Goal: Task Accomplishment & Management: Use online tool/utility

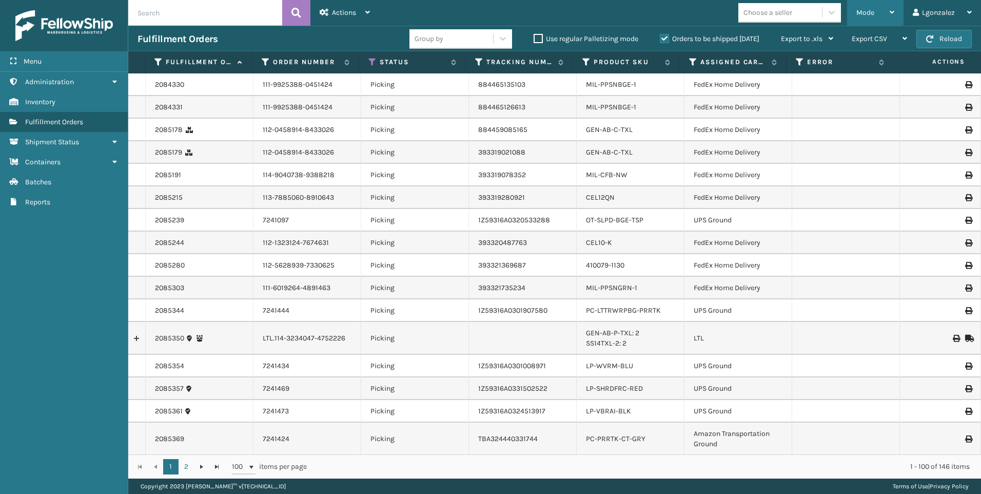
click at [889, 12] on div "Mode" at bounding box center [876, 13] width 38 height 26
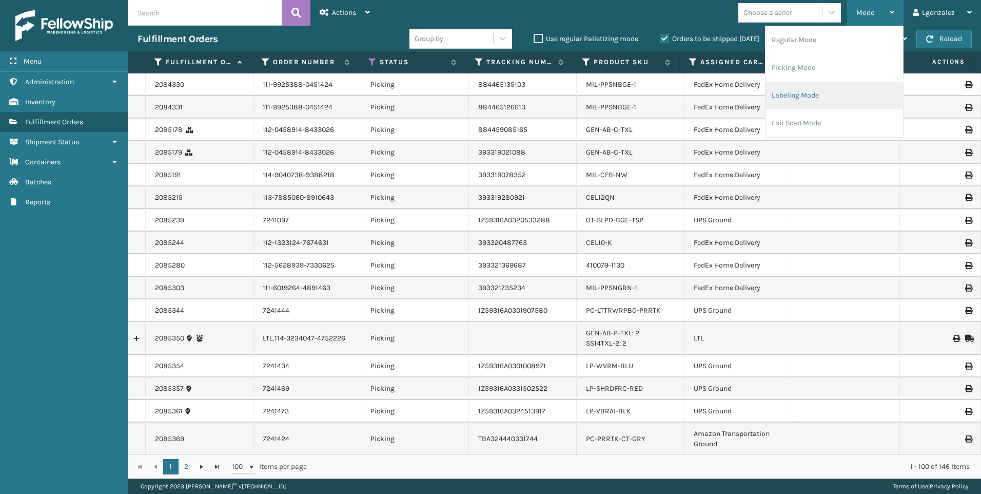
click at [794, 97] on li "Labeling Mode" at bounding box center [835, 96] width 138 height 28
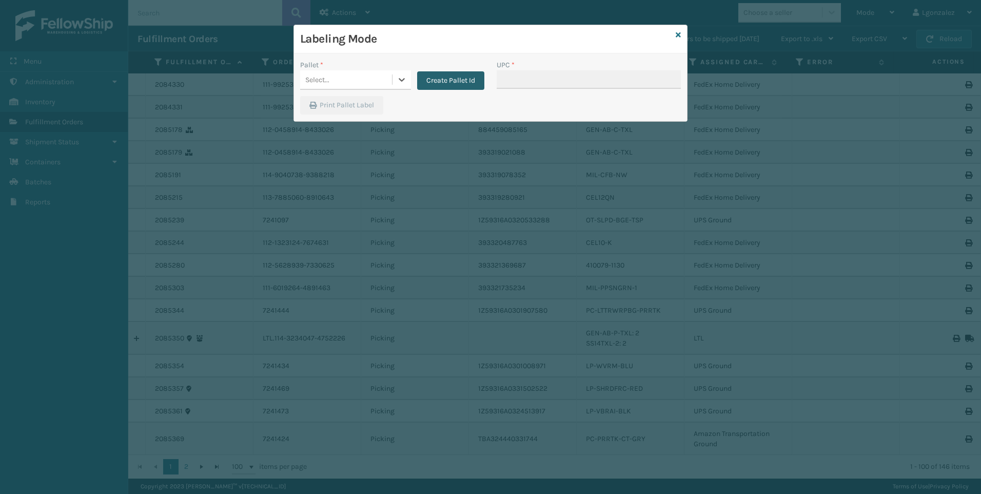
click at [436, 85] on button "Create Pallet Id" at bounding box center [450, 80] width 67 height 18
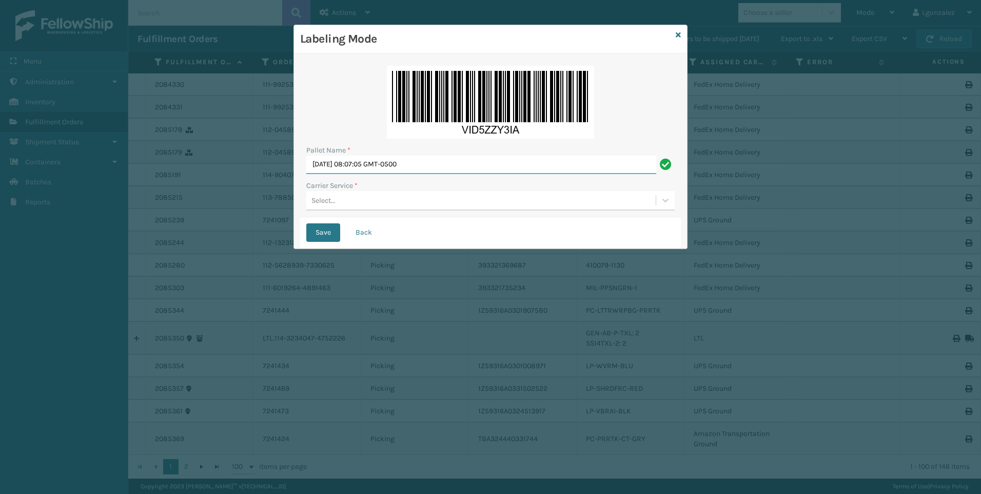
click at [394, 164] on input "[DATE] 08:07:05 GMT-0500" at bounding box center [481, 165] width 350 height 18
type input "Trinity"
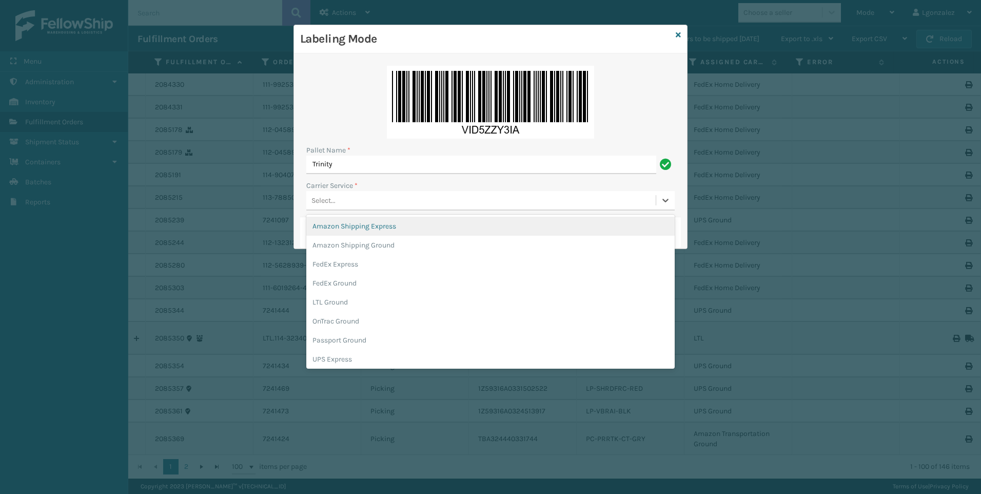
click at [342, 200] on div "Select..." at bounding box center [481, 200] width 350 height 17
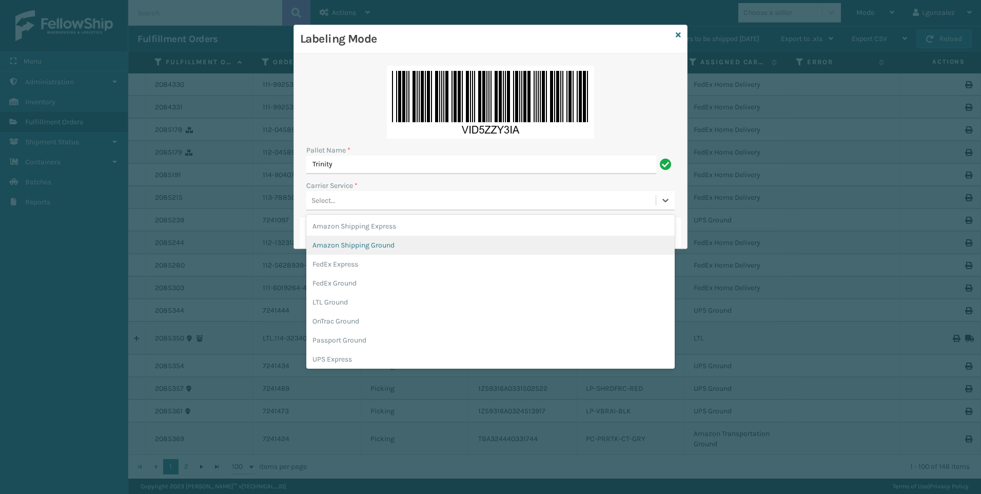
click at [366, 248] on div "Amazon Shipping Ground" at bounding box center [490, 245] width 369 height 19
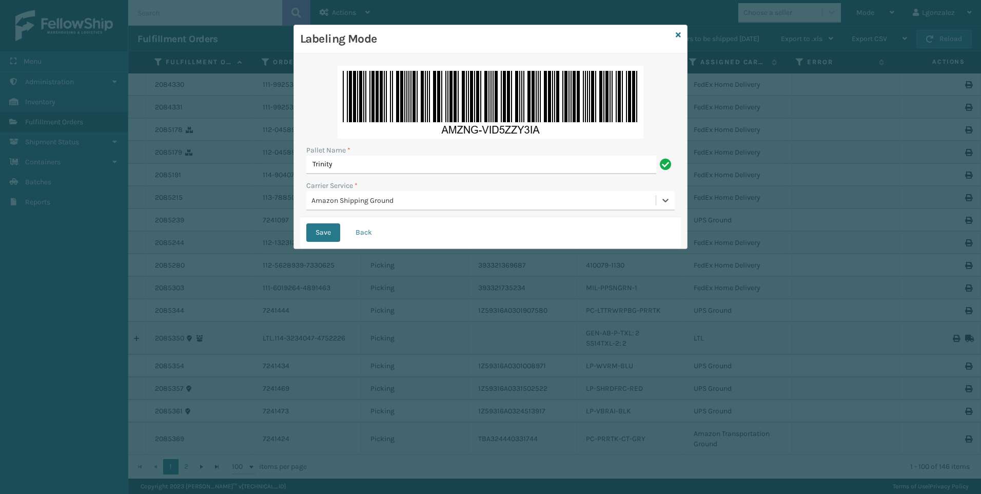
click at [399, 199] on div "Amazon Shipping Ground" at bounding box center [484, 200] width 345 height 11
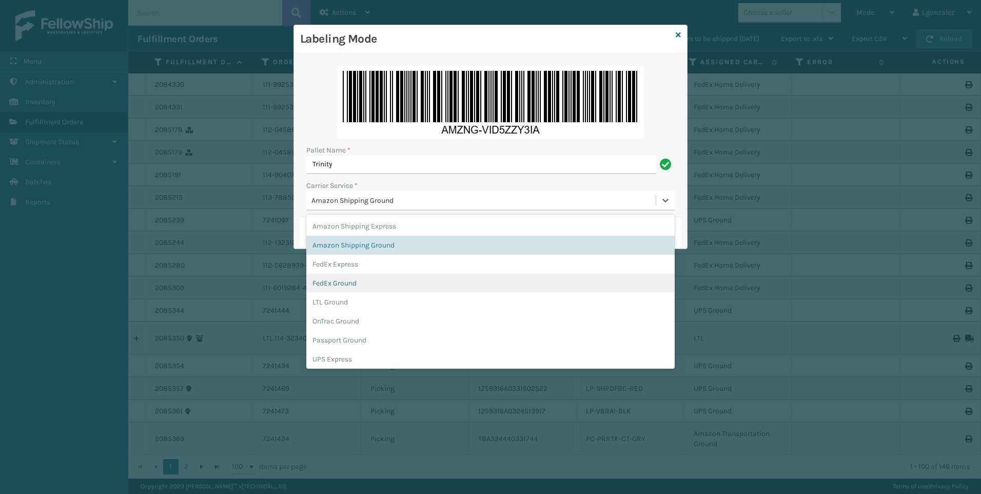
click at [359, 283] on div "FedEx Ground" at bounding box center [490, 283] width 369 height 19
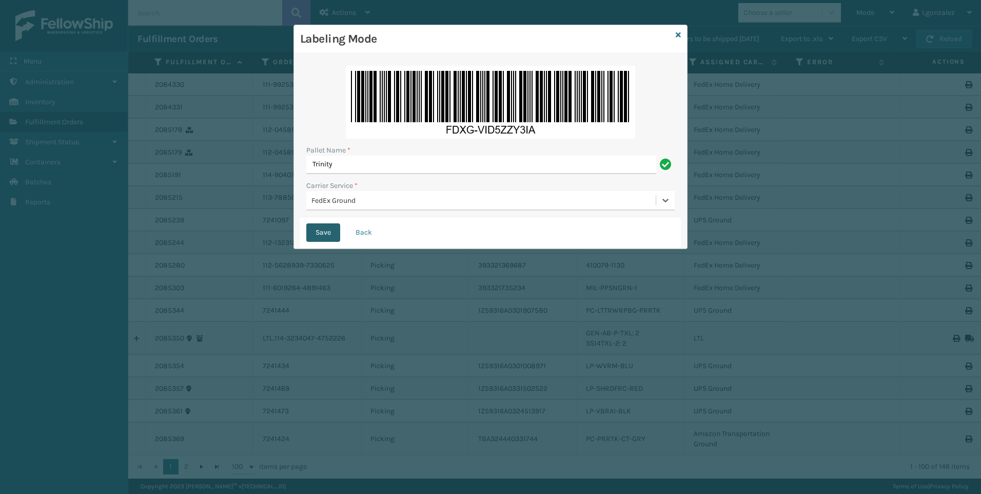
click at [320, 229] on button "Save" at bounding box center [323, 232] width 34 height 18
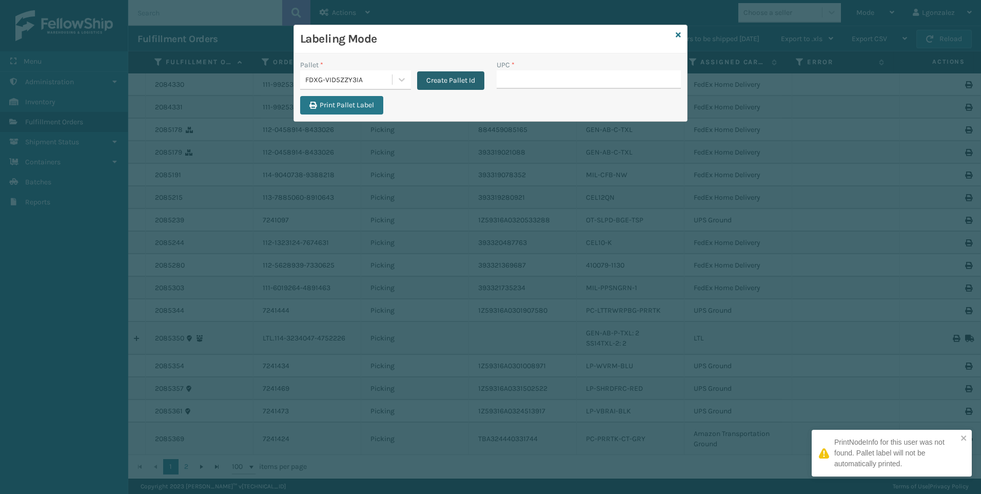
click at [446, 81] on button "Create Pallet Id" at bounding box center [450, 80] width 67 height 18
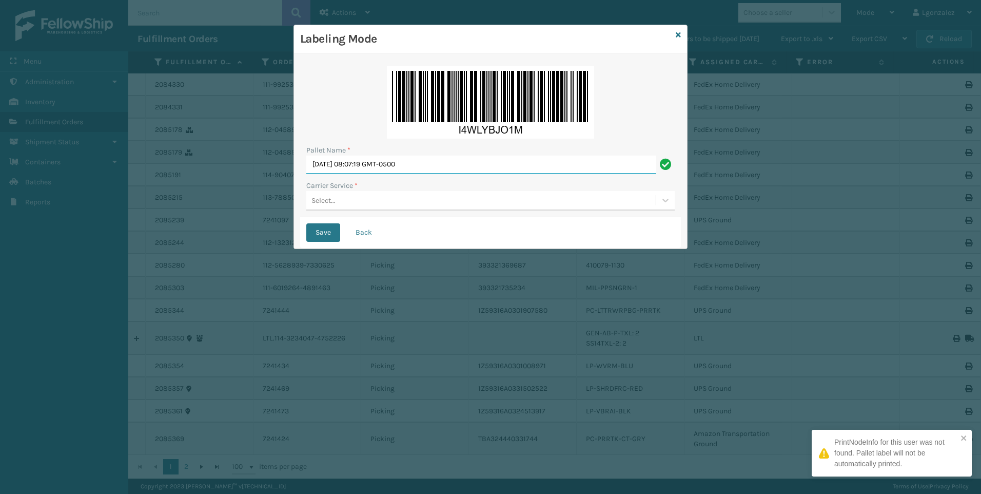
click at [393, 168] on input "[DATE] 08:07:19 GMT-0500" at bounding box center [481, 165] width 350 height 18
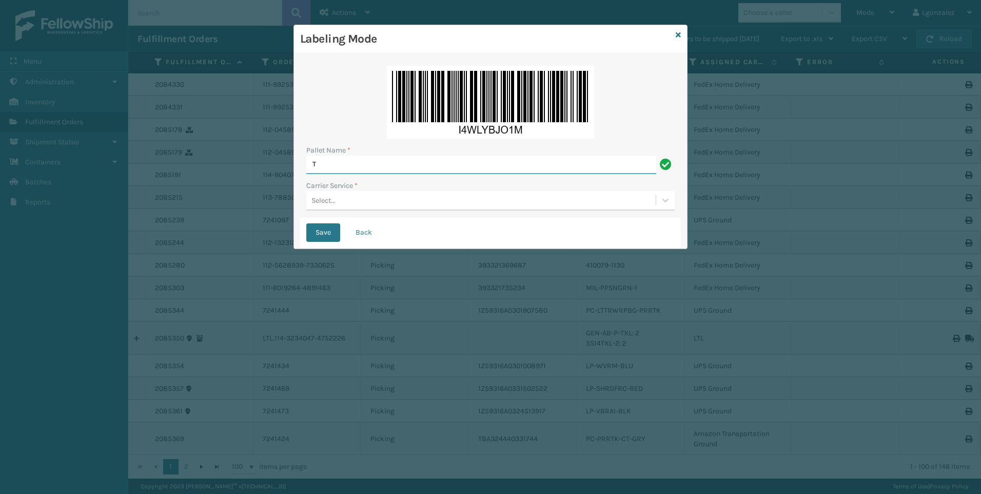
type input "Trinity"
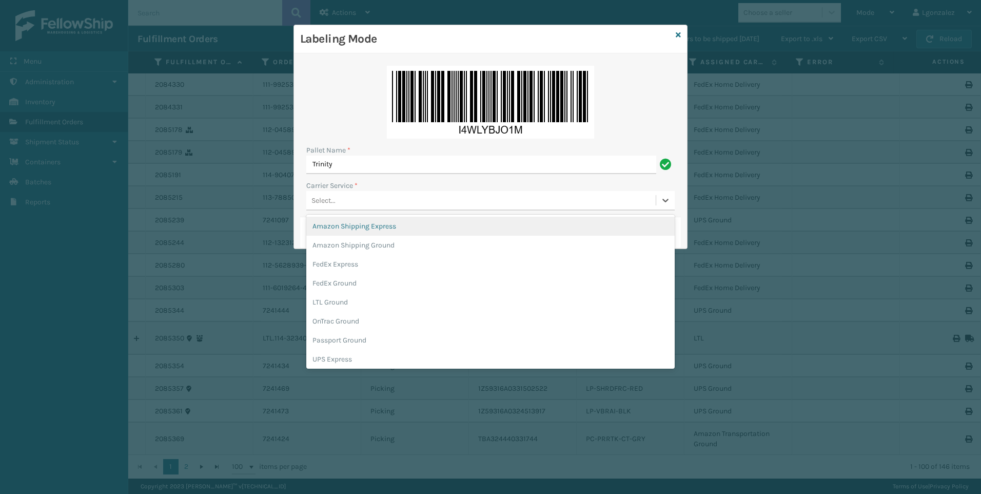
click at [344, 200] on div "Select..." at bounding box center [481, 200] width 350 height 17
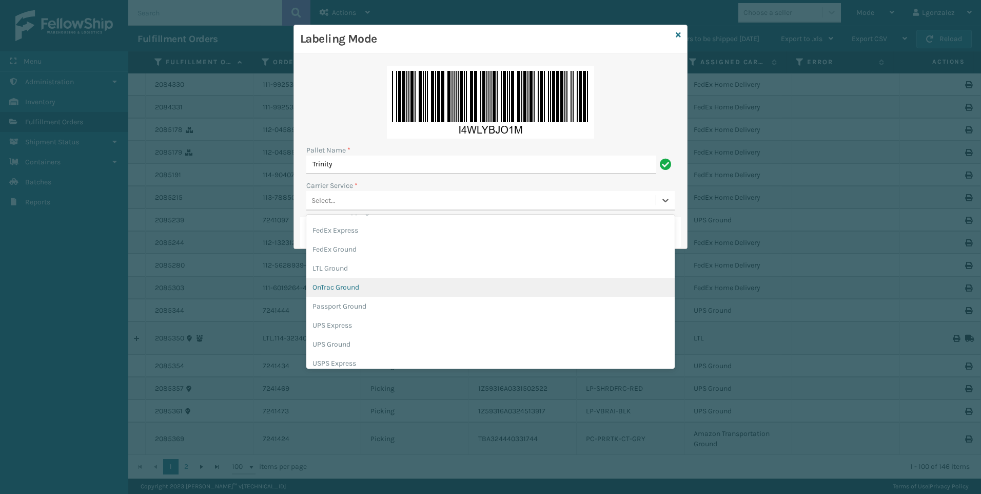
scroll to position [59, 0]
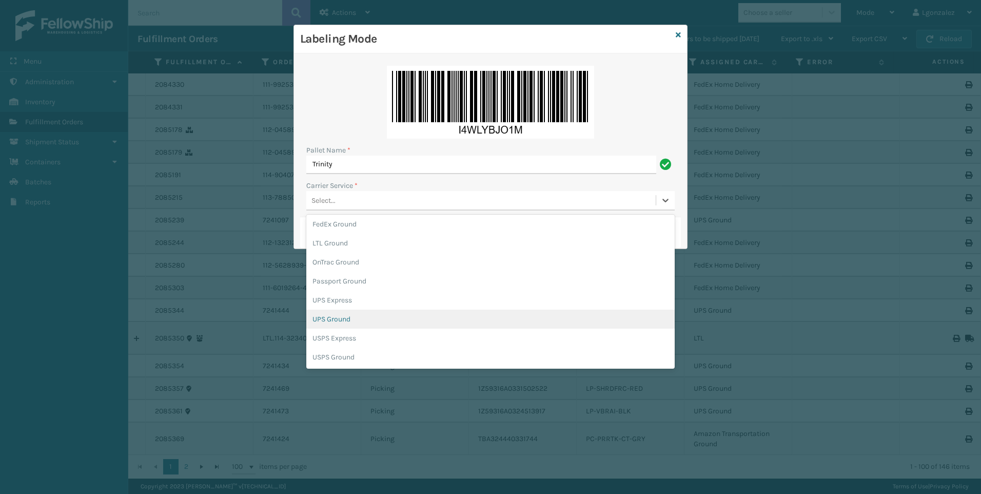
click at [343, 320] on div "UPS Ground" at bounding box center [490, 319] width 369 height 19
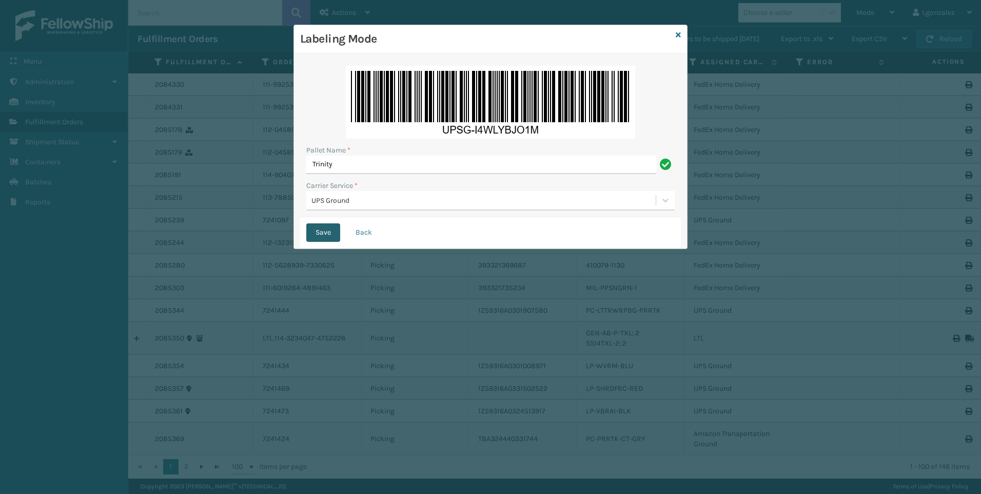
click at [325, 235] on button "Save" at bounding box center [323, 232] width 34 height 18
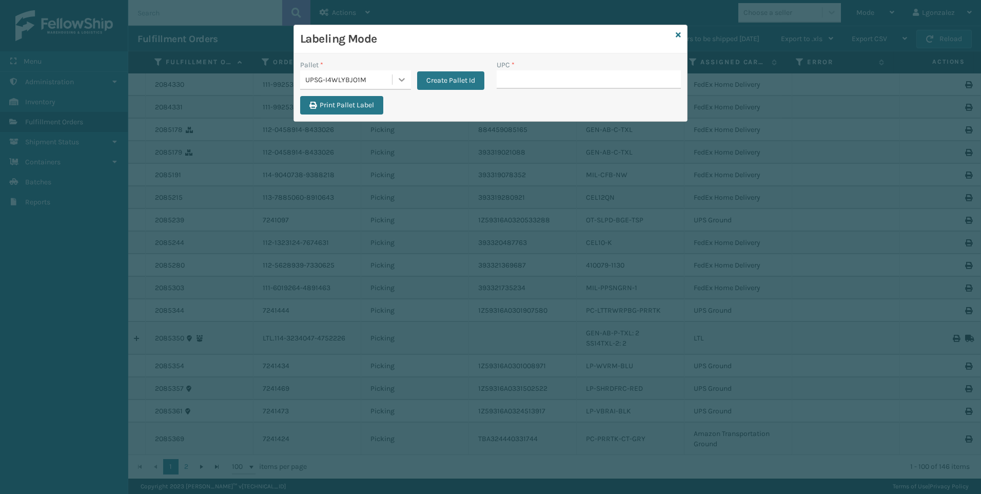
click at [405, 79] on icon at bounding box center [402, 79] width 10 height 10
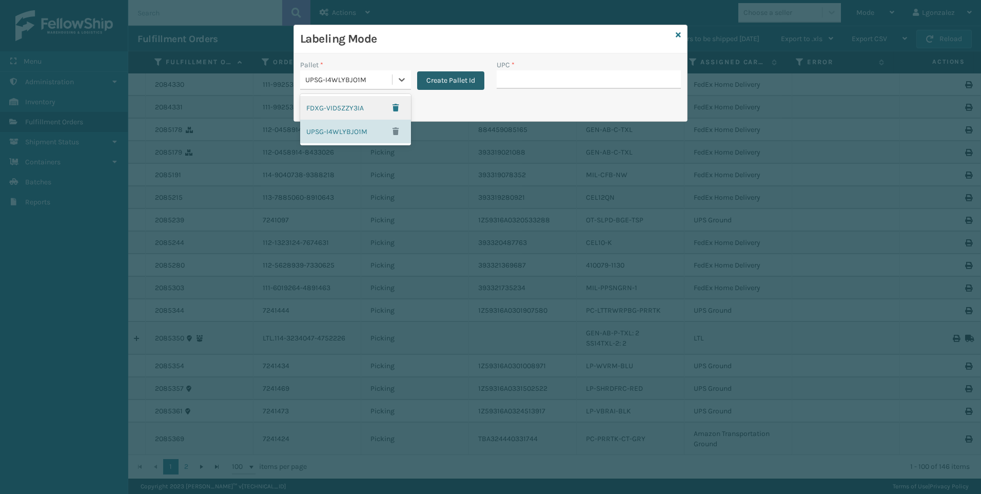
click at [437, 76] on button "Create Pallet Id" at bounding box center [450, 80] width 67 height 18
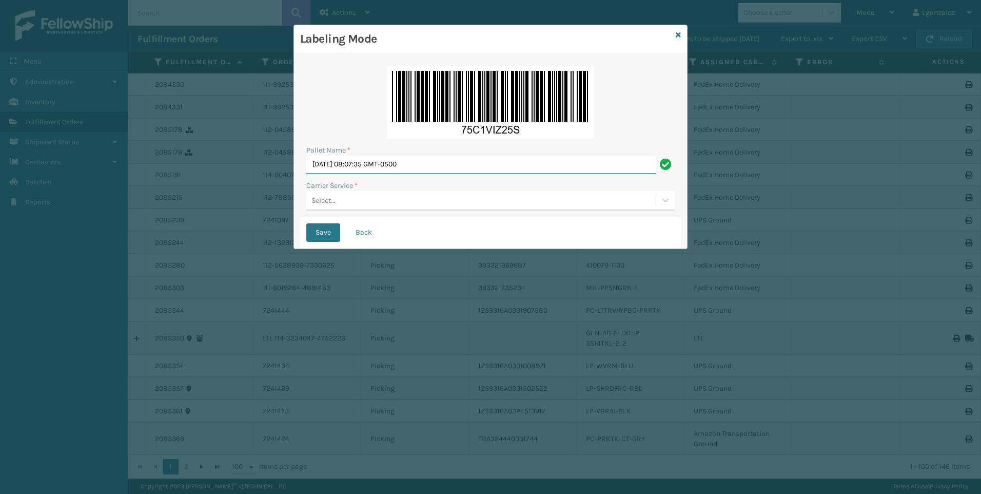
click at [368, 160] on input "[DATE] 08:07:35 GMT-0500" at bounding box center [481, 165] width 350 height 18
type input "Trinity"
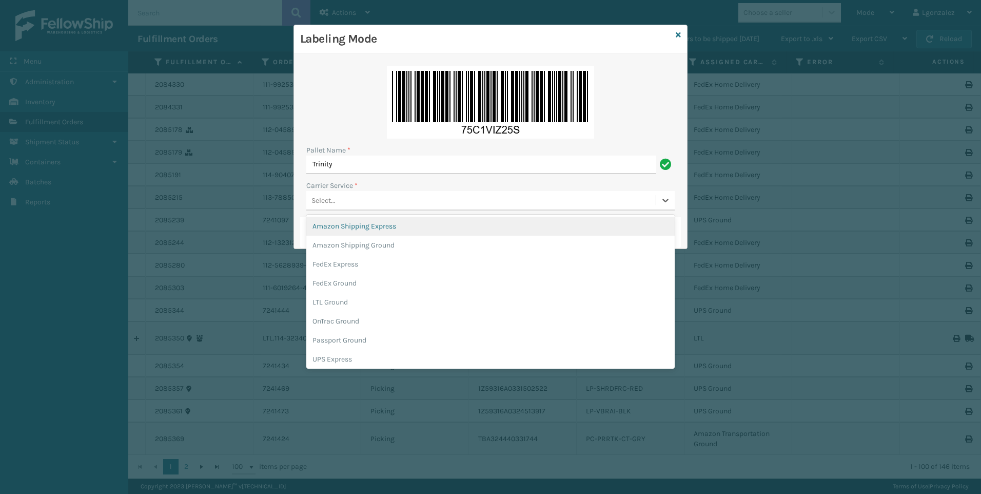
click at [334, 199] on div "Select..." at bounding box center [324, 200] width 24 height 11
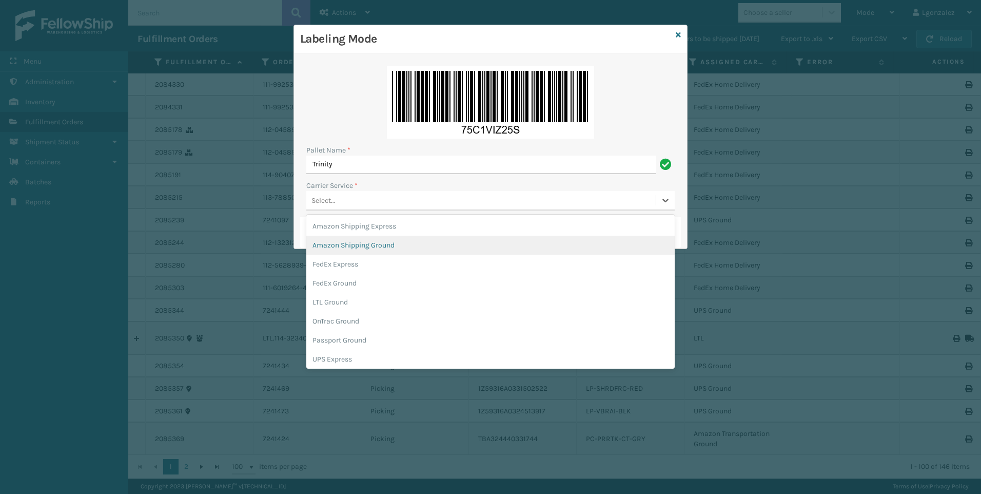
click at [350, 246] on div "Amazon Shipping Ground" at bounding box center [490, 245] width 369 height 19
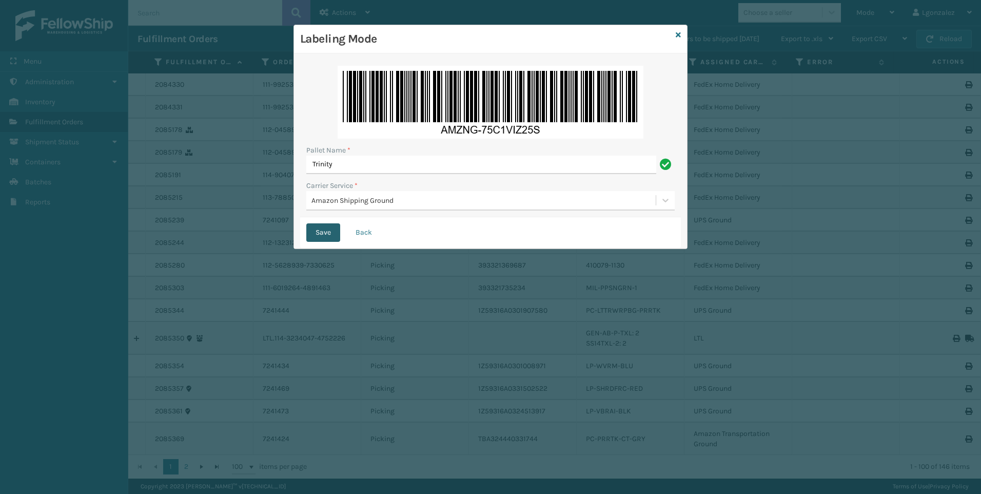
click at [324, 232] on button "Save" at bounding box center [323, 232] width 34 height 18
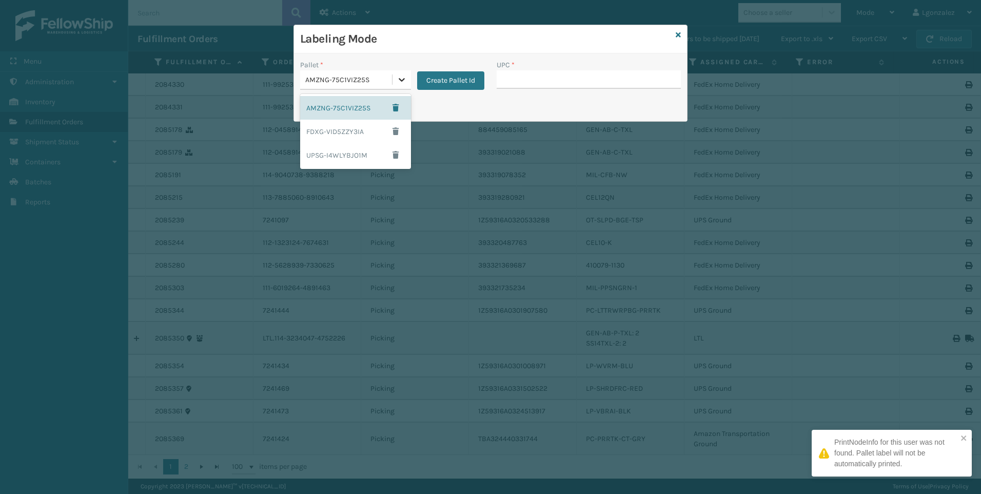
click at [404, 81] on icon at bounding box center [402, 79] width 10 height 10
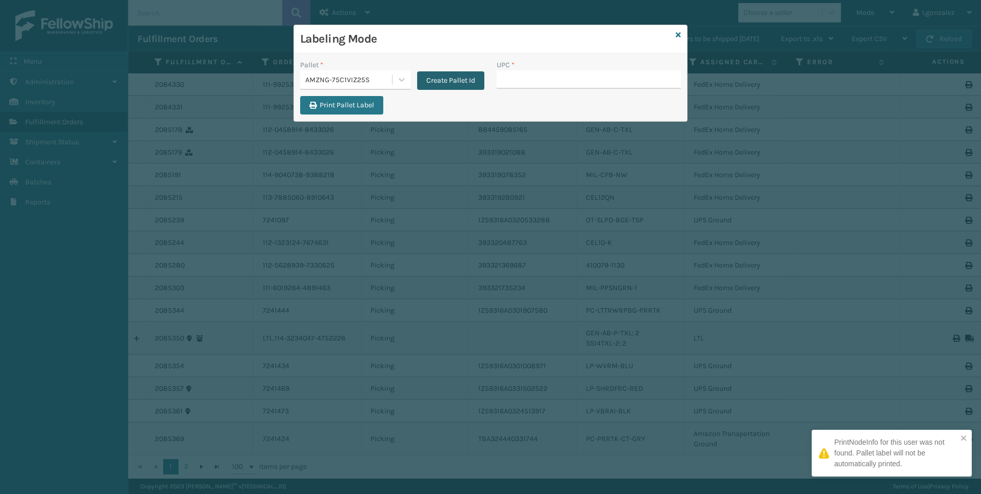
click at [450, 83] on button "Create Pallet Id" at bounding box center [450, 80] width 67 height 18
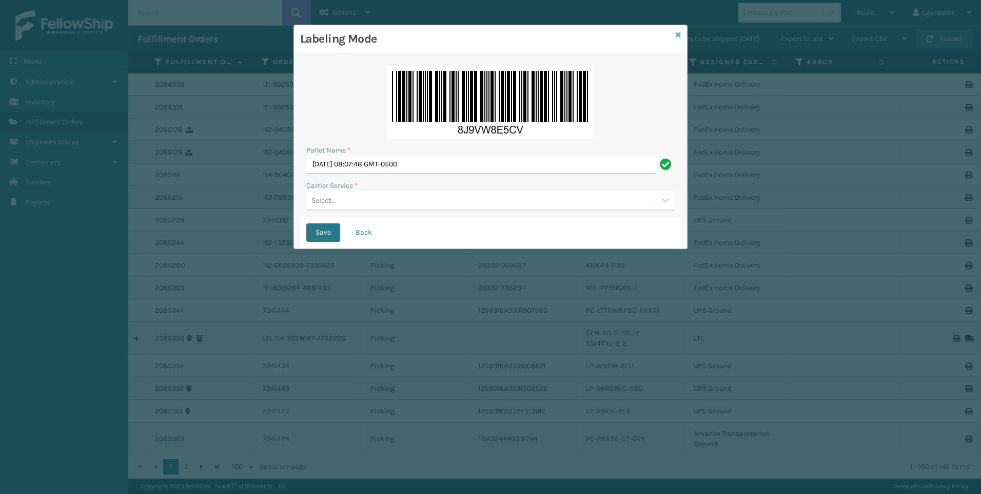
click at [679, 34] on icon at bounding box center [678, 34] width 5 height 7
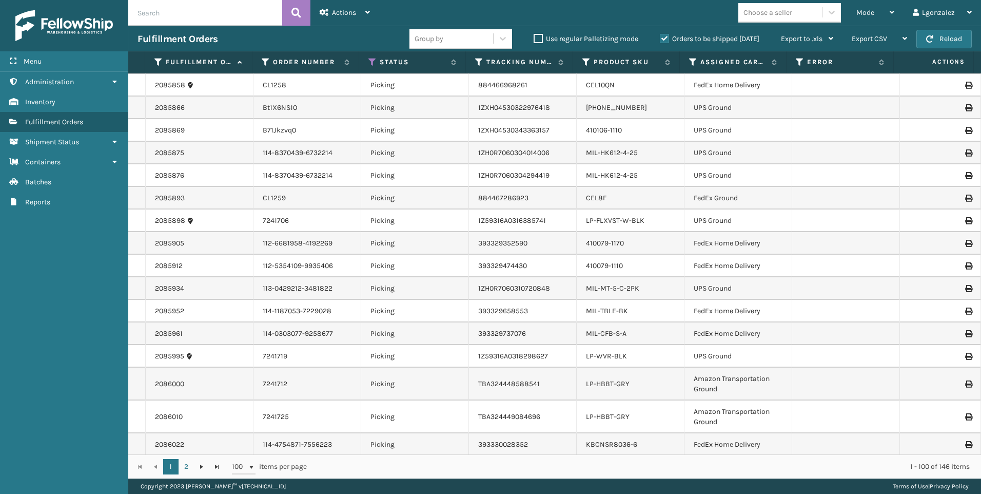
scroll to position [1960, 0]
click at [883, 20] on div "Mode" at bounding box center [876, 13] width 38 height 26
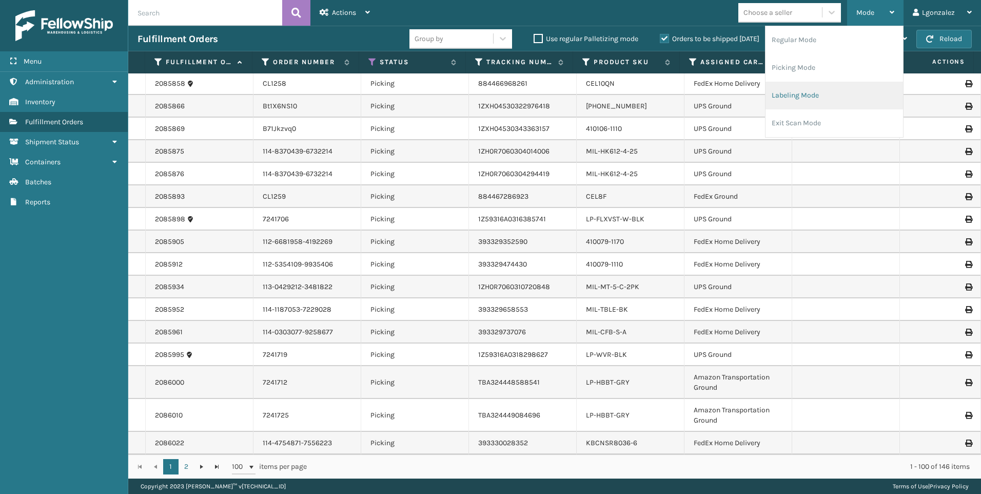
click at [800, 101] on li "Labeling Mode" at bounding box center [835, 96] width 138 height 28
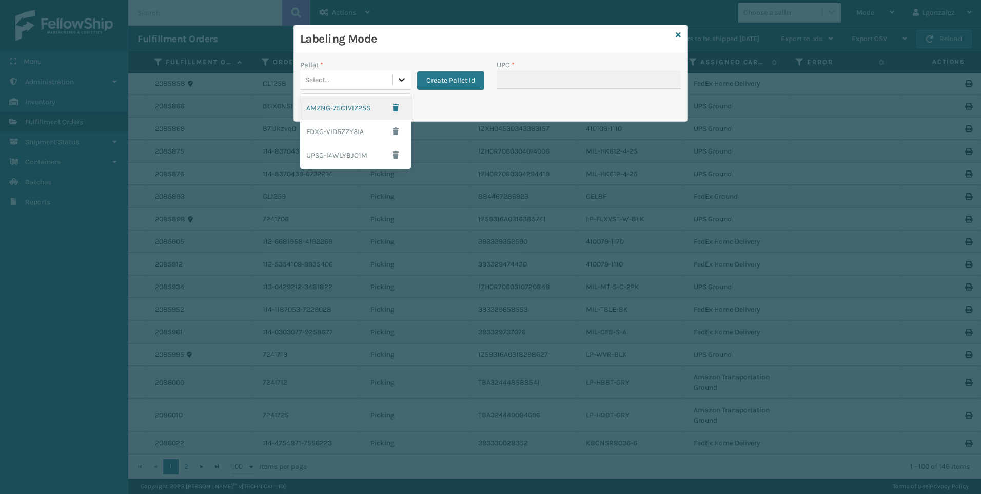
click at [393, 78] on div at bounding box center [402, 79] width 18 height 18
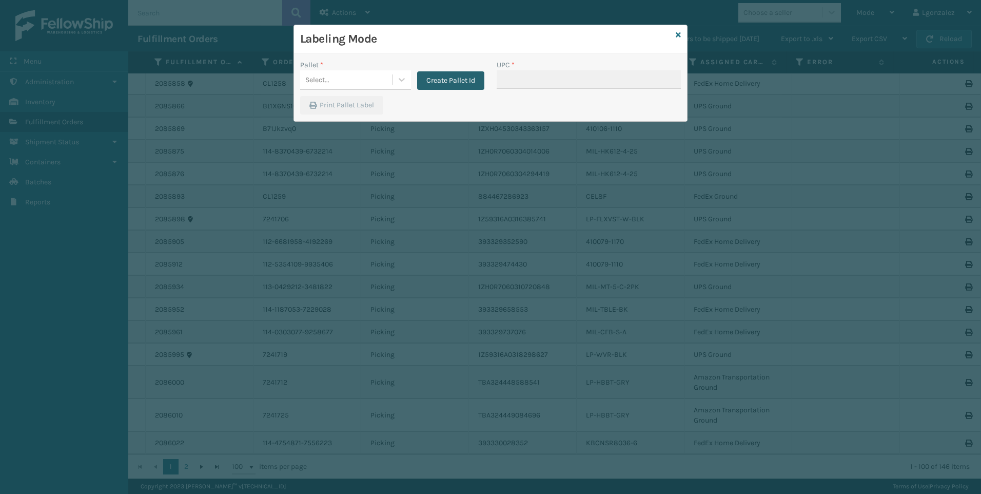
click at [455, 88] on button "Create Pallet Id" at bounding box center [450, 80] width 67 height 18
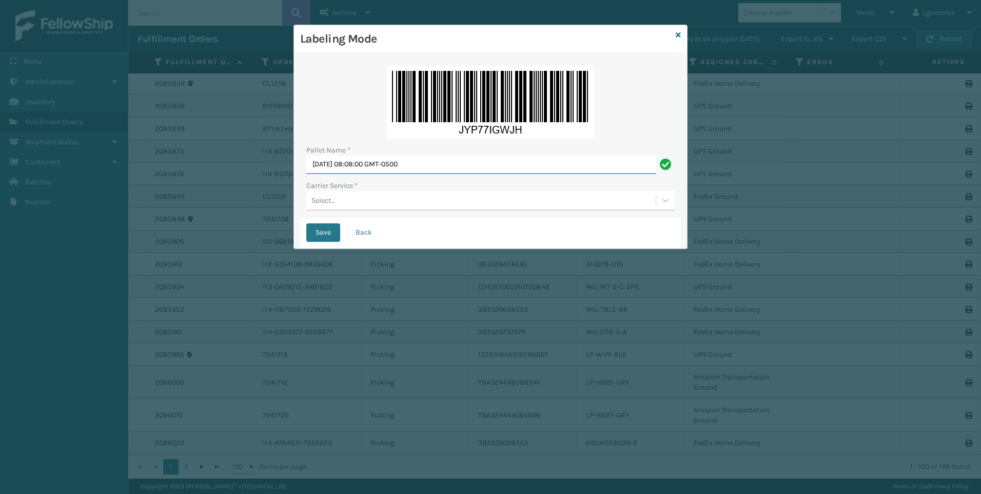
click at [403, 167] on input "[DATE] 08:08:00 GMT-0500" at bounding box center [481, 165] width 350 height 18
type input "Trinity"
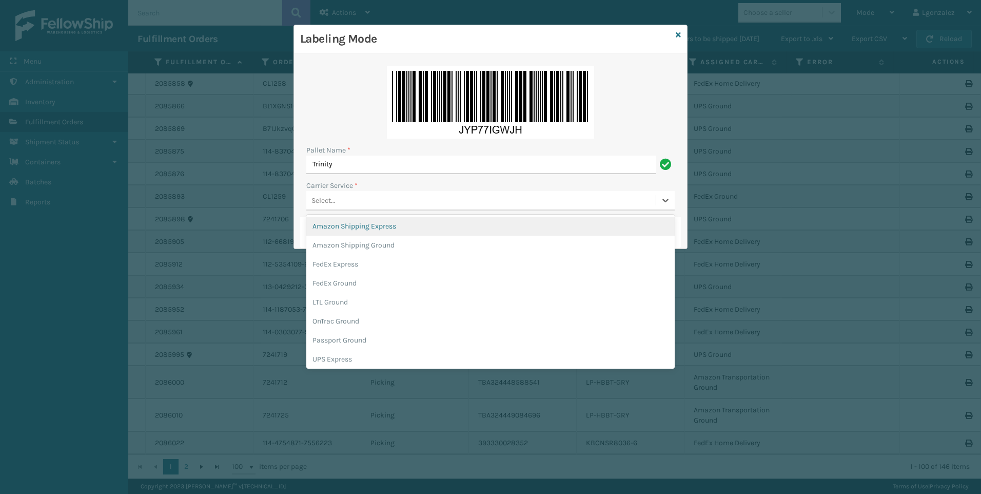
click at [350, 205] on div "Select..." at bounding box center [481, 200] width 350 height 17
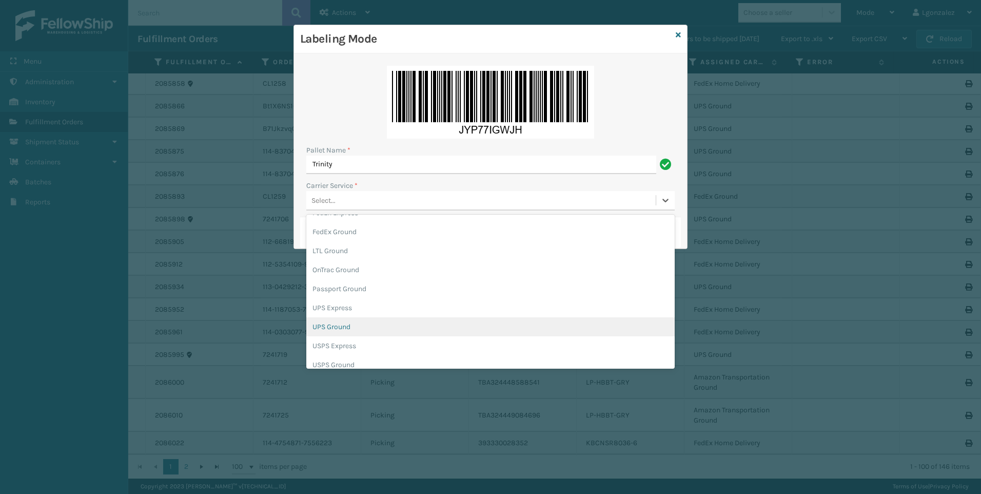
scroll to position [59, 0]
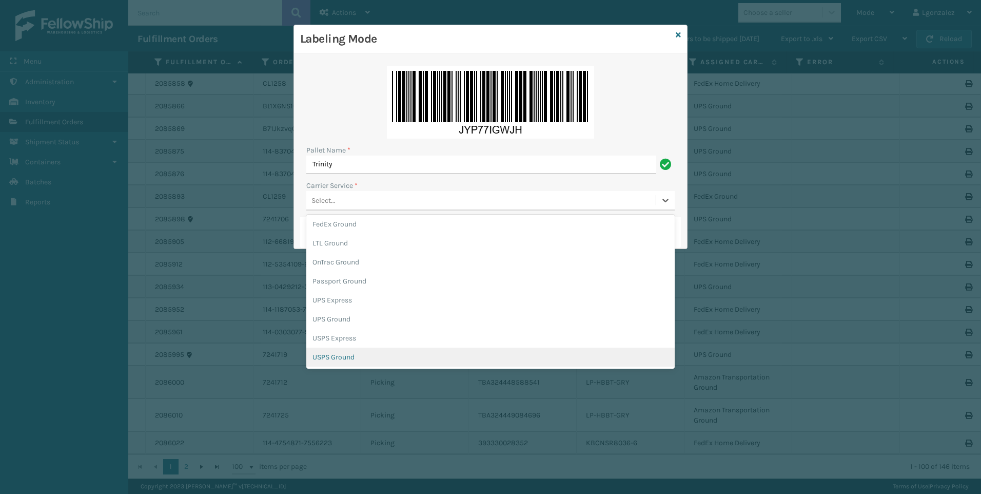
click at [379, 356] on div "USPS Ground" at bounding box center [490, 357] width 369 height 19
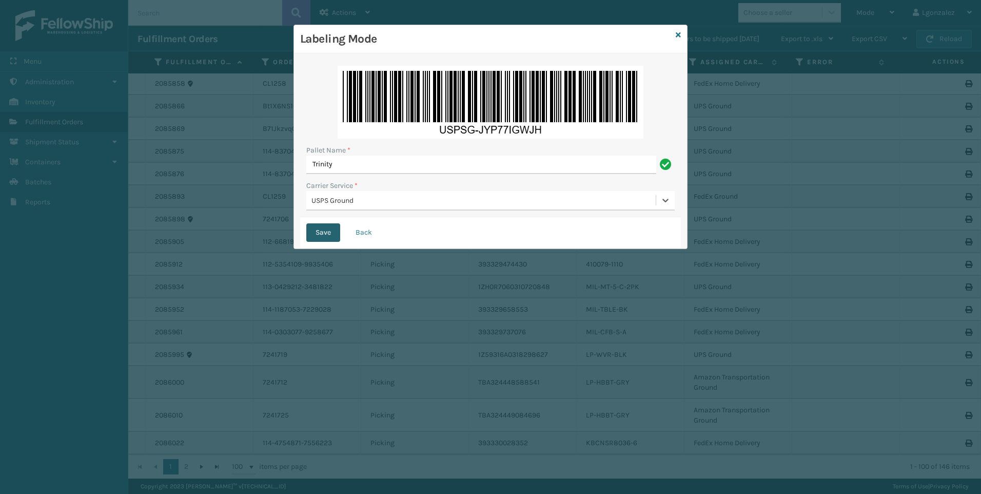
click at [325, 231] on button "Save" at bounding box center [323, 232] width 34 height 18
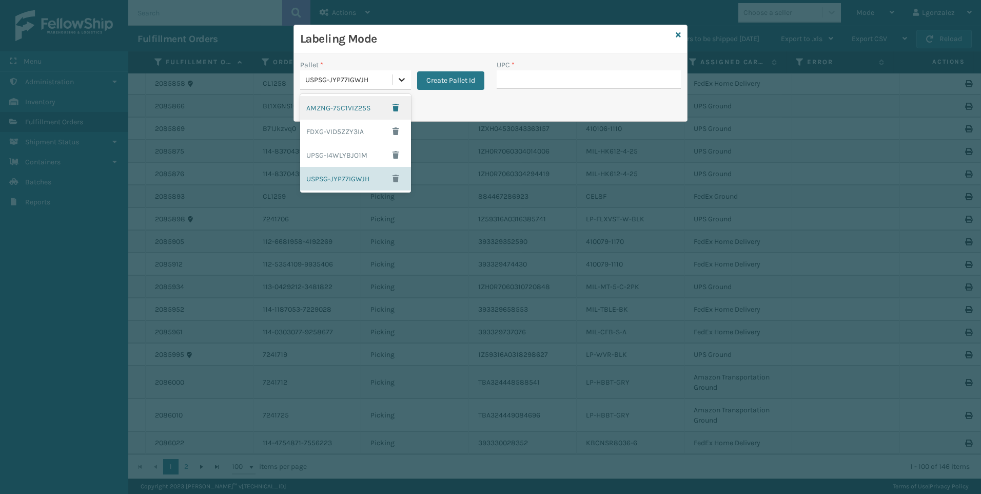
click at [396, 79] on div at bounding box center [402, 79] width 18 height 18
click at [335, 128] on div "FDXG-VID5ZZY3IA" at bounding box center [355, 132] width 111 height 24
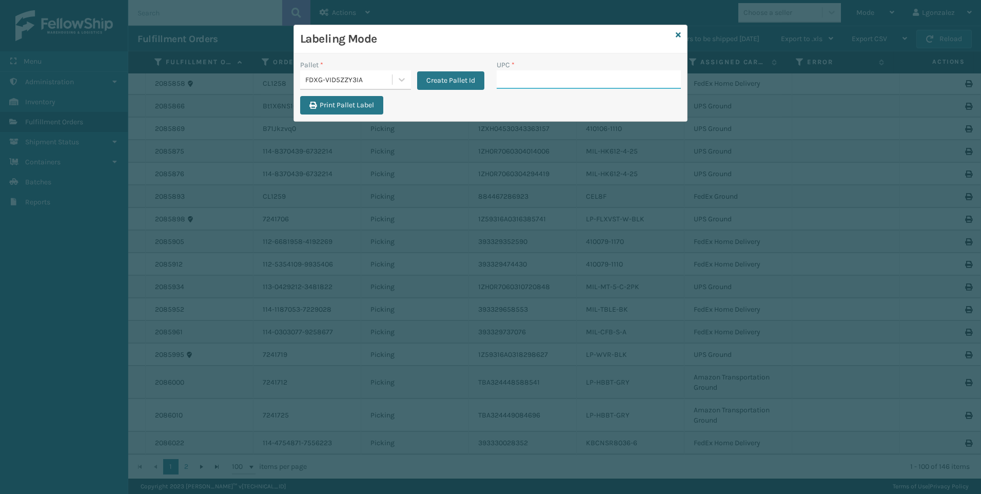
click at [547, 85] on input "UPC *" at bounding box center [589, 79] width 184 height 18
click at [555, 73] on input "UPC *" at bounding box center [589, 79] width 184 height 18
click at [565, 80] on input "UPC *" at bounding box center [589, 79] width 184 height 18
click at [583, 83] on input "UPC *" at bounding box center [589, 79] width 184 height 18
click at [678, 33] on icon at bounding box center [678, 34] width 5 height 7
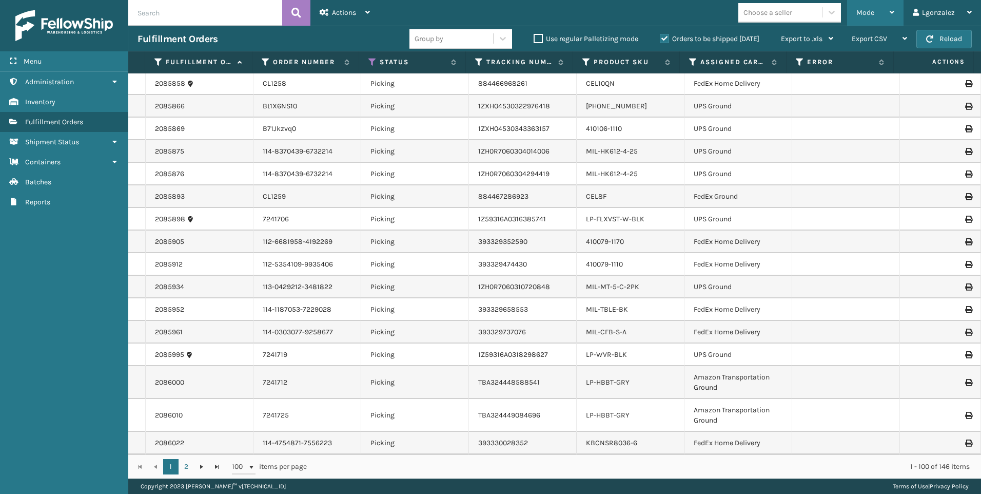
click at [880, 6] on div "Mode" at bounding box center [876, 13] width 38 height 26
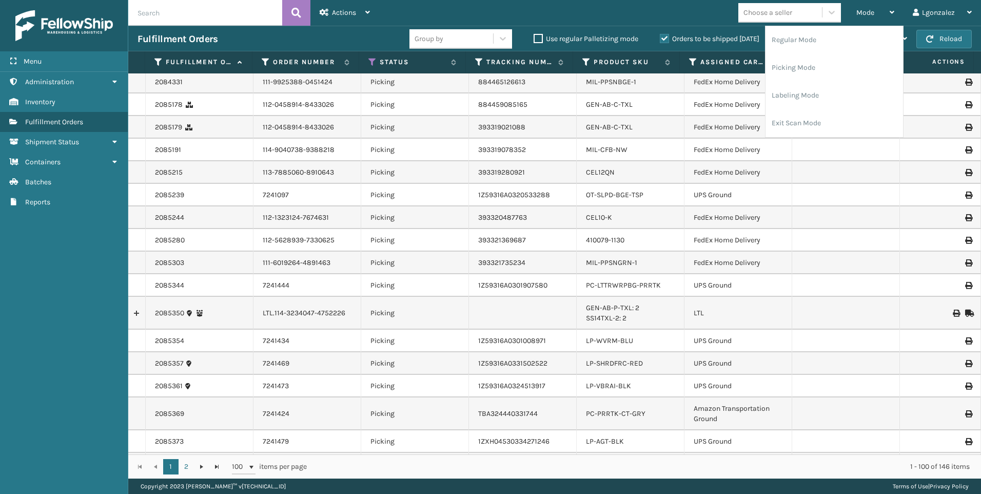
scroll to position [9, 0]
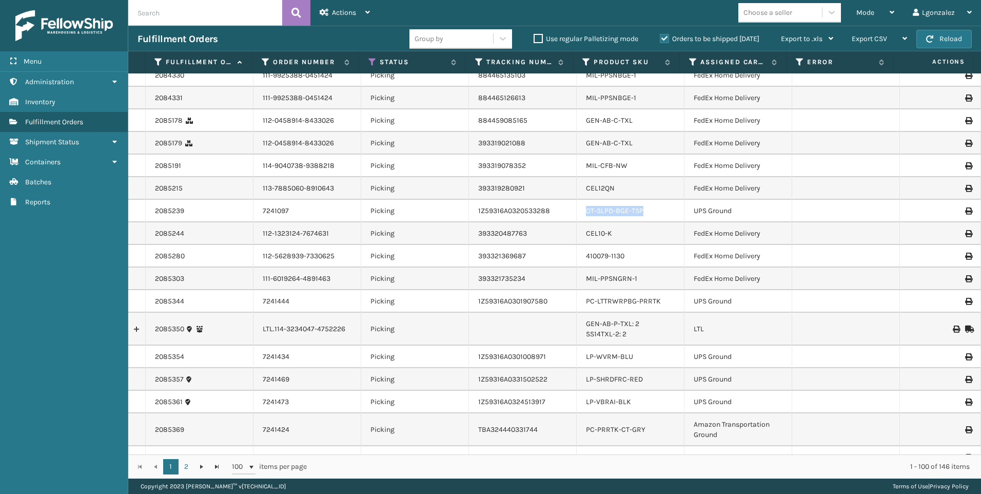
drag, startPoint x: 641, startPoint y: 207, endPoint x: 579, endPoint y: 210, distance: 62.2
click at [579, 210] on td "OT-SLPD-BGE-TSP" at bounding box center [631, 211] width 108 height 23
drag, startPoint x: 579, startPoint y: 210, endPoint x: 589, endPoint y: 209, distance: 9.8
copy link "OT-SLPD-BGE-TSP"
click at [891, 8] on div "Mode" at bounding box center [876, 13] width 38 height 26
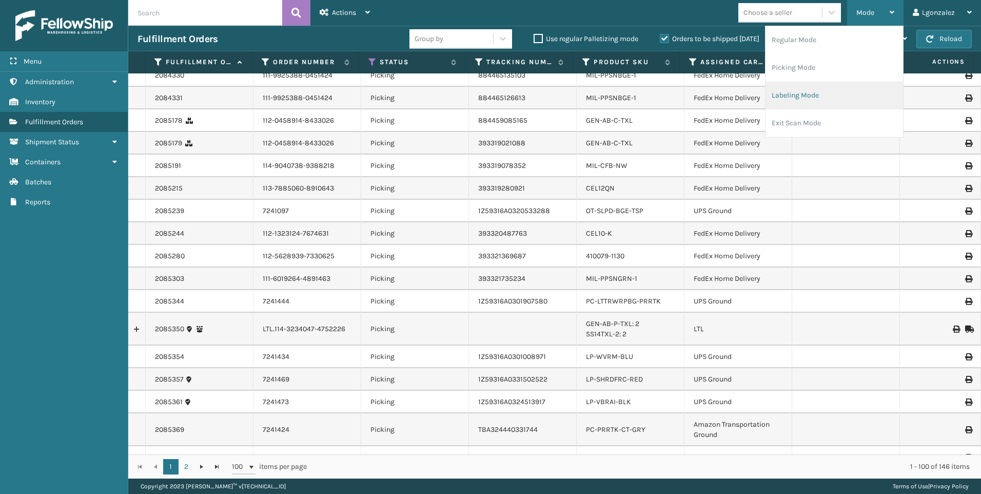
click at [806, 95] on li "Labeling Mode" at bounding box center [835, 96] width 138 height 28
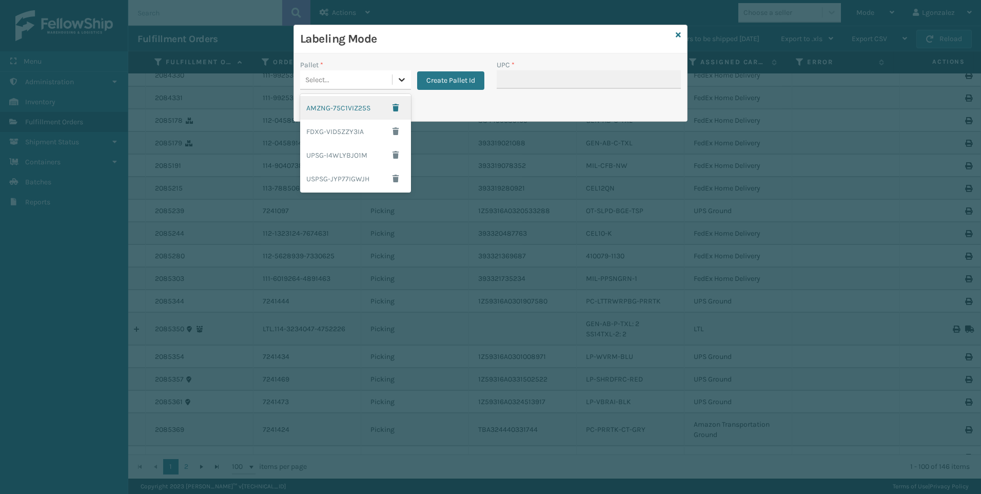
click at [401, 80] on icon at bounding box center [402, 80] width 6 height 4
click at [352, 159] on div "UPSG-I4WLYBJO1M" at bounding box center [355, 155] width 111 height 24
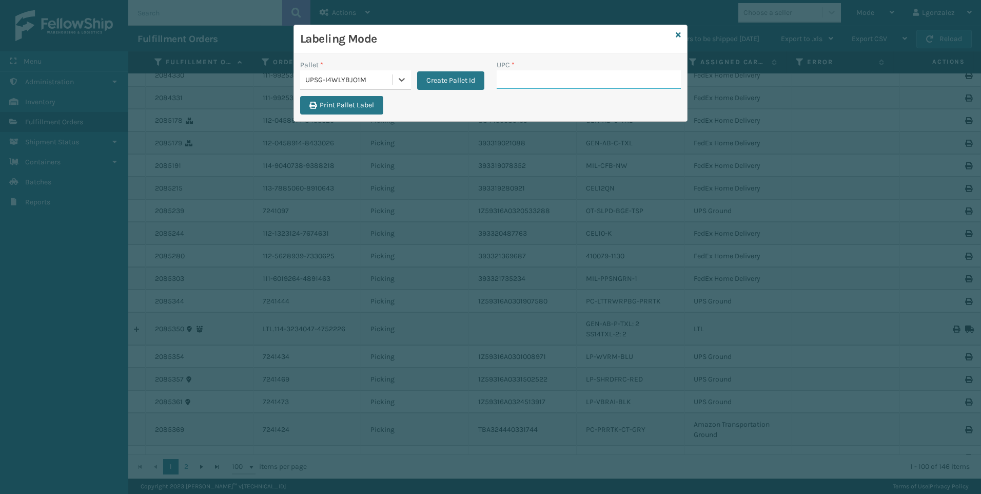
click at [597, 78] on input "UPC *" at bounding box center [589, 79] width 184 height 18
paste input "OT-SLPD-BGE-TSP"
type input "OT-SLPD-BGE-TSP"
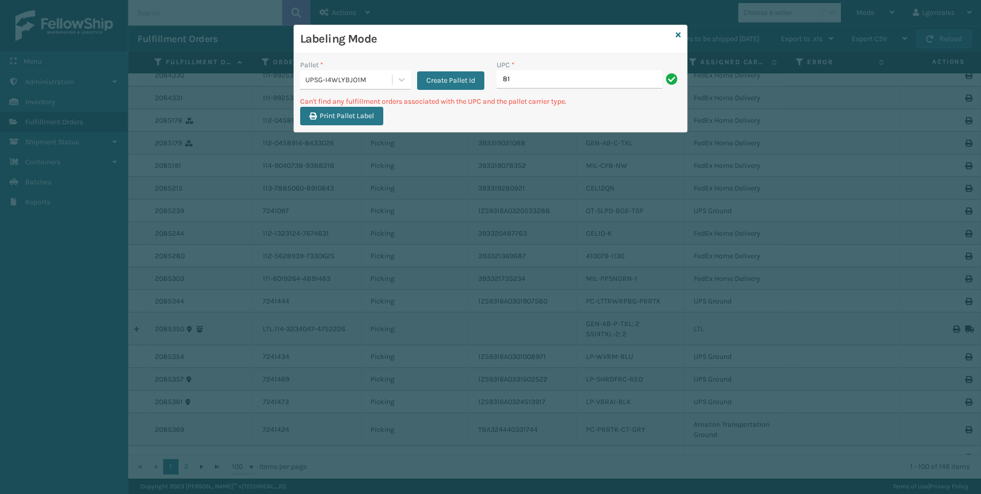
type input "8"
type input "[PHONE_NUMBER]"
click at [398, 79] on icon at bounding box center [402, 79] width 10 height 10
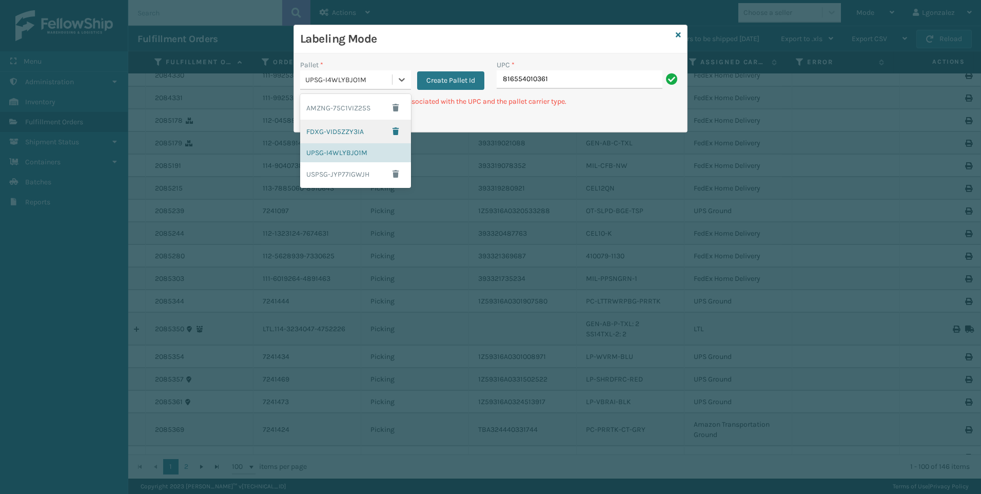
click at [328, 137] on div "FDXG-VID5ZZY3IA" at bounding box center [355, 132] width 111 height 24
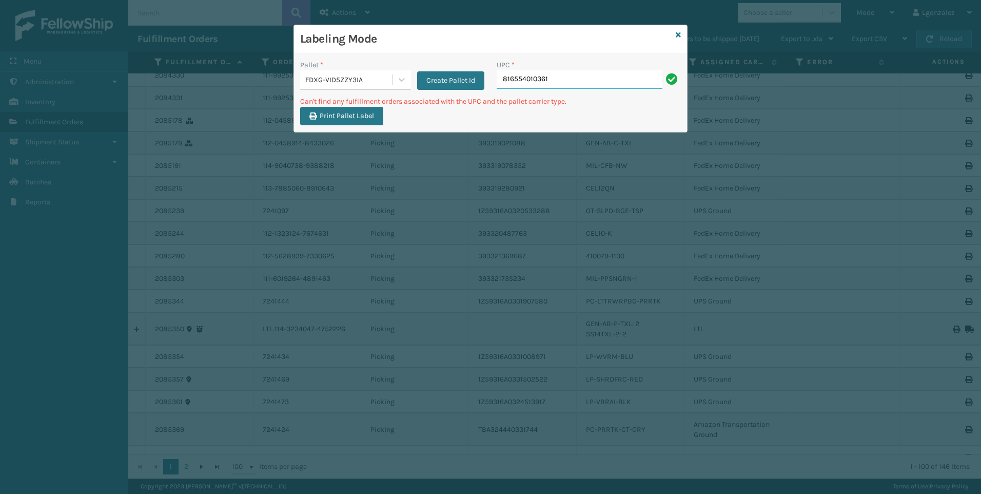
click at [572, 82] on input "816554010361" at bounding box center [580, 79] width 166 height 18
click at [397, 79] on icon at bounding box center [402, 79] width 10 height 10
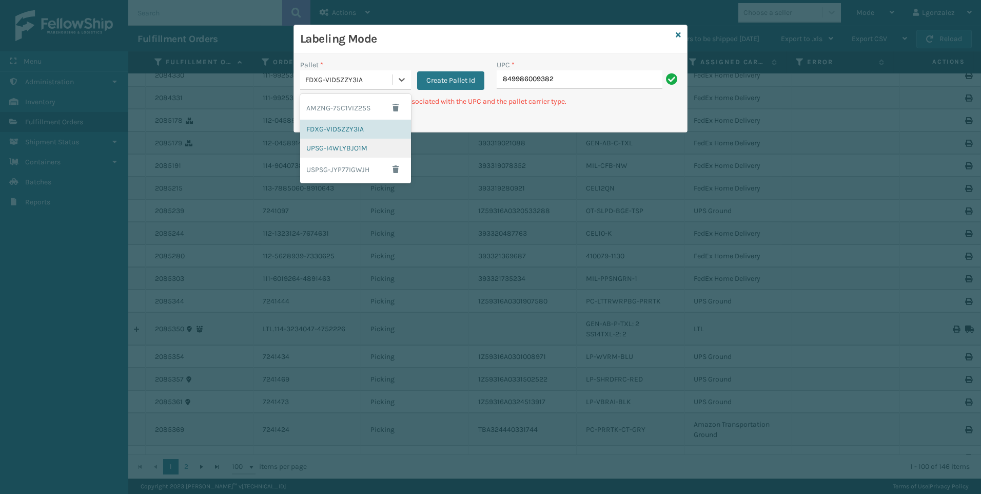
click at [338, 149] on div "UPSG-I4WLYBJO1M" at bounding box center [355, 148] width 111 height 19
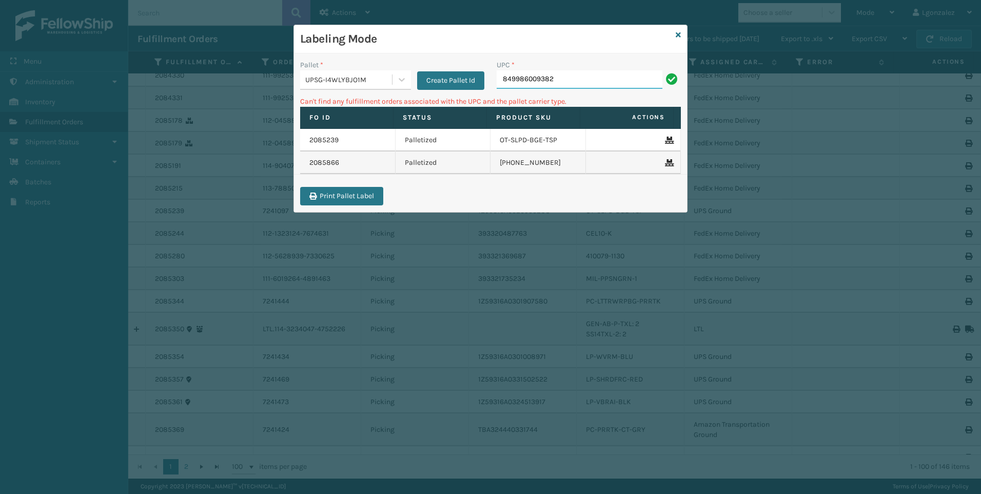
click at [562, 75] on input "849986009382" at bounding box center [580, 79] width 166 height 18
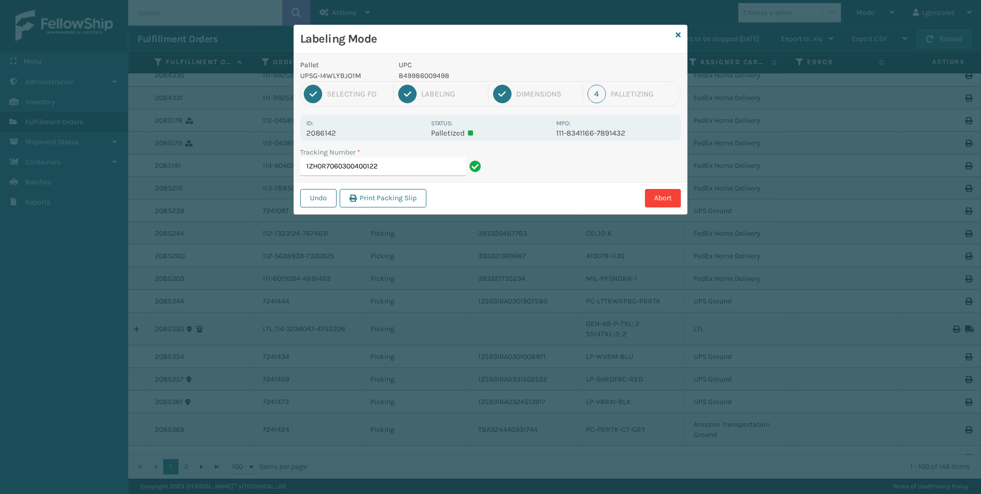
click at [425, 77] on p "849986009498" at bounding box center [474, 75] width 151 height 11
click at [426, 80] on p "849986009498" at bounding box center [474, 75] width 151 height 11
copy p "849986009498"
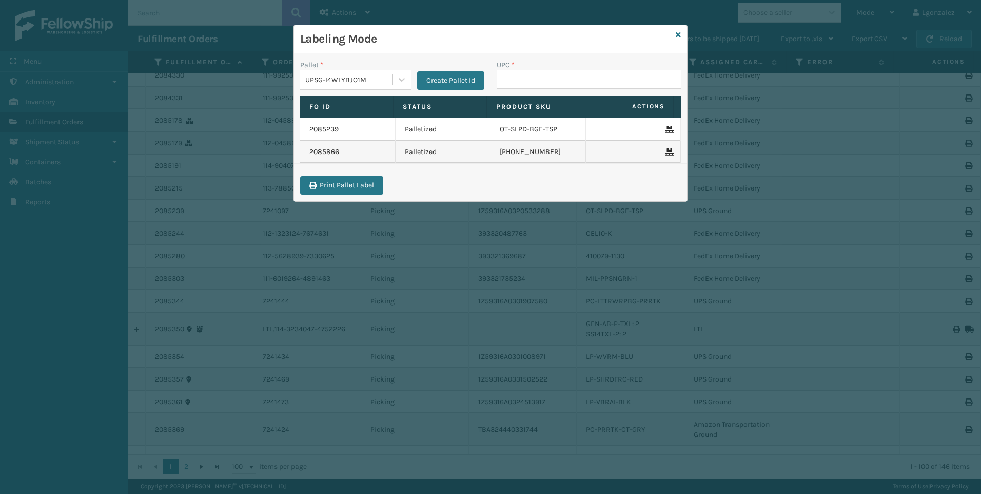
drag, startPoint x: 503, startPoint y: 73, endPoint x: 504, endPoint y: 81, distance: 8.3
click at [503, 77] on input "UPC *" at bounding box center [589, 79] width 184 height 18
type input "849986009498"
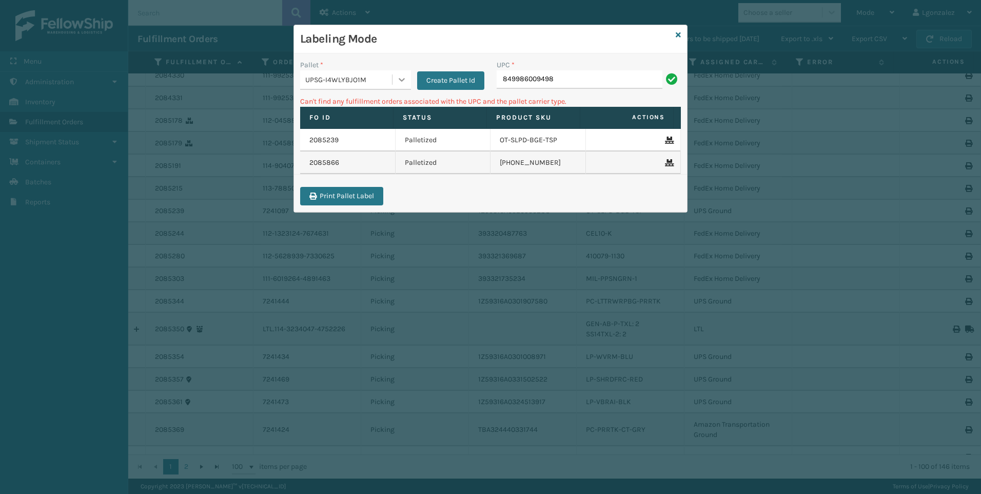
click at [405, 83] on icon at bounding box center [402, 79] width 10 height 10
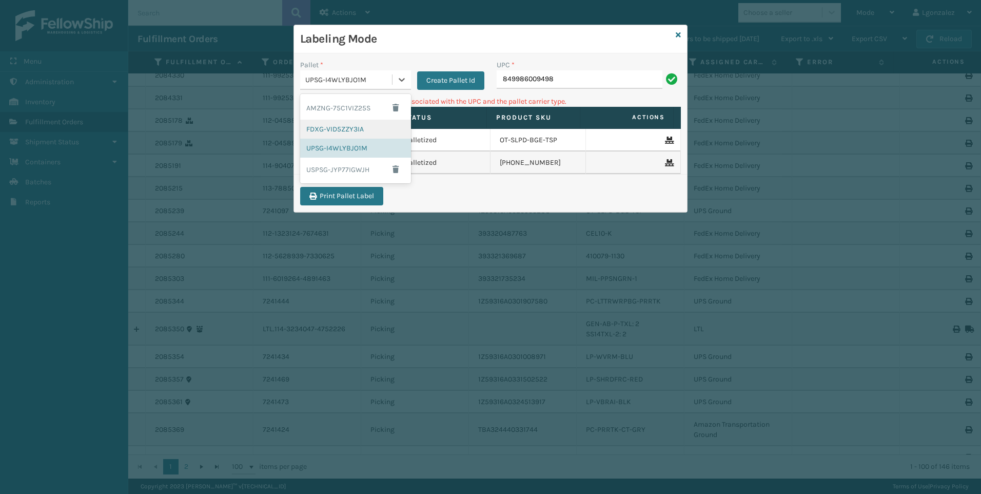
drag, startPoint x: 342, startPoint y: 123, endPoint x: 411, endPoint y: 98, distance: 73.2
click at [343, 123] on div "FDXG-VID5ZZY3IA" at bounding box center [355, 129] width 111 height 19
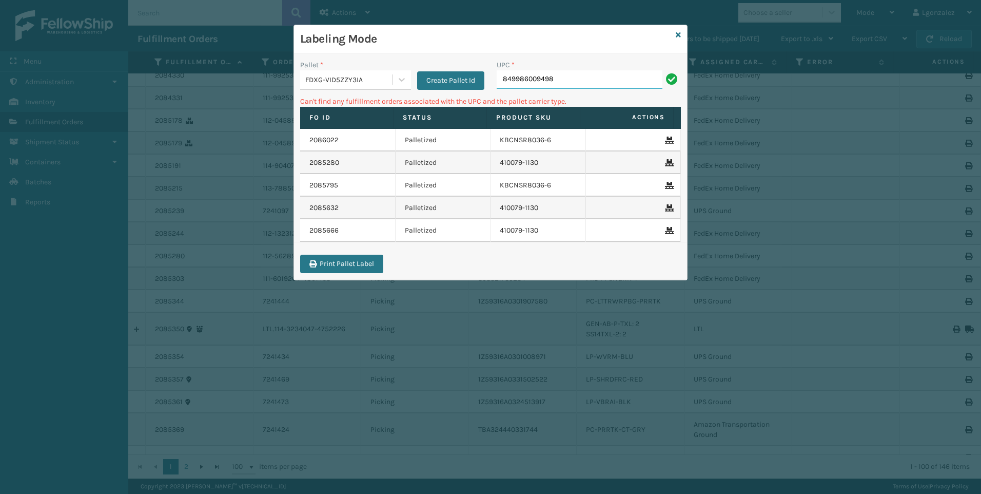
click at [579, 73] on input "849986009498" at bounding box center [580, 79] width 166 height 18
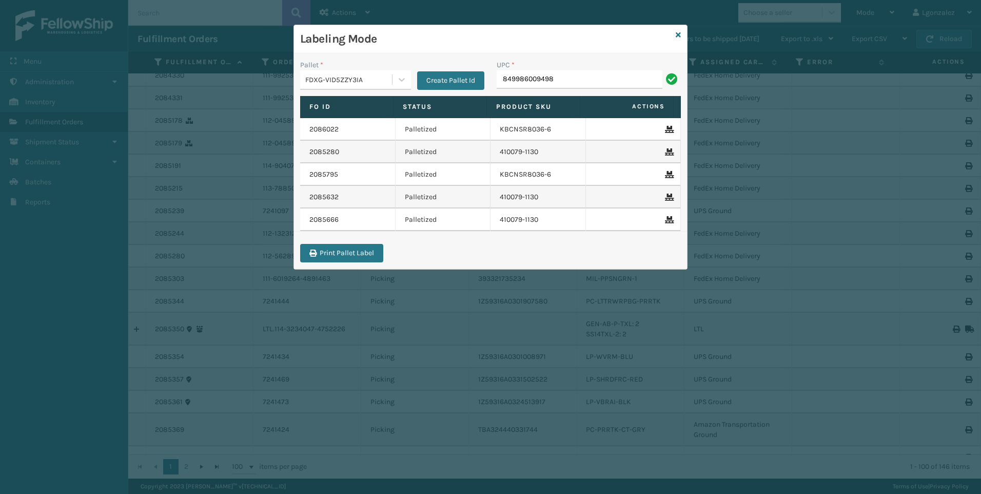
type input "849986009498"
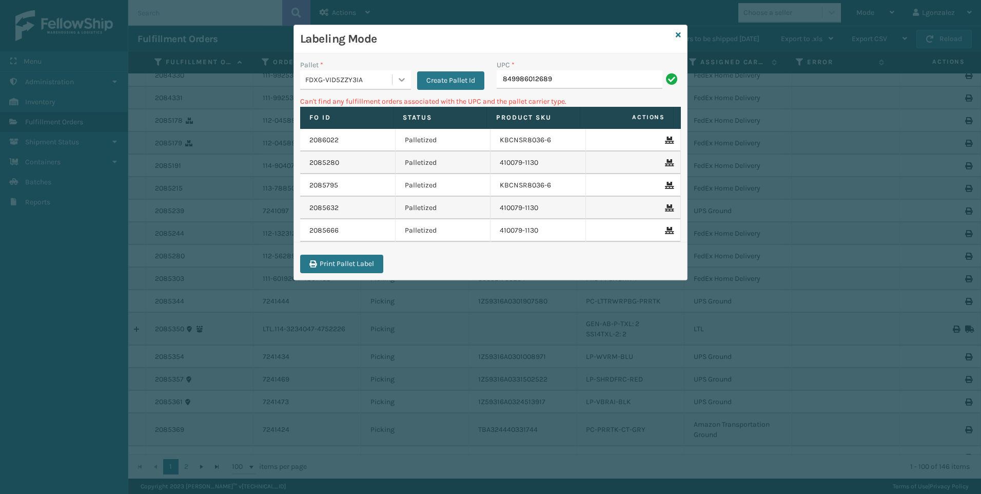
click at [404, 80] on icon at bounding box center [402, 79] width 10 height 10
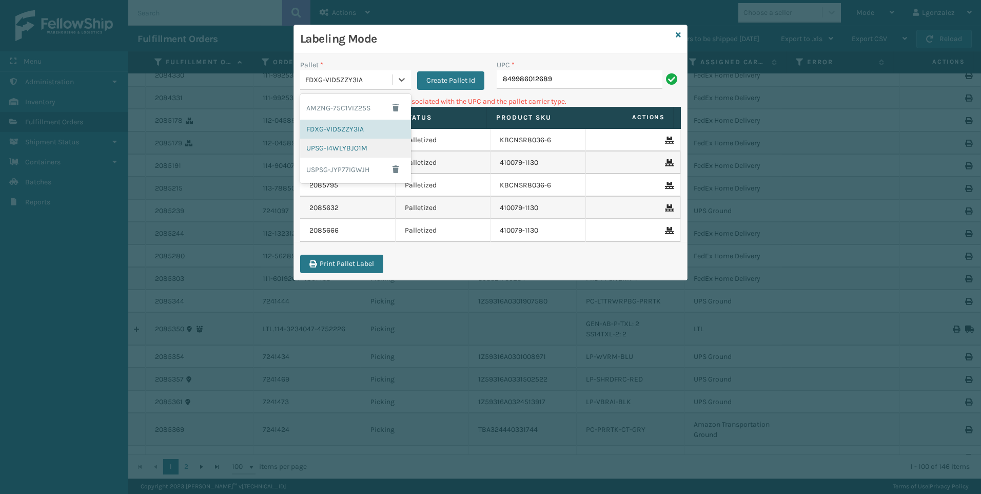
click at [321, 151] on div "UPSG-I4WLYBJO1M" at bounding box center [355, 148] width 111 height 19
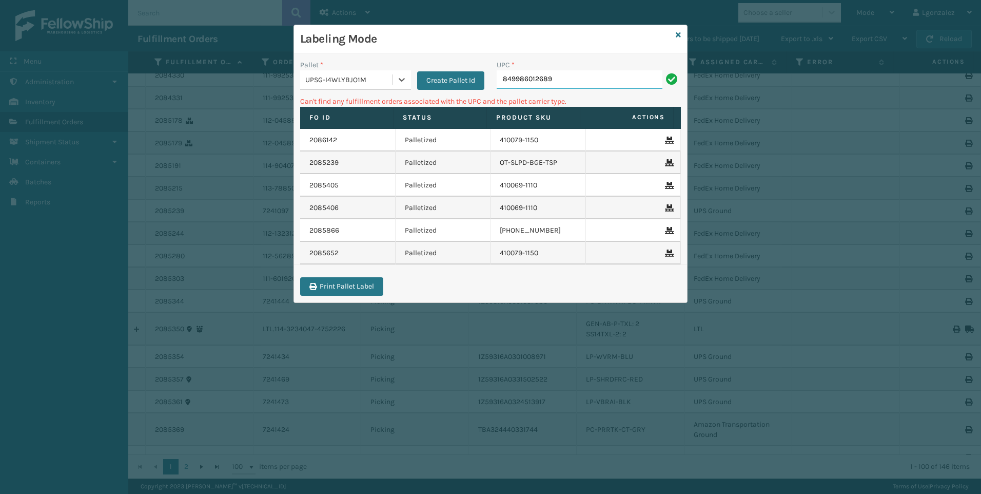
click at [590, 82] on input "849986012689" at bounding box center [580, 79] width 166 height 18
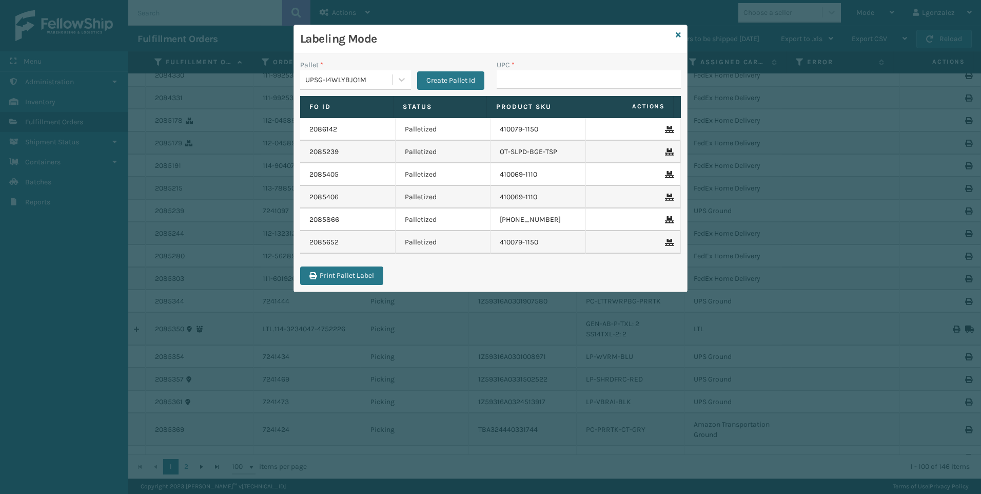
click at [590, 83] on input "UPC *" at bounding box center [589, 79] width 184 height 18
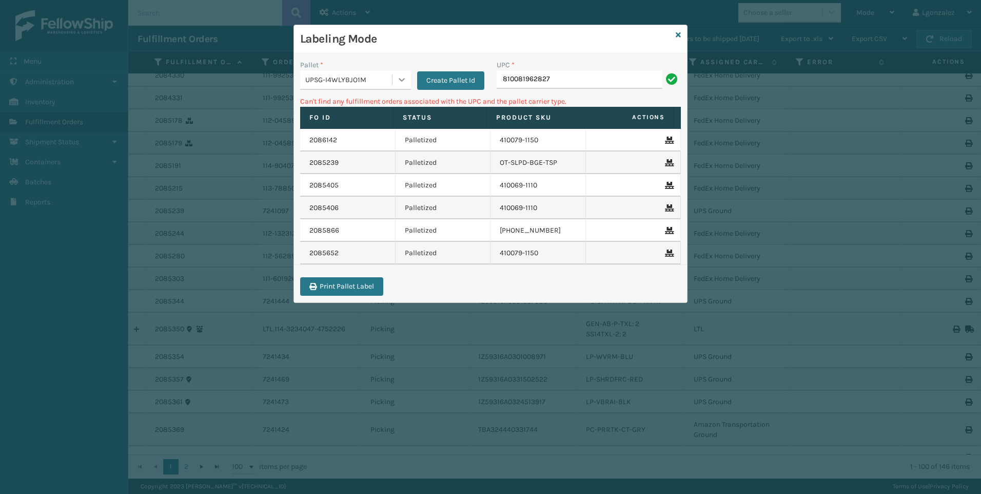
click at [395, 80] on div at bounding box center [402, 79] width 18 height 18
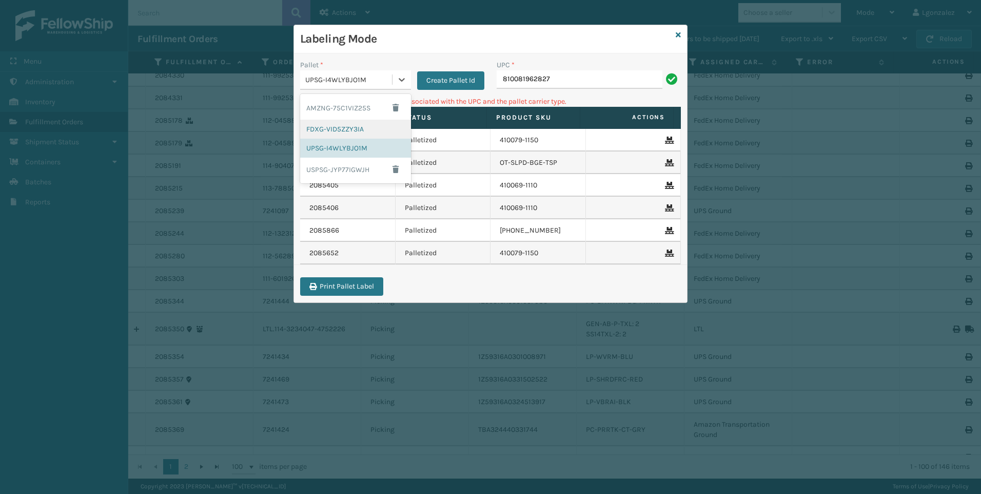
click at [356, 130] on div "FDXG-VID5ZZY3IA" at bounding box center [355, 129] width 111 height 19
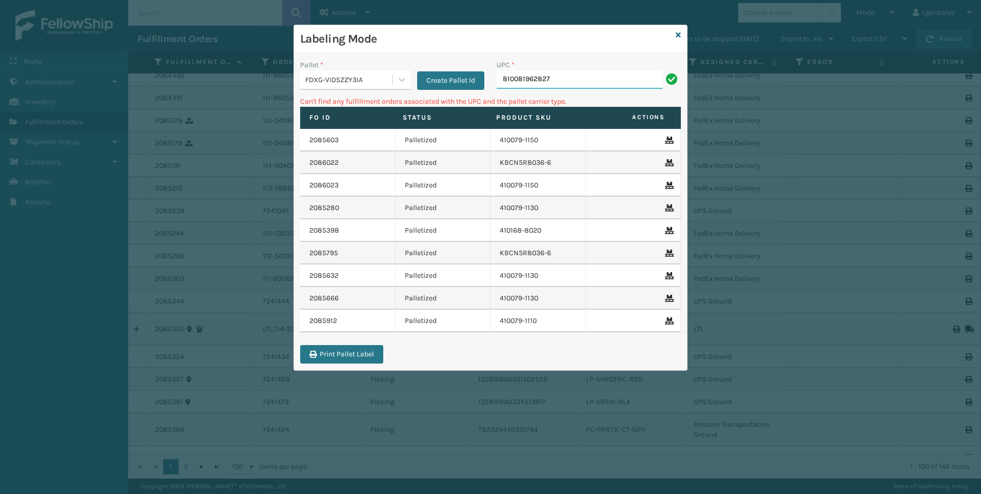
click at [588, 74] on input "810081962827" at bounding box center [580, 79] width 166 height 18
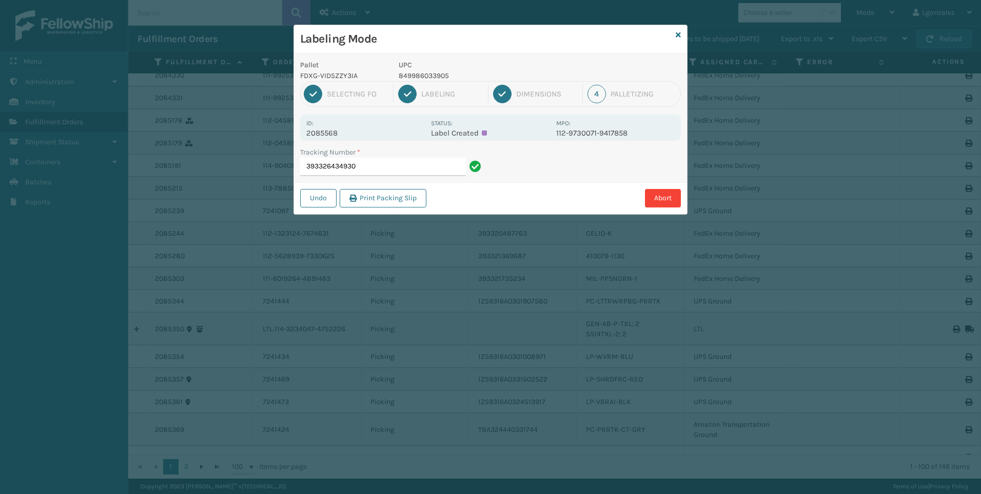
click at [420, 75] on p "849986033905" at bounding box center [474, 75] width 151 height 11
copy p "849986033905"
click at [413, 163] on input "393326434930" at bounding box center [383, 167] width 166 height 18
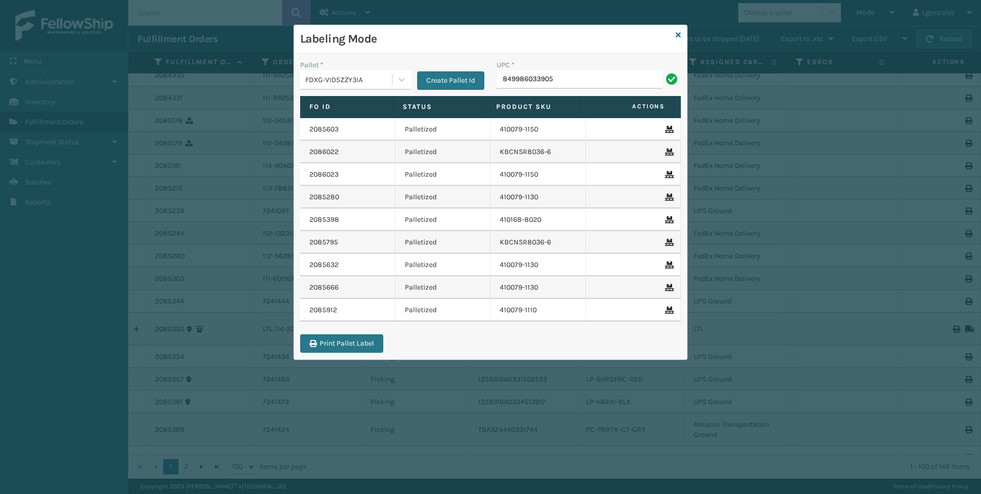
type input "849986033905"
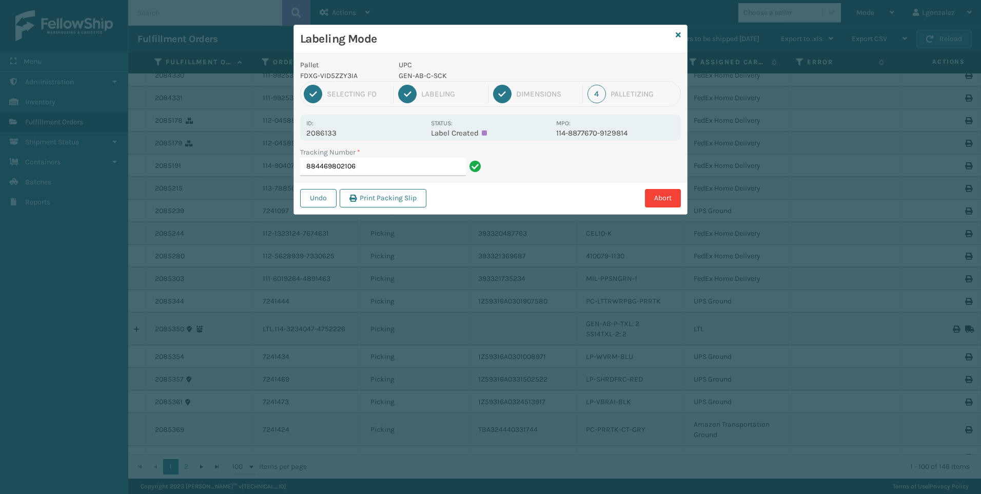
click at [432, 73] on p "GEN-AB-C-SCK" at bounding box center [474, 75] width 151 height 11
copy p "GEN-AB-C-SCK"
click at [409, 170] on input "884469802106" at bounding box center [383, 167] width 166 height 18
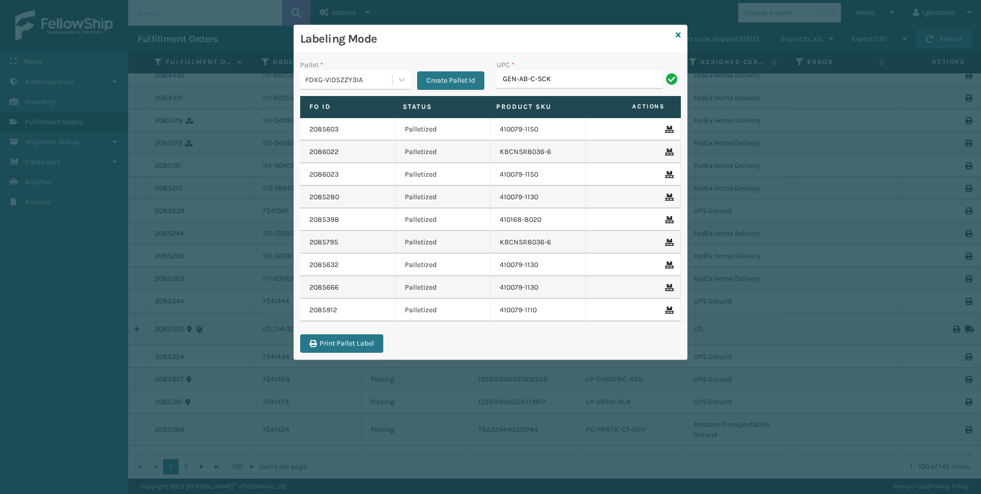
type input "GEN-AB-C-SCK"
click at [679, 35] on icon at bounding box center [678, 34] width 5 height 7
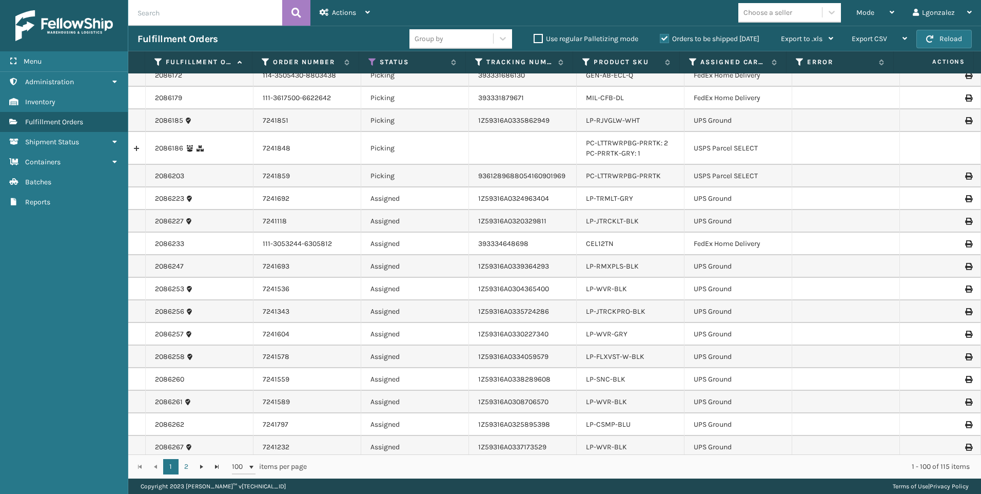
scroll to position [1991, 0]
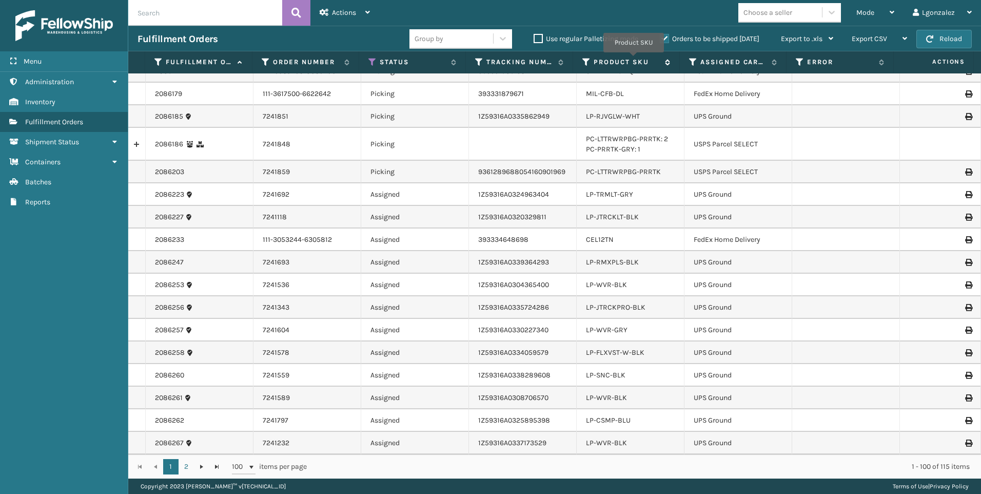
click at [634, 60] on label "Product SKU" at bounding box center [627, 61] width 66 height 9
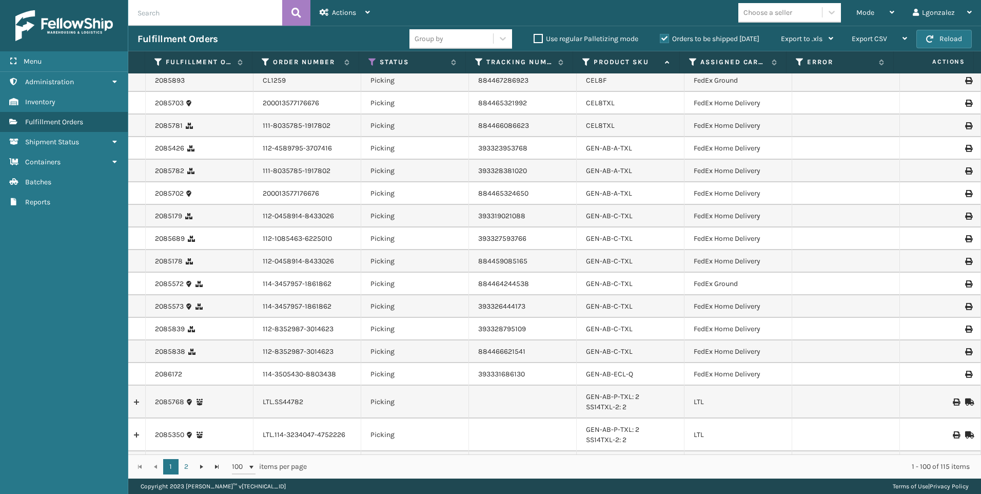
scroll to position [205, 0]
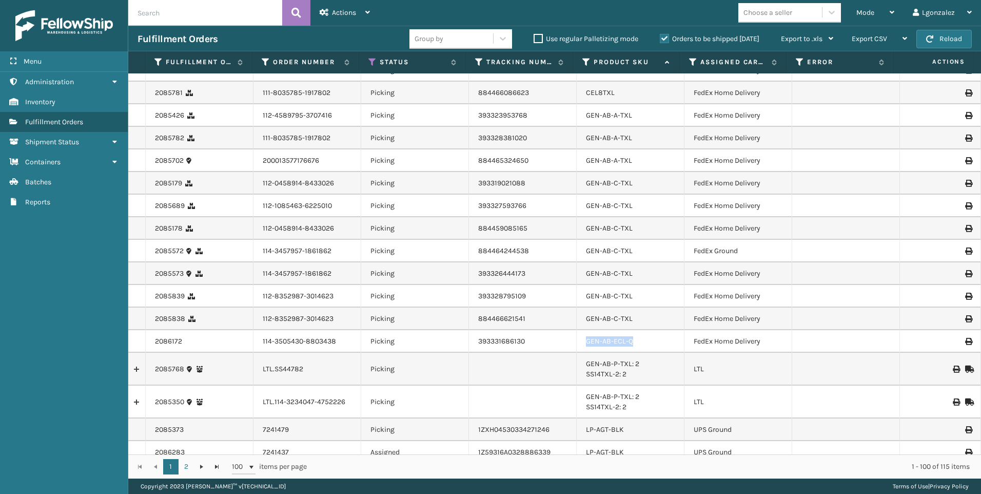
drag, startPoint x: 633, startPoint y: 346, endPoint x: 580, endPoint y: 345, distance: 52.9
click at [580, 345] on td "GEN-AB-ECL-Q" at bounding box center [631, 341] width 108 height 23
drag, startPoint x: 580, startPoint y: 345, endPoint x: 592, endPoint y: 339, distance: 13.6
copy link "GEN-AB-ECL-Q"
click at [895, 12] on icon at bounding box center [892, 12] width 5 height 7
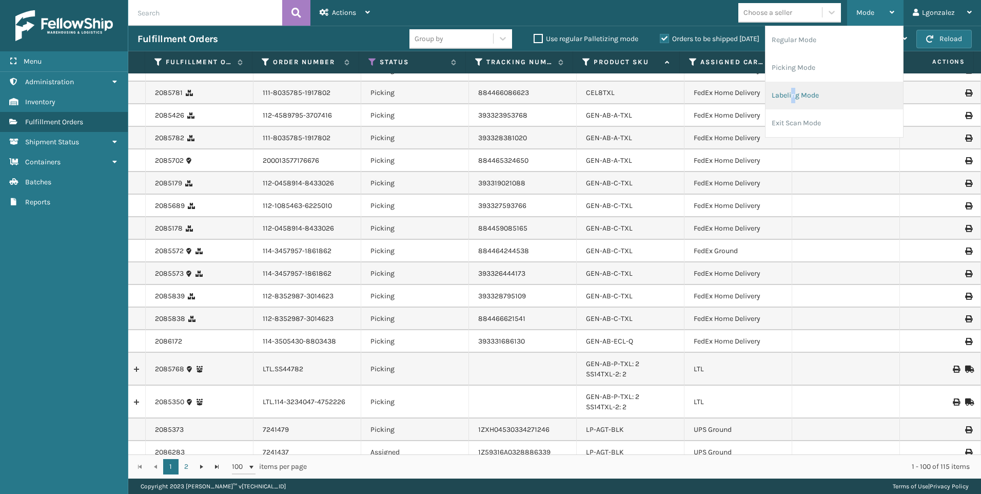
click at [795, 99] on li "Labeling Mode" at bounding box center [835, 96] width 138 height 28
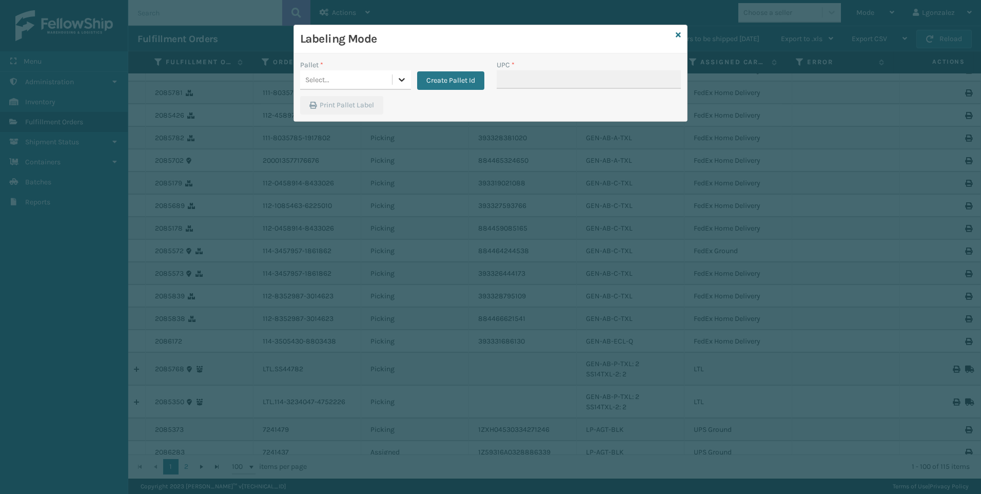
click at [398, 78] on icon at bounding box center [402, 79] width 10 height 10
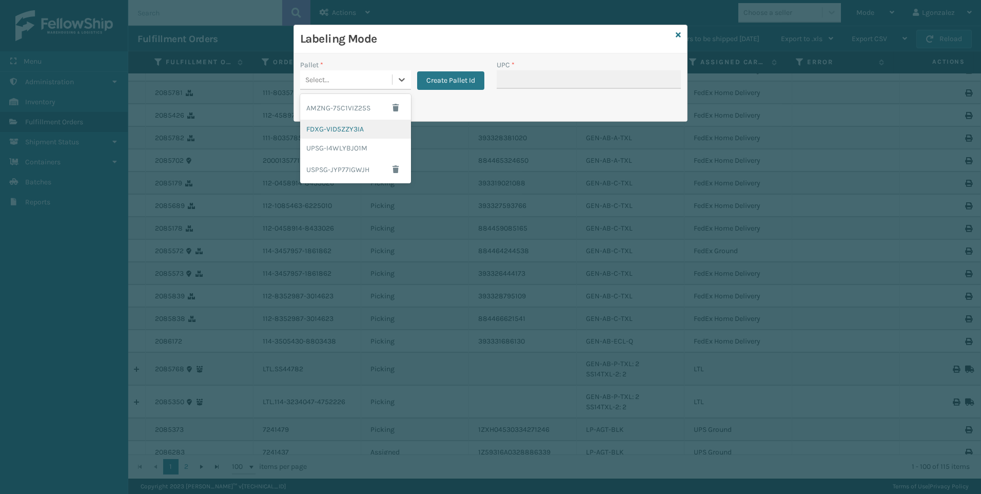
click at [360, 132] on div "FDXG-VID5ZZY3IA" at bounding box center [355, 129] width 111 height 19
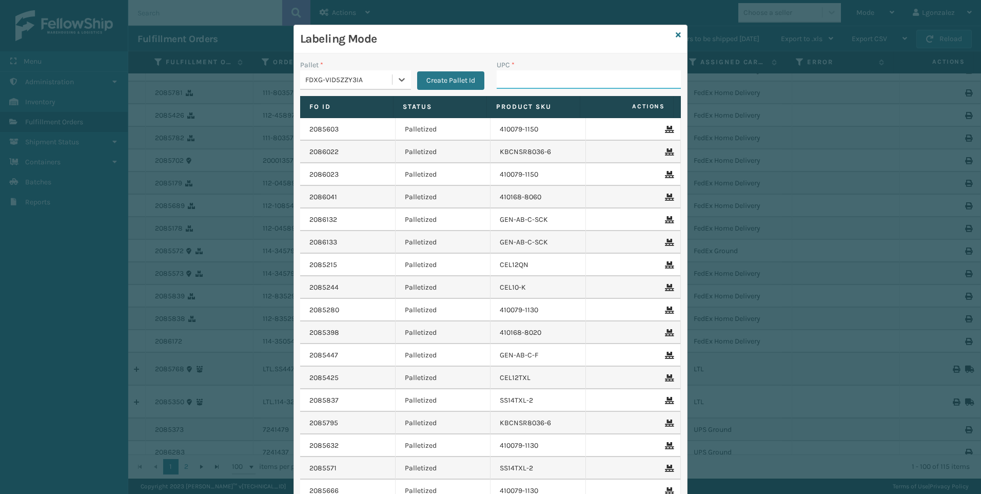
drag, startPoint x: 545, startPoint y: 78, endPoint x: 551, endPoint y: 64, distance: 15.2
click at [546, 78] on input "UPC *" at bounding box center [589, 79] width 184 height 18
paste input "GEN-AB-ECL-Q"
type input "GEN-AB-ECL-Q"
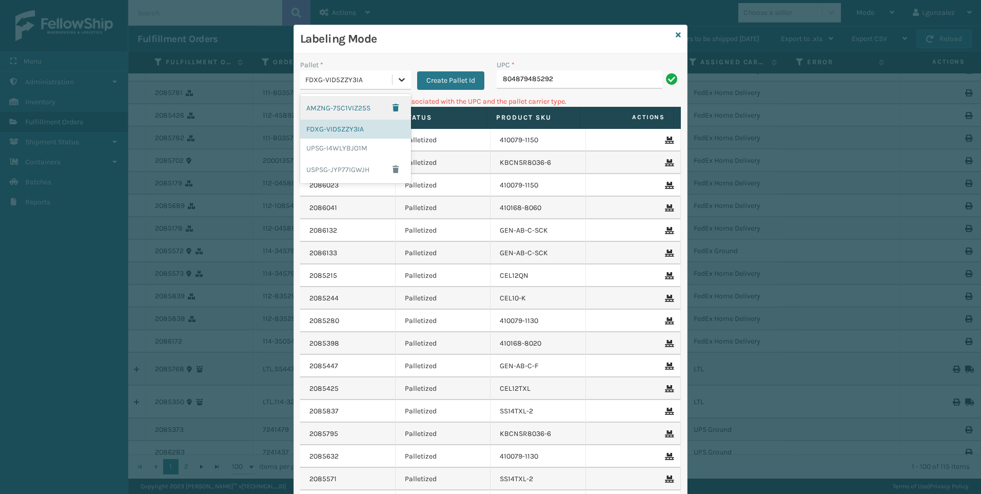
click at [401, 76] on icon at bounding box center [402, 79] width 10 height 10
click at [338, 146] on div "UPSG-I4WLYBJO1M" at bounding box center [355, 148] width 111 height 19
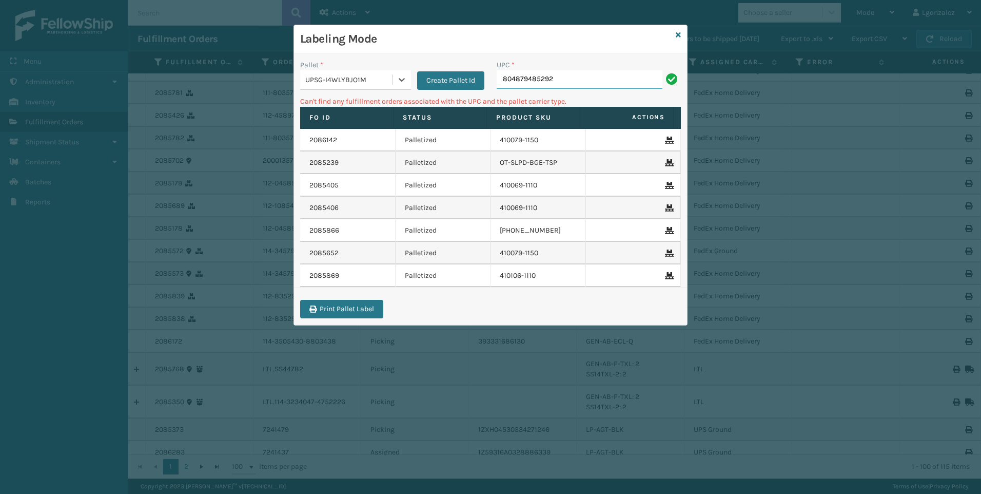
click at [572, 82] on input "804879485292" at bounding box center [580, 79] width 166 height 18
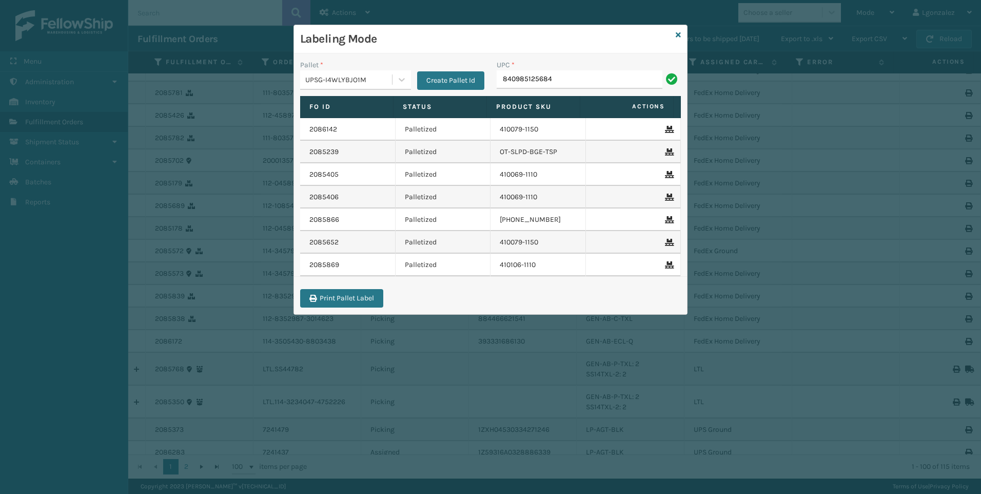
type input "840985125684"
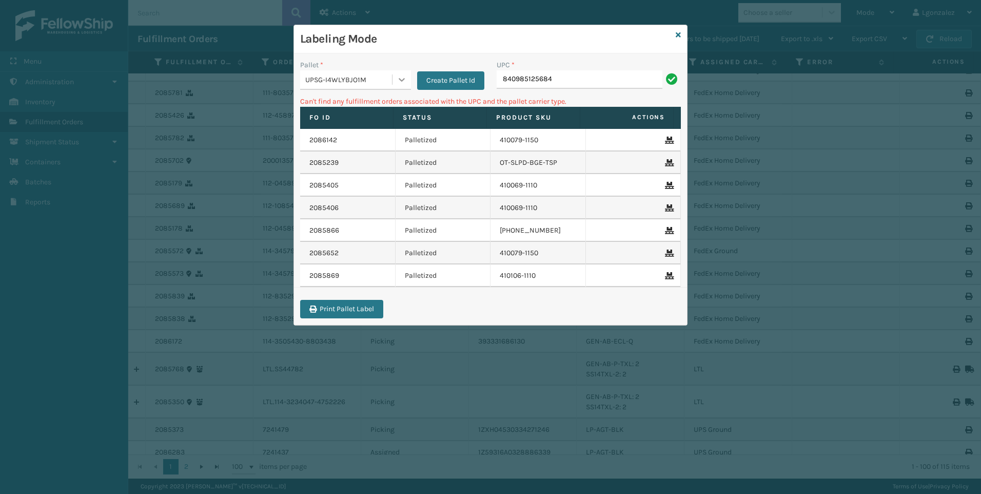
click at [406, 73] on div at bounding box center [402, 79] width 18 height 18
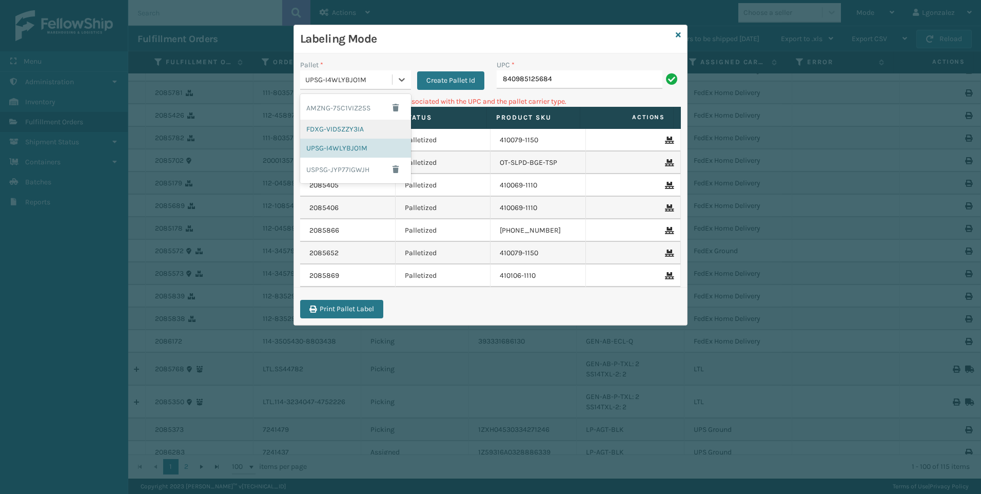
click at [355, 131] on div "FDXG-VID5ZZY3IA" at bounding box center [355, 129] width 111 height 19
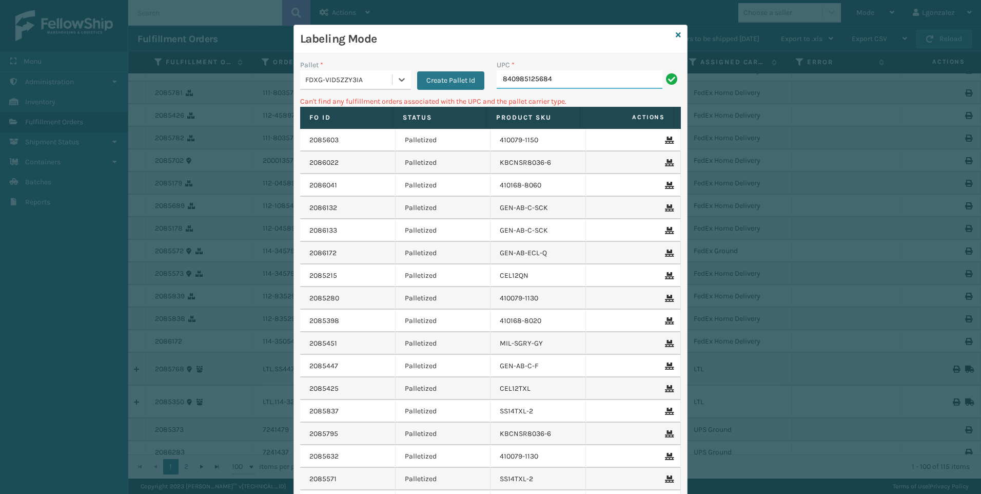
click at [587, 84] on input "840985125684" at bounding box center [580, 79] width 166 height 18
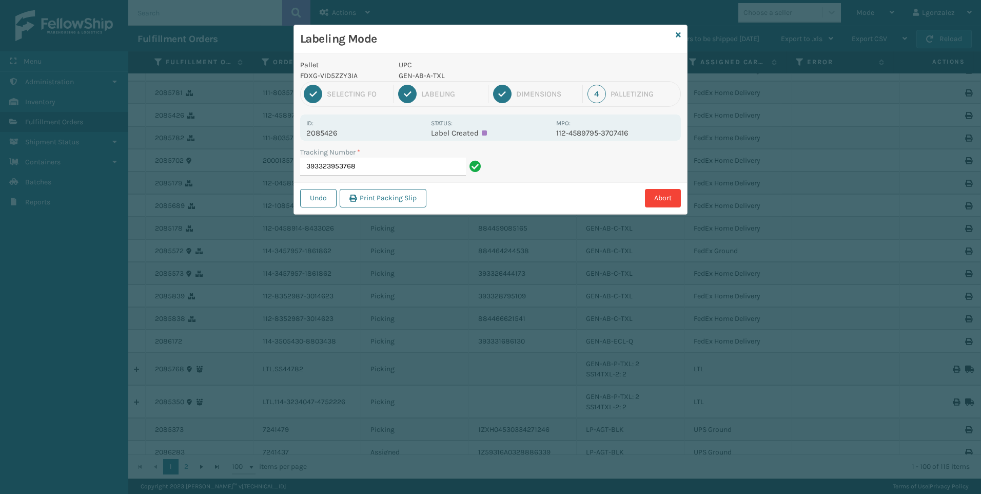
click at [433, 73] on p "GEN-AB-A-TXL" at bounding box center [474, 75] width 151 height 11
copy p "GEN-AB-A-TXL"
click at [417, 166] on input "393323953768" at bounding box center [383, 167] width 166 height 18
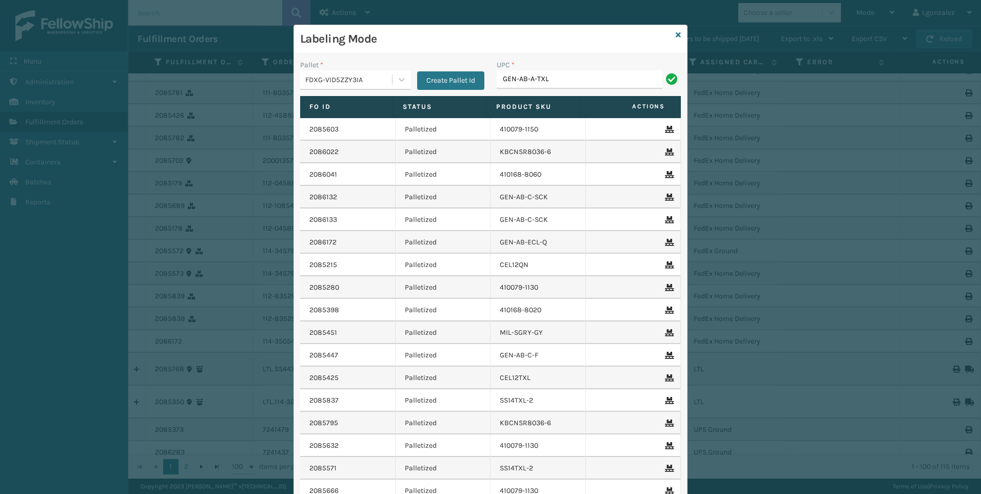
type input "GEN-AB-A-TXL"
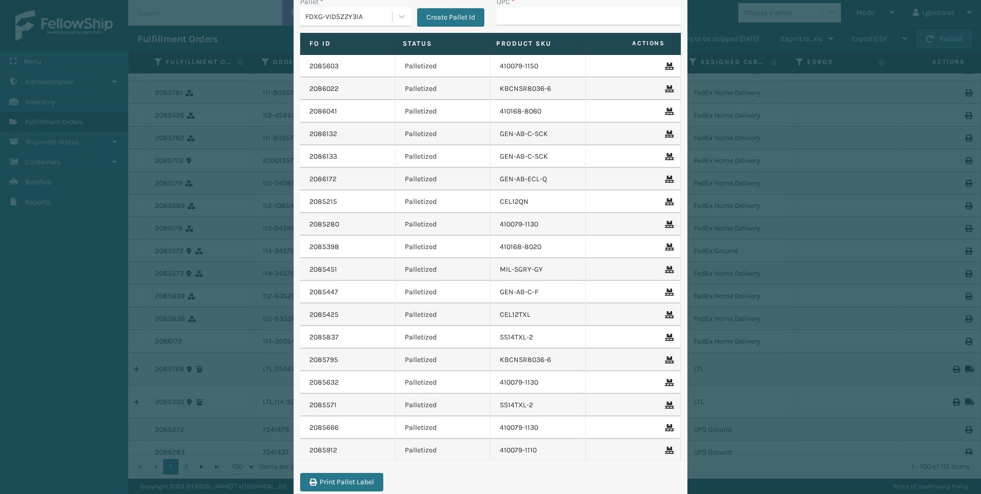
scroll to position [0, 0]
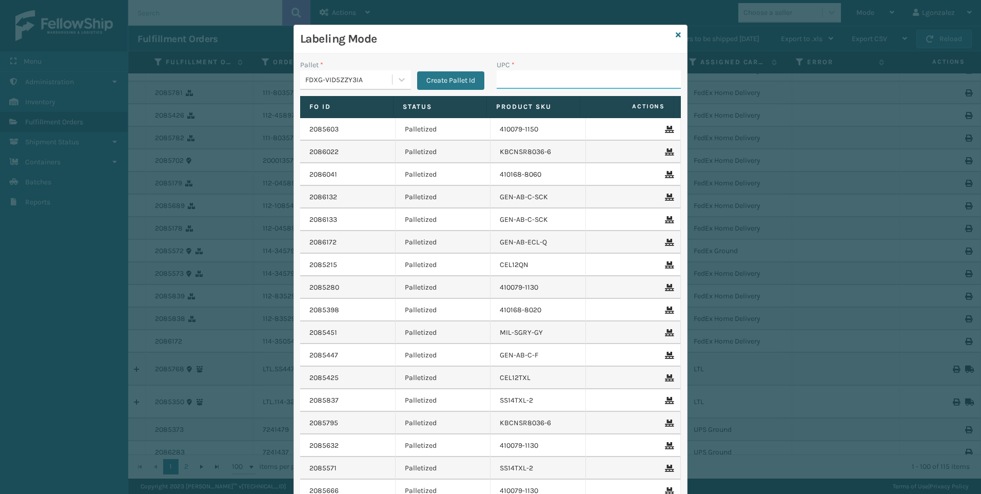
click at [546, 80] on input "UPC *" at bounding box center [589, 79] width 184 height 18
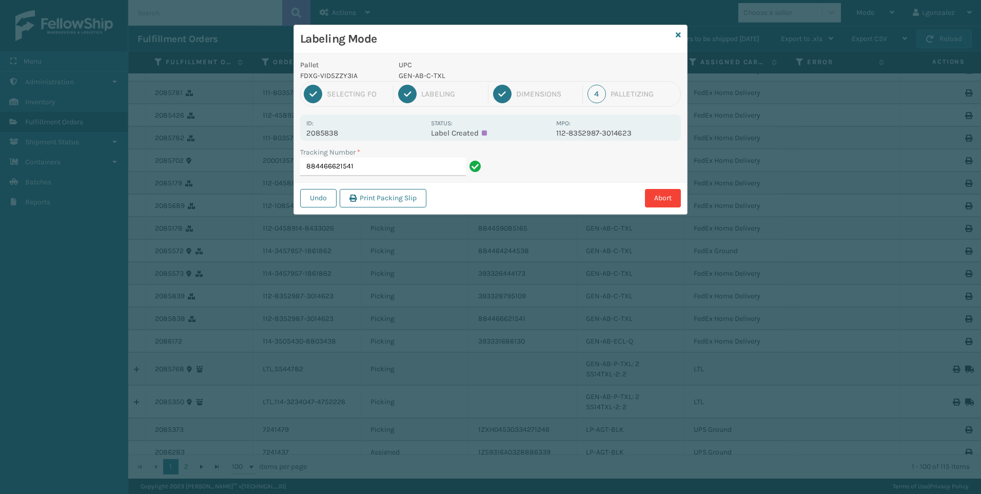
click at [433, 75] on p "GEN-AB-C-TXL" at bounding box center [474, 75] width 151 height 11
click at [435, 76] on p "GEN-AB-C-TXL" at bounding box center [474, 75] width 151 height 11
copy p "GEN-AB-C-TXL"
click at [401, 163] on input "884466621541" at bounding box center [383, 167] width 166 height 18
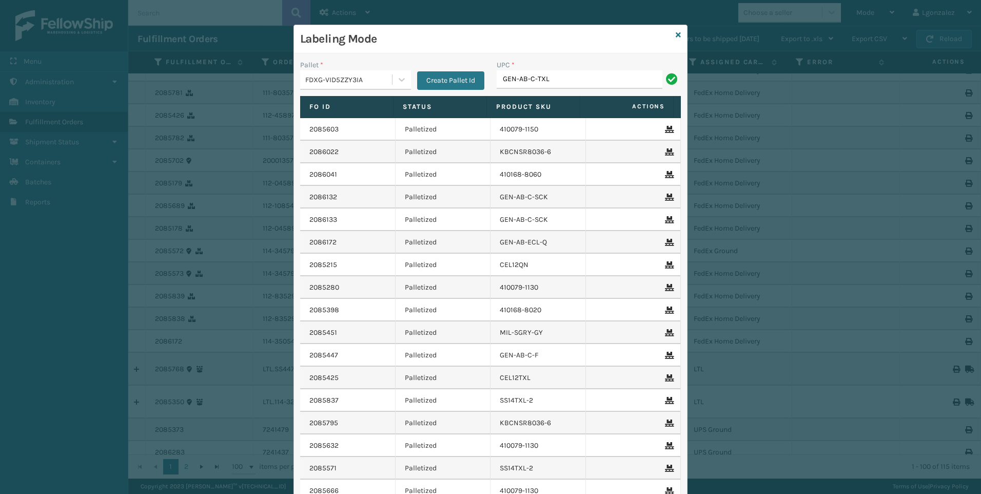
type input "GEN-AB-C-TXL"
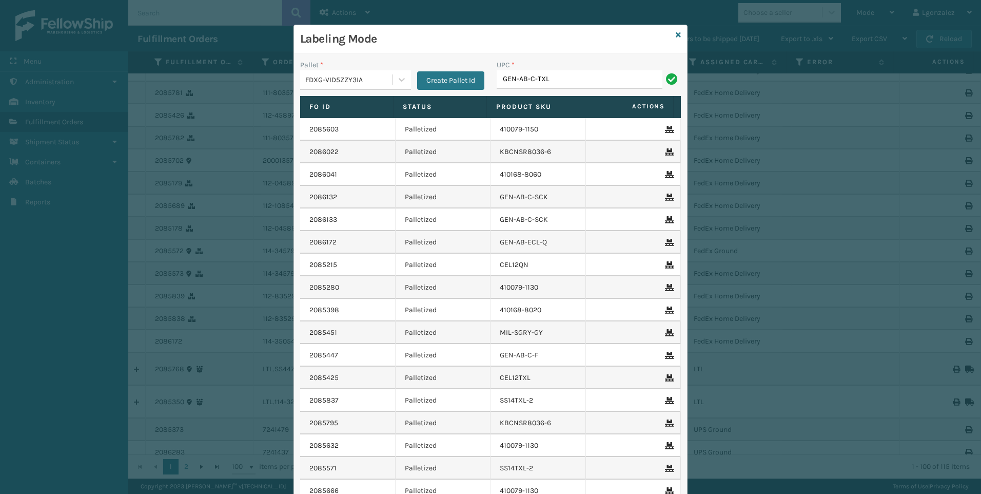
type input "GEN-AB-C-TXL"
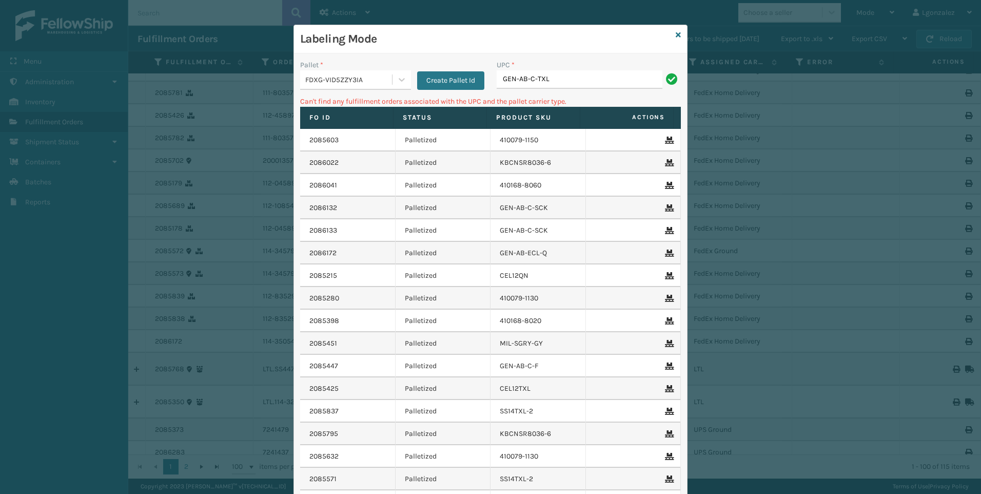
click at [507, 88] on input "GEN-AB-C-TXL" at bounding box center [580, 79] width 166 height 18
click at [507, 80] on input "GEN-AB-C-TXL" at bounding box center [580, 79] width 166 height 18
click at [401, 83] on icon at bounding box center [402, 79] width 10 height 10
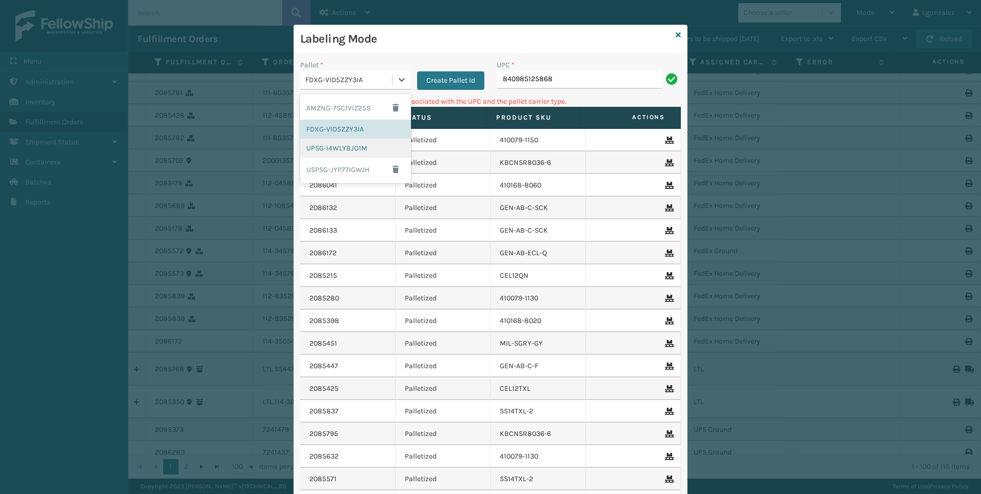
click at [348, 149] on div "UPSG-I4WLYBJO1M" at bounding box center [355, 148] width 111 height 19
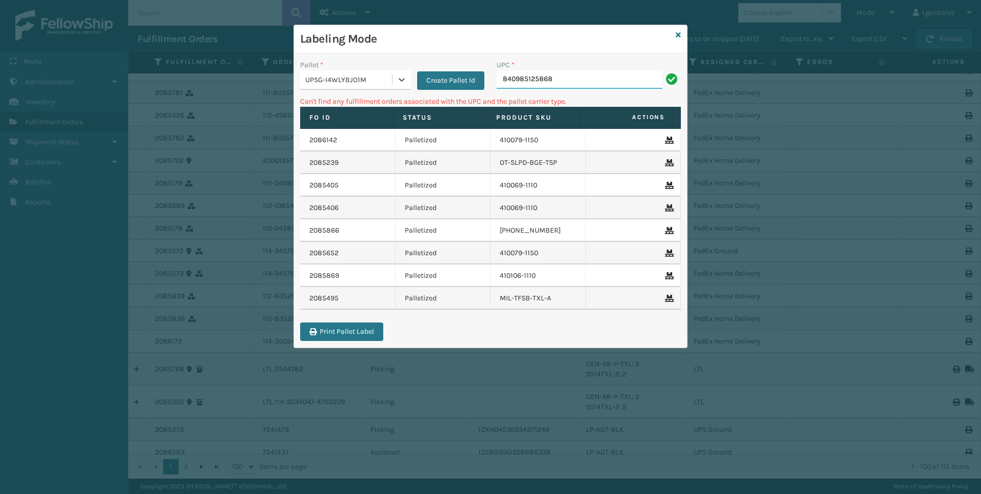
click at [567, 82] on input "840985125868" at bounding box center [580, 79] width 166 height 18
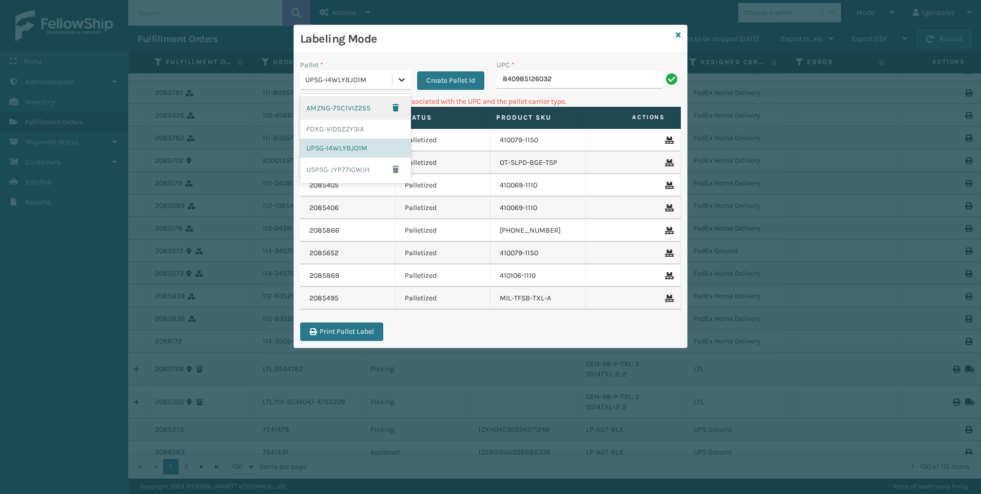
click at [400, 86] on div at bounding box center [402, 79] width 18 height 18
click at [360, 129] on div "FDXG-VID5ZZY3IA" at bounding box center [355, 129] width 111 height 19
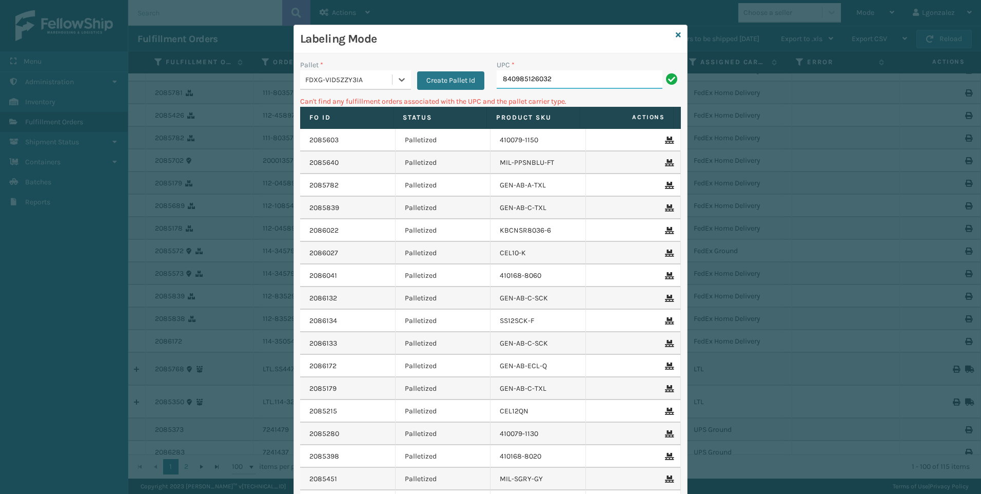
click at [566, 71] on input "840985126032" at bounding box center [580, 79] width 166 height 18
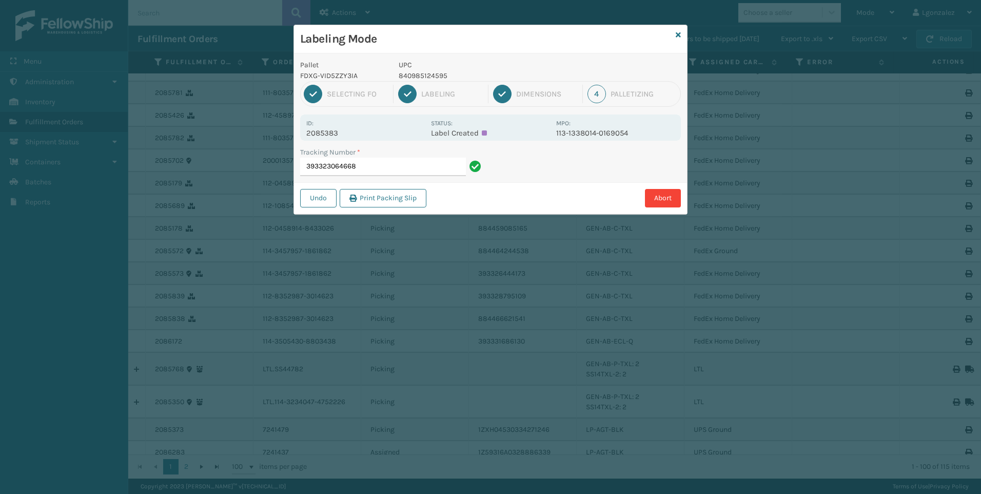
click at [415, 74] on p "840985124595" at bounding box center [474, 75] width 151 height 11
copy p "840985124595"
drag, startPoint x: 399, startPoint y: 169, endPoint x: 409, endPoint y: 172, distance: 10.1
click at [408, 171] on input "393323064668" at bounding box center [383, 167] width 166 height 18
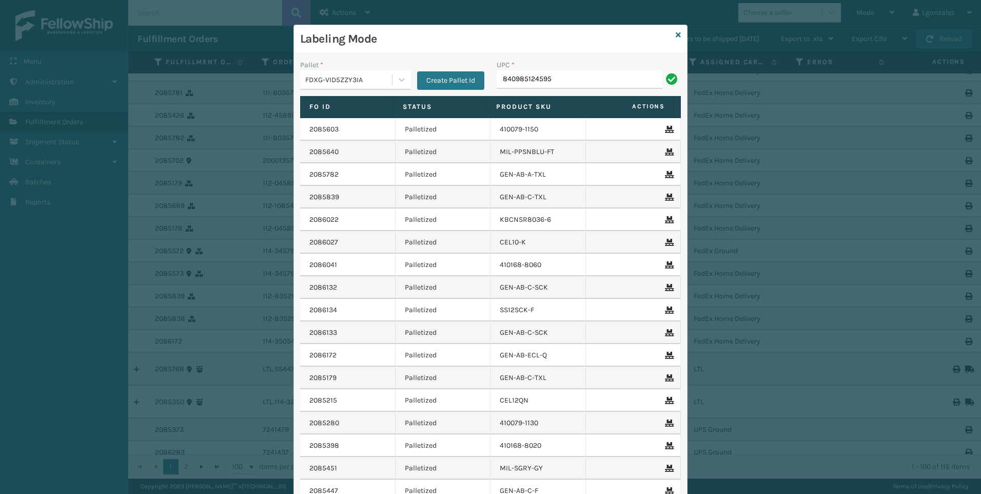
type input "840985124595"
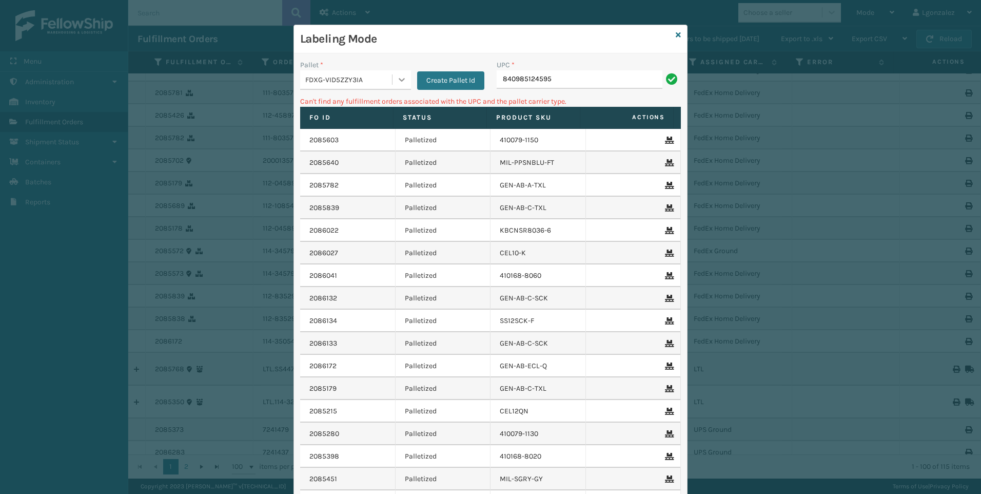
click at [397, 87] on div at bounding box center [402, 79] width 18 height 18
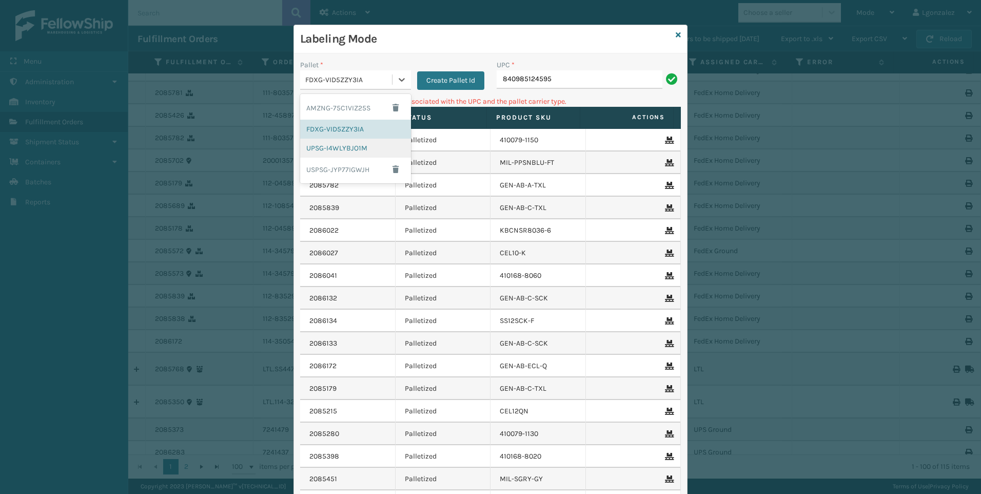
click at [340, 155] on div "UPSG-I4WLYBJO1M" at bounding box center [355, 148] width 111 height 19
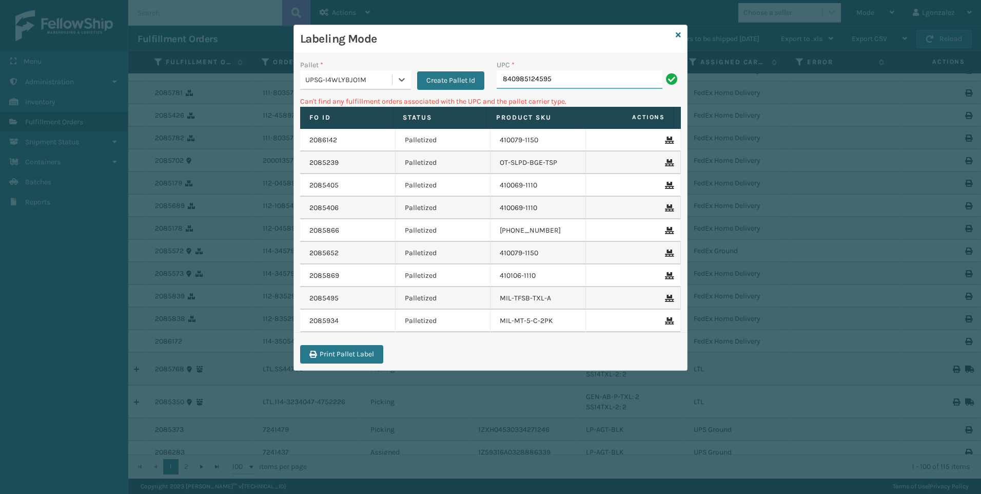
click at [566, 81] on input "840985124595" at bounding box center [580, 79] width 166 height 18
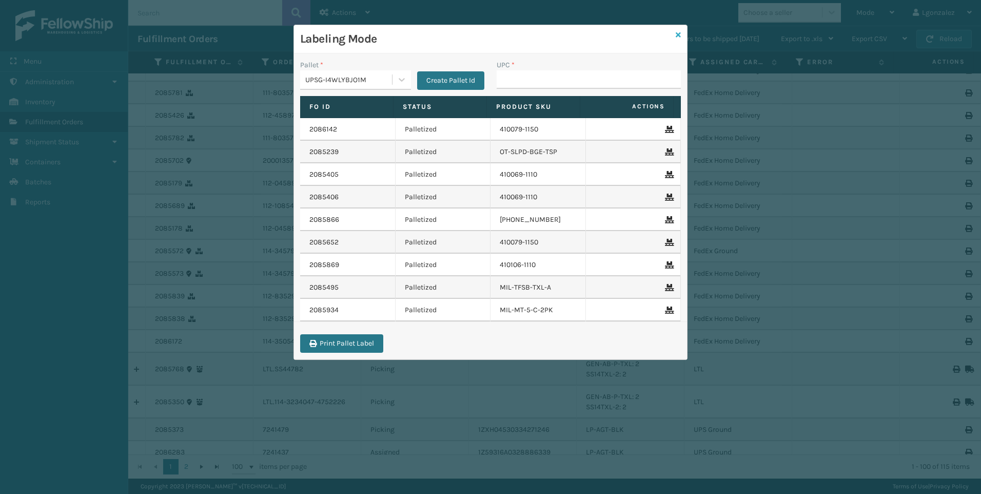
click at [680, 34] on icon at bounding box center [678, 34] width 5 height 7
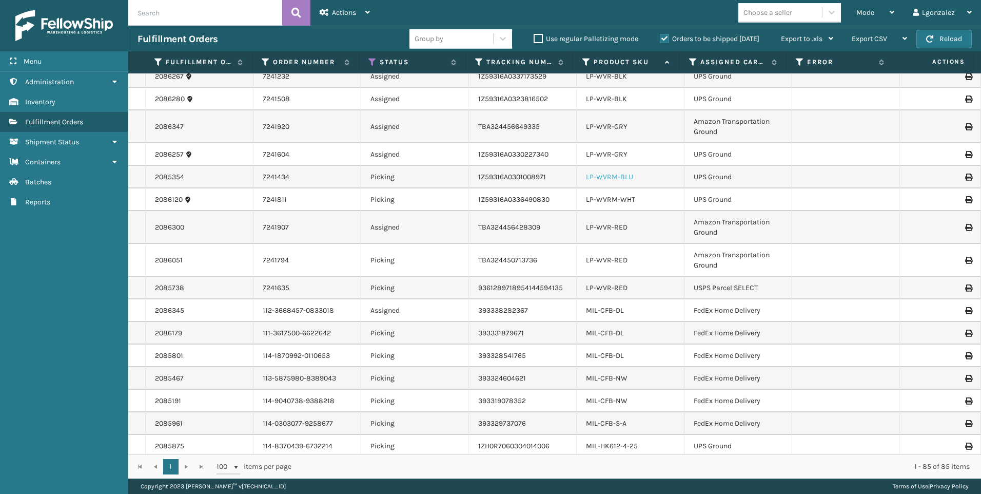
scroll to position [873, 0]
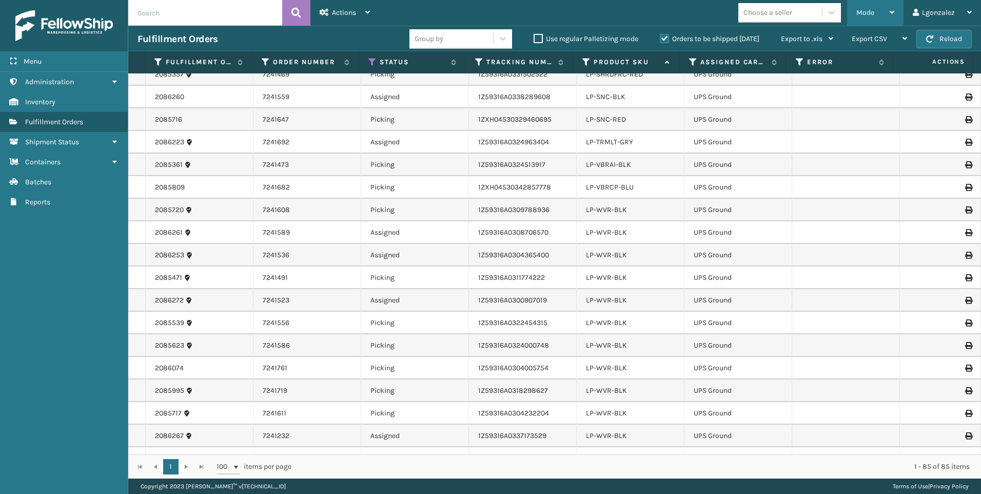
drag, startPoint x: 901, startPoint y: 11, endPoint x: 888, endPoint y: 17, distance: 14.2
click at [901, 10] on div "Mode Regular Mode Picking Mode Labeling Mode Exit Scan Mode" at bounding box center [875, 13] width 56 height 26
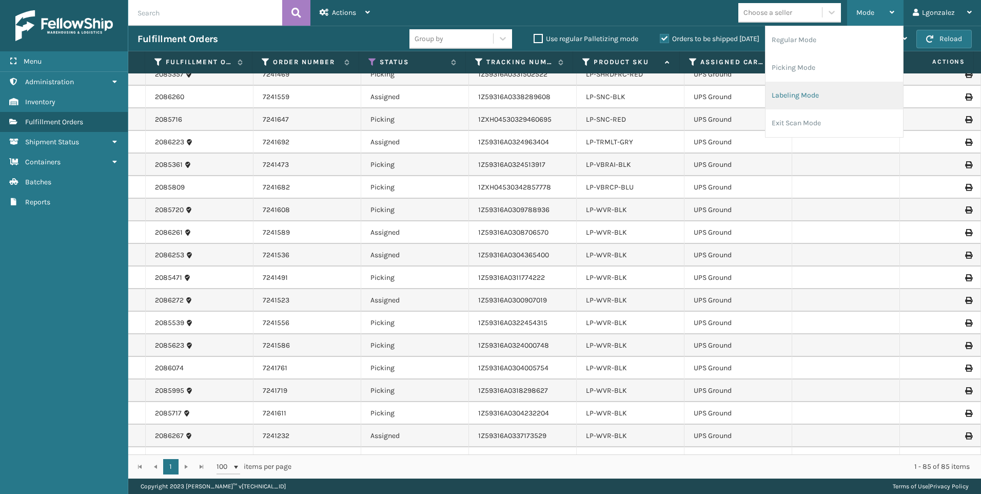
click at [798, 92] on li "Labeling Mode" at bounding box center [835, 96] width 138 height 28
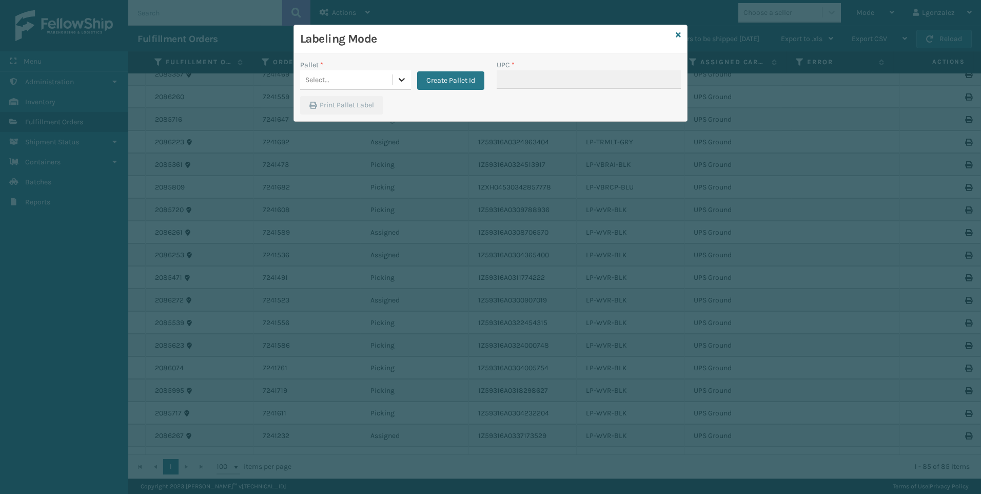
click at [399, 75] on icon at bounding box center [402, 79] width 10 height 10
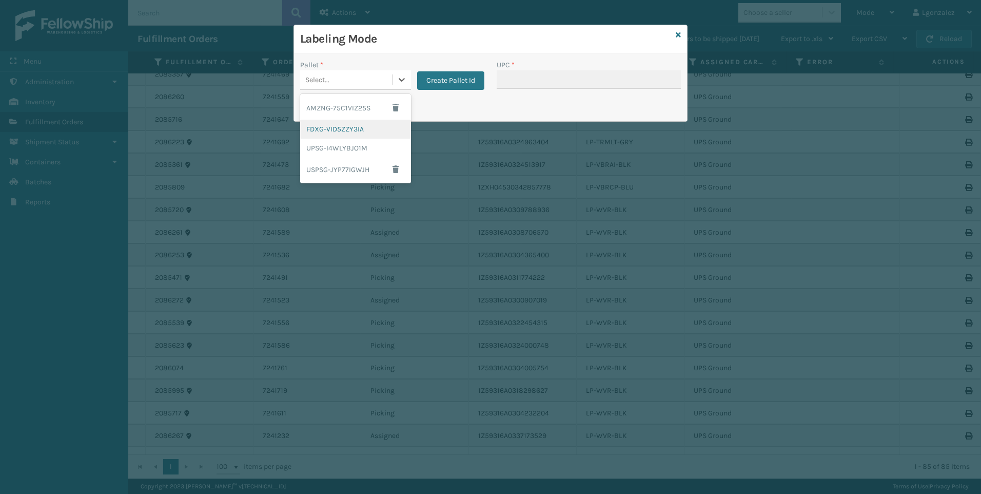
click at [340, 135] on div "FDXG-VID5ZZY3IA" at bounding box center [355, 129] width 111 height 19
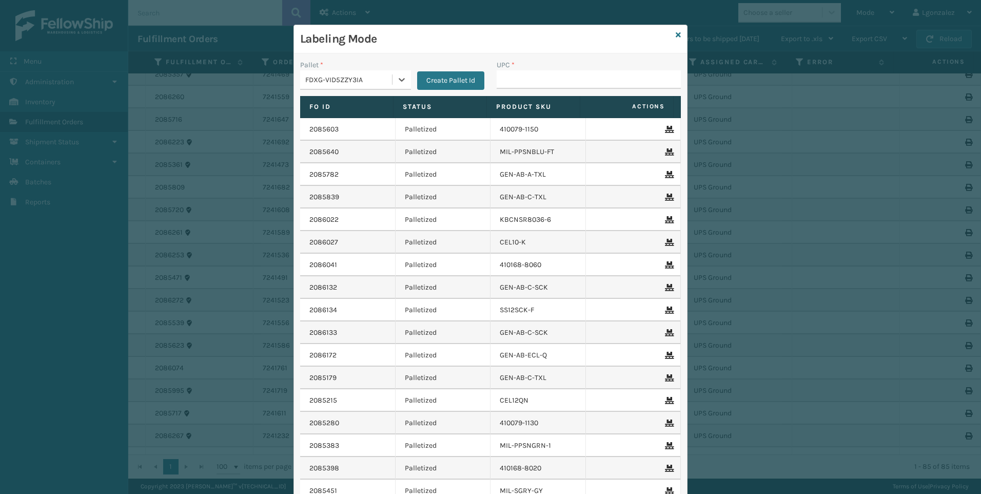
click at [497, 67] on label "UPC *" at bounding box center [506, 65] width 18 height 11
click at [497, 70] on input "UPC *" at bounding box center [589, 79] width 184 height 18
click at [506, 74] on input "UPC *" at bounding box center [589, 79] width 184 height 18
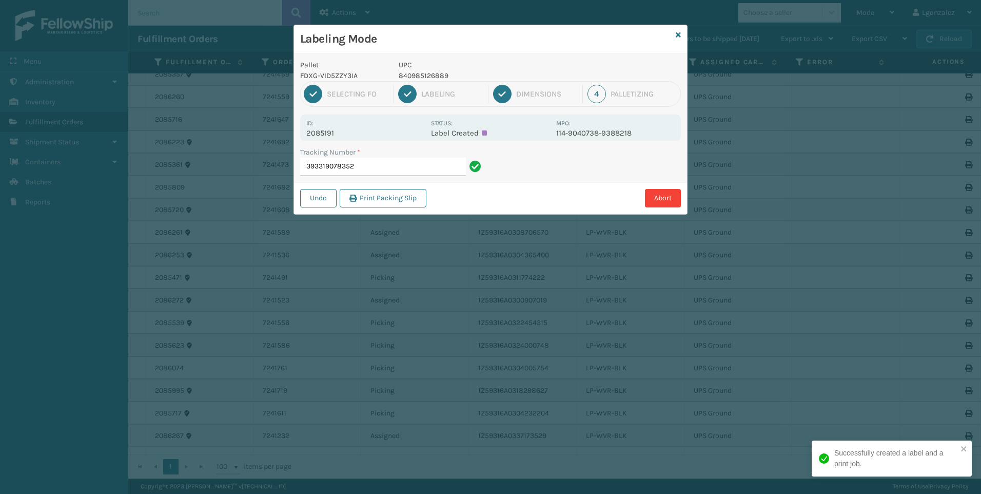
click at [412, 74] on p "840985126889" at bounding box center [474, 75] width 151 height 11
click at [412, 73] on p "840985126889" at bounding box center [474, 75] width 151 height 11
copy p "840985126889"
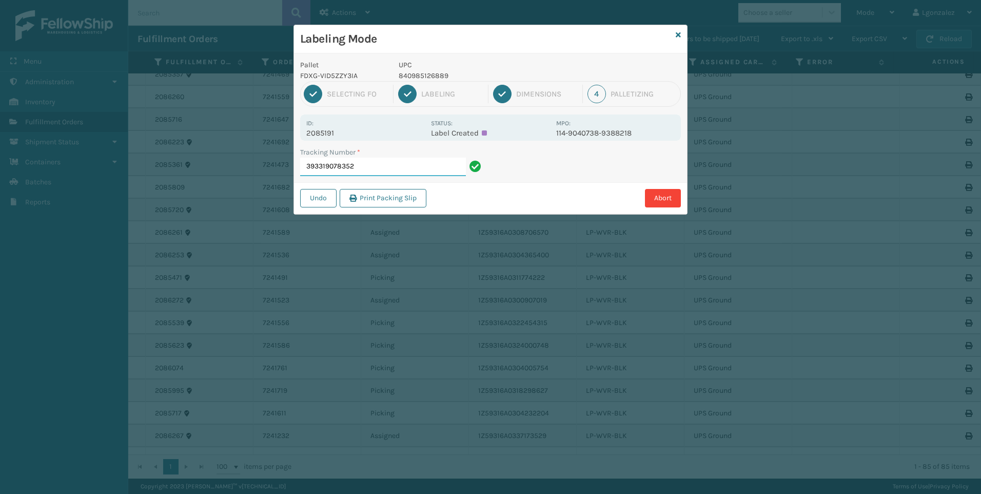
click at [427, 170] on input "393319078352" at bounding box center [383, 167] width 166 height 18
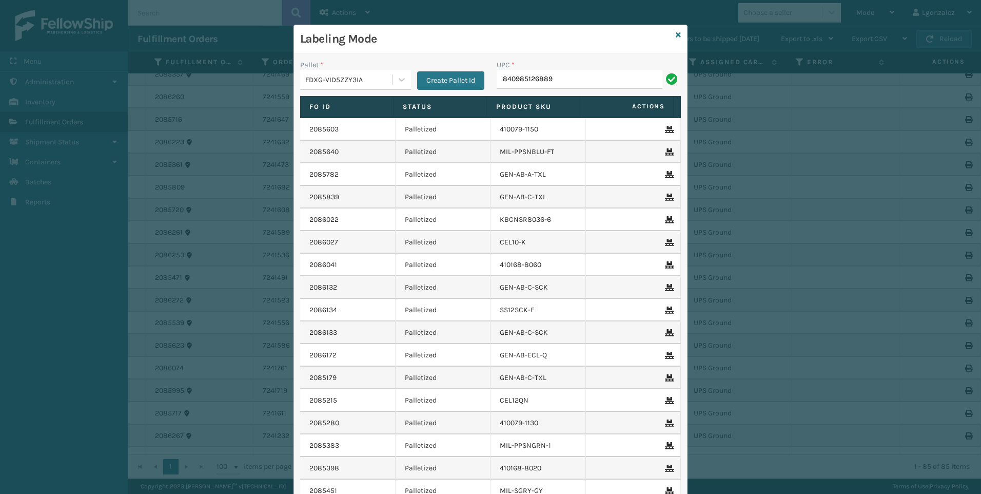
type input "840985126889"
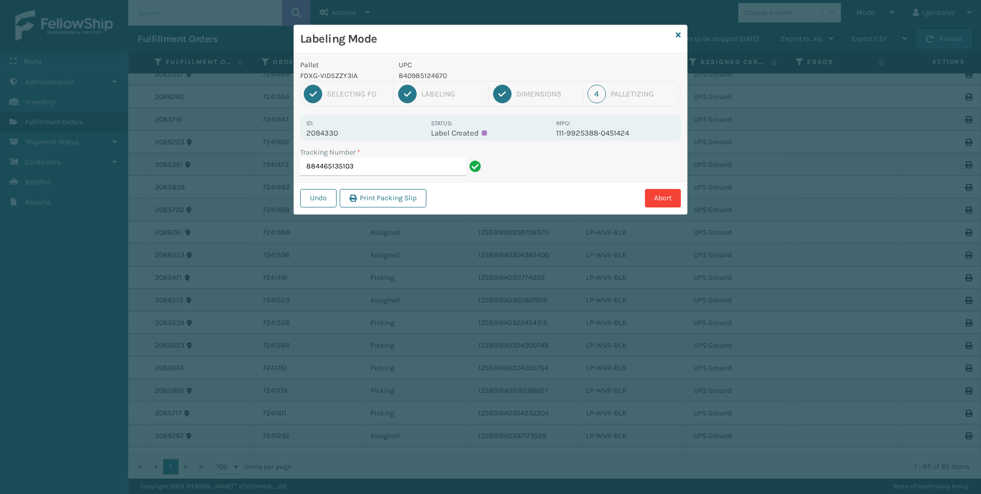
click at [413, 76] on p "840985124670" at bounding box center [474, 75] width 151 height 11
click at [414, 76] on p "840985124670" at bounding box center [474, 75] width 151 height 11
copy p "840985124670"
drag, startPoint x: 391, startPoint y: 167, endPoint x: 390, endPoint y: 172, distance: 5.2
click at [391, 168] on input "884465135103" at bounding box center [383, 167] width 166 height 18
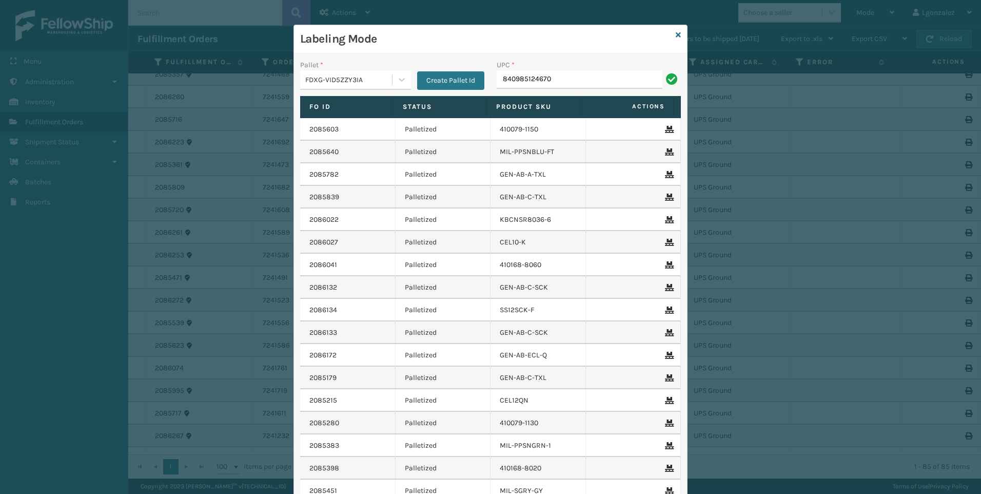
type input "840985124670"
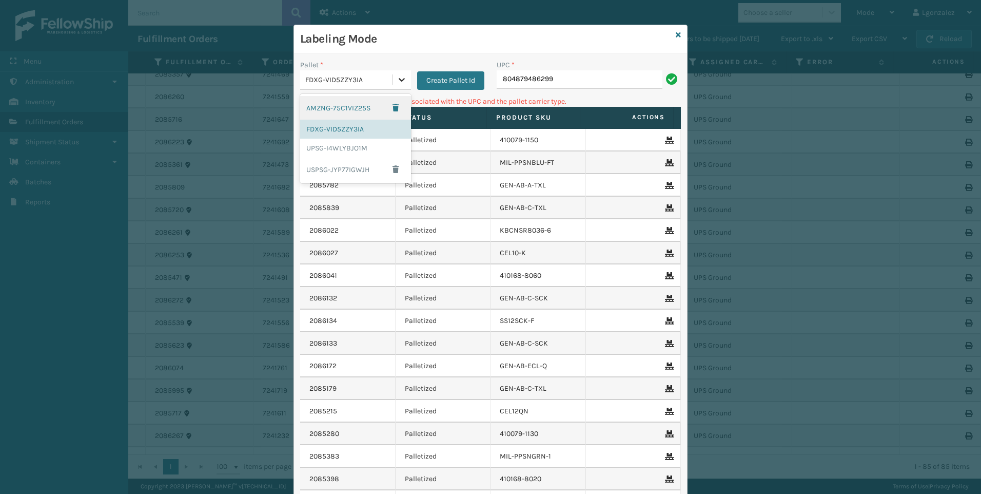
click at [397, 73] on div at bounding box center [402, 79] width 18 height 18
drag, startPoint x: 342, startPoint y: 155, endPoint x: 384, endPoint y: 123, distance: 53.1
click at [343, 155] on div "UPSG-I4WLYBJO1M" at bounding box center [355, 148] width 111 height 19
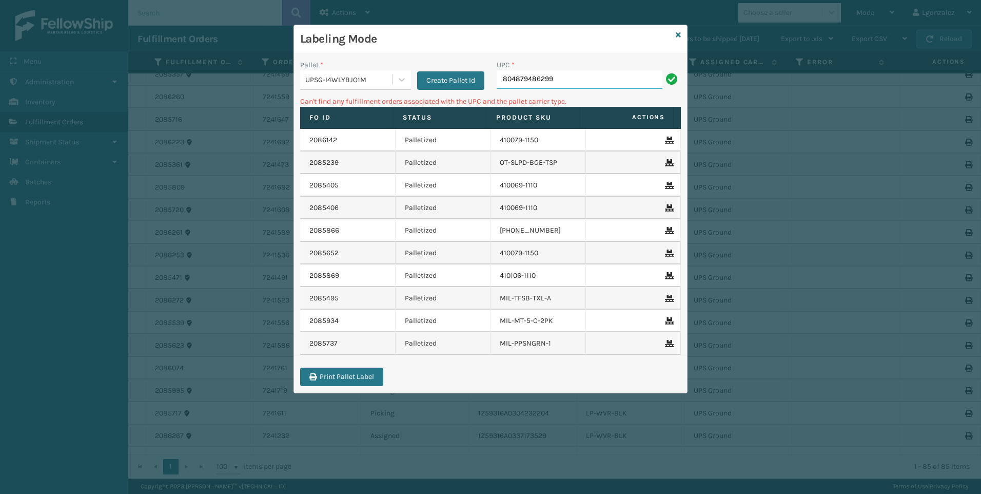
click at [569, 79] on input "804879486299" at bounding box center [580, 79] width 166 height 18
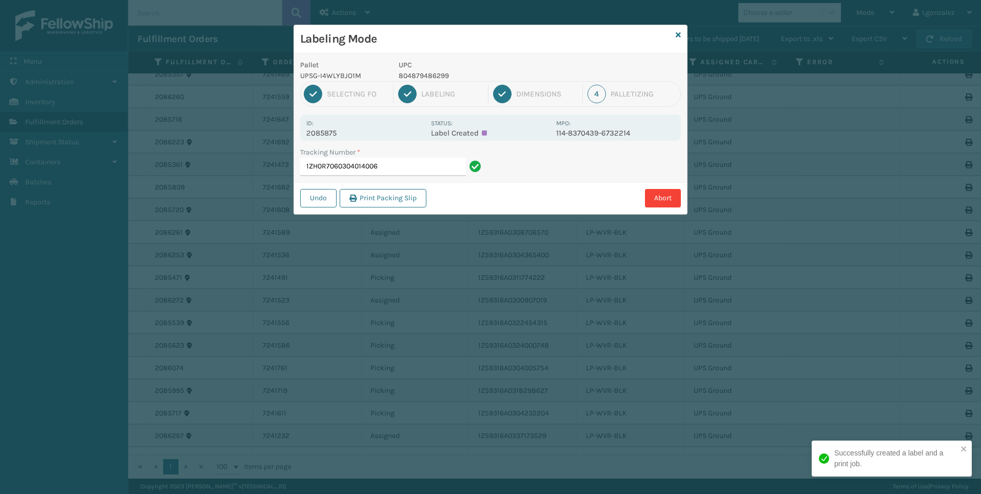
click at [429, 75] on p "804879486299" at bounding box center [474, 75] width 151 height 11
click at [446, 165] on input "1ZH0R7060304014006" at bounding box center [383, 167] width 166 height 18
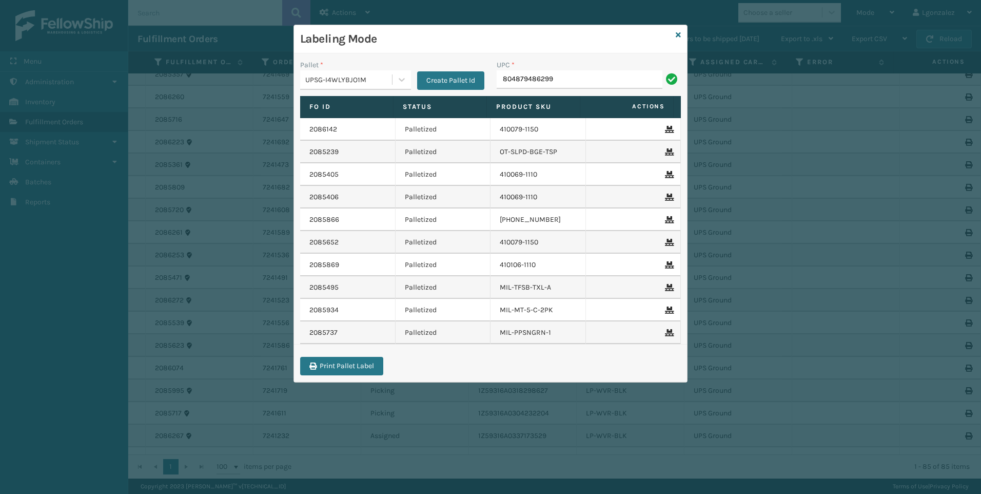
type input "804879486299"
click at [680, 35] on icon at bounding box center [678, 34] width 5 height 7
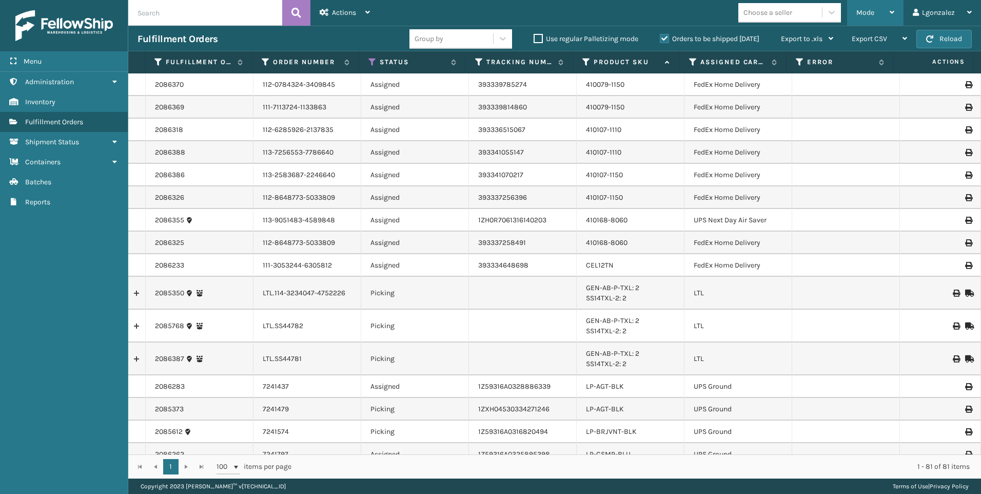
click at [897, 12] on div "Mode Regular Mode Picking Mode Labeling Mode Exit Scan Mode" at bounding box center [875, 13] width 56 height 26
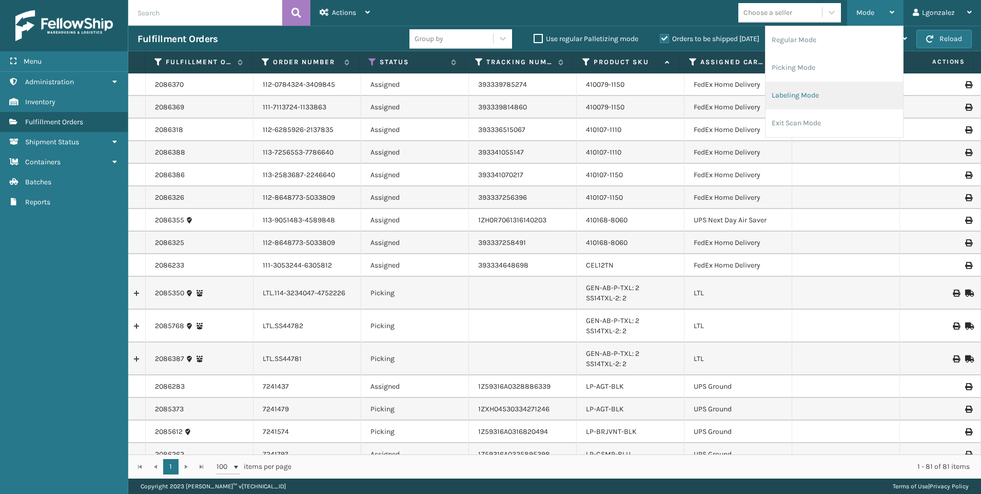
click at [793, 91] on li "Labeling Mode" at bounding box center [835, 96] width 138 height 28
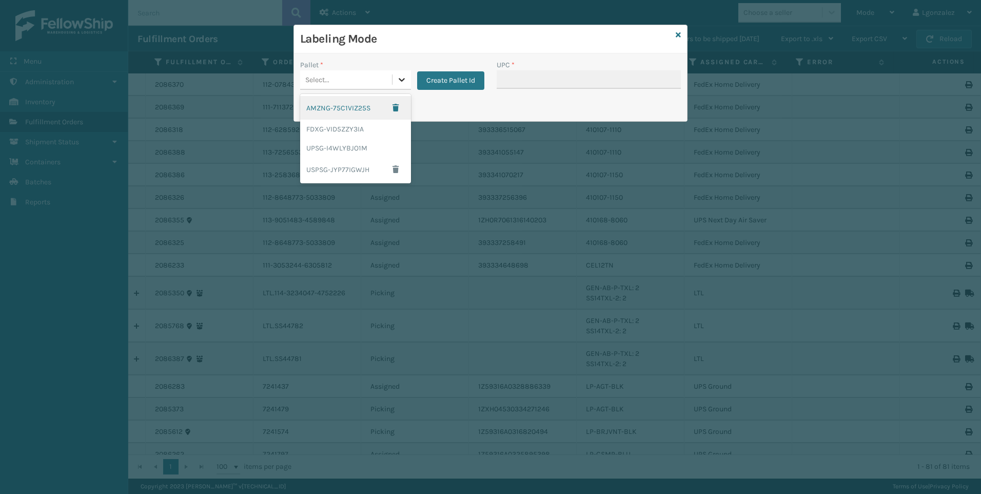
click at [401, 80] on icon at bounding box center [402, 80] width 6 height 4
click at [359, 153] on div "UPSG-I4WLYBJO1M" at bounding box center [355, 148] width 111 height 19
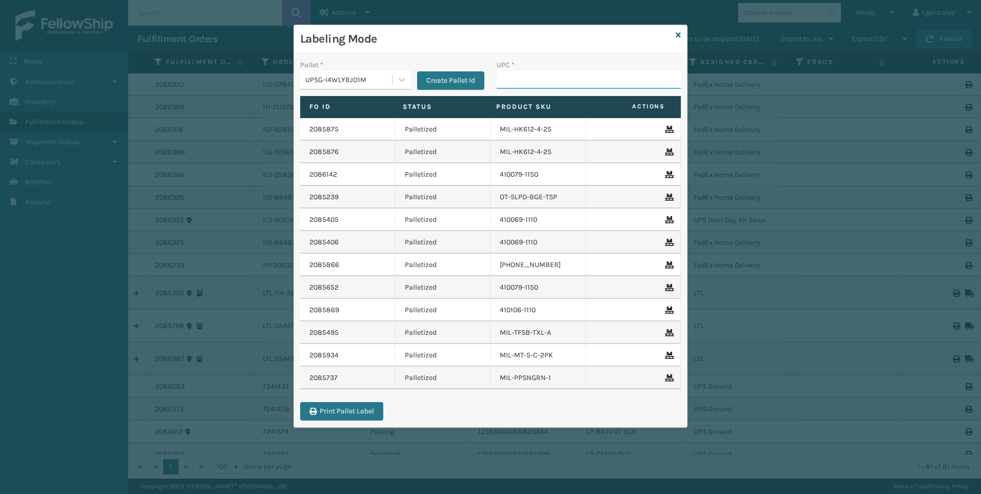
click at [504, 76] on input "UPC *" at bounding box center [589, 79] width 184 height 18
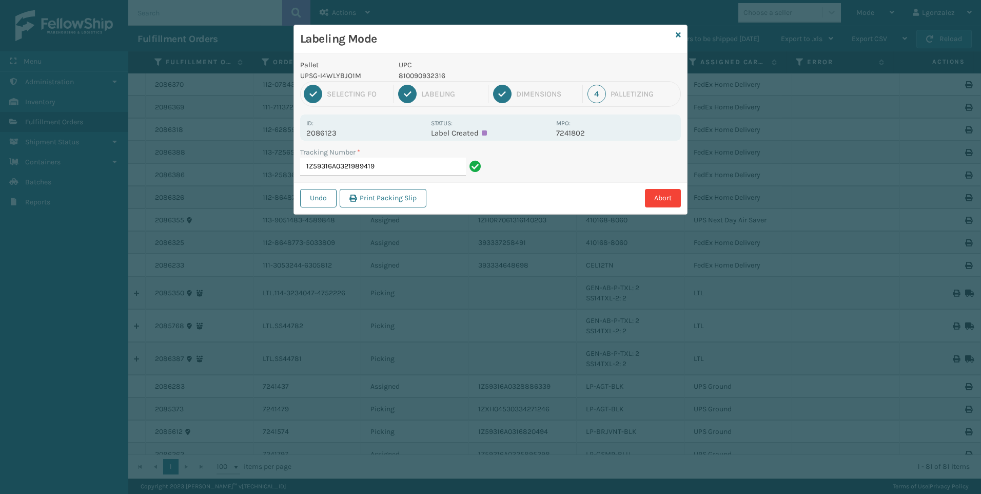
click at [431, 76] on p "810090932316" at bounding box center [474, 75] width 151 height 11
click at [426, 167] on input "1Z59316A0321989419" at bounding box center [383, 167] width 166 height 18
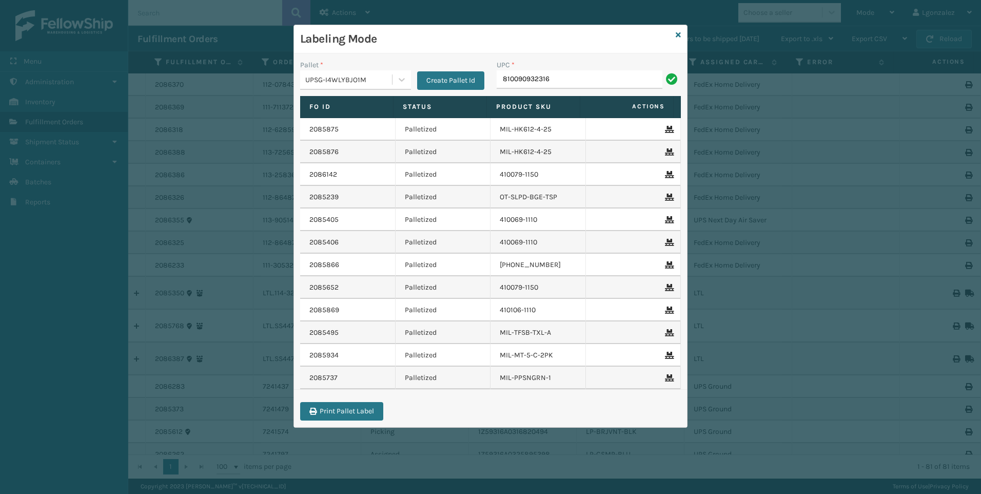
type input "810090932316"
type input "LP-WVR-RED"
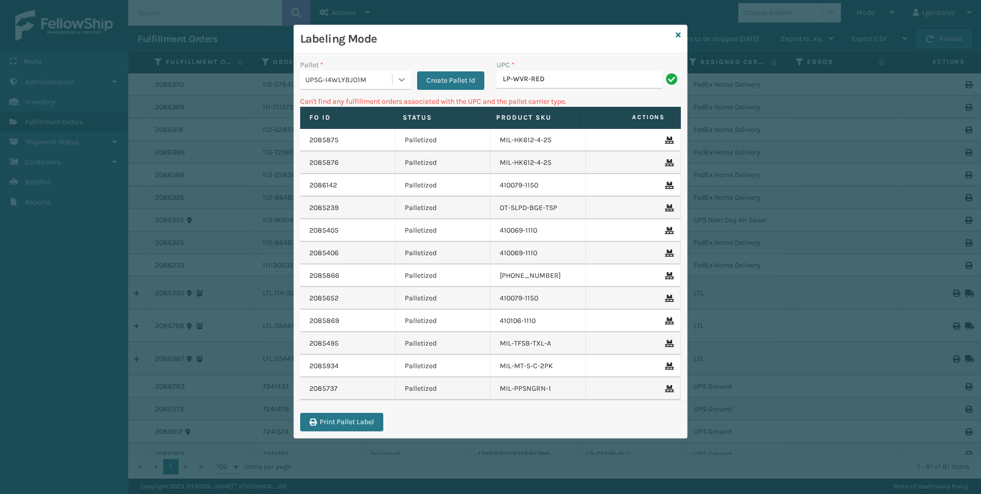
click at [399, 85] on div at bounding box center [402, 79] width 18 height 18
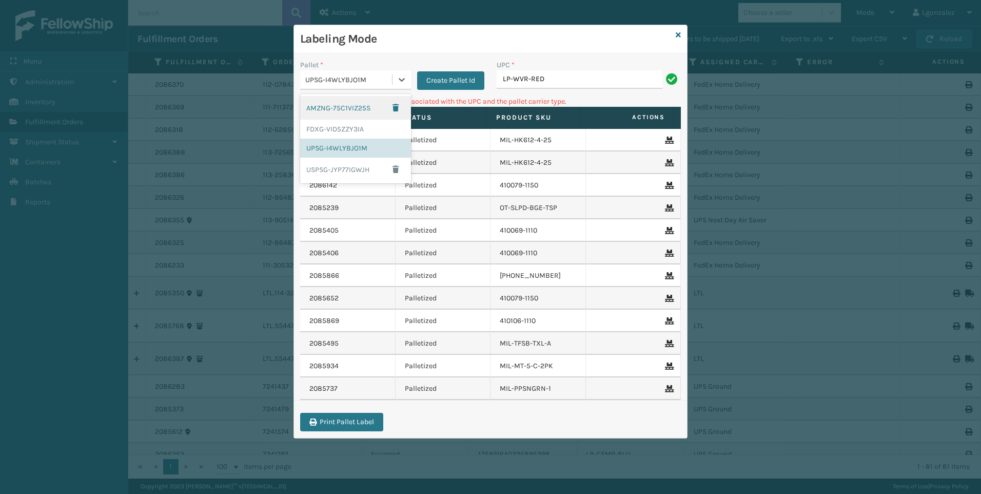
click at [358, 110] on div "AMZNG-75C1VIZ25S" at bounding box center [355, 108] width 111 height 24
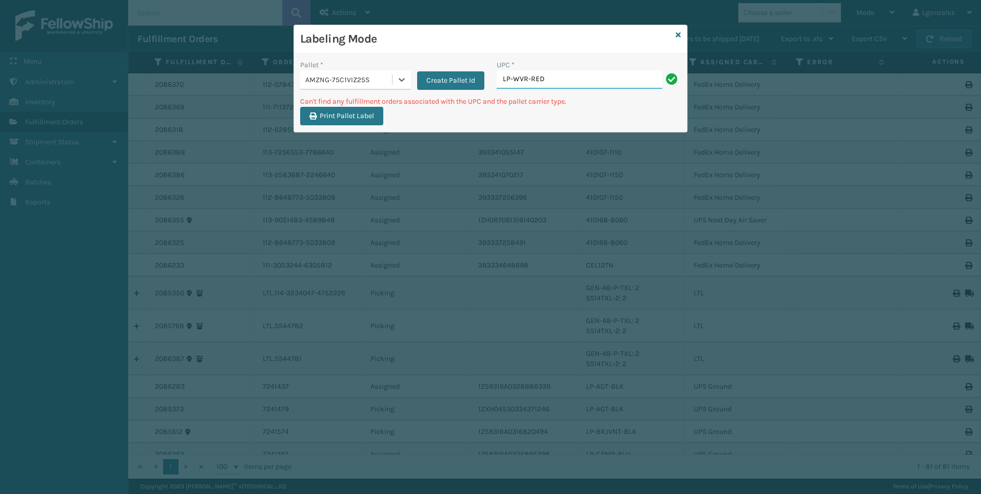
drag, startPoint x: 570, startPoint y: 80, endPoint x: 562, endPoint y: 81, distance: 8.7
click at [570, 80] on input "LP-WVR-RED" at bounding box center [580, 79] width 166 height 18
click at [397, 79] on icon at bounding box center [402, 79] width 10 height 10
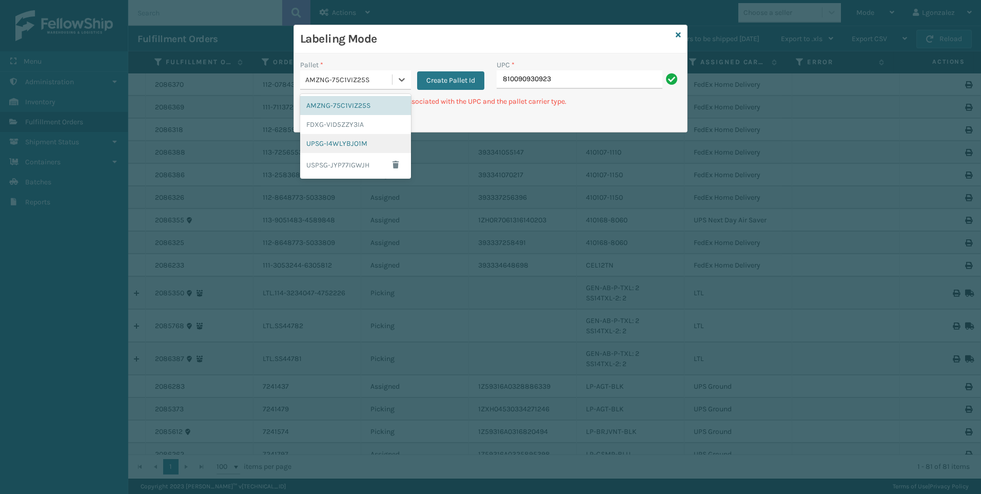
click at [349, 146] on div "UPSG-I4WLYBJO1M" at bounding box center [355, 143] width 111 height 19
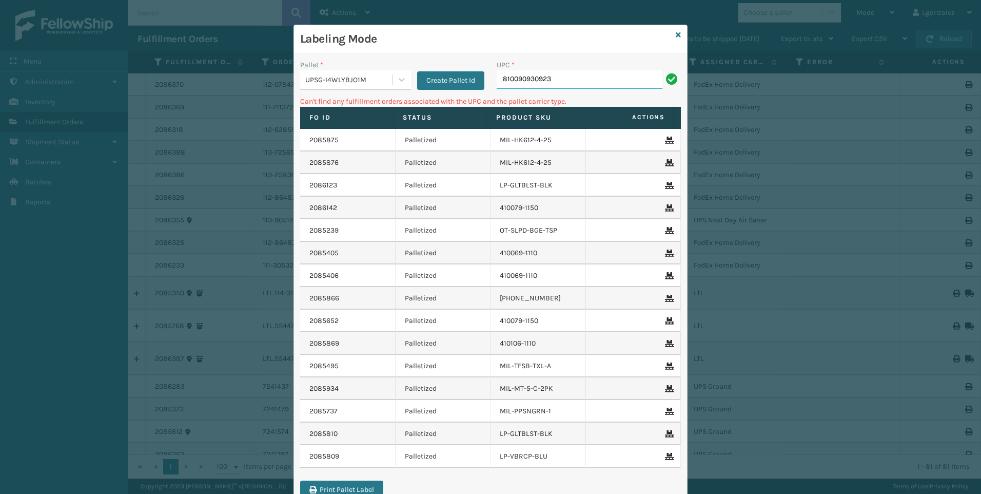
click at [579, 82] on input "810090930923" at bounding box center [580, 79] width 166 height 18
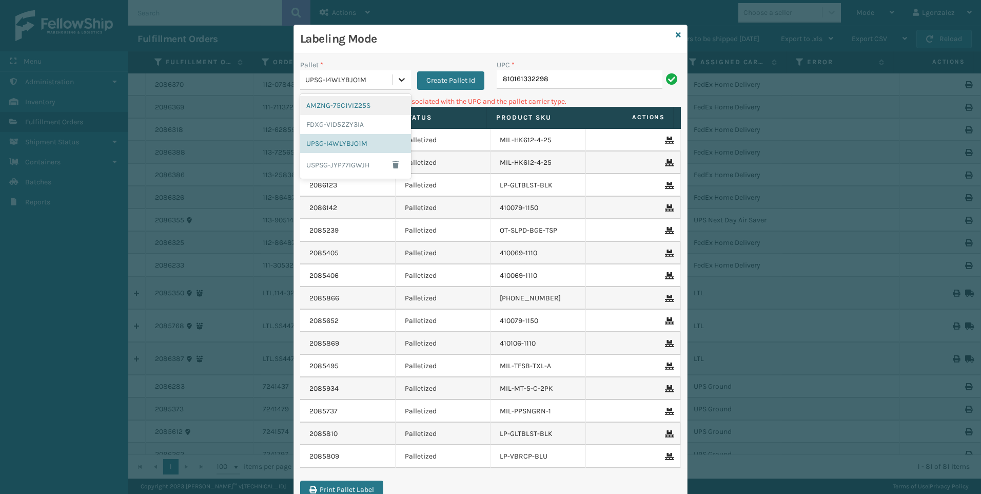
click at [399, 80] on icon at bounding box center [402, 80] width 6 height 4
click at [363, 101] on div "AMZNG-75C1VIZ25S" at bounding box center [355, 105] width 111 height 19
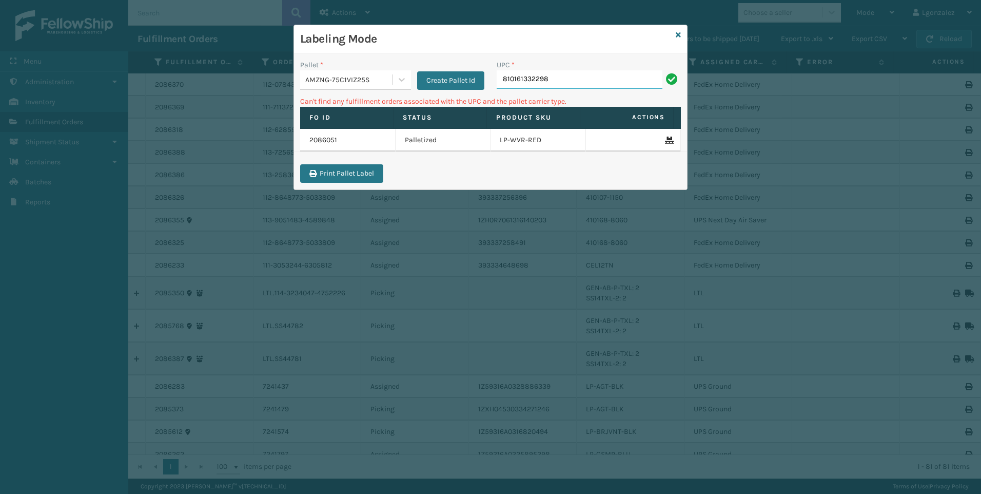
click at [562, 85] on input "810161332298" at bounding box center [580, 79] width 166 height 18
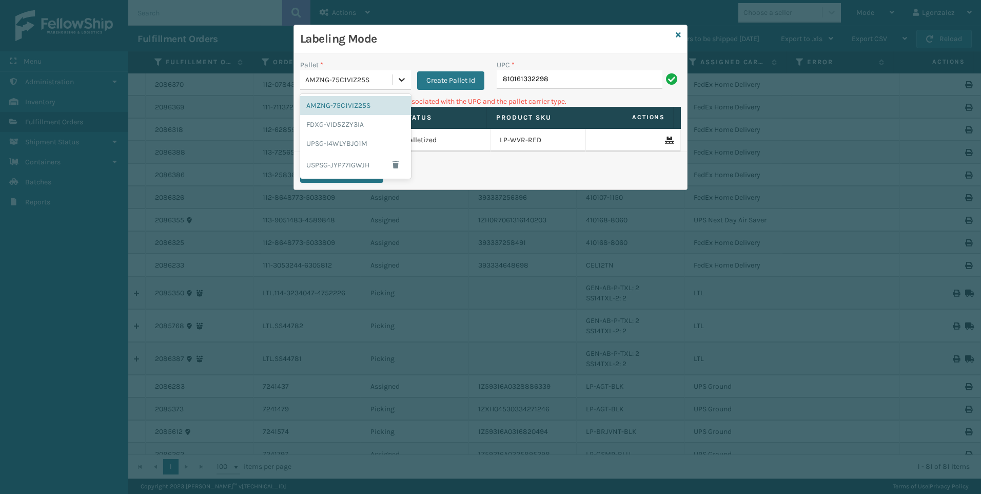
click at [397, 78] on icon at bounding box center [402, 79] width 10 height 10
click at [352, 166] on div "USPSG-JYP77IGWJH" at bounding box center [355, 165] width 111 height 24
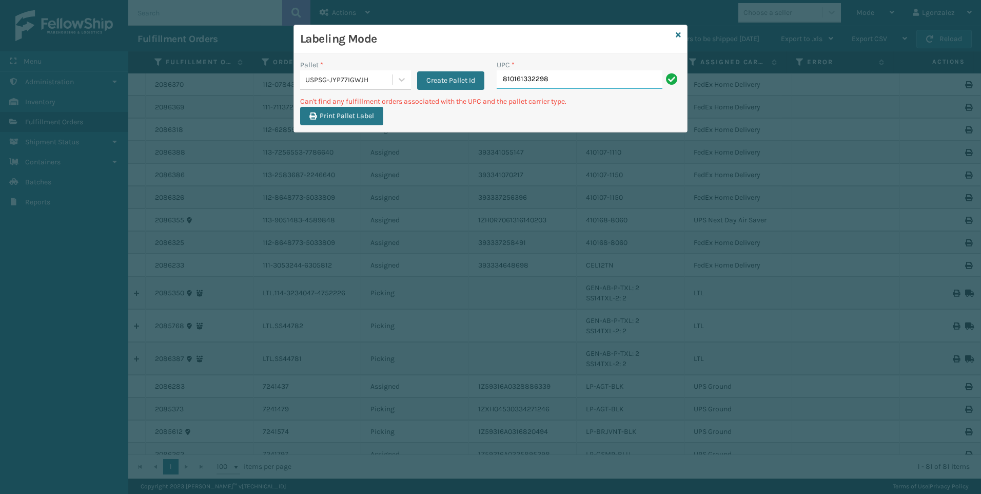
click at [574, 79] on input "810161332298" at bounding box center [580, 79] width 166 height 18
click at [403, 78] on icon at bounding box center [402, 79] width 10 height 10
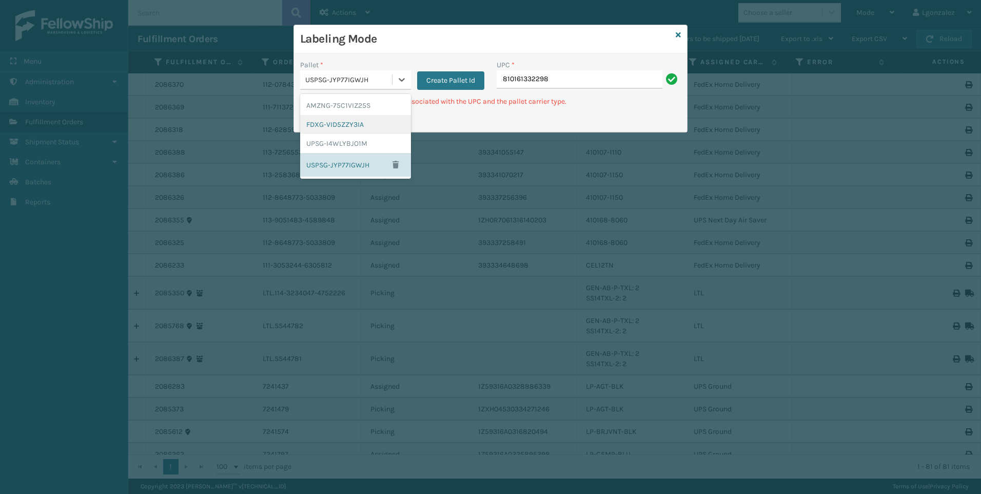
click at [362, 128] on div "FDXG-VID5ZZY3IA" at bounding box center [355, 124] width 111 height 19
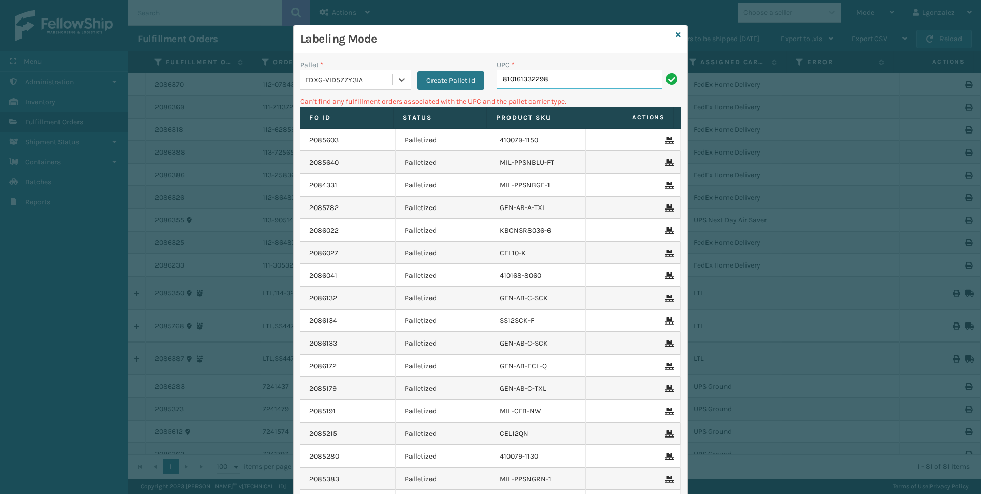
click at [590, 70] on input "810161332298" at bounding box center [580, 79] width 166 height 18
click at [671, 37] on div "Labeling Mode" at bounding box center [490, 39] width 393 height 28
click at [676, 34] on icon at bounding box center [678, 34] width 5 height 7
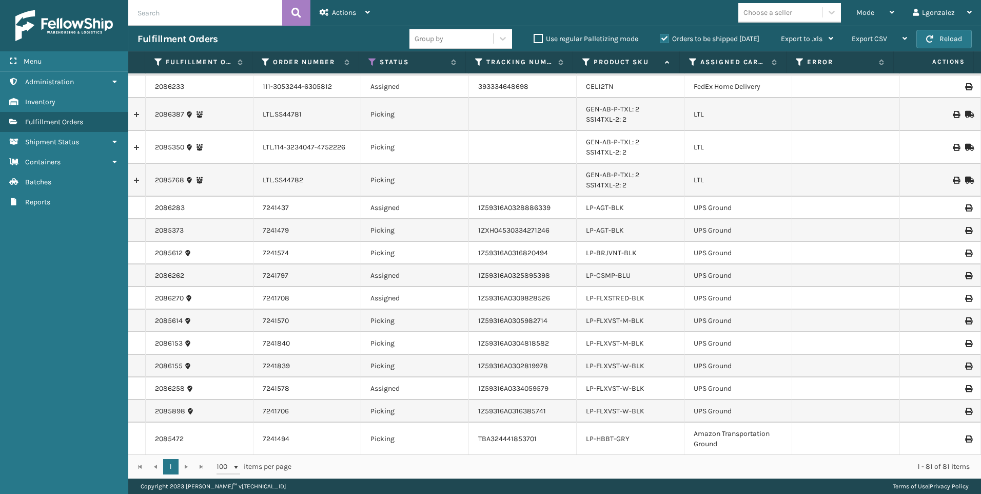
scroll to position [205, 0]
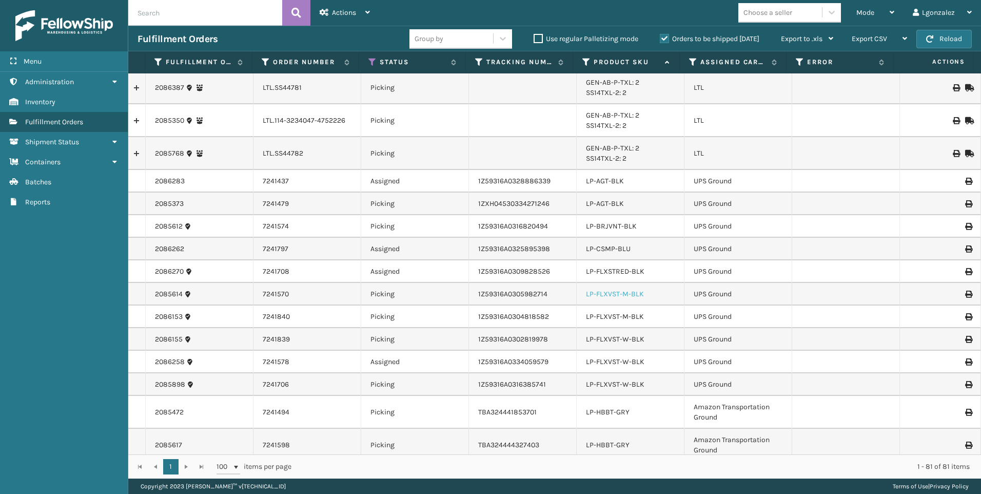
click at [622, 294] on link "LP-FLXVST-M-BLK" at bounding box center [615, 294] width 58 height 9
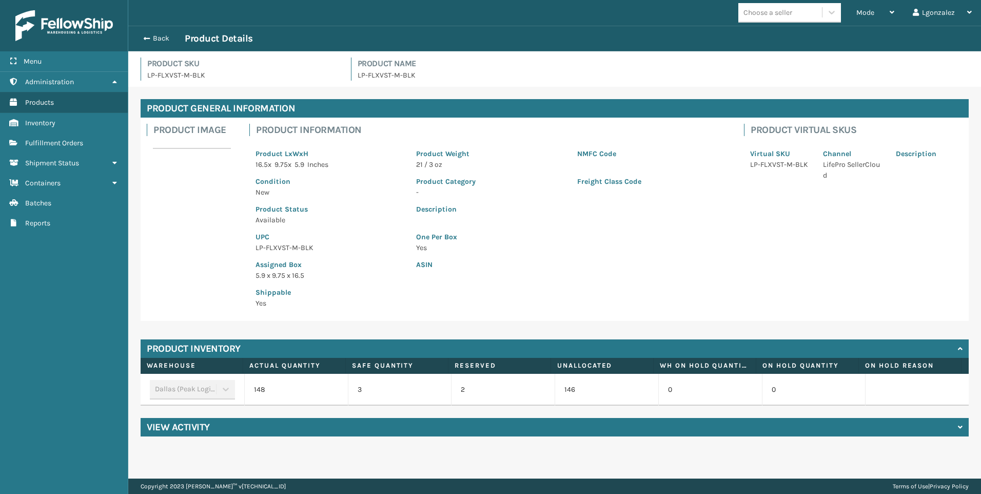
click at [286, 243] on p "LP-FLXVST-M-BLK" at bounding box center [330, 247] width 148 height 11
click at [286, 244] on p "LP-FLXVST-M-BLK" at bounding box center [330, 247] width 148 height 11
click at [159, 37] on button "Back" at bounding box center [161, 38] width 47 height 9
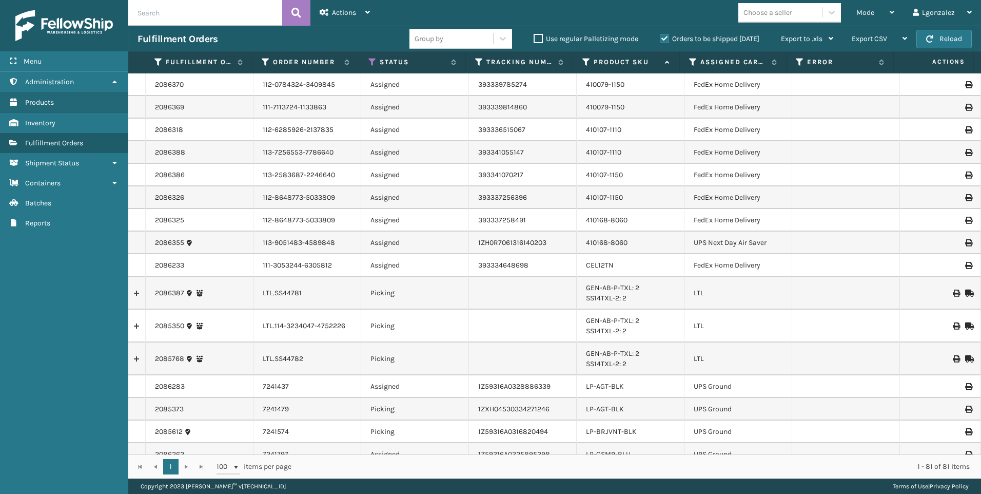
click at [878, 12] on div "Mode" at bounding box center [876, 13] width 38 height 26
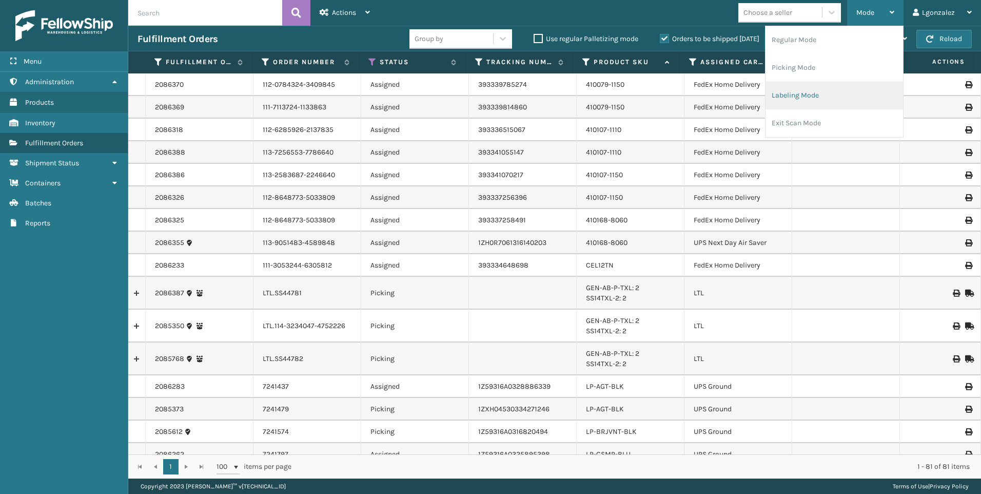
click at [804, 94] on li "Labeling Mode" at bounding box center [835, 96] width 138 height 28
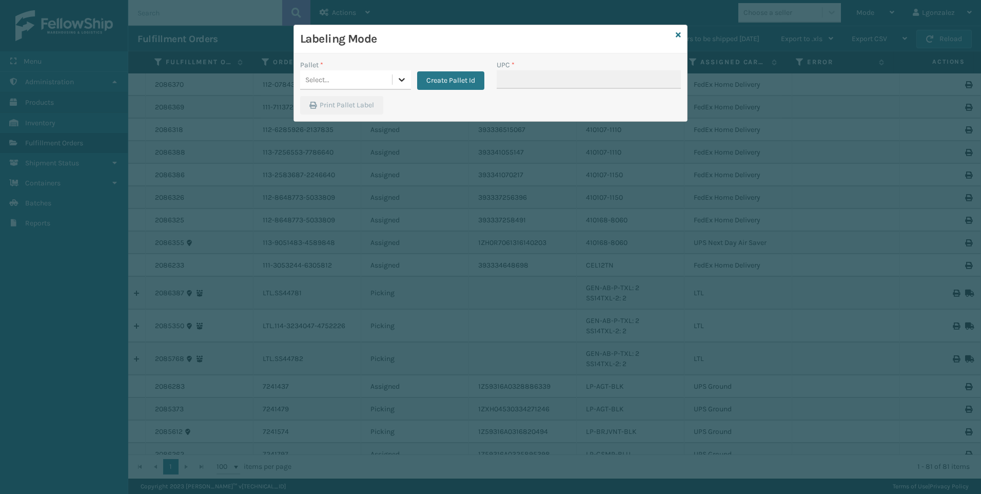
click at [399, 81] on icon at bounding box center [402, 79] width 10 height 10
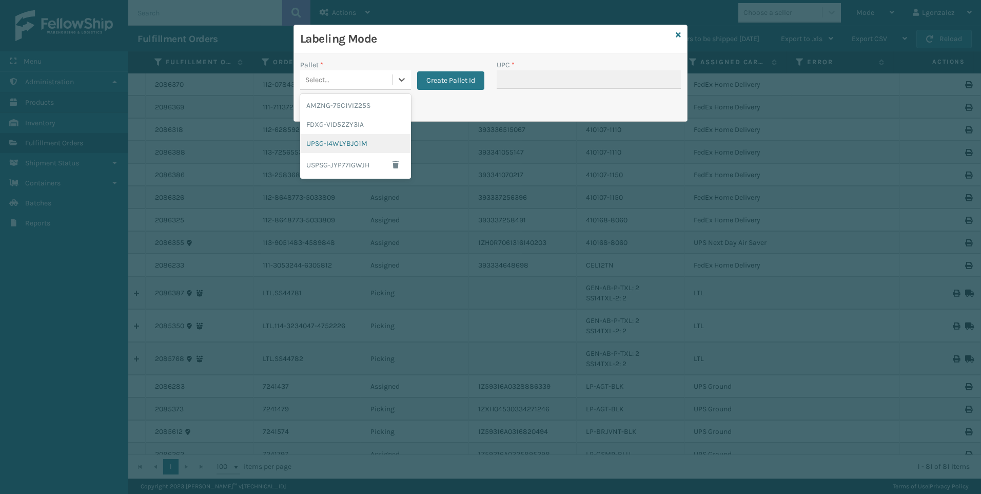
click at [369, 140] on div "UPSG-I4WLYBJO1M" at bounding box center [355, 143] width 111 height 19
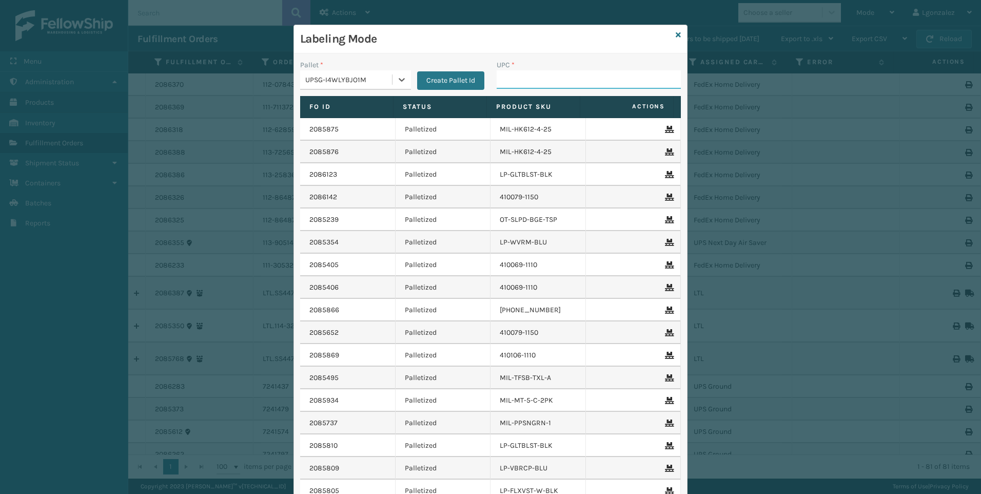
click at [518, 83] on input "UPC *" at bounding box center [589, 79] width 184 height 18
paste input "LP-FLXVST-M-BLK"
type input "LP-FLXVST-M-BLK"
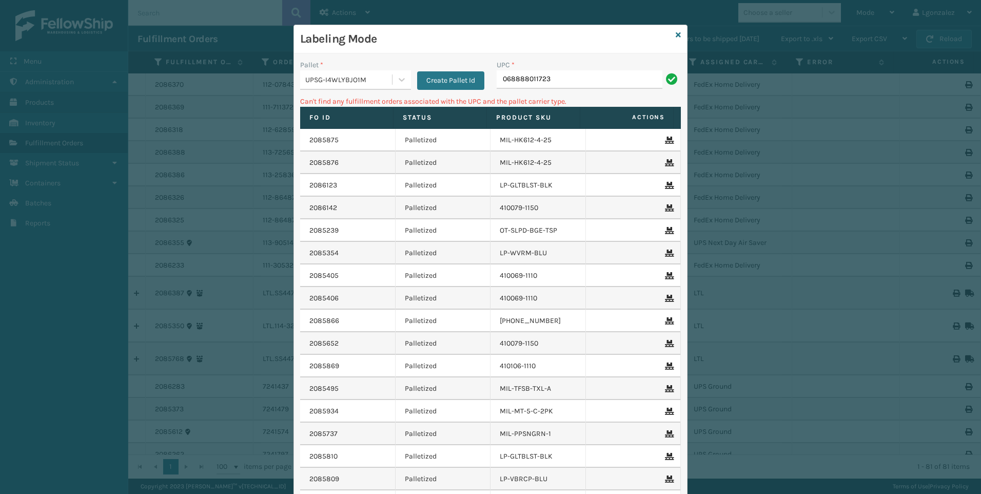
click at [519, 77] on input "068888011723" at bounding box center [580, 79] width 166 height 18
click at [519, 76] on input "068888011723" at bounding box center [580, 79] width 166 height 18
type input "LP-"
click at [676, 31] on icon at bounding box center [678, 34] width 5 height 7
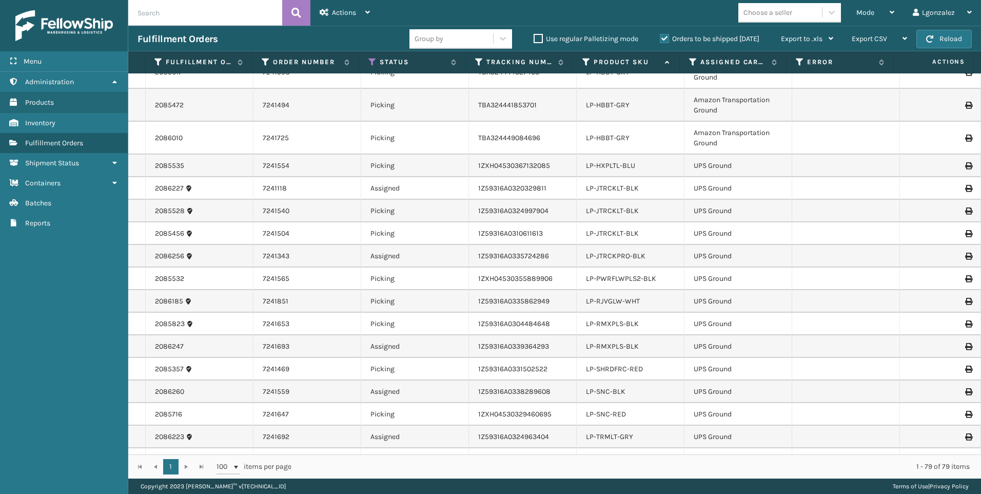
scroll to position [565, 0]
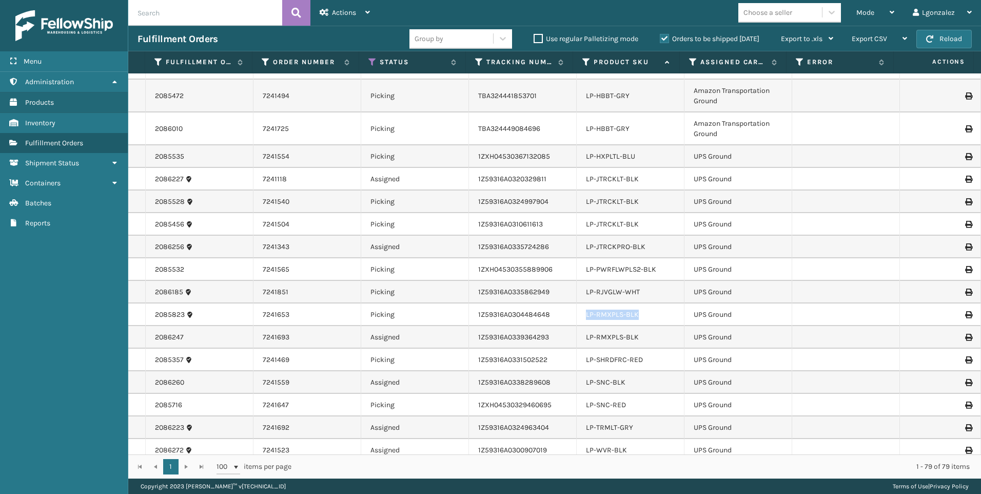
drag, startPoint x: 637, startPoint y: 316, endPoint x: 581, endPoint y: 315, distance: 56.5
click at [581, 315] on td "LP-RMXPLS-BLK" at bounding box center [631, 314] width 108 height 23
drag, startPoint x: 581, startPoint y: 315, endPoint x: 594, endPoint y: 319, distance: 14.5
click at [880, 13] on div "Mode" at bounding box center [876, 13] width 38 height 26
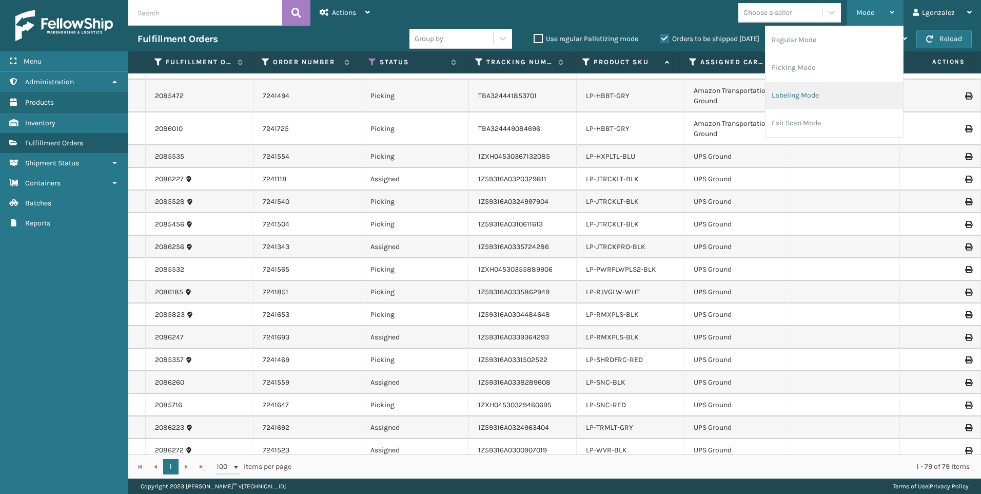
click at [827, 92] on li "Labeling Mode" at bounding box center [835, 96] width 138 height 28
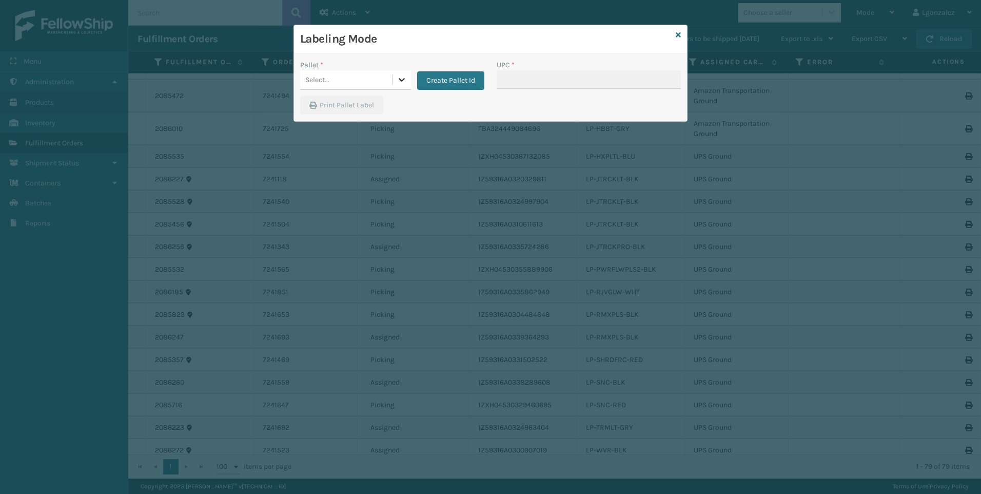
drag, startPoint x: 406, startPoint y: 75, endPoint x: 398, endPoint y: 93, distance: 20.2
click at [406, 75] on icon at bounding box center [402, 79] width 10 height 10
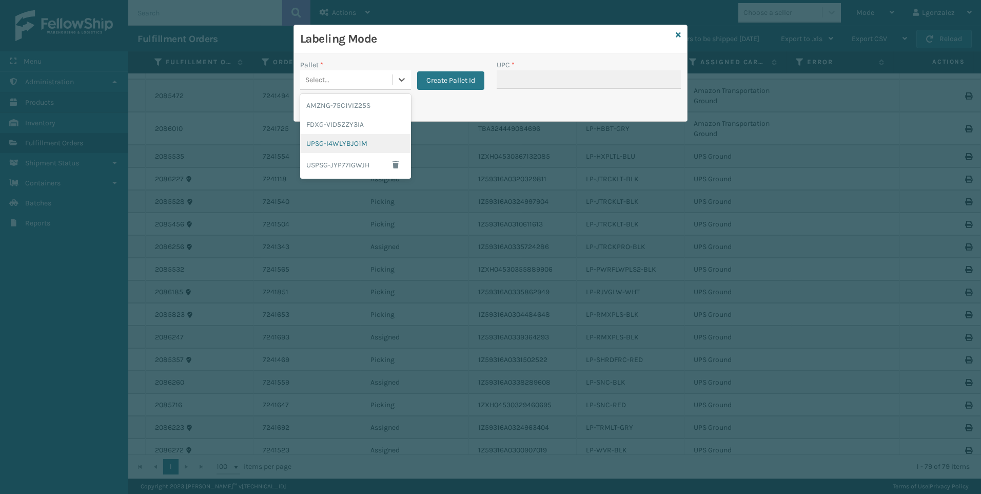
click at [381, 146] on div "UPSG-I4WLYBJO1M" at bounding box center [355, 143] width 111 height 19
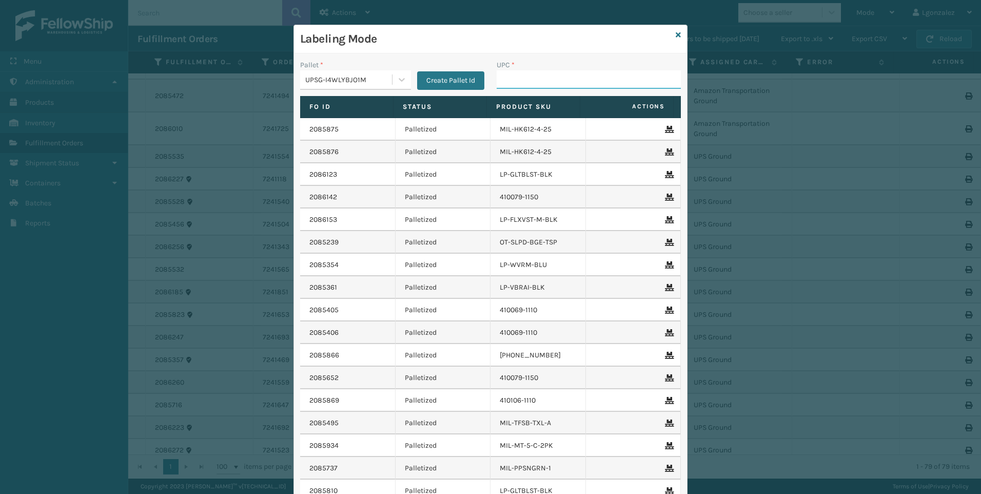
click at [497, 86] on input "UPC *" at bounding box center [589, 79] width 184 height 18
paste input "LP-RMXPLS-BLK"
type input "LP-RMXPLS-BLK"
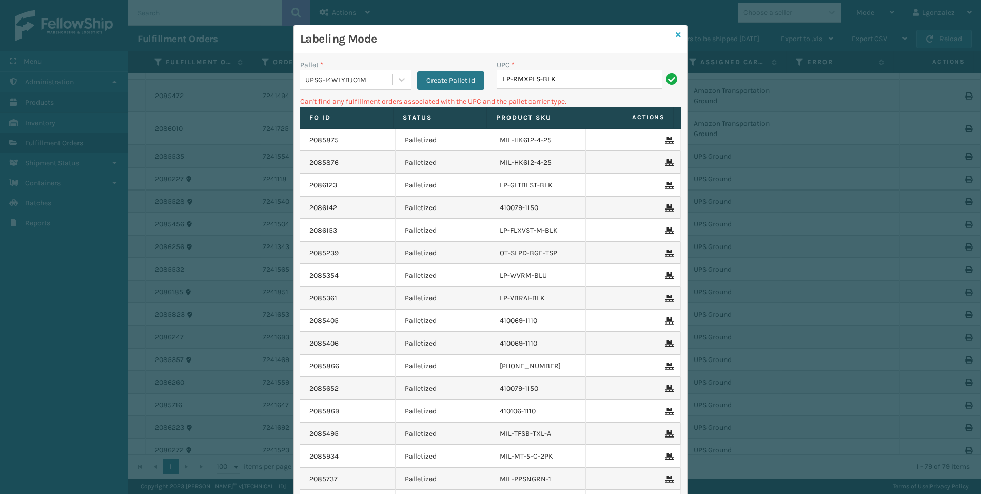
click at [676, 32] on icon at bounding box center [678, 34] width 5 height 7
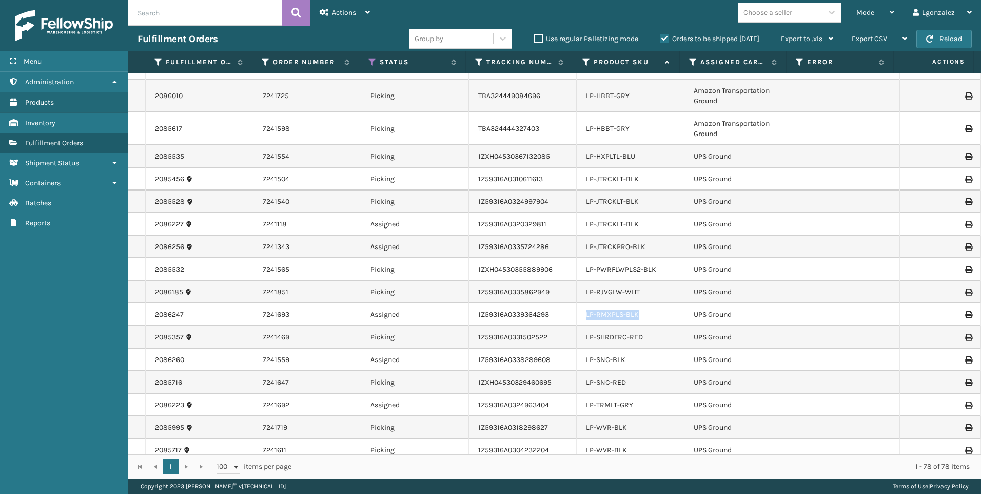
drag, startPoint x: 615, startPoint y: 318, endPoint x: 579, endPoint y: 322, distance: 36.7
click at [579, 322] on td "LP-RMXPLS-BLK" at bounding box center [631, 314] width 108 height 23
drag, startPoint x: 579, startPoint y: 322, endPoint x: 592, endPoint y: 314, distance: 15.4
click at [876, 16] on div "Mode" at bounding box center [876, 13] width 38 height 26
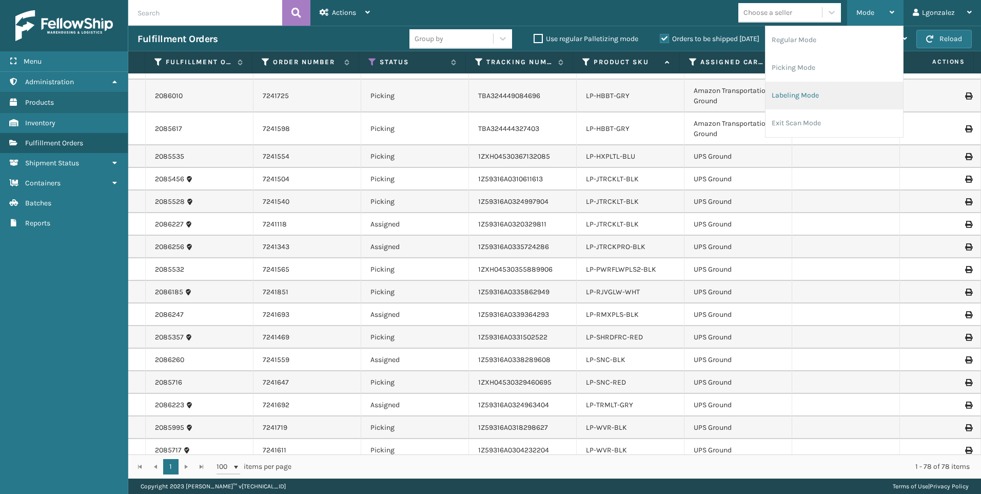
click at [795, 94] on li "Labeling Mode" at bounding box center [835, 96] width 138 height 28
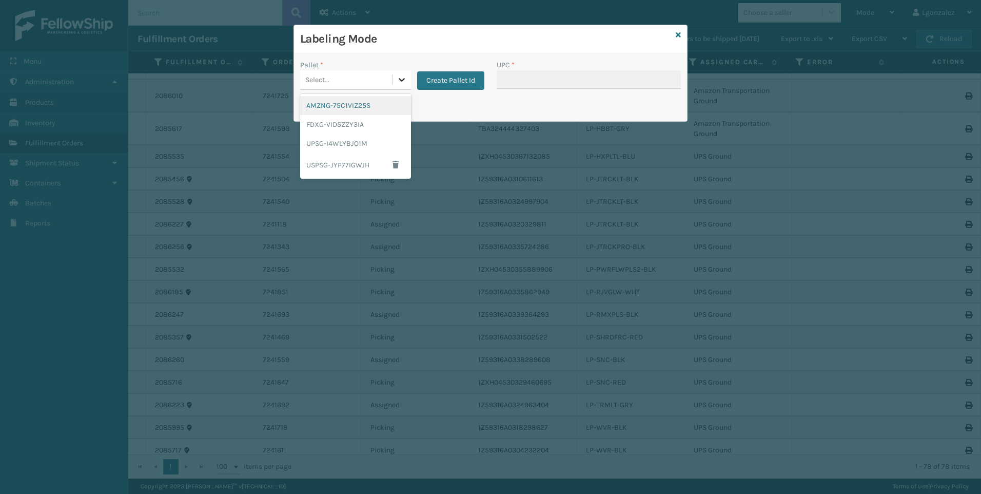
click at [405, 79] on icon at bounding box center [402, 79] width 10 height 10
click at [365, 145] on div "UPSG-I4WLYBJO1M" at bounding box center [355, 143] width 111 height 19
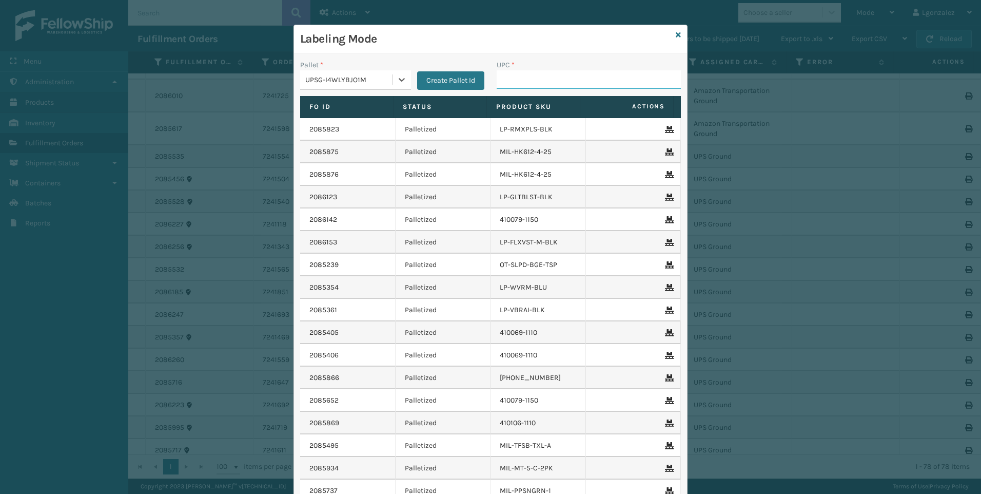
click at [518, 77] on input "UPC *" at bounding box center [589, 79] width 184 height 18
paste input "LP-RMXPLS-BLK"
type input "LP-RMXPLS-BLK"
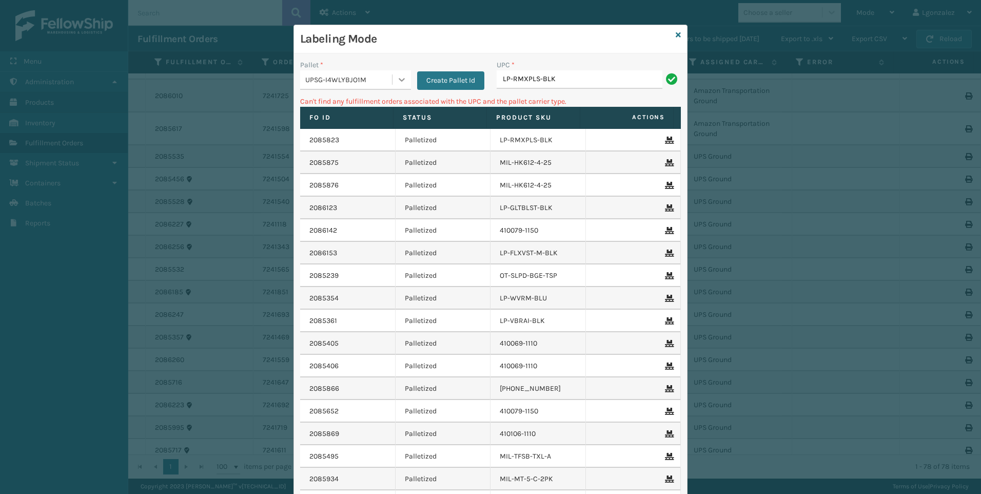
click at [393, 78] on div at bounding box center [402, 79] width 18 height 18
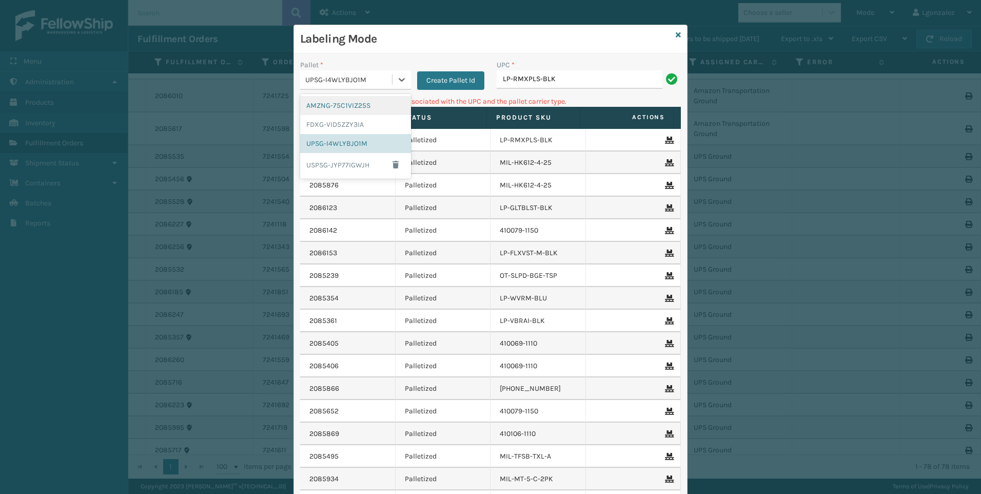
click at [357, 110] on div "AMZNG-75C1VIZ25S" at bounding box center [355, 105] width 111 height 19
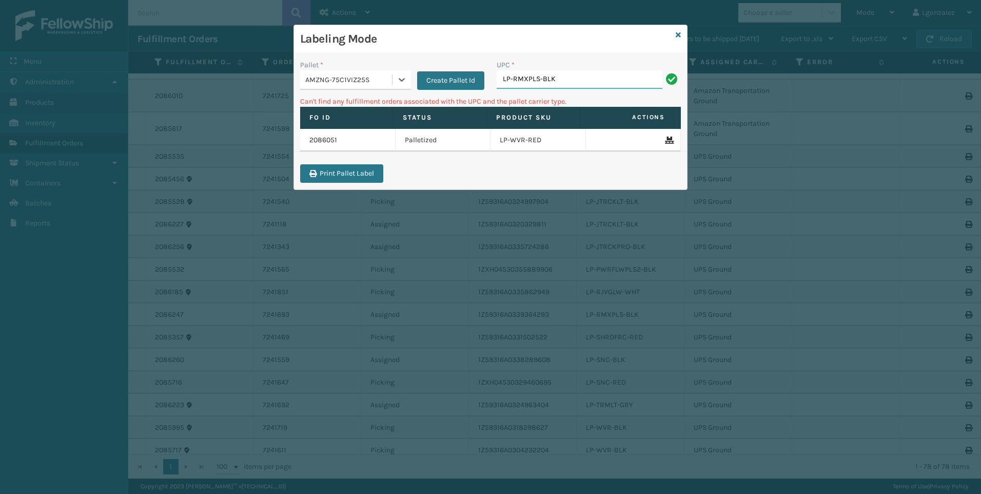
click at [587, 80] on input "LP-RMXPLS-BLK" at bounding box center [580, 79] width 166 height 18
drag, startPoint x: 399, startPoint y: 84, endPoint x: 392, endPoint y: 85, distance: 7.3
click at [399, 83] on icon at bounding box center [402, 79] width 10 height 10
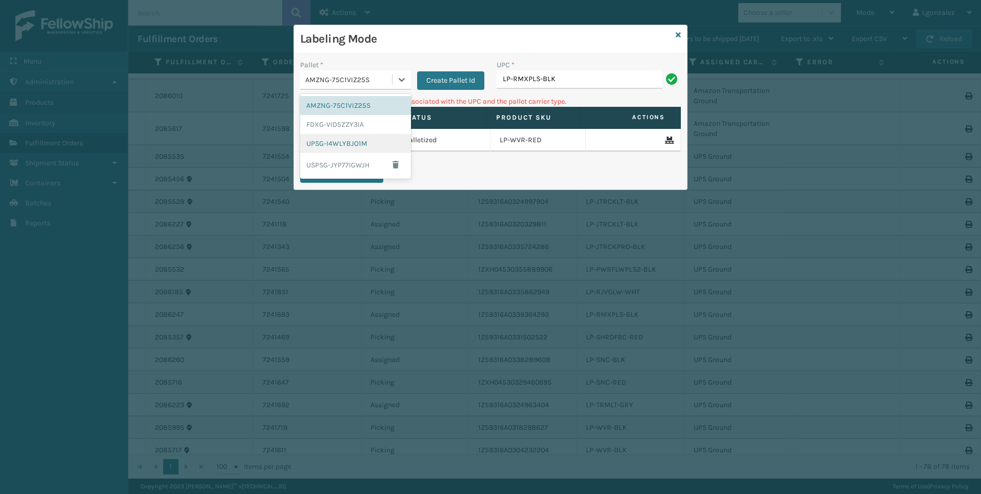
click at [349, 145] on div "UPSG-I4WLYBJO1M" at bounding box center [355, 143] width 111 height 19
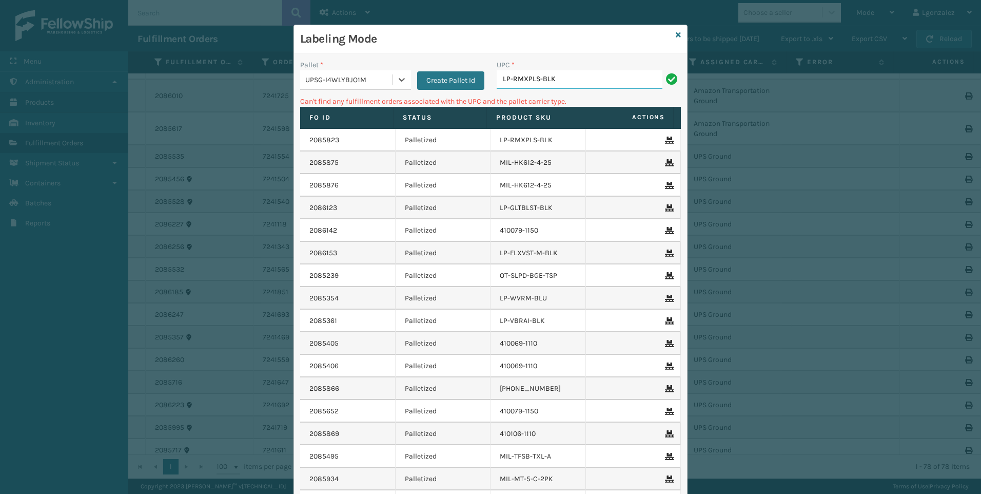
click at [582, 79] on input "LP-RMXPLS-BLK" at bounding box center [580, 79] width 166 height 18
click at [676, 35] on icon at bounding box center [678, 34] width 5 height 7
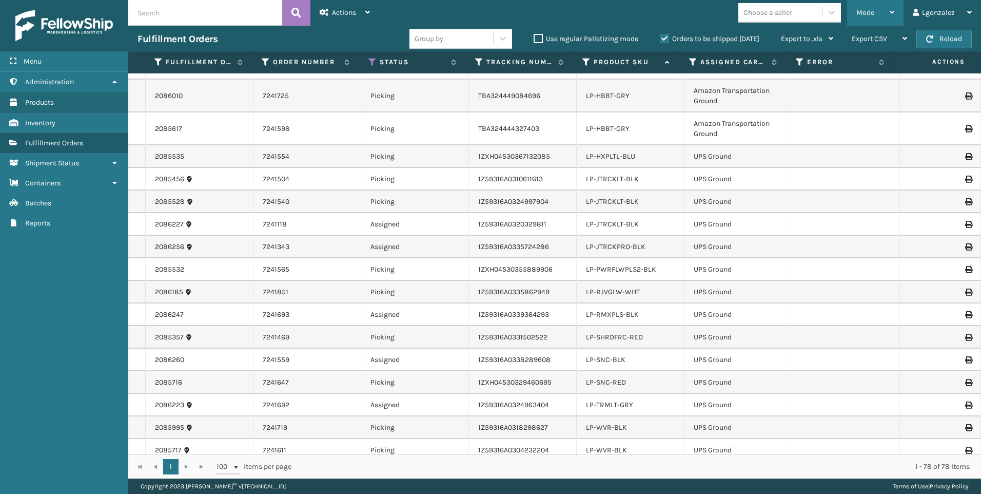
click at [889, 14] on div "Mode" at bounding box center [876, 13] width 38 height 26
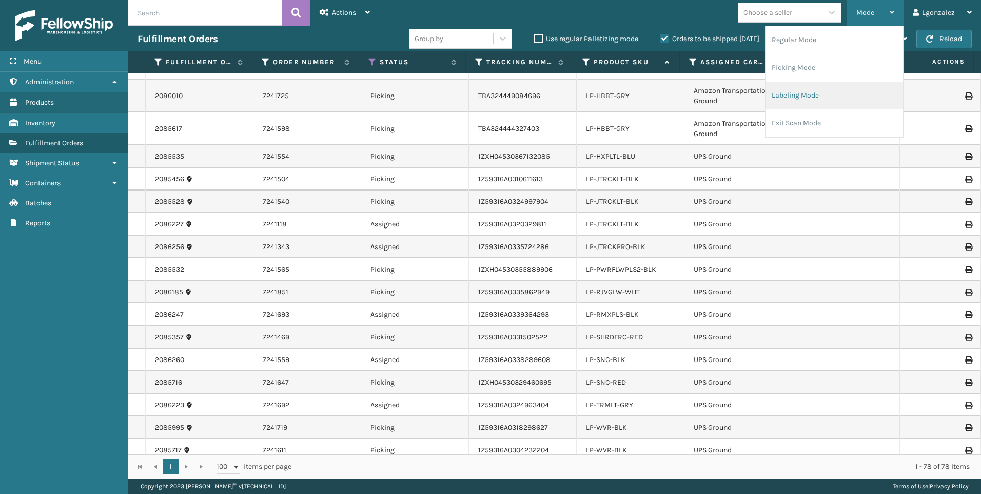
click at [817, 93] on li "Labeling Mode" at bounding box center [835, 96] width 138 height 28
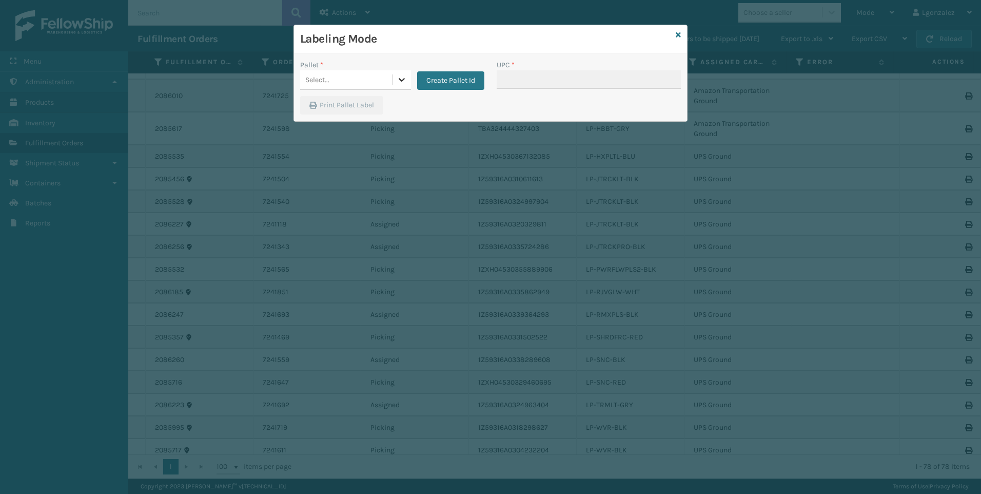
click at [405, 76] on icon at bounding box center [402, 79] width 10 height 10
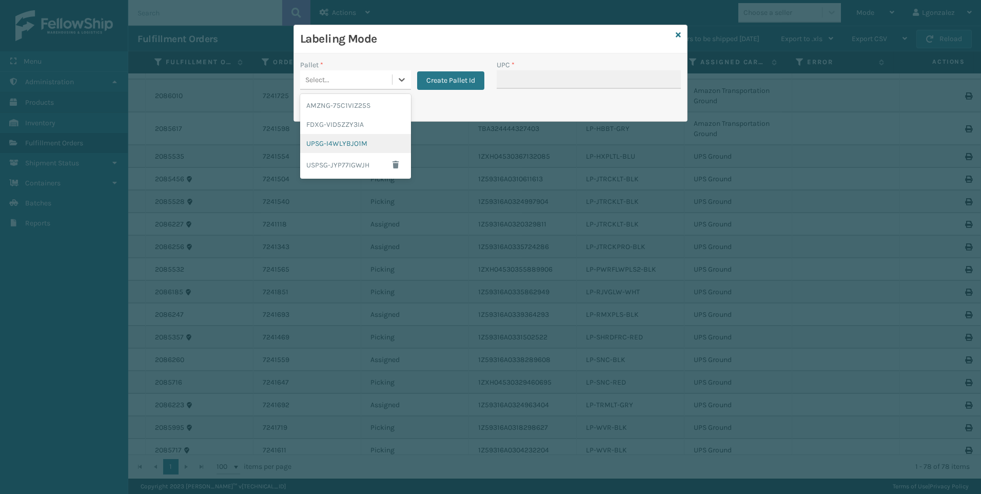
click at [342, 140] on div "UPSG-I4WLYBJO1M" at bounding box center [355, 143] width 111 height 19
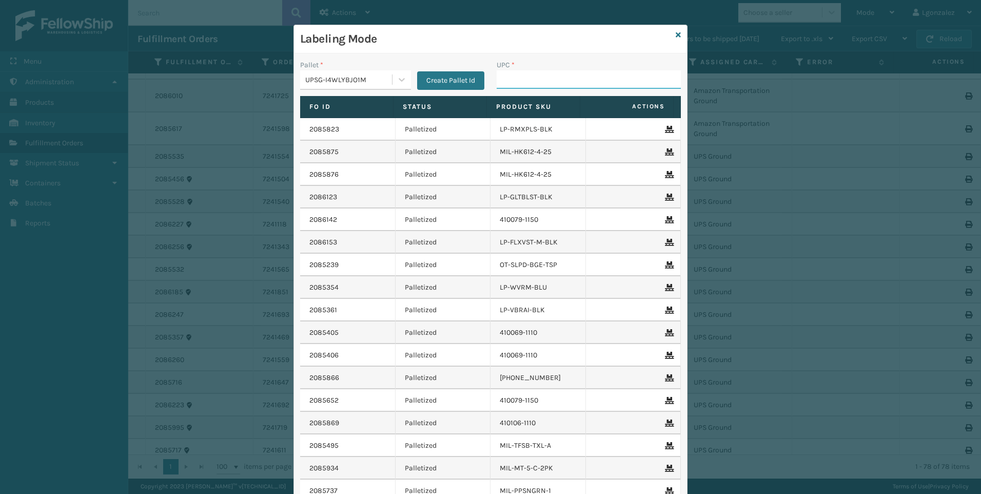
click at [522, 75] on input "UPC *" at bounding box center [589, 79] width 184 height 18
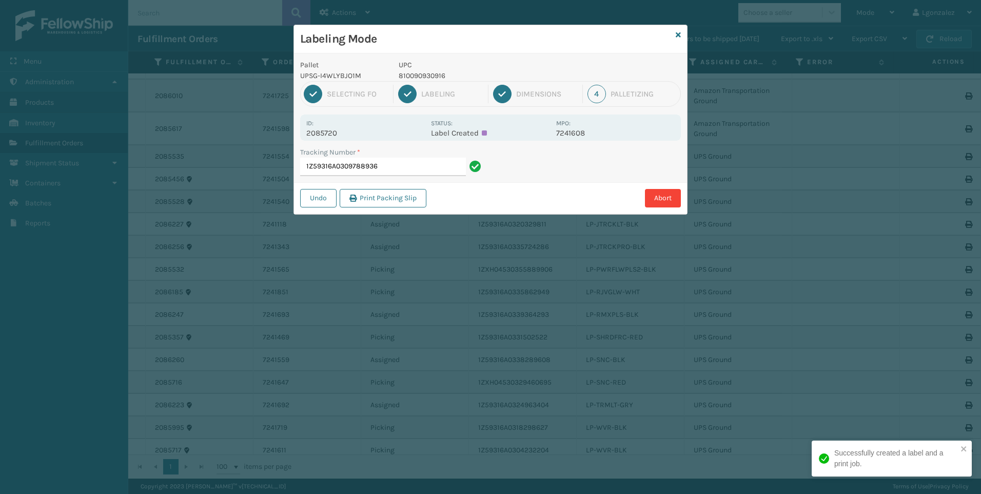
click at [438, 72] on p "810090930916" at bounding box center [474, 75] width 151 height 11
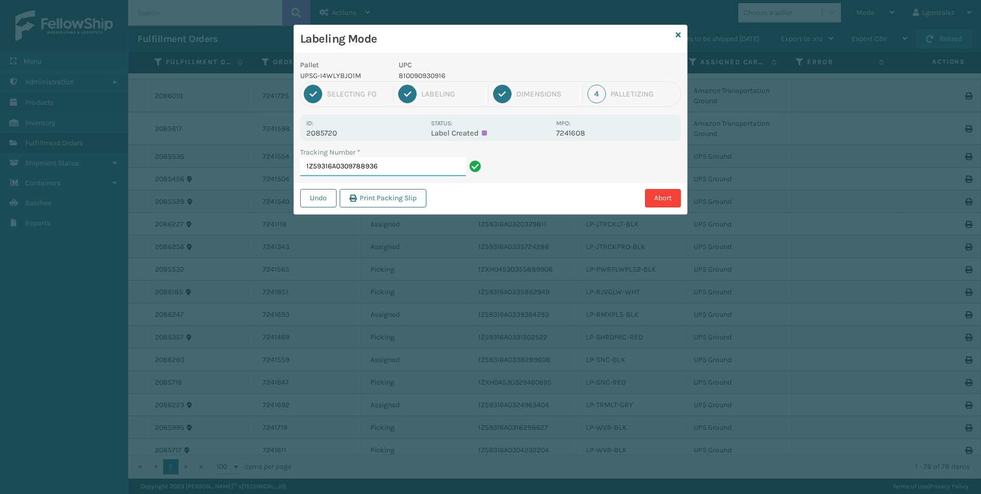
click at [410, 169] on input "1Z59316A0309788936" at bounding box center [383, 167] width 166 height 18
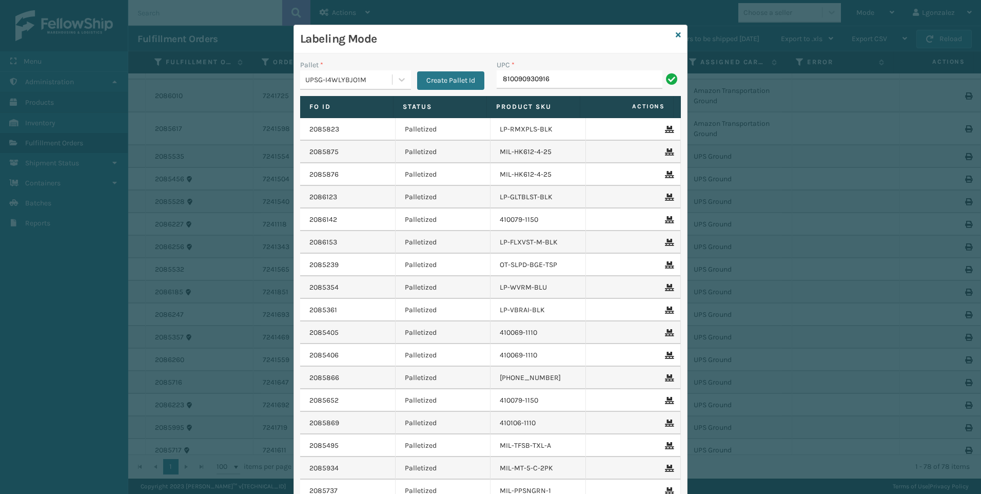
type input "810090930916"
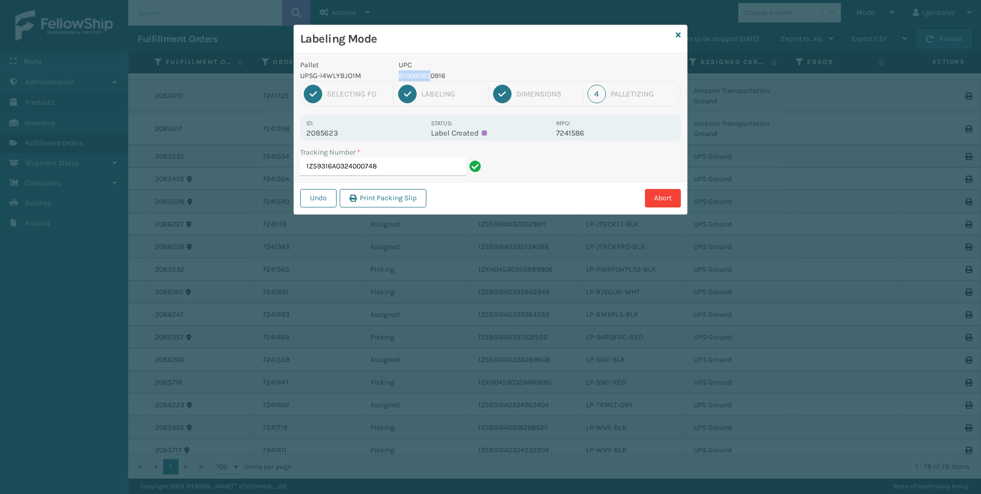
click at [432, 70] on div "UPC 810090930916" at bounding box center [475, 71] width 164 height 22
click at [432, 70] on p "UPC" at bounding box center [474, 65] width 151 height 11
drag, startPoint x: 432, startPoint y: 70, endPoint x: 434, endPoint y: 78, distance: 8.0
click at [434, 78] on p "810090930916" at bounding box center [474, 75] width 151 height 11
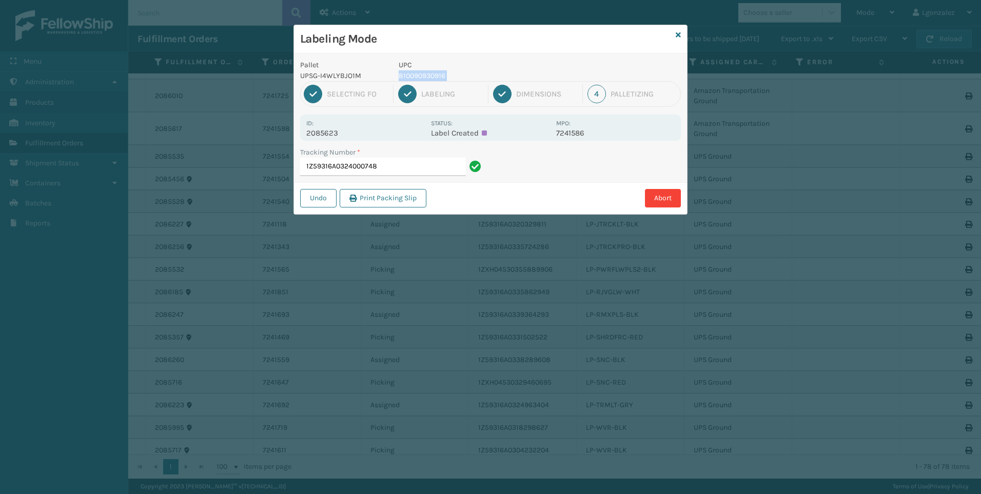
click at [434, 78] on p "810090930916" at bounding box center [474, 75] width 151 height 11
click at [409, 171] on input "1Z59316A0324000748" at bounding box center [383, 167] width 166 height 18
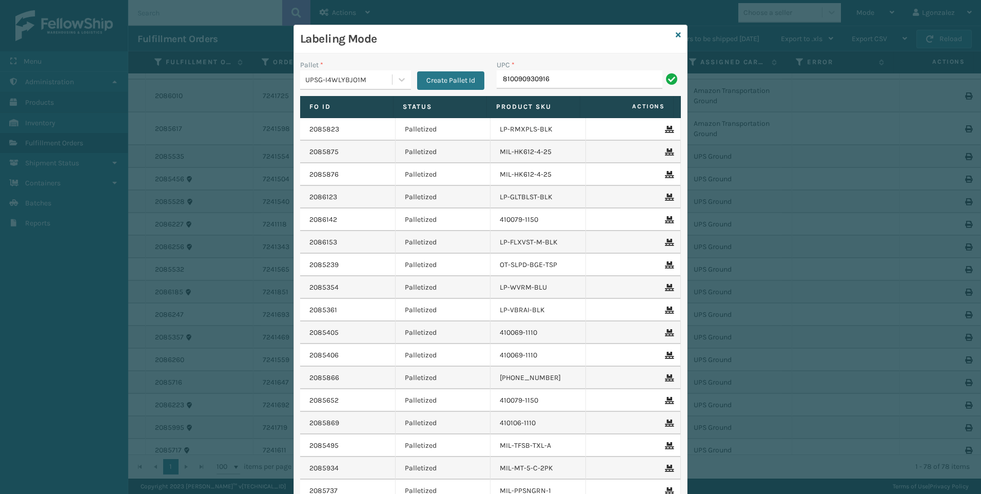
type input "810090930916"
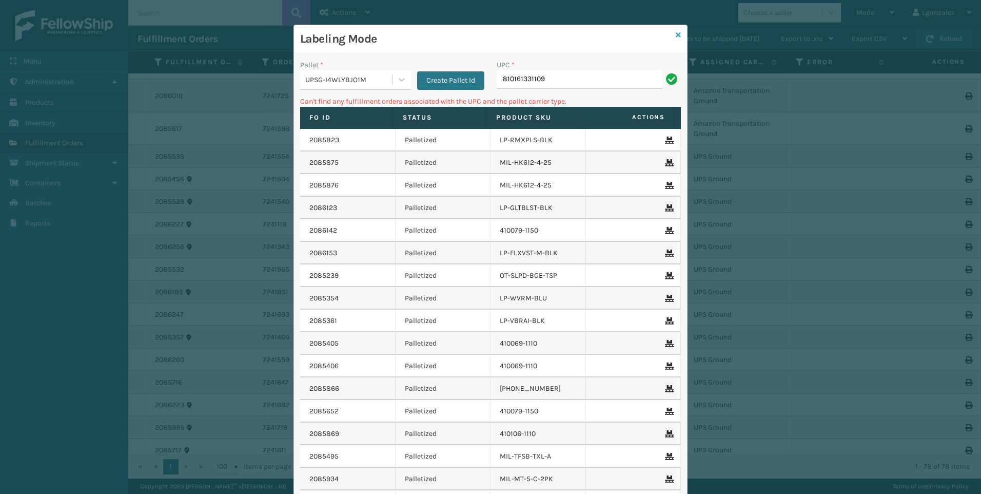
click at [677, 36] on icon at bounding box center [678, 34] width 5 height 7
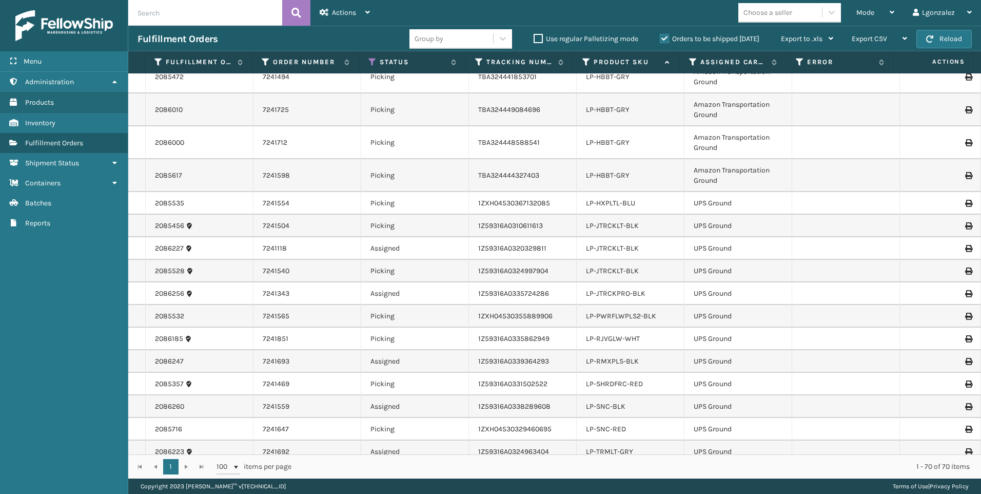
scroll to position [513, 0]
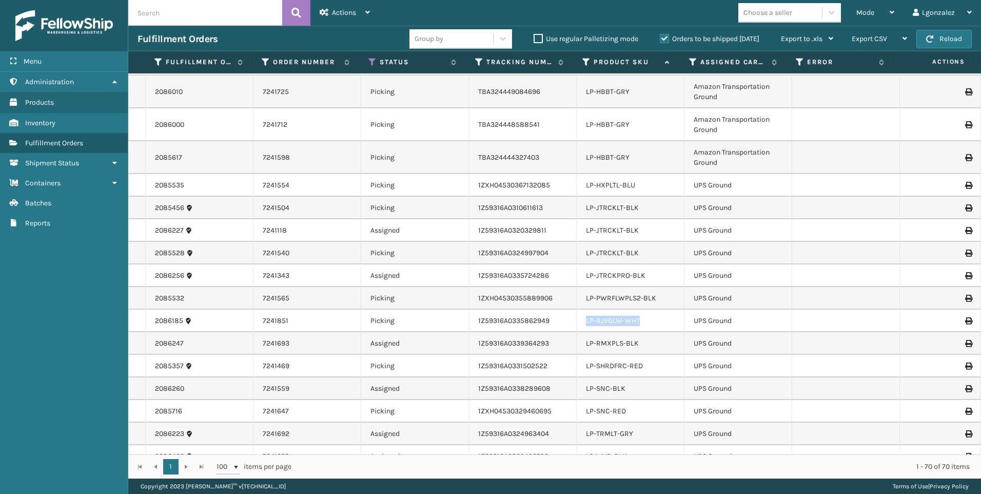
drag, startPoint x: 622, startPoint y: 327, endPoint x: 583, endPoint y: 321, distance: 39.4
click at [586, 321] on div "LP-RJVGLW-WHT" at bounding box center [630, 321] width 89 height 10
click at [890, 9] on div "Mode" at bounding box center [876, 13] width 38 height 26
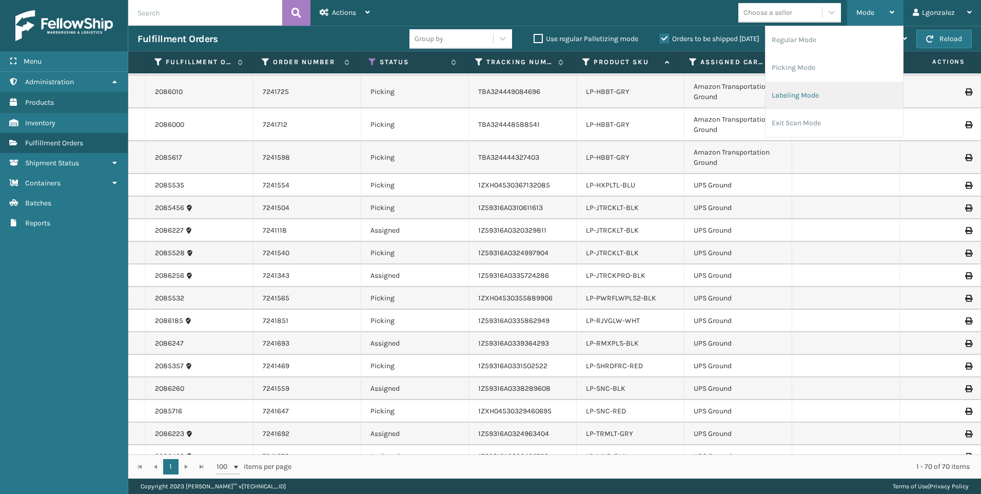
click at [817, 99] on li "Labeling Mode" at bounding box center [835, 96] width 138 height 28
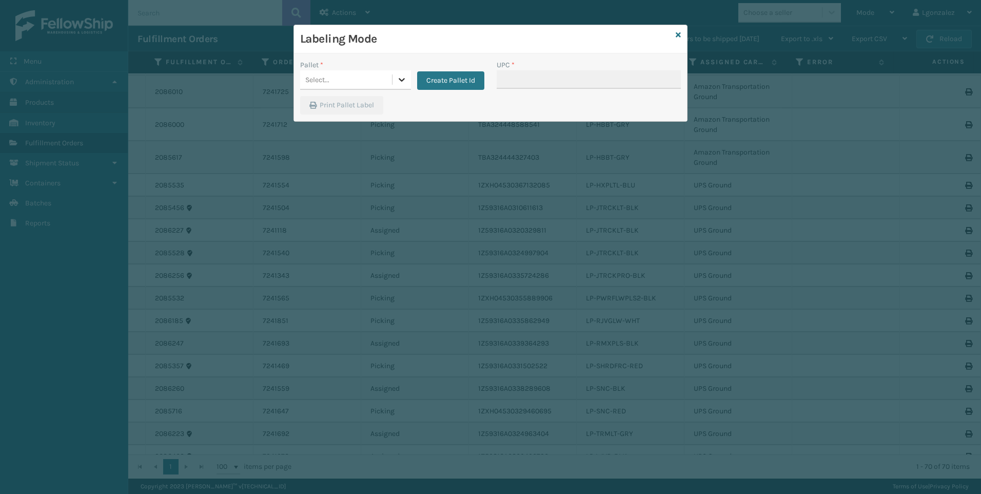
click at [399, 81] on icon at bounding box center [402, 79] width 10 height 10
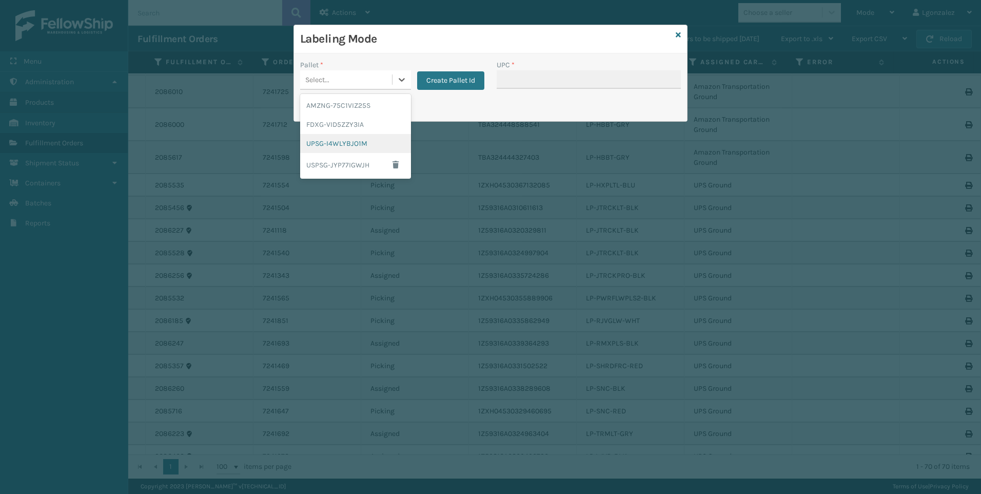
click at [355, 146] on div "UPSG-I4WLYBJO1M" at bounding box center [355, 143] width 111 height 19
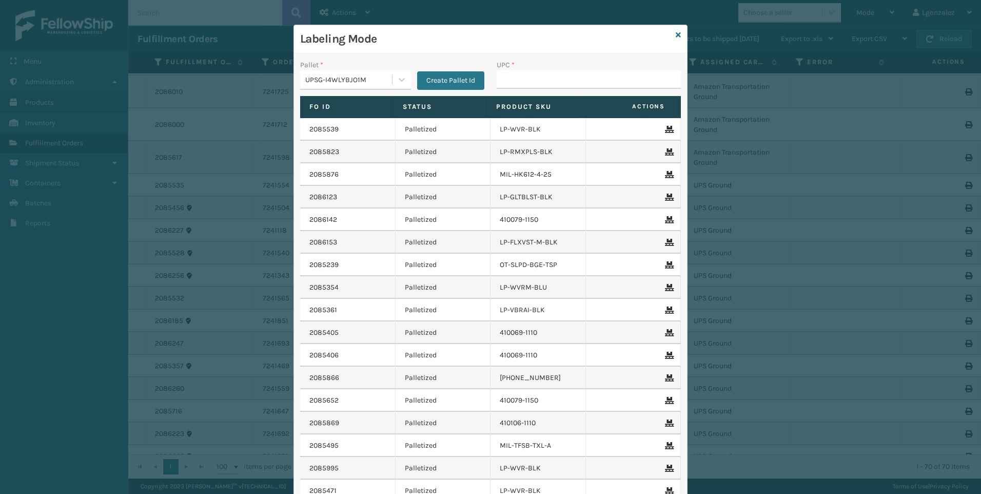
drag, startPoint x: 518, startPoint y: 65, endPoint x: 515, endPoint y: 70, distance: 5.3
click at [517, 66] on div "UPC *" at bounding box center [589, 65] width 184 height 11
click at [515, 71] on input "UPC *" at bounding box center [589, 79] width 184 height 18
paste input "LP-RJVGLW-WHT"
type input "LP-RJVGLW-WHT"
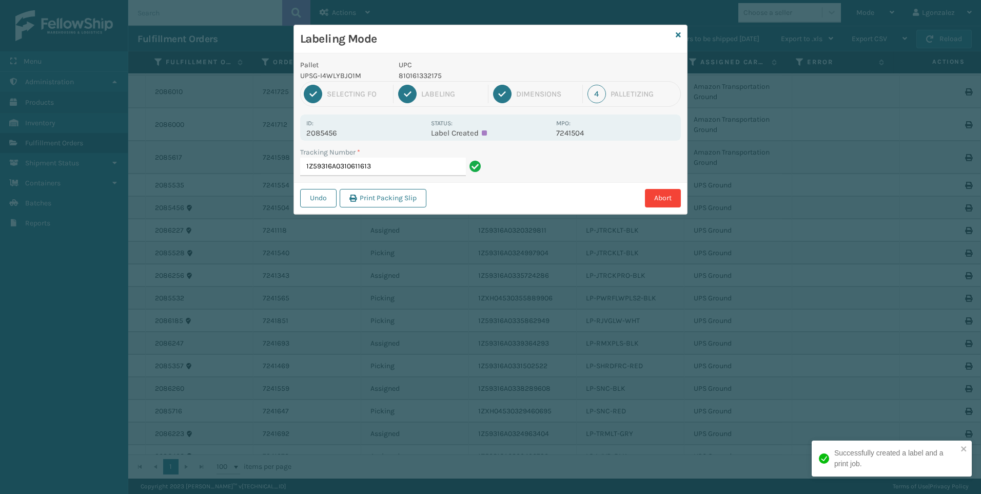
click at [417, 80] on p "810161332175" at bounding box center [474, 75] width 151 height 11
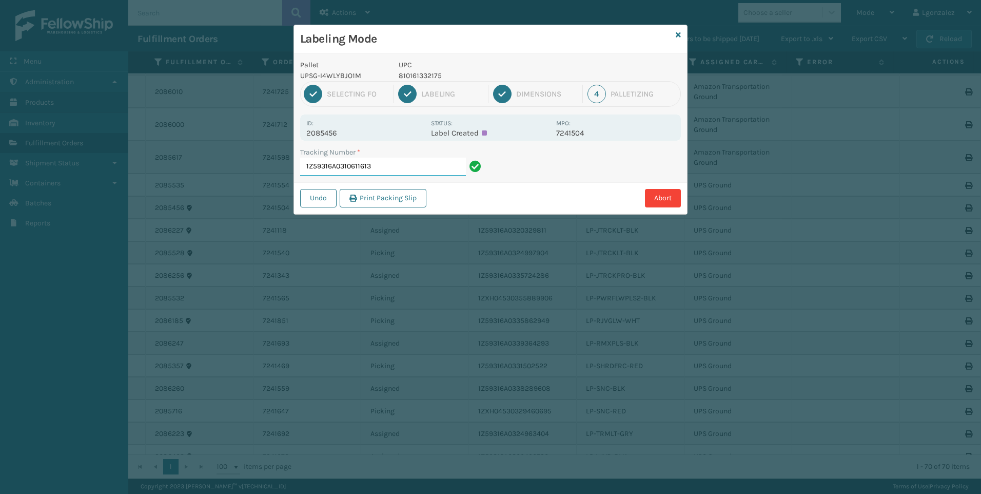
click at [449, 162] on input "1Z59316A0310611613" at bounding box center [383, 167] width 166 height 18
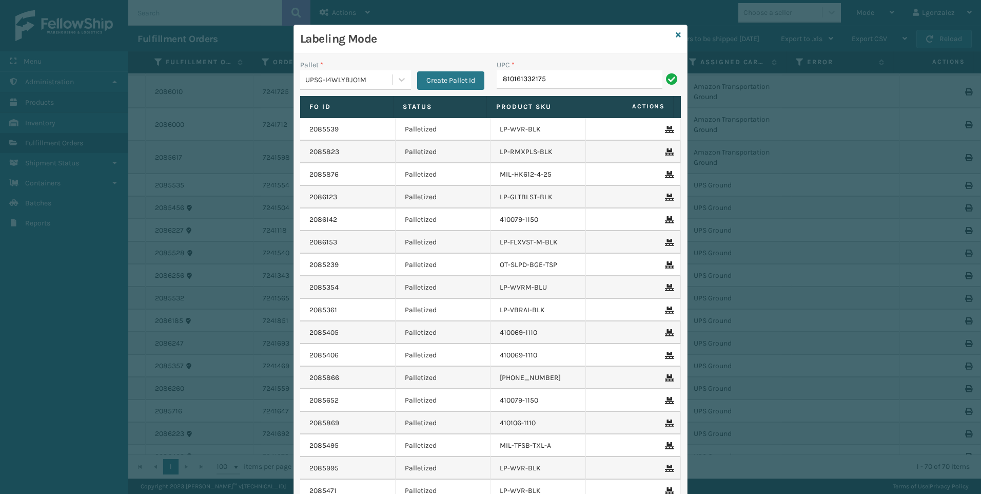
type input "810161332175"
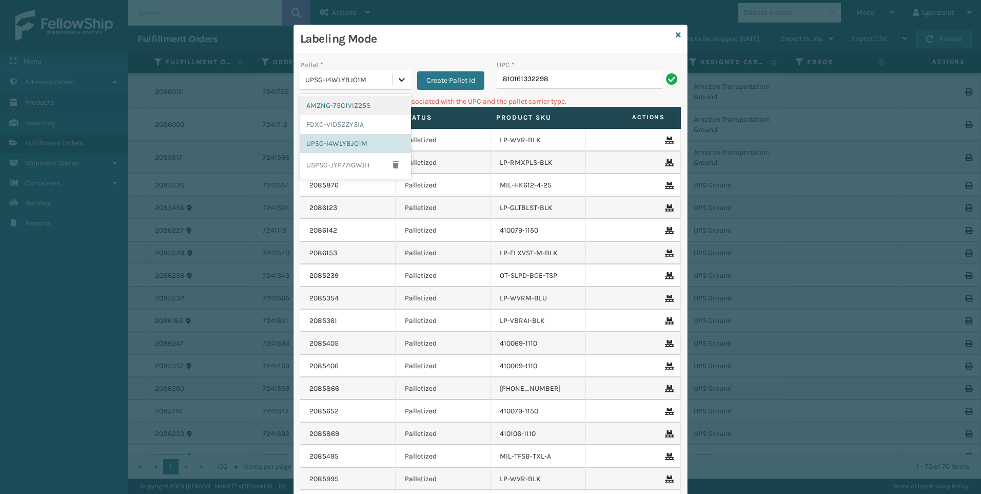
click at [406, 79] on div at bounding box center [402, 79] width 18 height 18
drag, startPoint x: 364, startPoint y: 106, endPoint x: 392, endPoint y: 91, distance: 31.5
click at [364, 106] on div "AMZNG-75C1VIZ25S" at bounding box center [355, 105] width 111 height 19
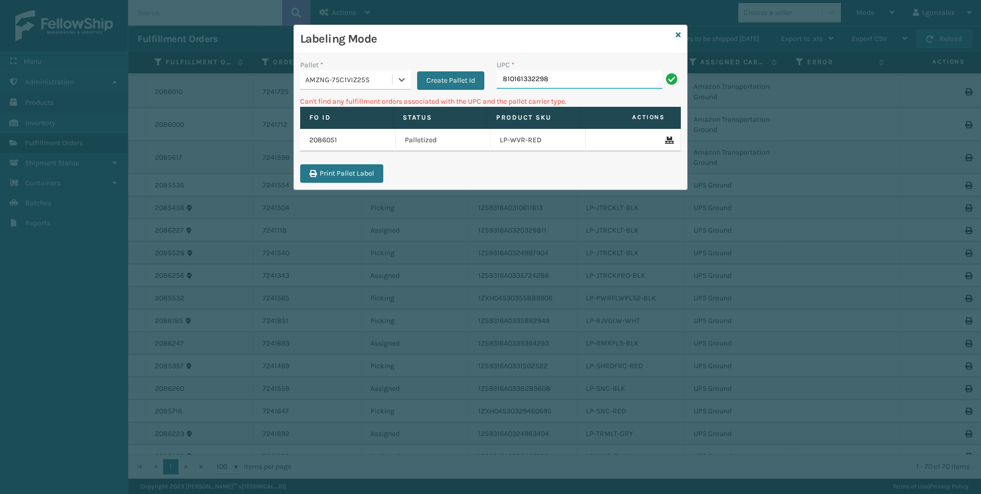
click at [557, 76] on input "810161332298" at bounding box center [580, 79] width 166 height 18
click at [402, 81] on icon at bounding box center [402, 80] width 6 height 4
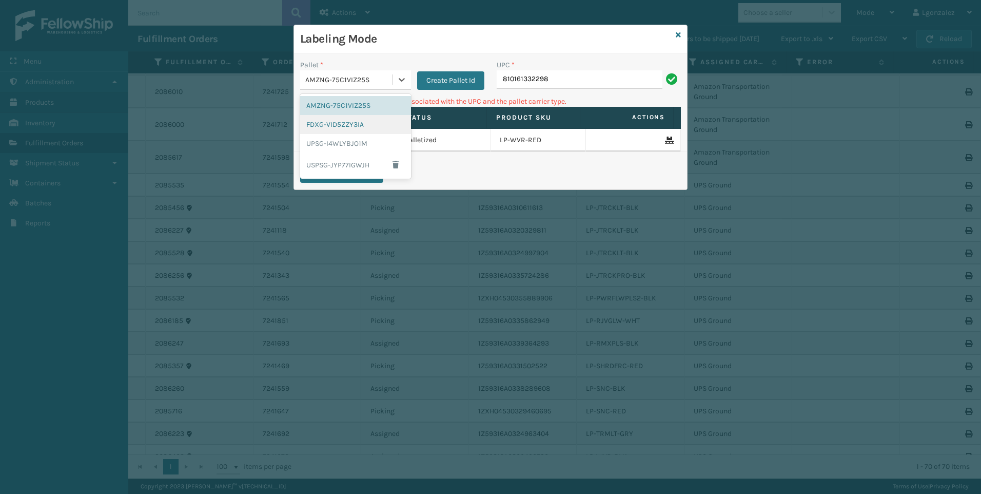
click at [366, 126] on div "FDXG-VID5ZZY3IA" at bounding box center [355, 124] width 111 height 19
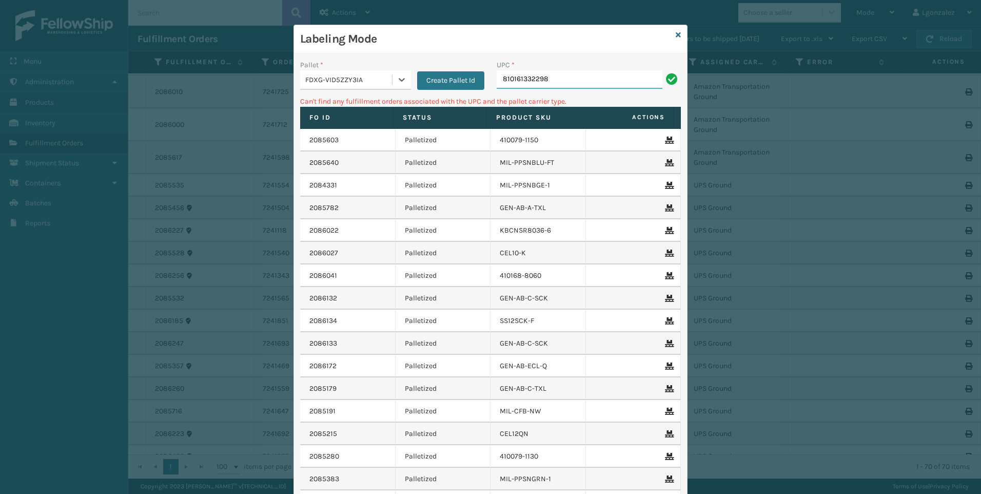
click at [567, 80] on input "810161332298" at bounding box center [580, 79] width 166 height 18
click at [401, 82] on icon at bounding box center [402, 79] width 10 height 10
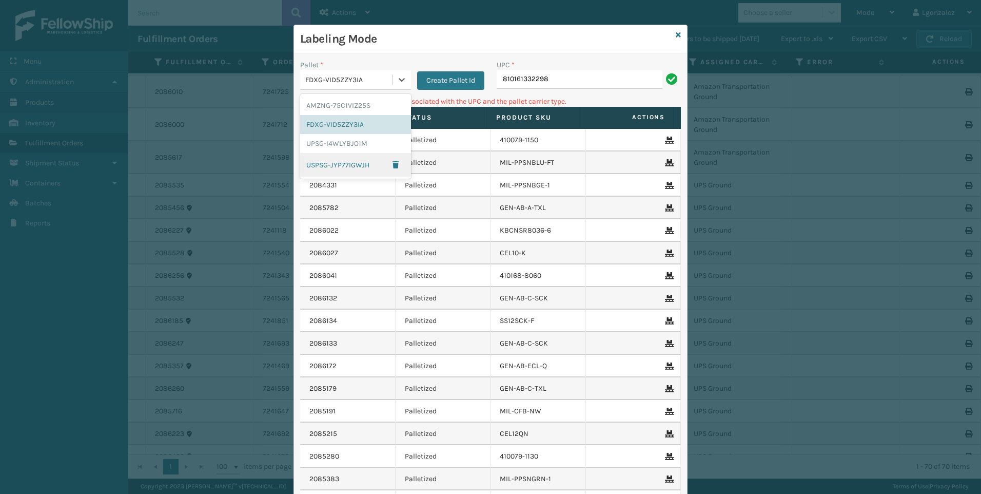
click at [352, 163] on div "USPSG-JYP77IGWJH" at bounding box center [355, 165] width 111 height 24
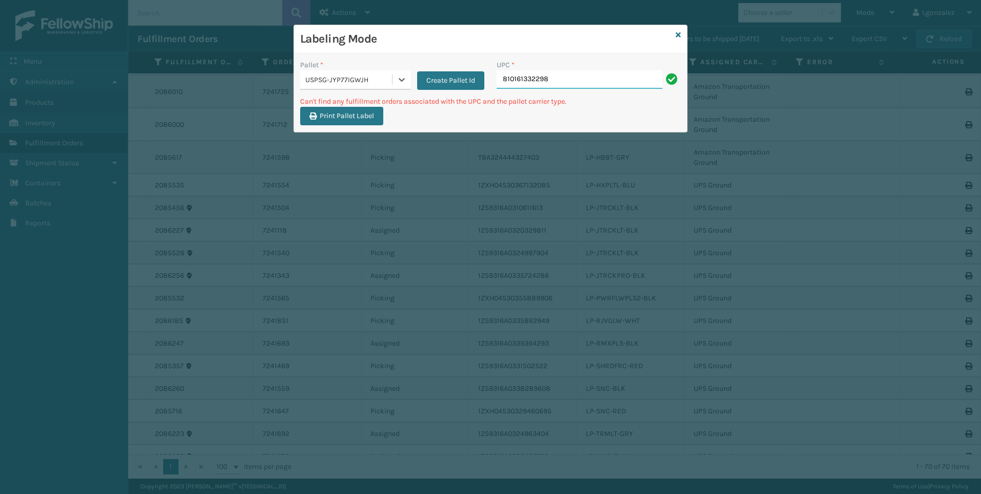
click at [592, 83] on input "810161332298" at bounding box center [580, 79] width 166 height 18
click at [680, 32] on icon at bounding box center [678, 34] width 5 height 7
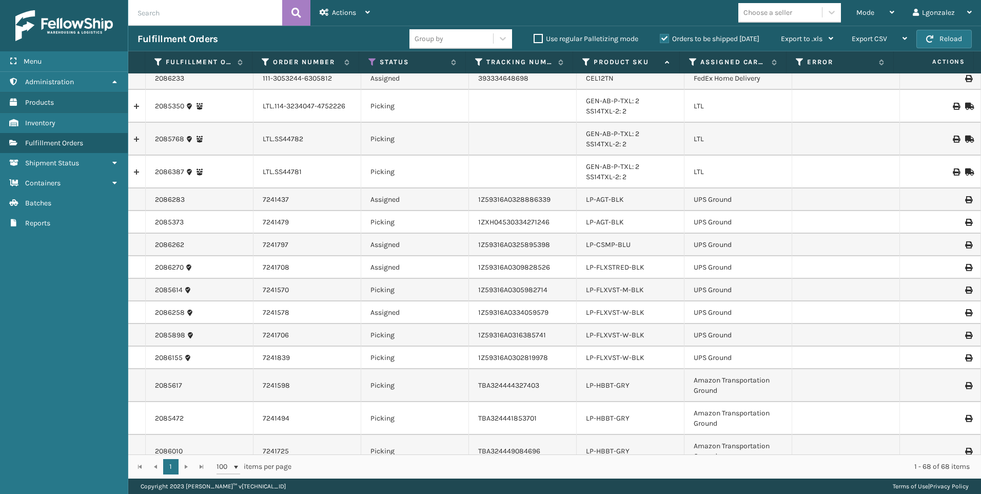
scroll to position [308, 0]
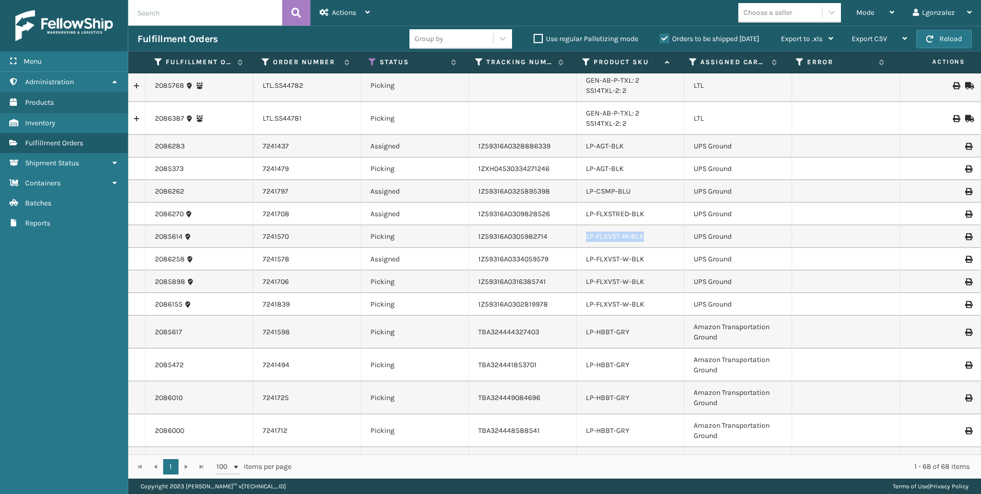
drag, startPoint x: 648, startPoint y: 235, endPoint x: 577, endPoint y: 240, distance: 71.0
click at [577, 240] on td "LP-FLXVST-M-BLK" at bounding box center [631, 236] width 108 height 23
drag, startPoint x: 577, startPoint y: 240, endPoint x: 586, endPoint y: 239, distance: 8.7
click at [866, 12] on span "Mode" at bounding box center [866, 12] width 18 height 9
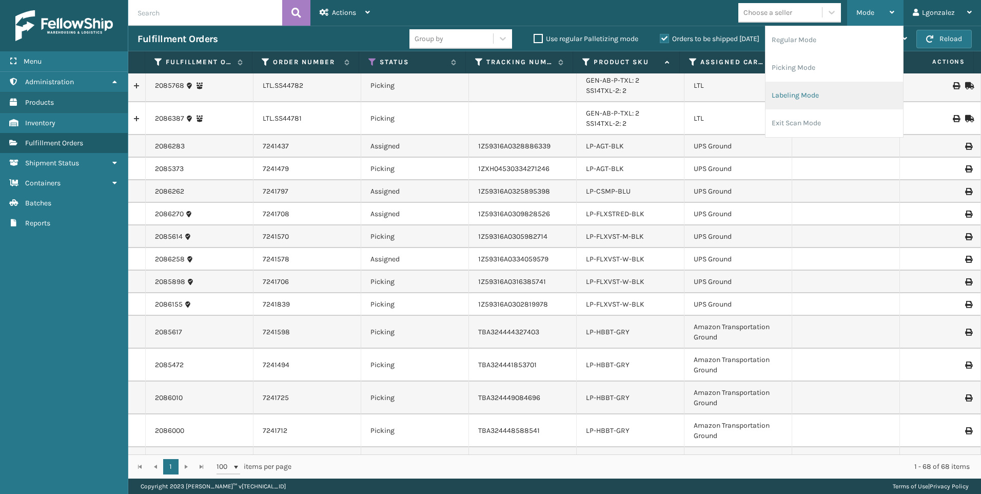
click at [815, 95] on li "Labeling Mode" at bounding box center [835, 96] width 138 height 28
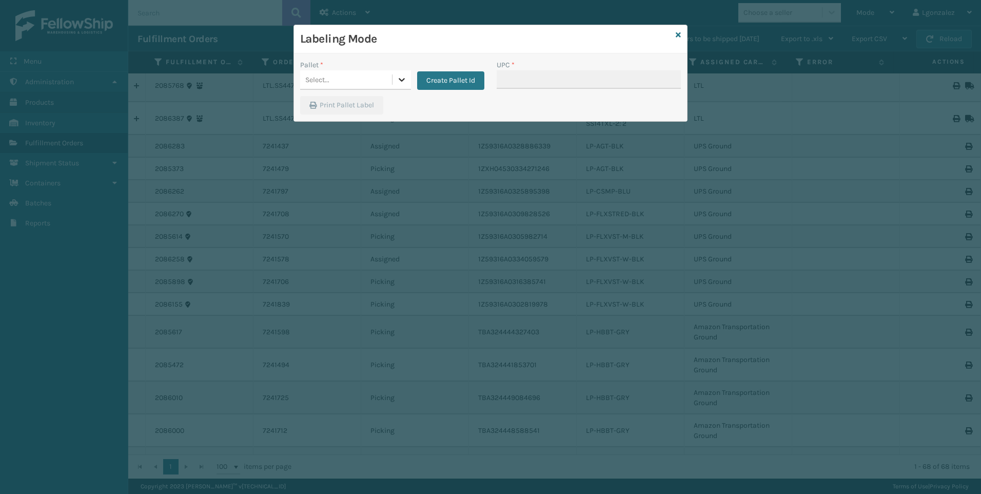
click at [399, 78] on icon at bounding box center [402, 79] width 10 height 10
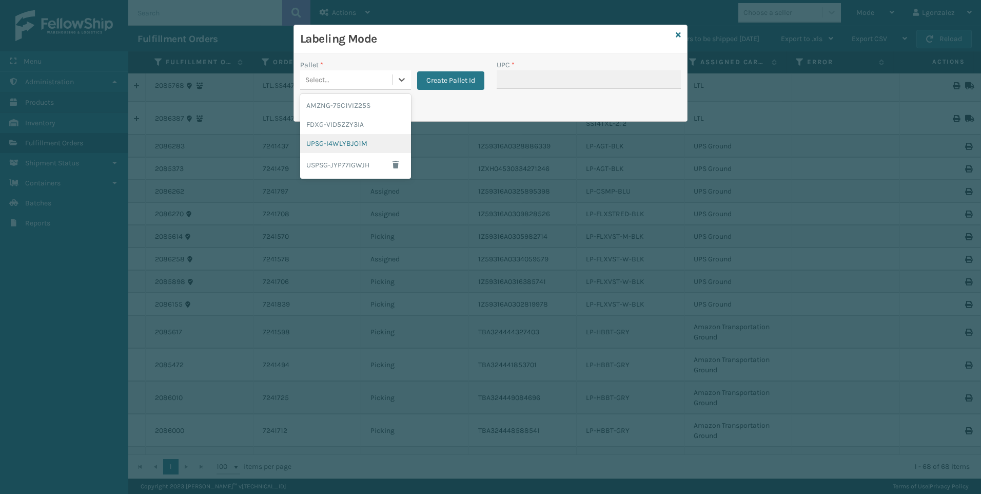
click at [346, 146] on div "UPSG-I4WLYBJO1M" at bounding box center [355, 143] width 111 height 19
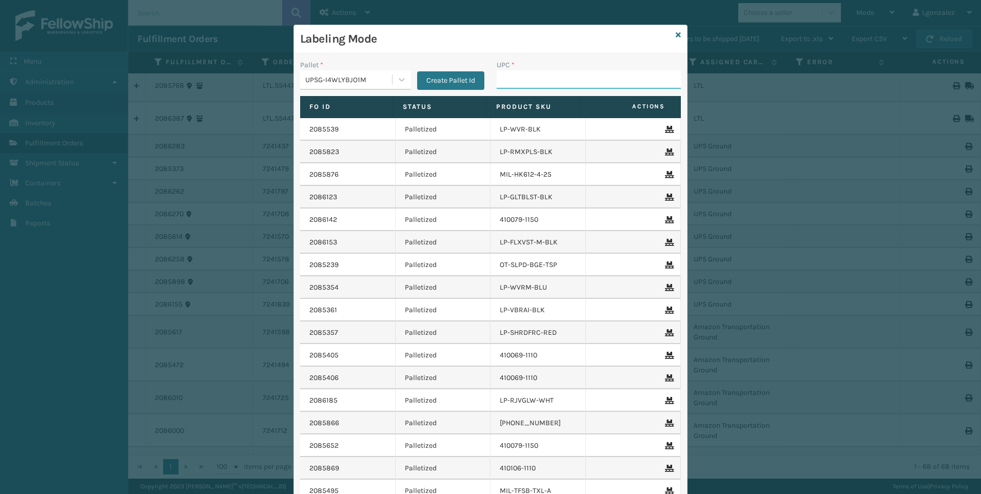
click at [538, 81] on input "UPC *" at bounding box center [589, 79] width 184 height 18
paste input "LP-FLXVST-M-BLK"
type input "LP-FLXVST-M-BLK"
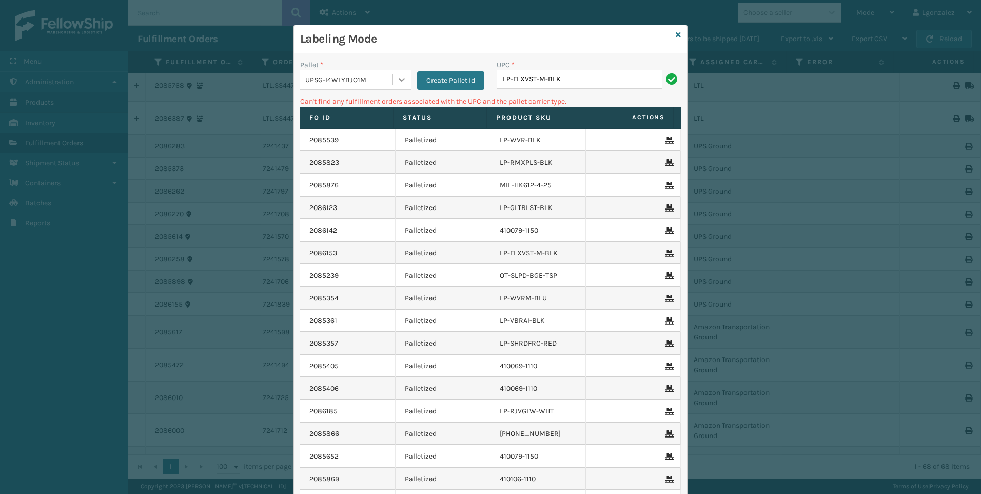
click at [397, 83] on icon at bounding box center [402, 79] width 10 height 10
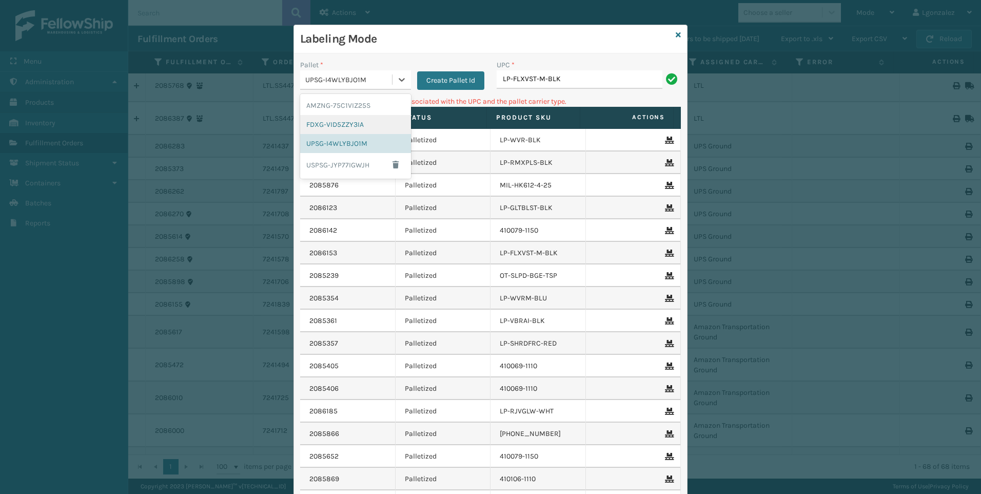
click at [355, 122] on div "FDXG-VID5ZZY3IA" at bounding box center [355, 124] width 111 height 19
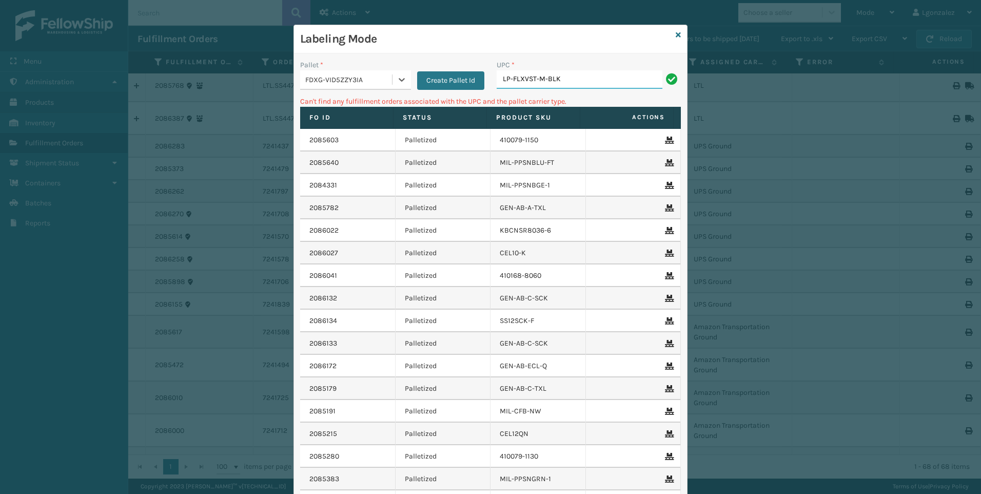
click at [586, 85] on input "LP-FLXVST-M-BLK" at bounding box center [580, 79] width 166 height 18
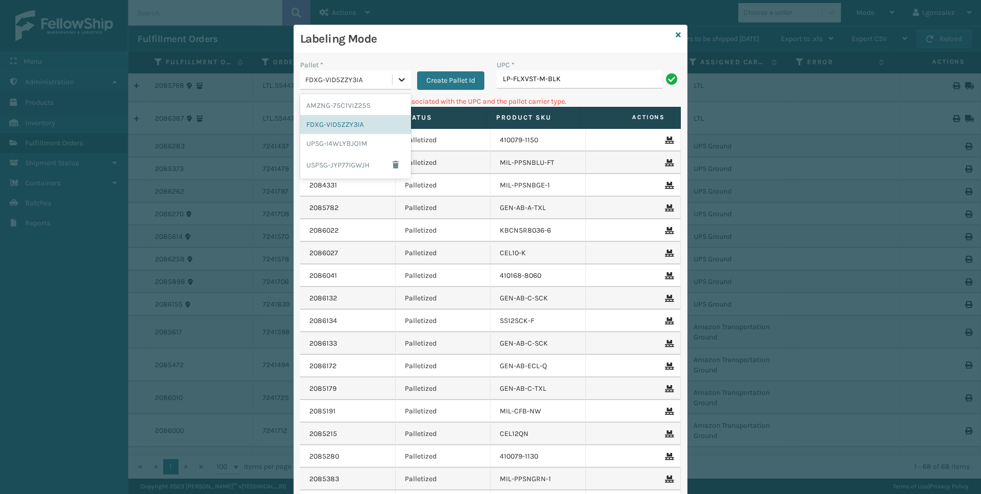
click at [399, 86] on div at bounding box center [402, 79] width 18 height 18
click at [365, 104] on div "AMZNG-75C1VIZ25S" at bounding box center [355, 105] width 111 height 19
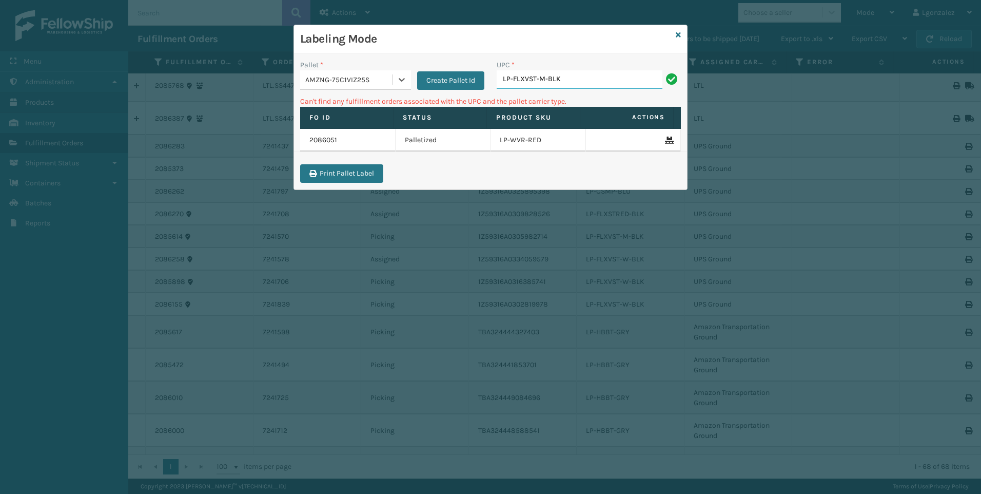
click at [577, 80] on input "LP-FLXVST-M-BLK" at bounding box center [580, 79] width 166 height 18
click at [543, 75] on input "LP-FLXVST-M-BLK" at bounding box center [580, 79] width 166 height 18
type input "LP-FLXVST-W-BLK"
click at [395, 82] on div at bounding box center [402, 79] width 18 height 18
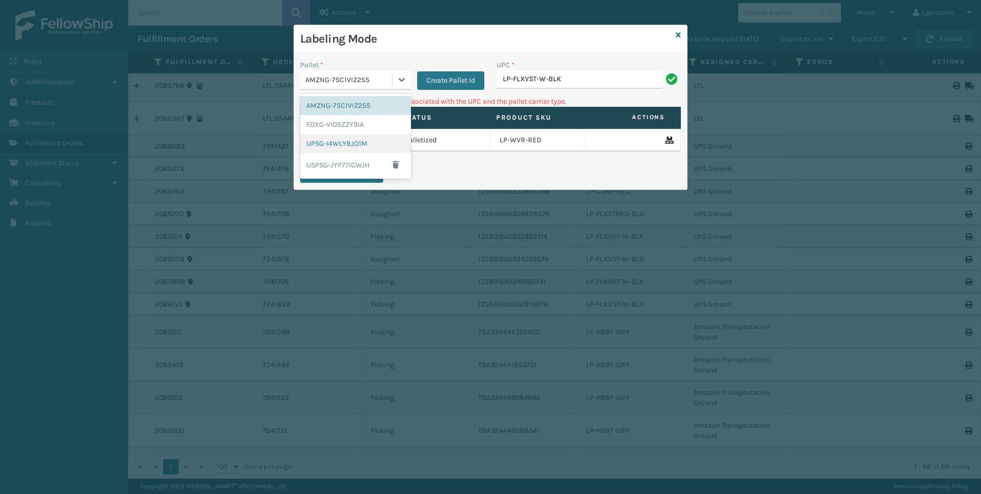
click at [348, 143] on div "UPSG-I4WLYBJO1M" at bounding box center [355, 143] width 111 height 19
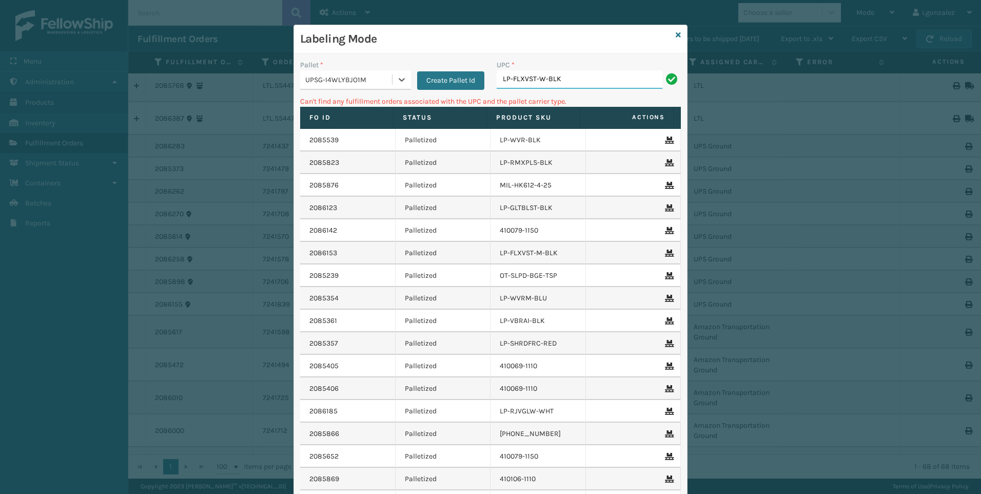
click at [591, 78] on input "LP-FLXVST-W-BLK" at bounding box center [580, 79] width 166 height 18
click at [677, 31] on icon at bounding box center [678, 34] width 5 height 7
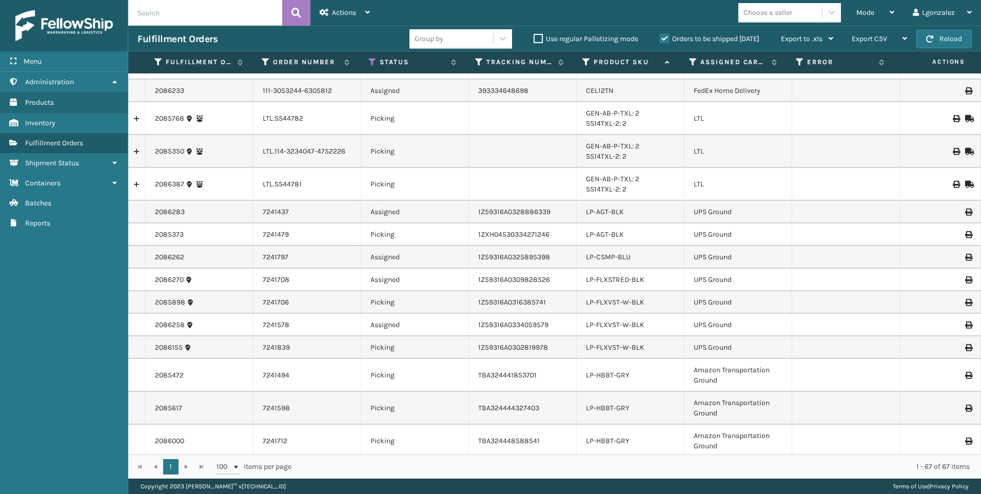
scroll to position [257, 0]
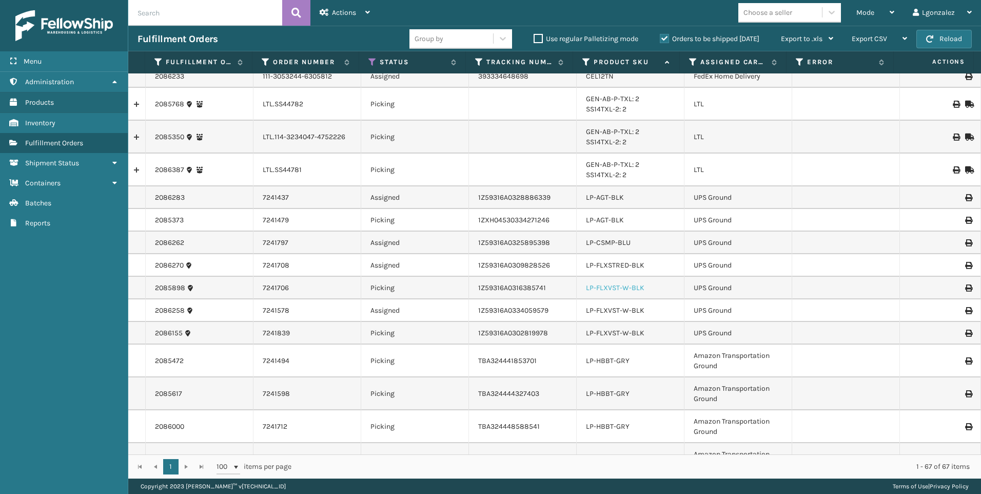
click at [631, 290] on link "LP-FLXVST-W-BLK" at bounding box center [615, 287] width 59 height 9
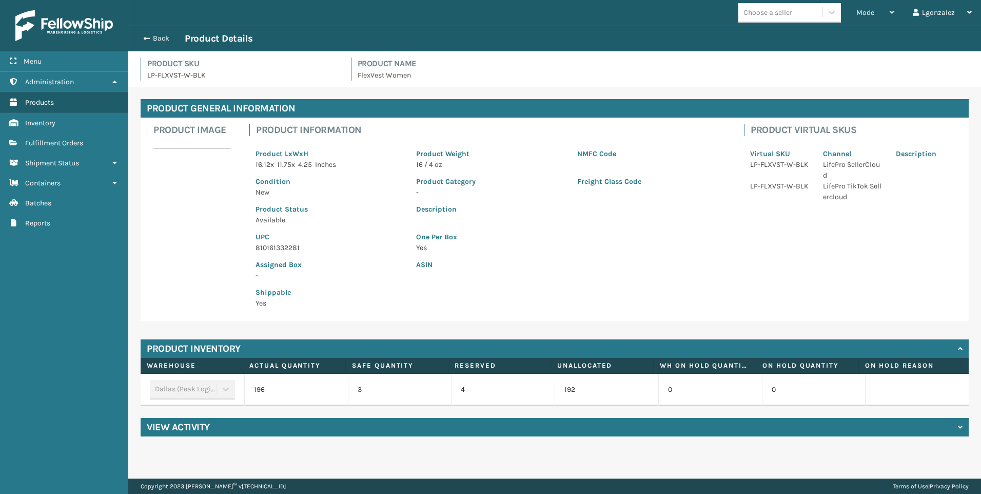
click at [283, 251] on p "810161332281" at bounding box center [330, 247] width 148 height 11
click at [283, 250] on p "810161332281" at bounding box center [330, 247] width 148 height 11
click at [151, 41] on button "Back" at bounding box center [161, 38] width 47 height 9
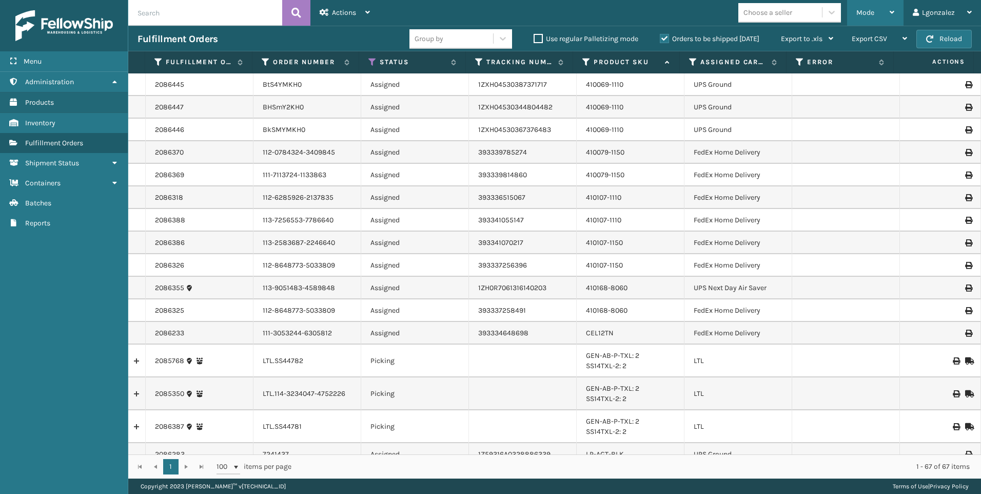
click at [898, 12] on div "Mode Regular Mode Picking Mode Labeling Mode Exit Scan Mode" at bounding box center [875, 13] width 56 height 26
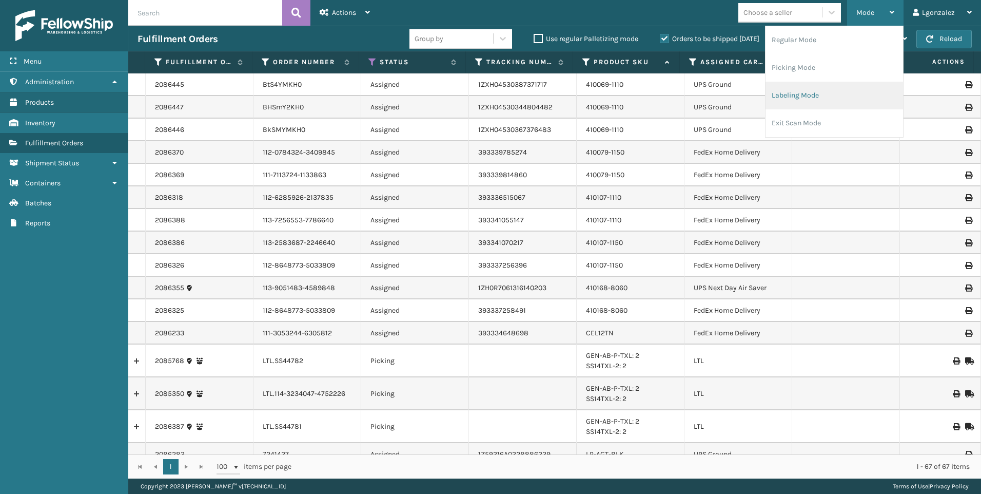
click at [787, 99] on li "Labeling Mode" at bounding box center [835, 96] width 138 height 28
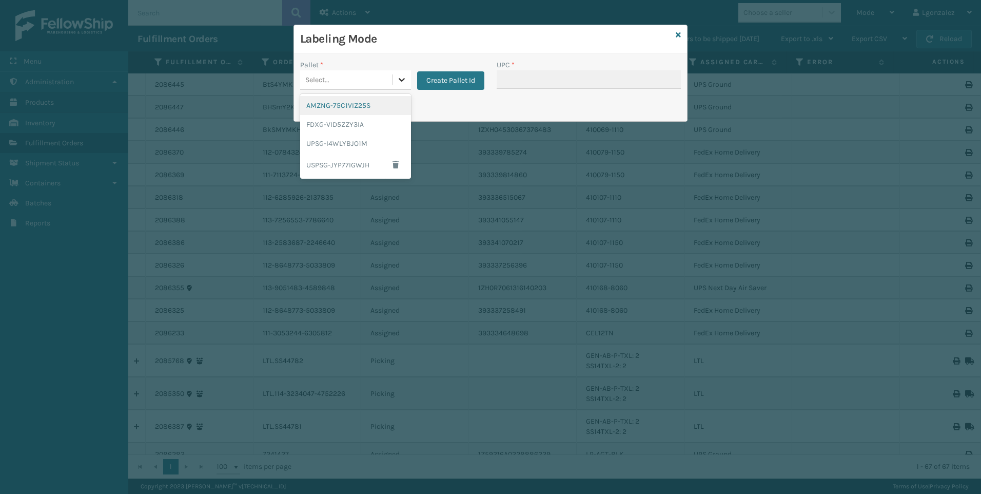
click at [400, 76] on icon at bounding box center [402, 79] width 10 height 10
click at [359, 138] on div "UPSG-I4WLYBJO1M" at bounding box center [355, 143] width 111 height 19
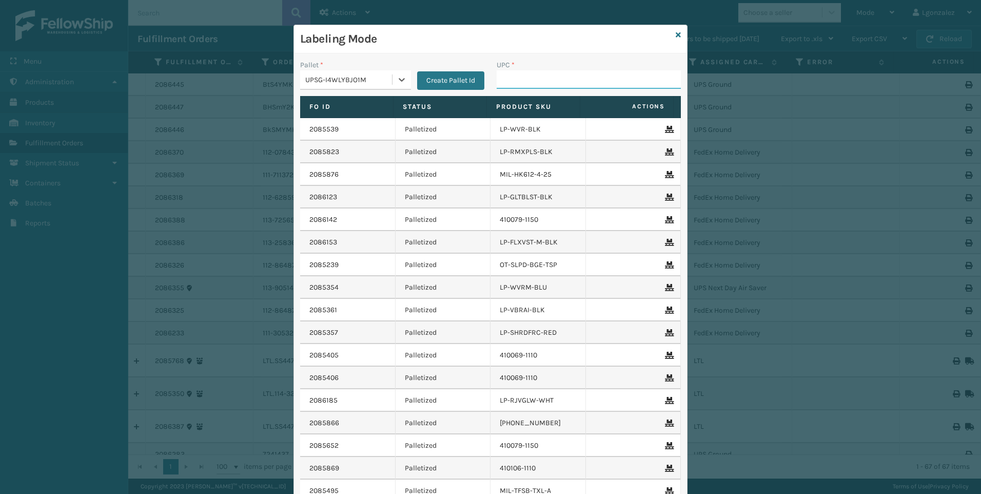
click at [518, 87] on input "UPC *" at bounding box center [589, 79] width 184 height 18
paste input "810161332281"
type input "810161332281"
click at [526, 84] on input "UPC *" at bounding box center [589, 79] width 184 height 18
click at [512, 83] on input "UPC *" at bounding box center [589, 79] width 184 height 18
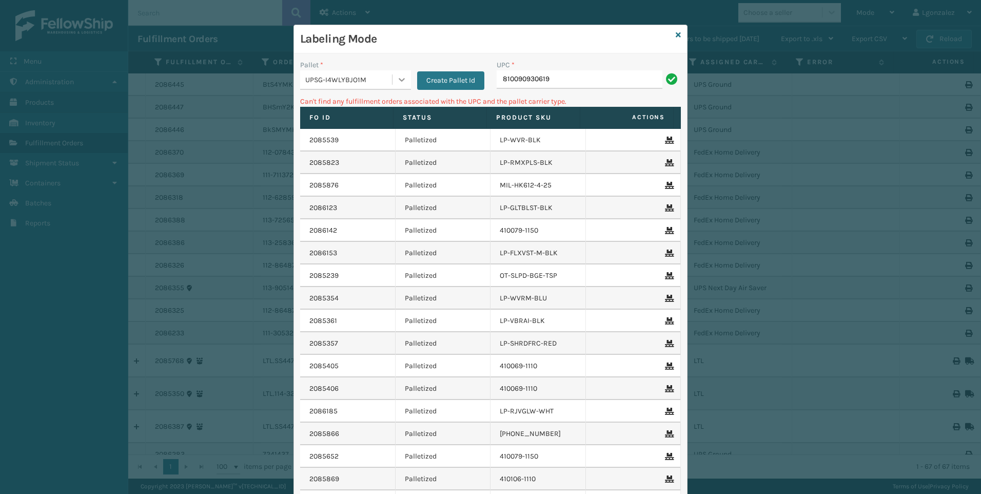
click at [401, 78] on icon at bounding box center [402, 79] width 10 height 10
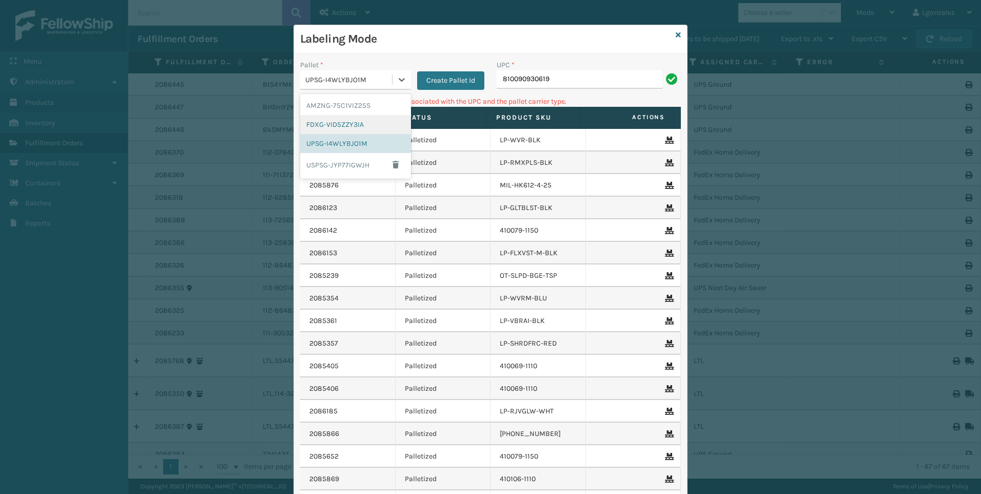
click at [324, 128] on div "FDXG-VID5ZZY3IA" at bounding box center [355, 124] width 111 height 19
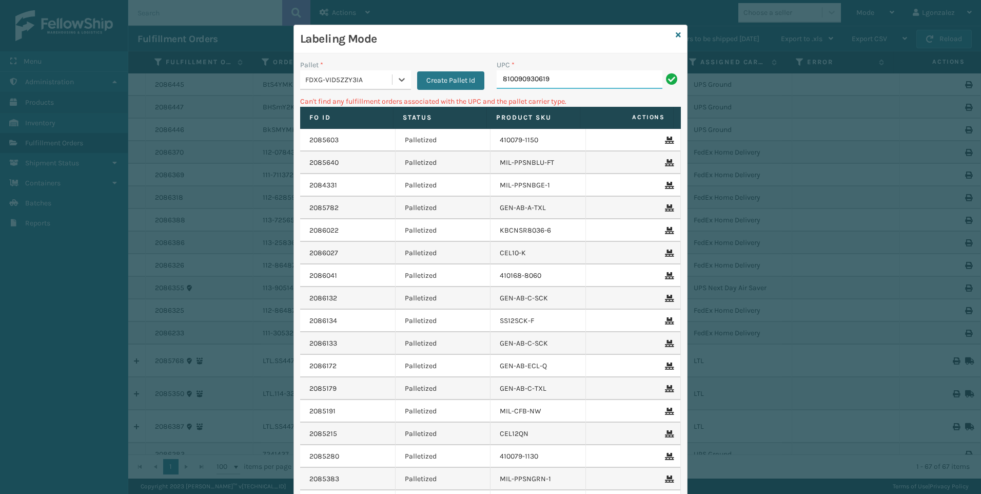
click at [552, 79] on input "810090930619" at bounding box center [580, 79] width 166 height 18
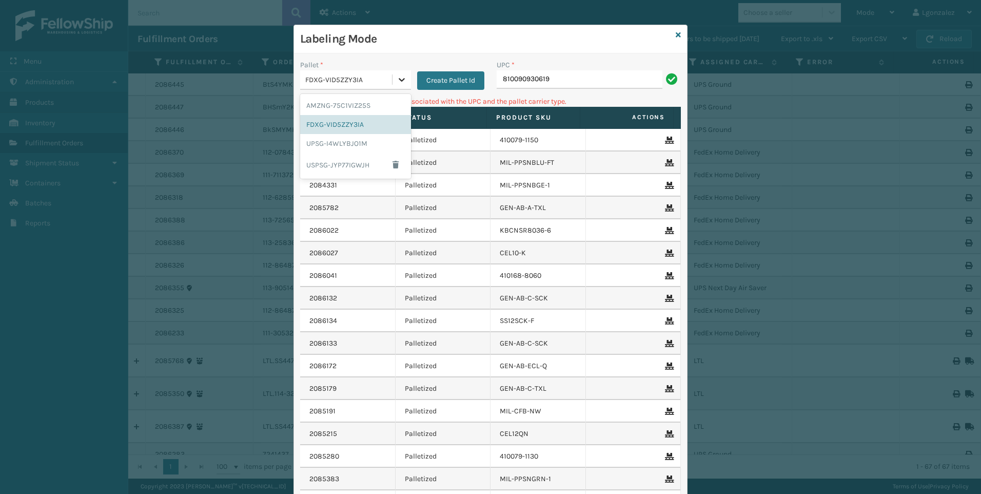
click at [400, 74] on icon at bounding box center [402, 79] width 10 height 10
click at [362, 148] on div "UPSG-I4WLYBJO1M" at bounding box center [355, 143] width 111 height 19
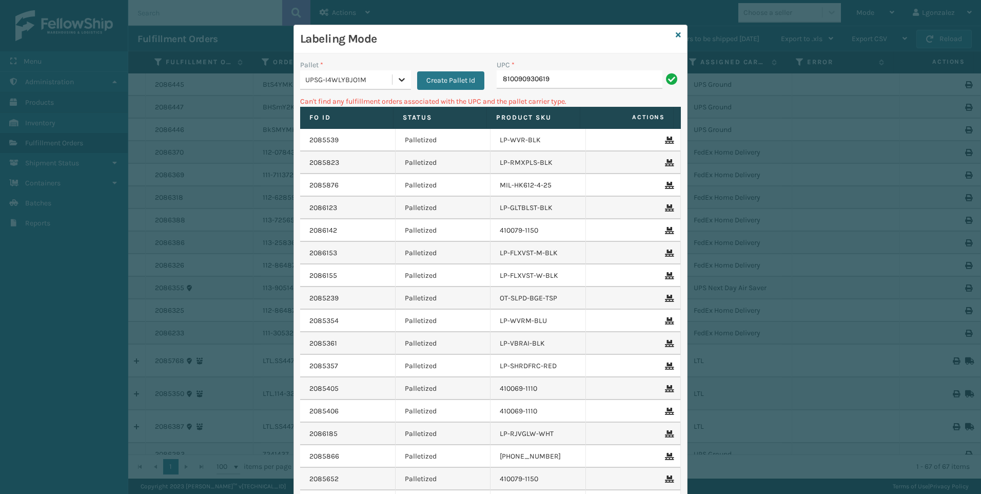
click at [397, 86] on div at bounding box center [402, 79] width 18 height 18
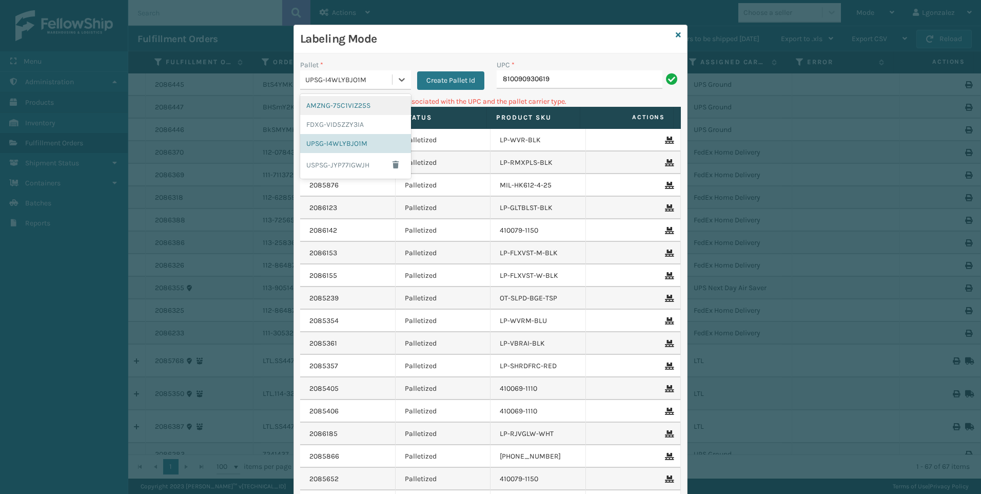
click at [365, 103] on div "AMZNG-75C1VIZ25S" at bounding box center [355, 105] width 111 height 19
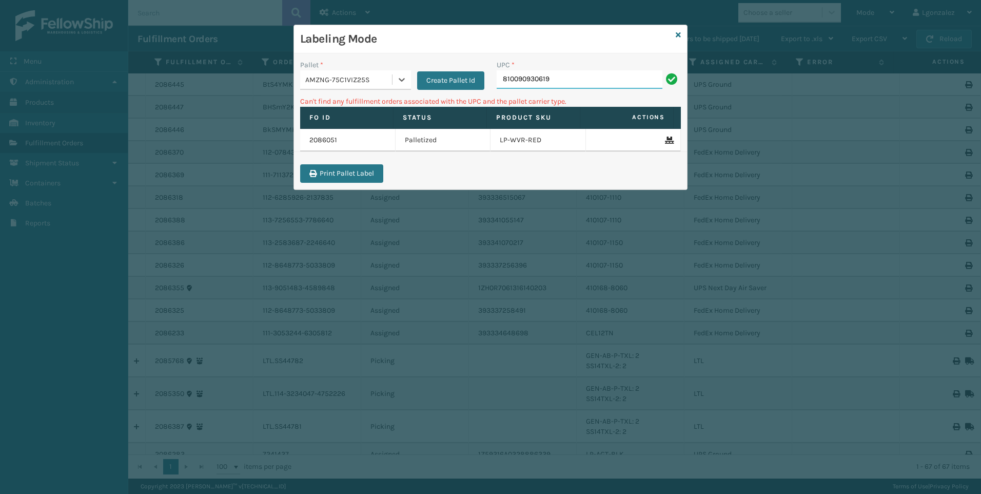
click at [564, 82] on input "810090930619" at bounding box center [580, 79] width 166 height 18
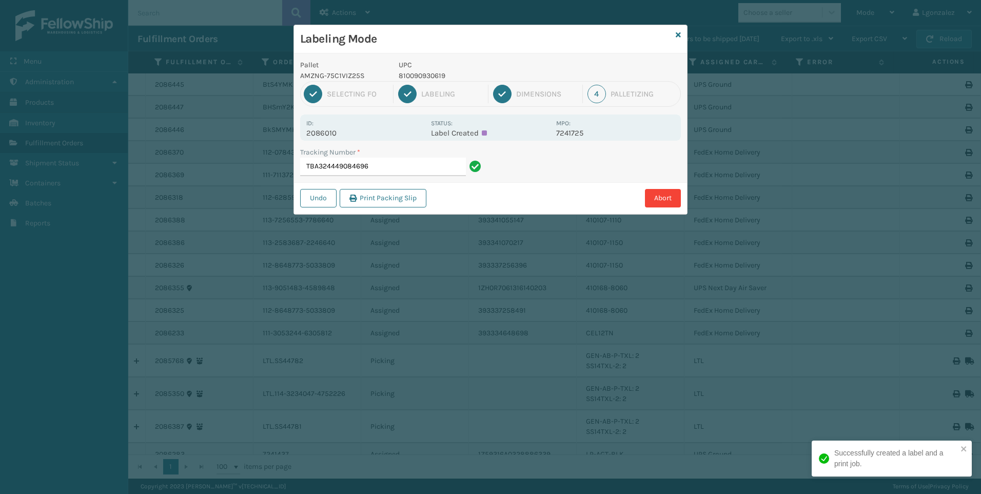
click at [431, 76] on p "810090930619" at bounding box center [474, 75] width 151 height 11
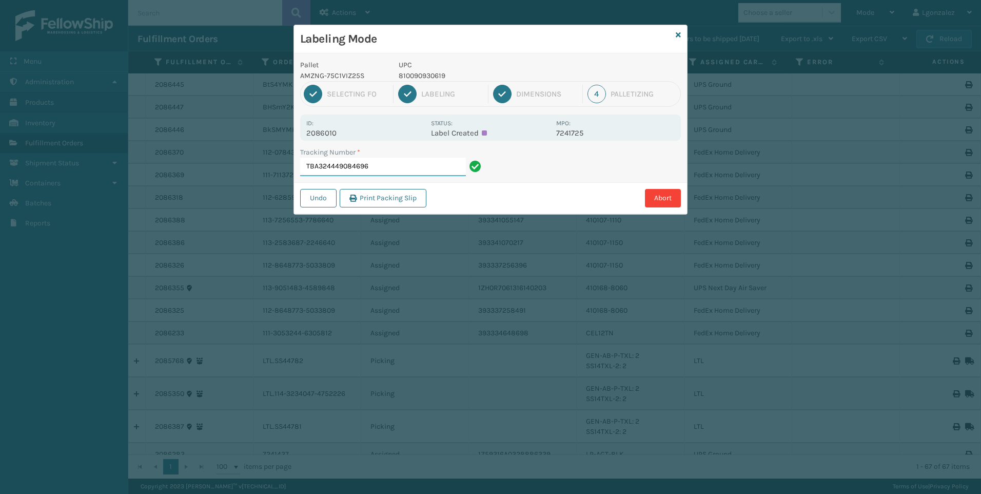
click at [441, 170] on input "TBA324449084696" at bounding box center [383, 167] width 166 height 18
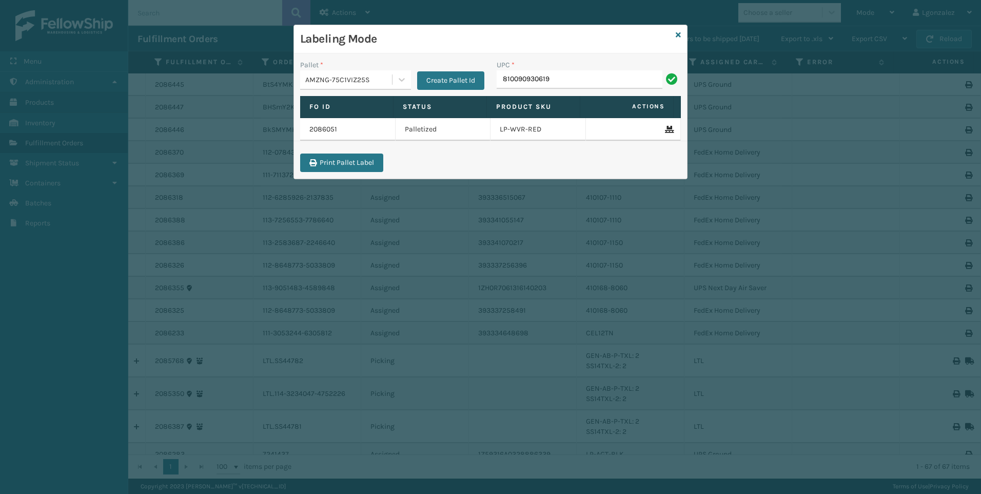
type input "810090930619"
click at [681, 37] on icon at bounding box center [678, 34] width 5 height 7
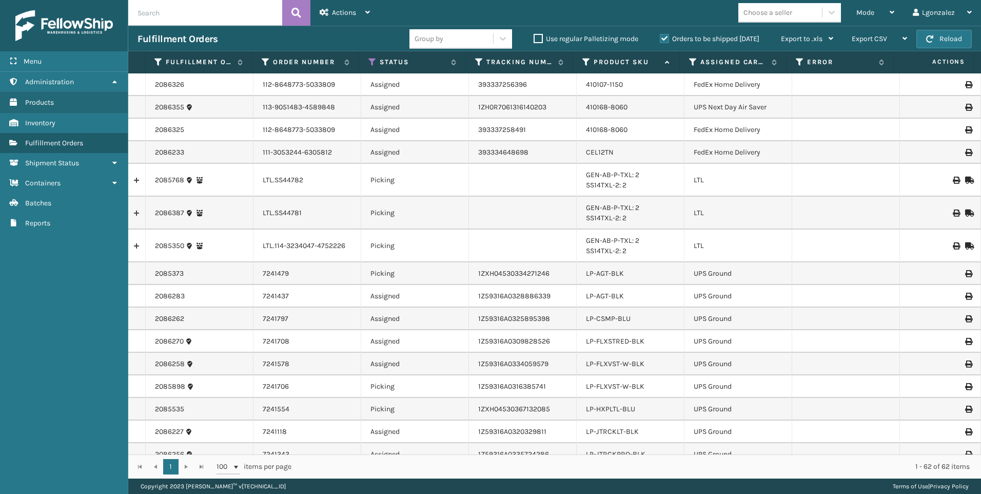
scroll to position [205, 0]
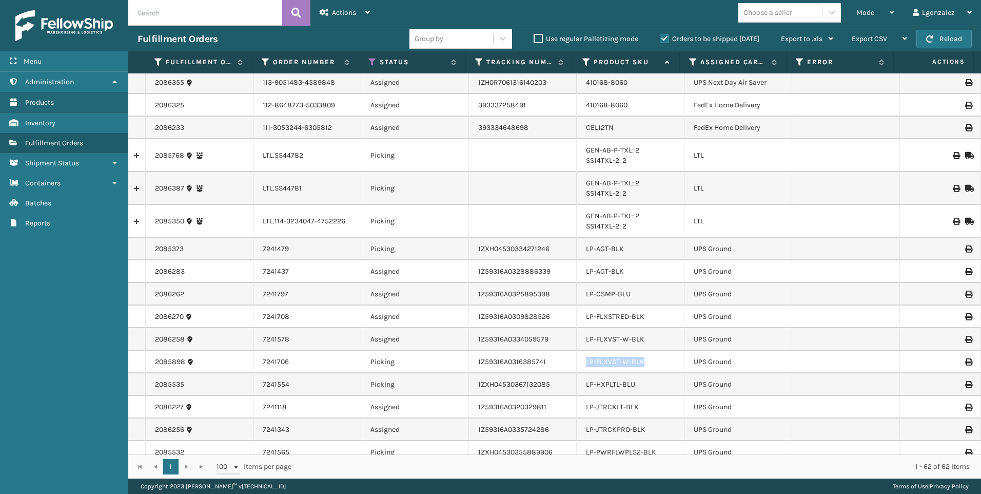
drag, startPoint x: 637, startPoint y: 362, endPoint x: 582, endPoint y: 361, distance: 54.9
click at [582, 361] on td "LP-FLXVST-W-BLK" at bounding box center [631, 362] width 108 height 23
click at [888, 14] on div "Mode" at bounding box center [876, 13] width 38 height 26
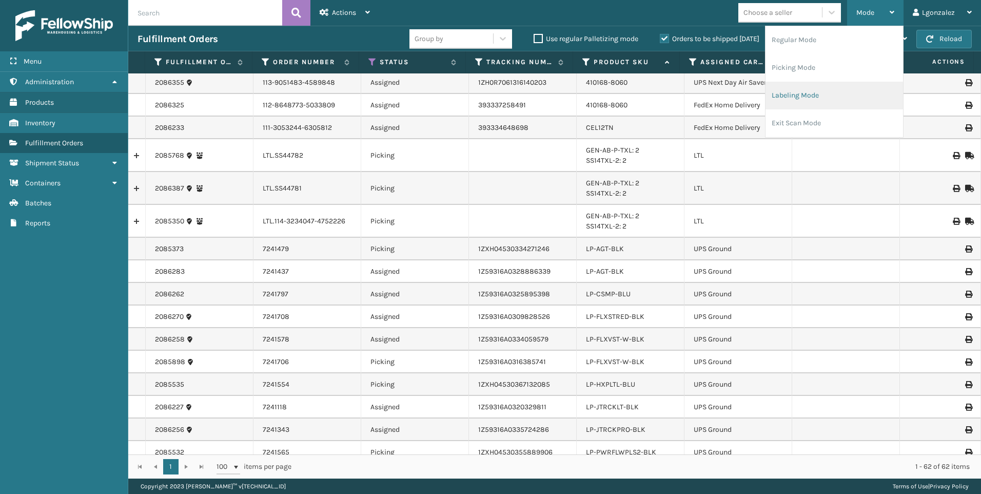
click at [810, 98] on li "Labeling Mode" at bounding box center [835, 96] width 138 height 28
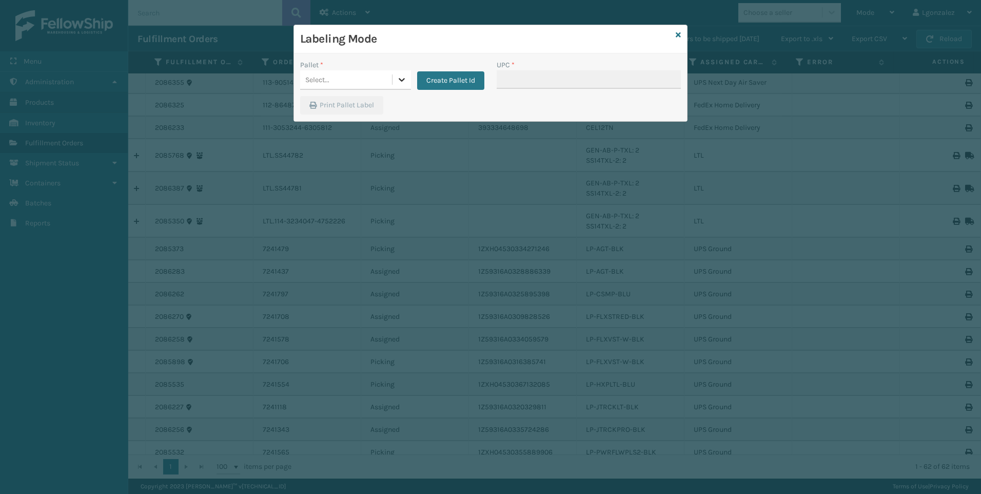
click at [399, 81] on icon at bounding box center [402, 79] width 10 height 10
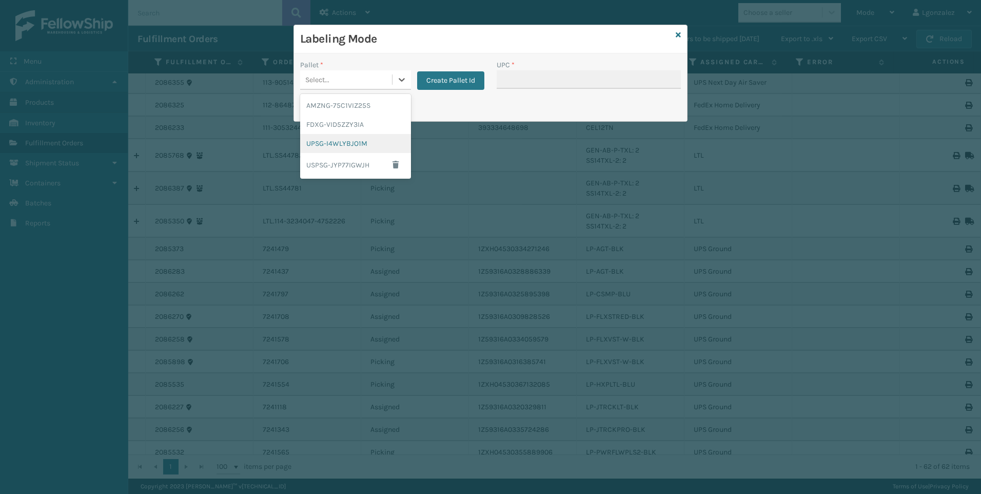
click at [345, 145] on div "UPSG-I4WLYBJO1M" at bounding box center [355, 143] width 111 height 19
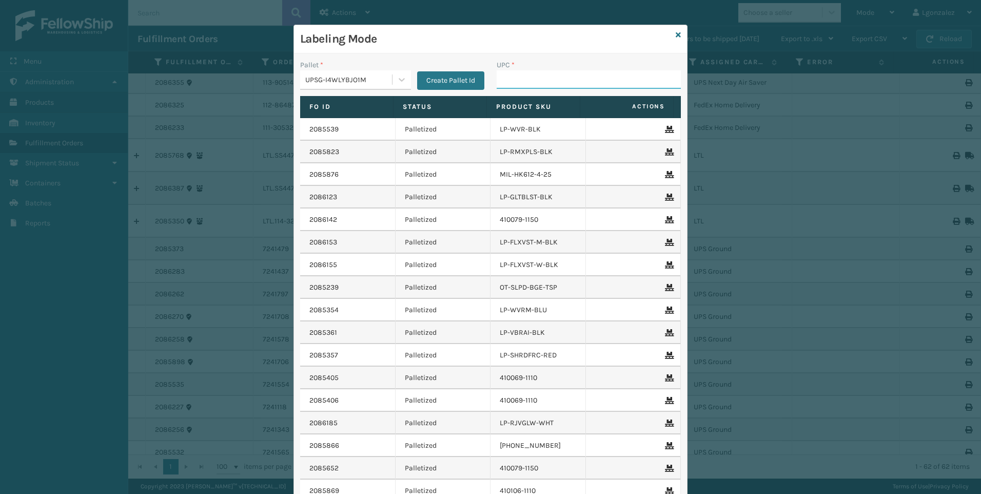
click at [551, 78] on input "UPC *" at bounding box center [589, 79] width 184 height 18
paste input "LP-FLXVST-W-BLK"
type input "LP-FLXVST-W-BLK"
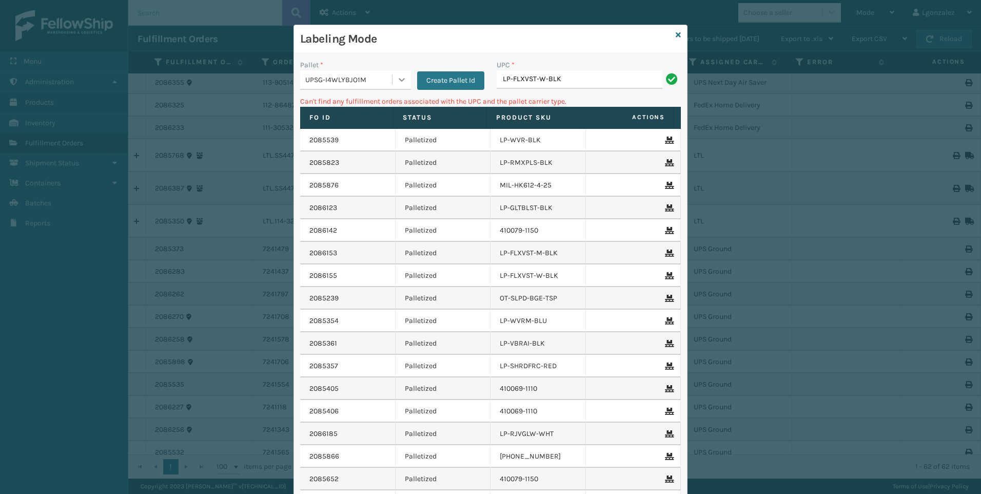
click at [397, 80] on icon at bounding box center [402, 79] width 10 height 10
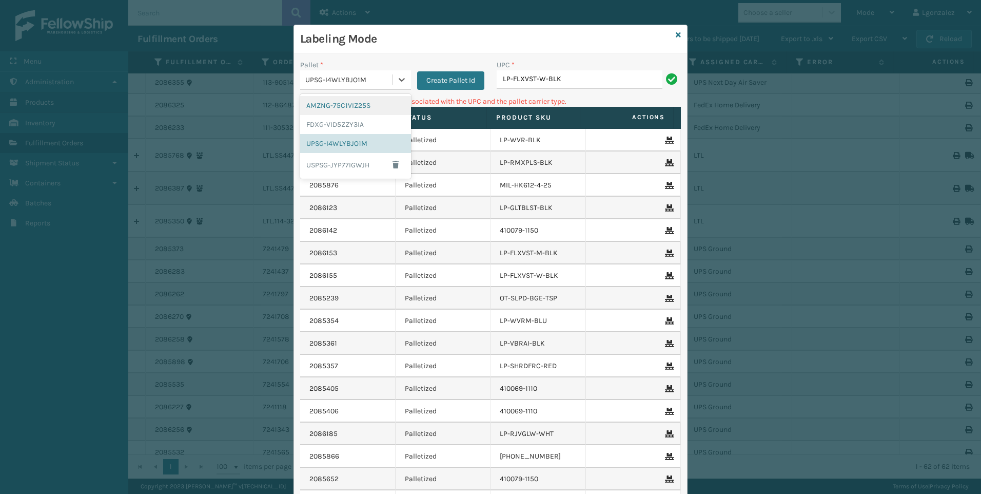
click at [378, 107] on div "AMZNG-75C1VIZ25S" at bounding box center [355, 105] width 111 height 19
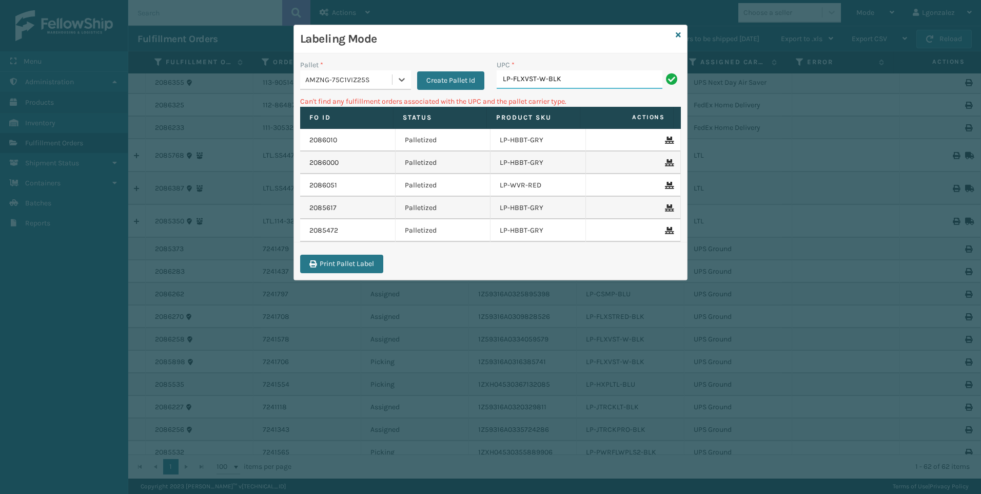
click at [570, 80] on input "LP-FLXVST-W-BLK" at bounding box center [580, 79] width 166 height 18
click at [681, 33] on icon at bounding box center [678, 34] width 5 height 7
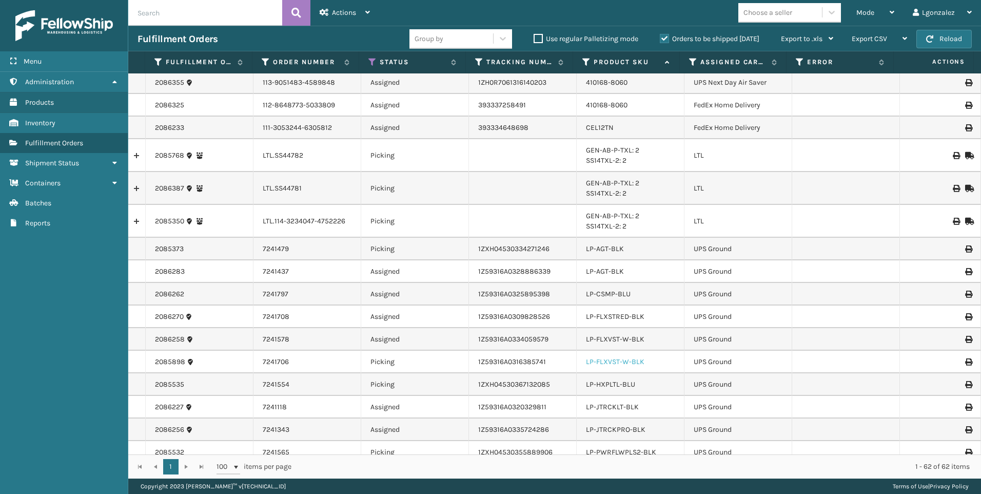
click at [626, 362] on link "LP-FLXVST-W-BLK" at bounding box center [615, 361] width 59 height 9
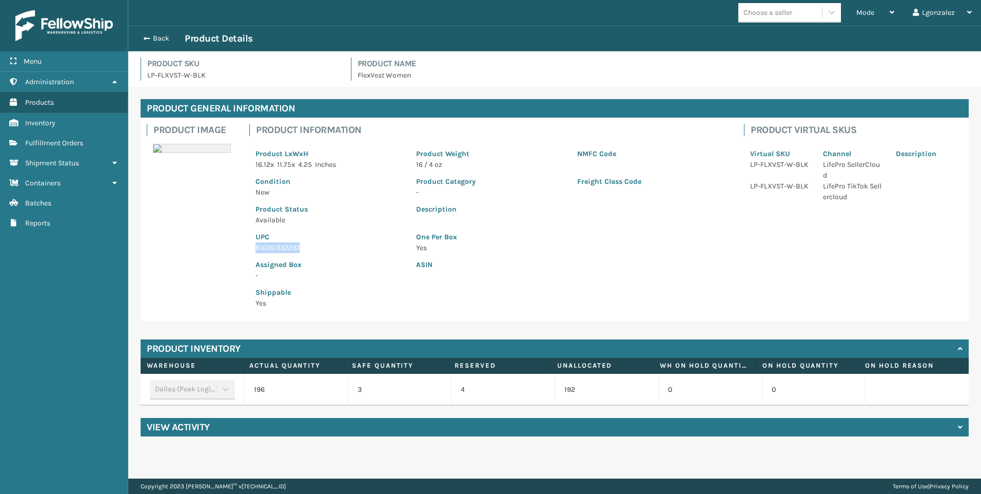
drag, startPoint x: 285, startPoint y: 249, endPoint x: 311, endPoint y: 244, distance: 26.2
click at [311, 244] on div "UPC 810161332281" at bounding box center [329, 239] width 161 height 28
click at [164, 40] on button "Back" at bounding box center [161, 38] width 47 height 9
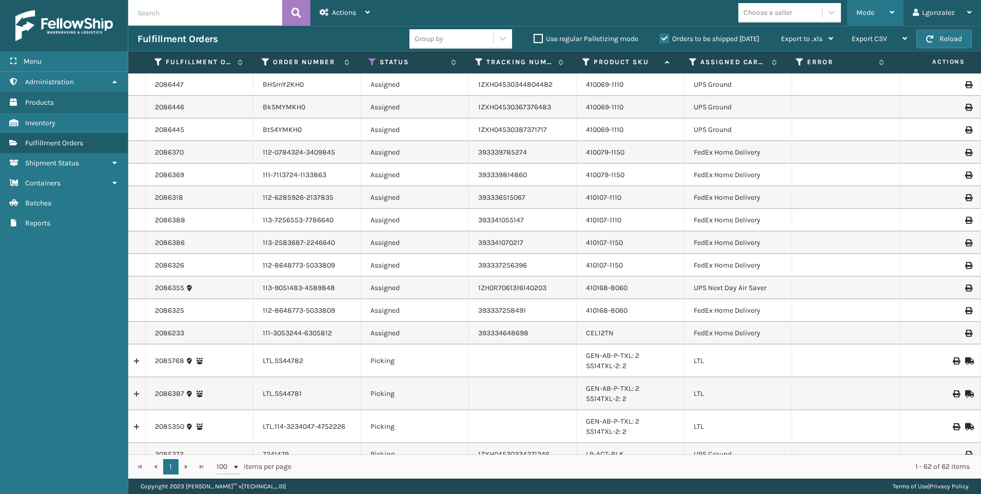
click at [895, 12] on icon at bounding box center [892, 12] width 5 height 7
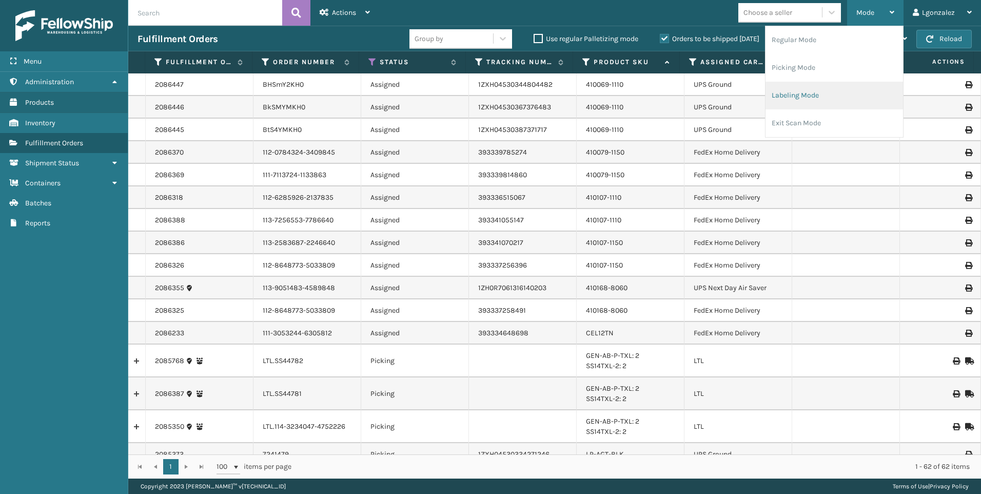
click at [810, 99] on li "Labeling Mode" at bounding box center [835, 96] width 138 height 28
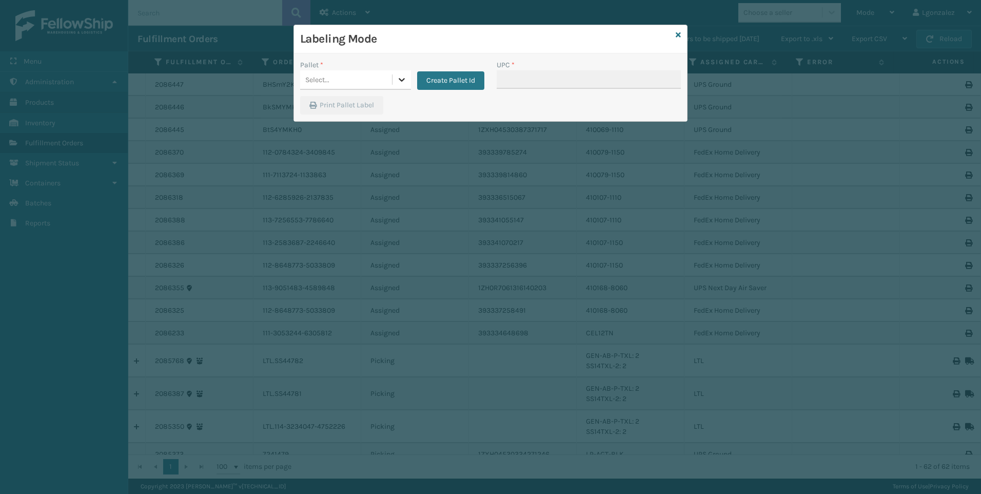
click at [406, 82] on icon at bounding box center [402, 79] width 10 height 10
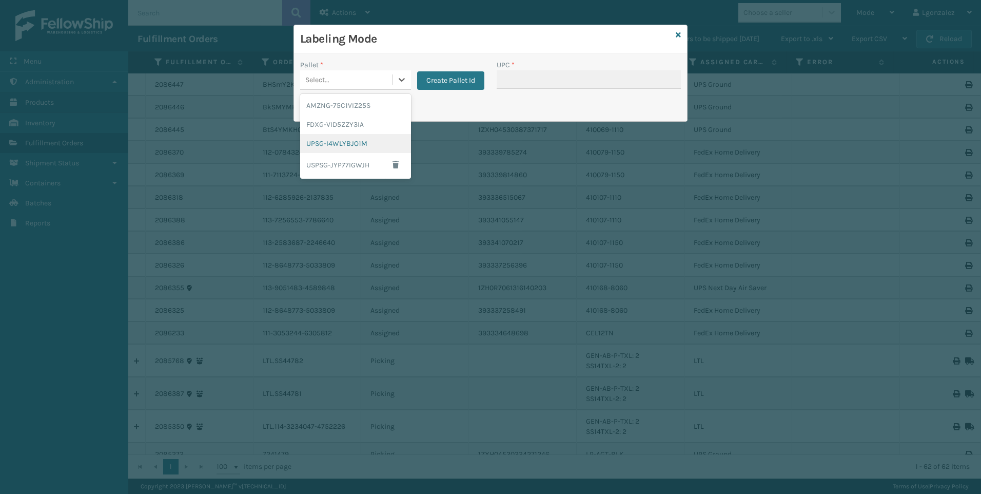
drag, startPoint x: 353, startPoint y: 147, endPoint x: 456, endPoint y: 90, distance: 117.4
click at [355, 146] on div "UPSG-I4WLYBJO1M" at bounding box center [355, 143] width 111 height 19
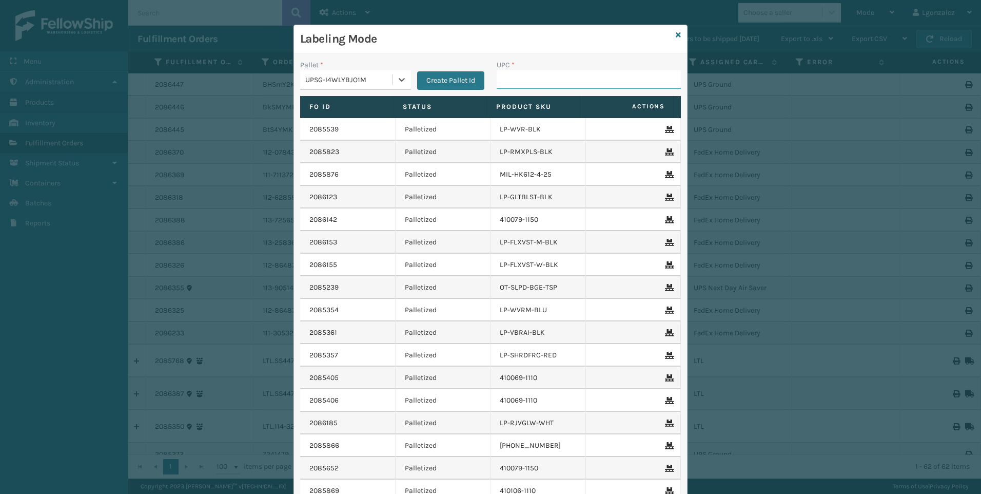
click at [532, 78] on input "UPC *" at bounding box center [589, 79] width 184 height 18
paste input "810161332281"
type input "810161332281"
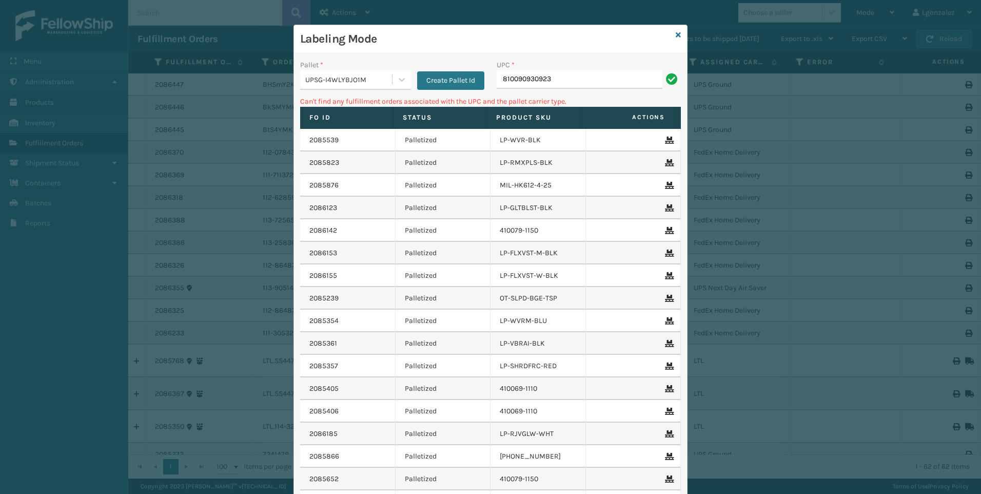
click at [533, 76] on input "810090930923" at bounding box center [580, 79] width 166 height 18
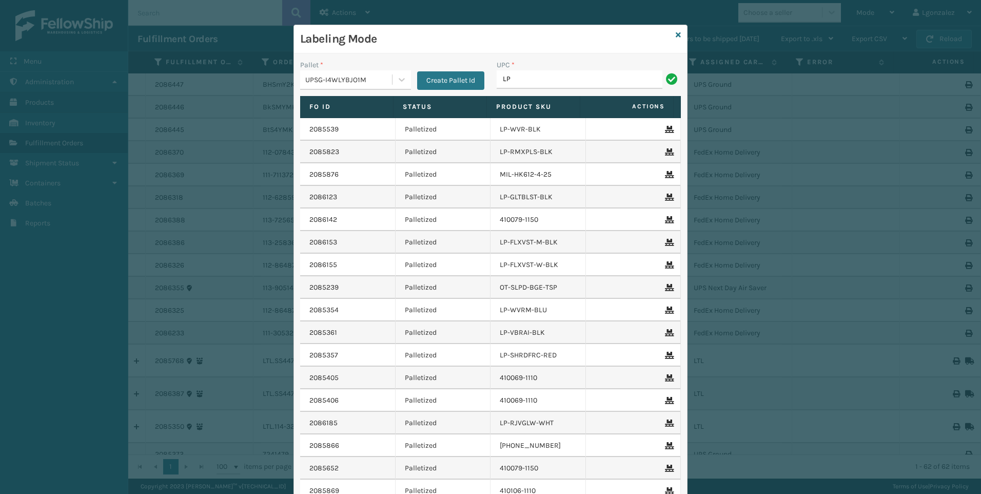
type input "LP-WVR-RED"
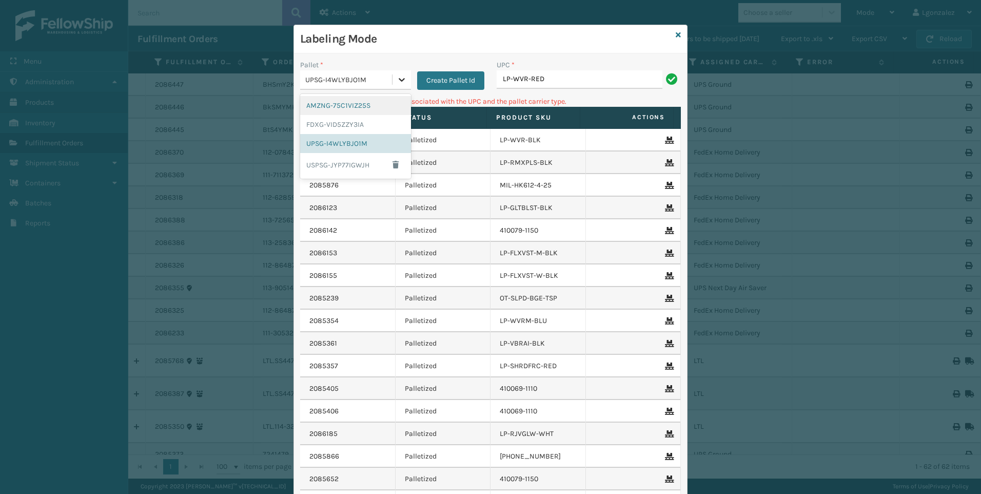
click at [399, 80] on icon at bounding box center [402, 80] width 6 height 4
click at [361, 122] on div "FDXG-VID5ZZY3IA" at bounding box center [355, 124] width 111 height 19
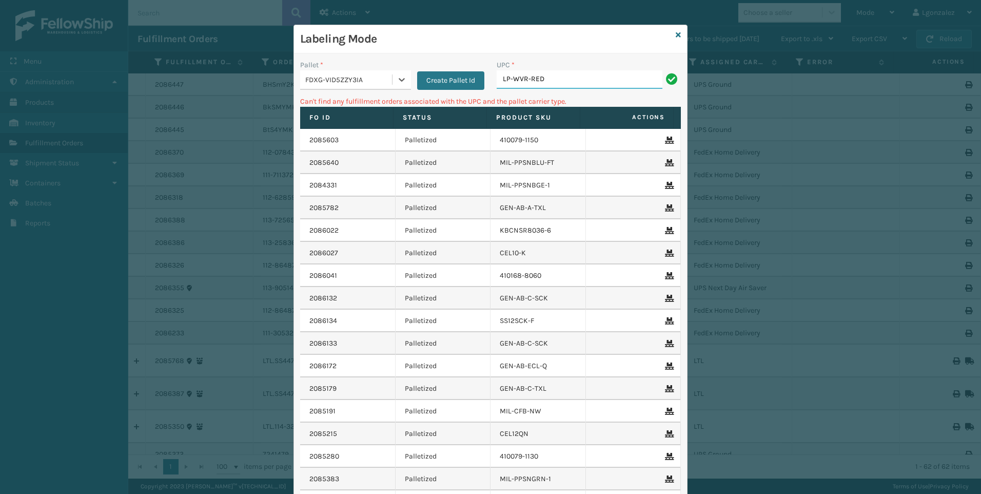
click at [554, 77] on input "LP-WVR-RED" at bounding box center [580, 79] width 166 height 18
click at [404, 84] on div at bounding box center [402, 79] width 18 height 18
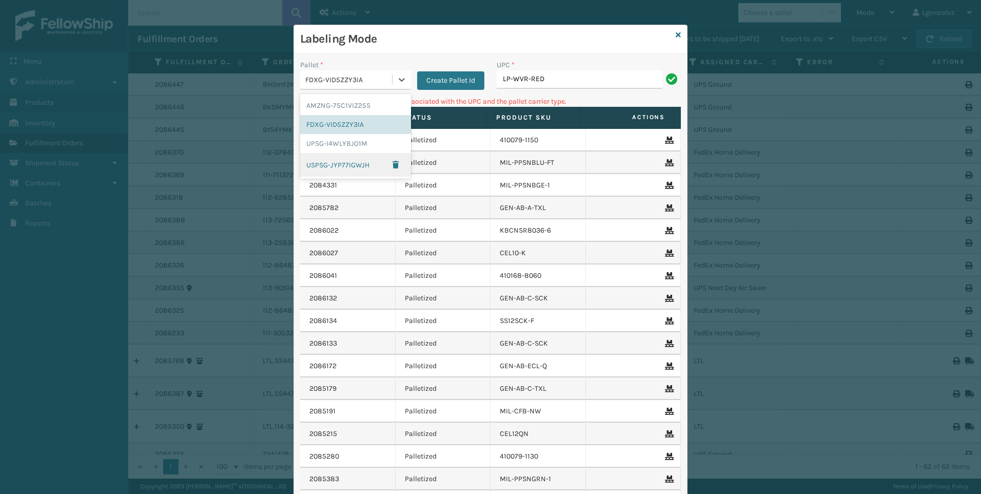
drag, startPoint x: 346, startPoint y: 164, endPoint x: 397, endPoint y: 148, distance: 53.1
click at [346, 164] on div "USPSG-JYP77IGWJH" at bounding box center [355, 165] width 111 height 24
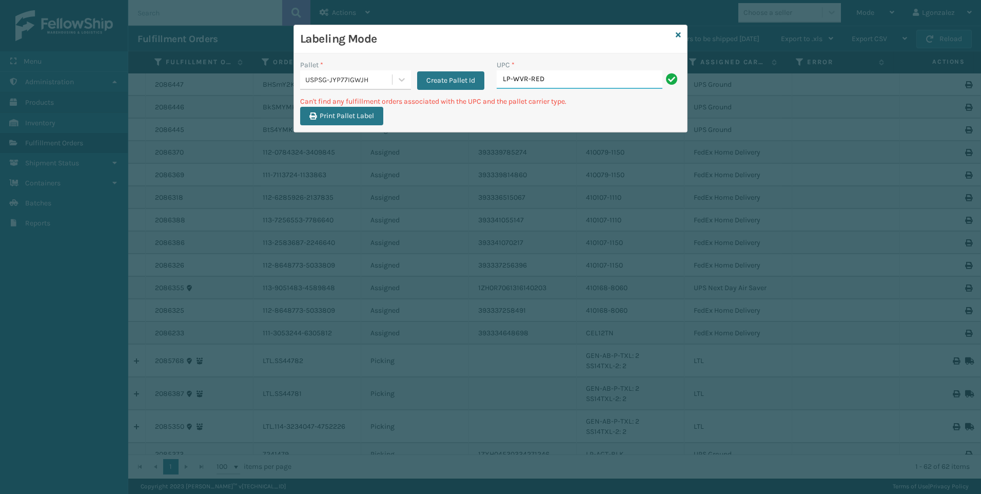
click at [560, 81] on input "LP-WVR-RED" at bounding box center [580, 79] width 166 height 18
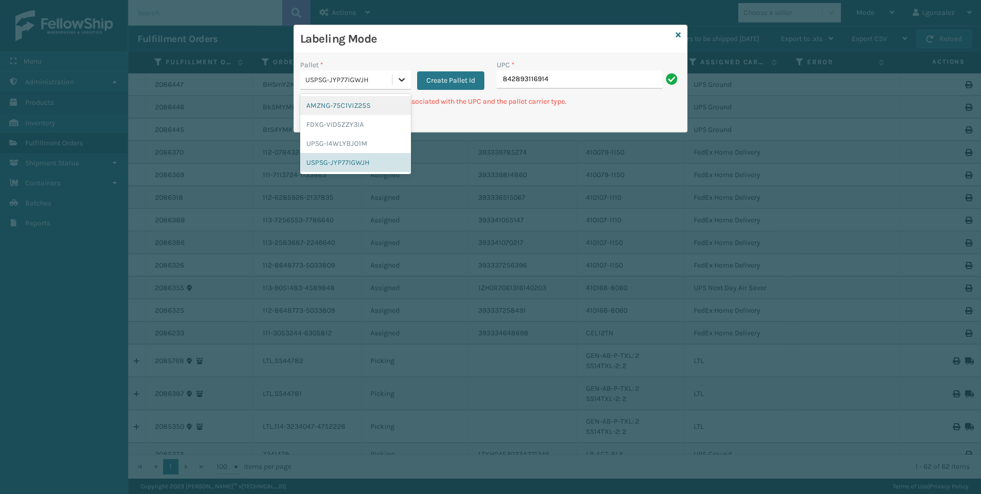
click at [402, 84] on div at bounding box center [402, 79] width 18 height 18
click at [352, 147] on div "UPSG-I4WLYBJO1M" at bounding box center [355, 143] width 111 height 19
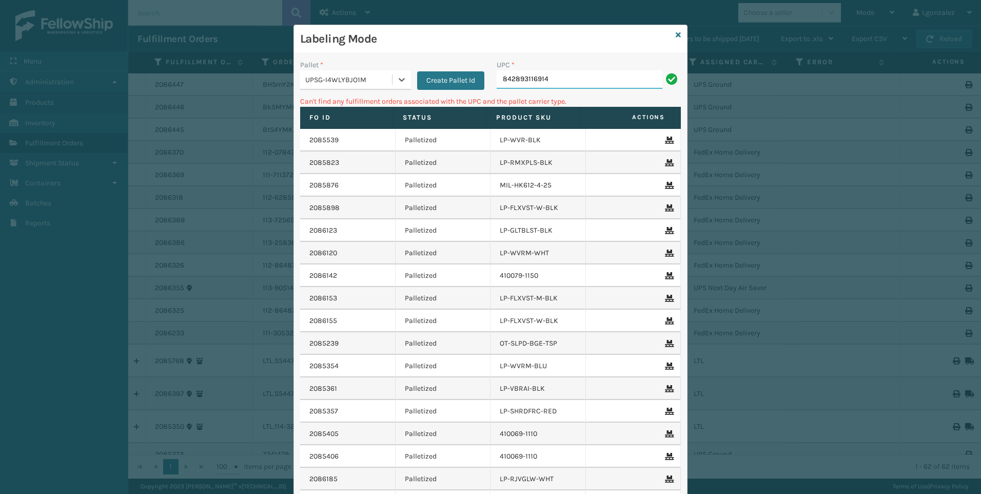
click at [558, 82] on input "842893116914" at bounding box center [580, 79] width 166 height 18
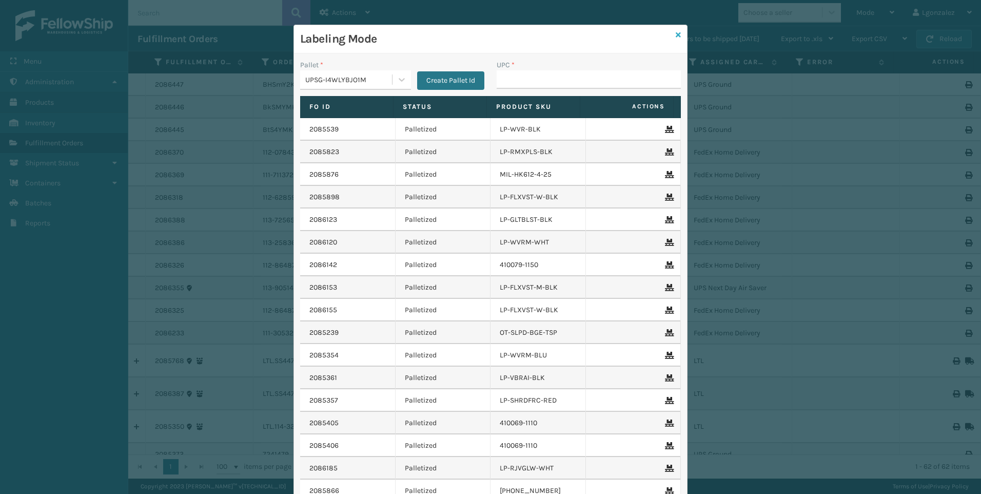
click at [676, 38] on link at bounding box center [678, 35] width 5 height 11
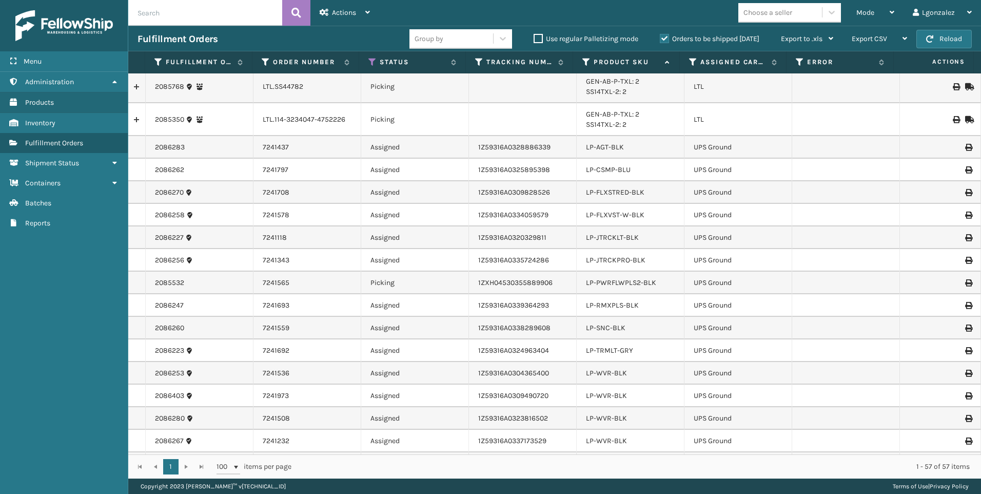
scroll to position [308, 0]
drag, startPoint x: 654, startPoint y: 280, endPoint x: 582, endPoint y: 288, distance: 72.8
click at [582, 288] on td "LP-PWRFLWPLS2-BLK" at bounding box center [631, 282] width 108 height 23
drag, startPoint x: 582, startPoint y: 288, endPoint x: 607, endPoint y: 288, distance: 24.6
click at [607, 288] on td "LP-PWRFLWPLS2-BLK" at bounding box center [631, 282] width 108 height 23
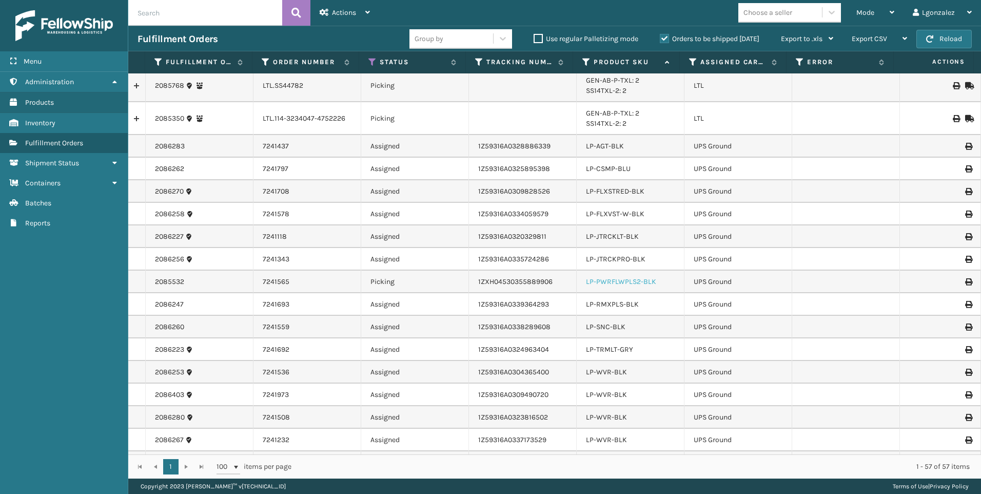
click at [608, 281] on link "LP-PWRFLWPLS2-BLK" at bounding box center [621, 281] width 70 height 9
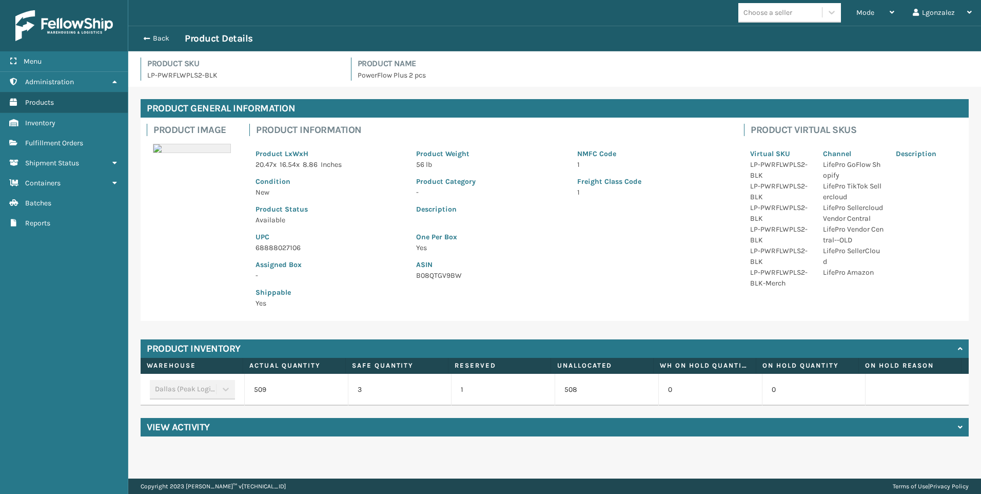
click at [296, 251] on p "68888027106" at bounding box center [330, 247] width 148 height 11
click at [296, 250] on p "68888027106" at bounding box center [330, 247] width 148 height 11
click at [161, 39] on button "Back" at bounding box center [161, 38] width 47 height 9
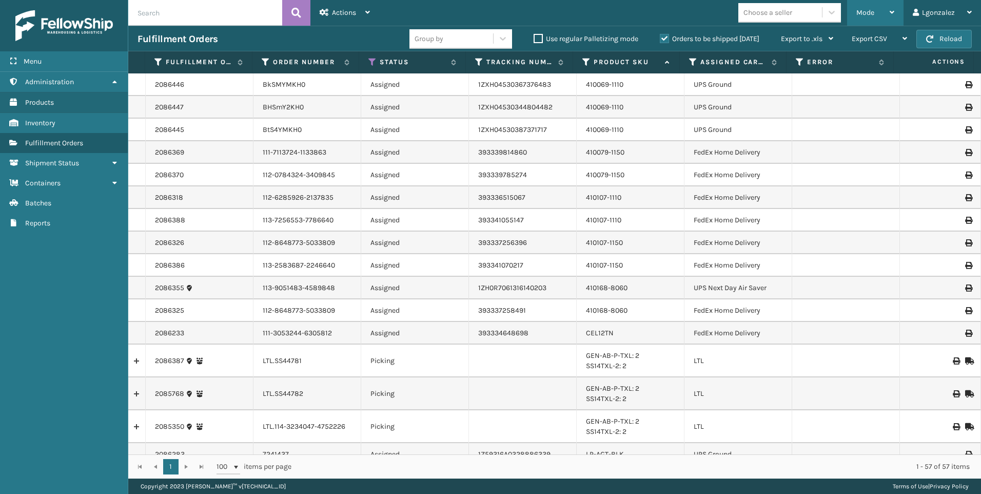
click at [881, 13] on div "Mode" at bounding box center [876, 13] width 38 height 26
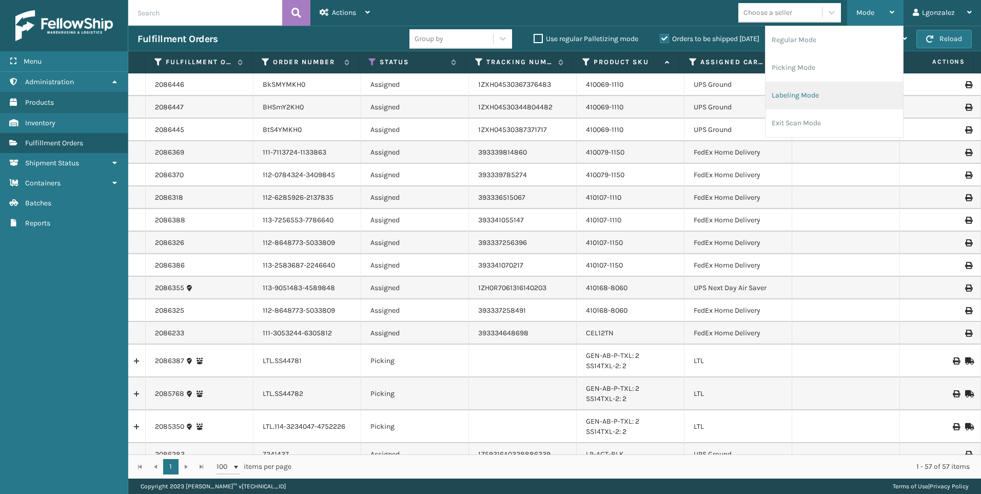
click at [810, 97] on li "Labeling Mode" at bounding box center [835, 96] width 138 height 28
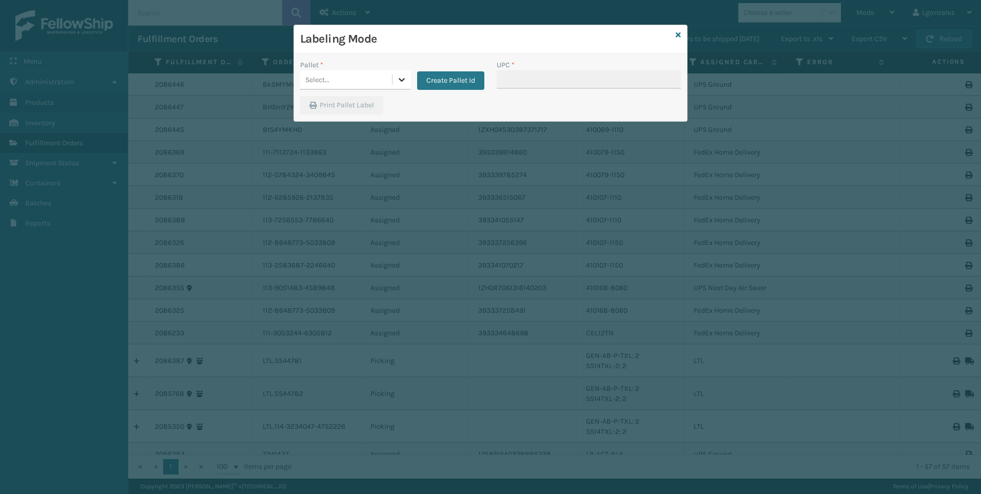
click at [402, 82] on icon at bounding box center [402, 79] width 10 height 10
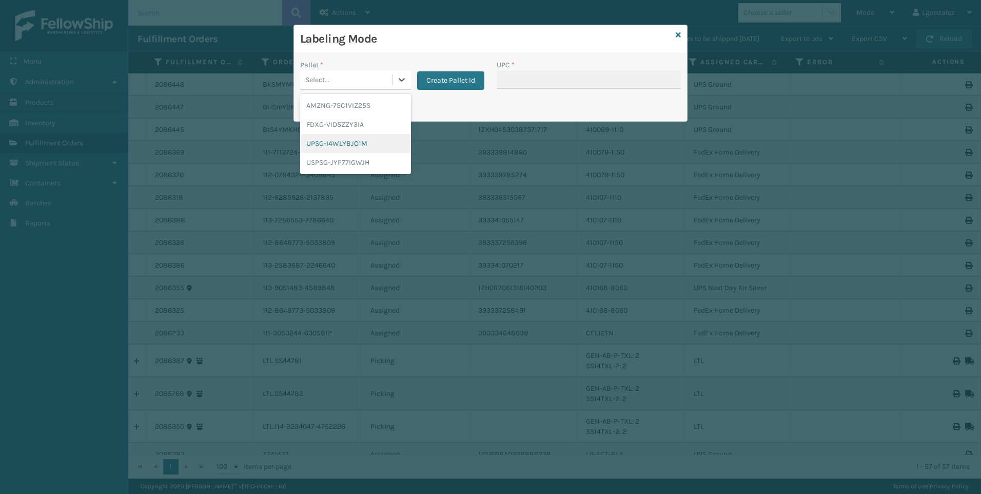
click at [363, 144] on div "UPSG-I4WLYBJO1M" at bounding box center [355, 143] width 111 height 19
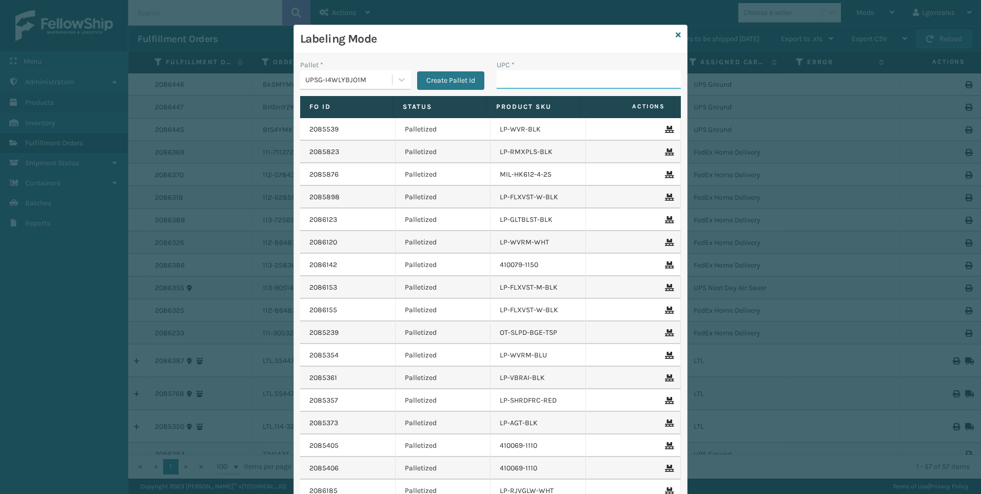
click at [520, 79] on input "UPC *" at bounding box center [589, 79] width 184 height 18
paste input "68888027106"
type input "68888027106"
click at [676, 35] on icon at bounding box center [678, 34] width 5 height 7
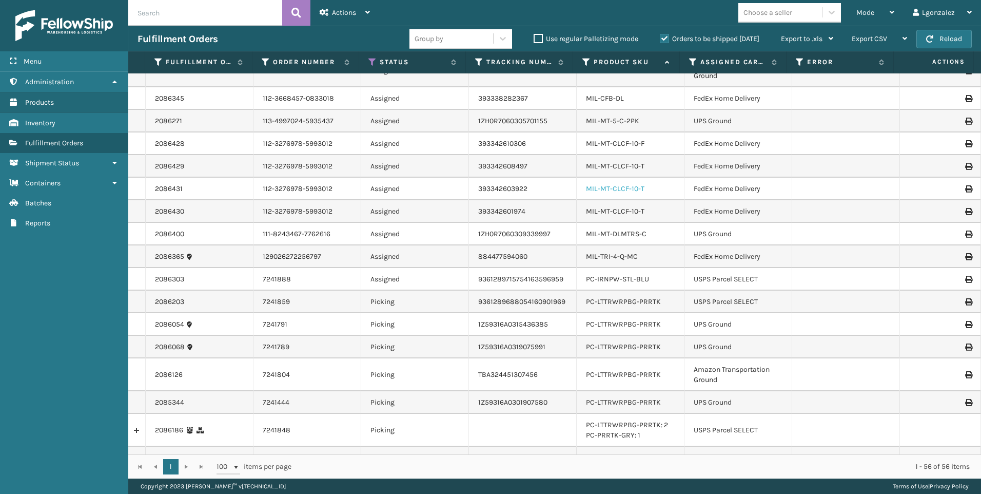
scroll to position [924, 0]
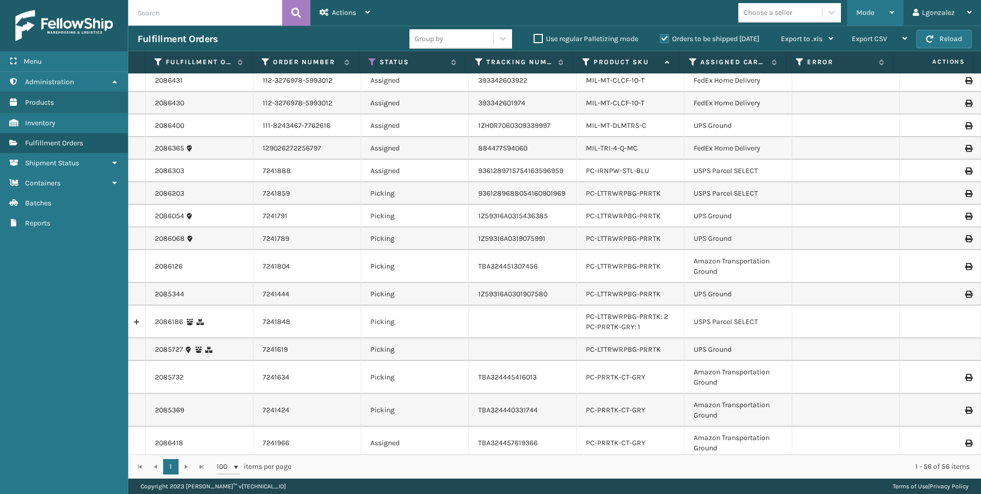
click at [898, 11] on div "Mode Regular Mode Picking Mode Labeling Mode Exit Scan Mode" at bounding box center [875, 13] width 56 height 26
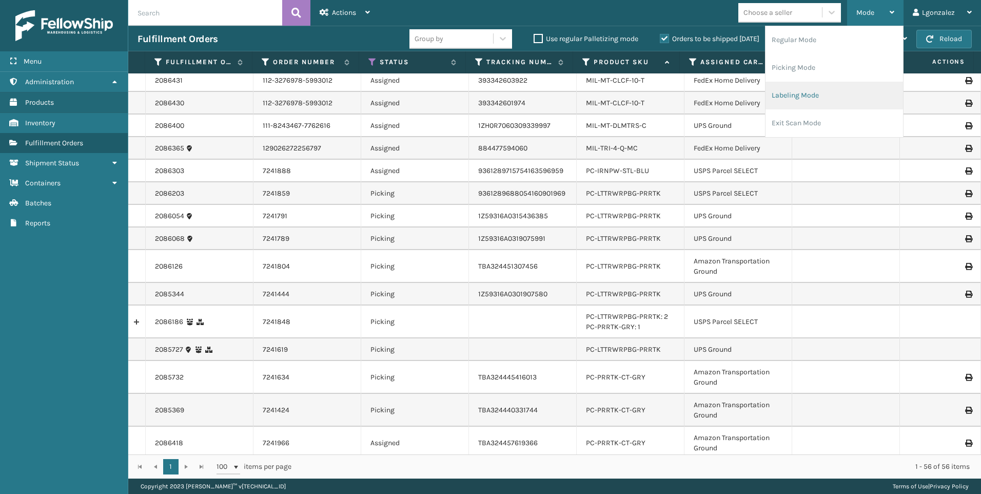
click at [811, 93] on li "Labeling Mode" at bounding box center [835, 96] width 138 height 28
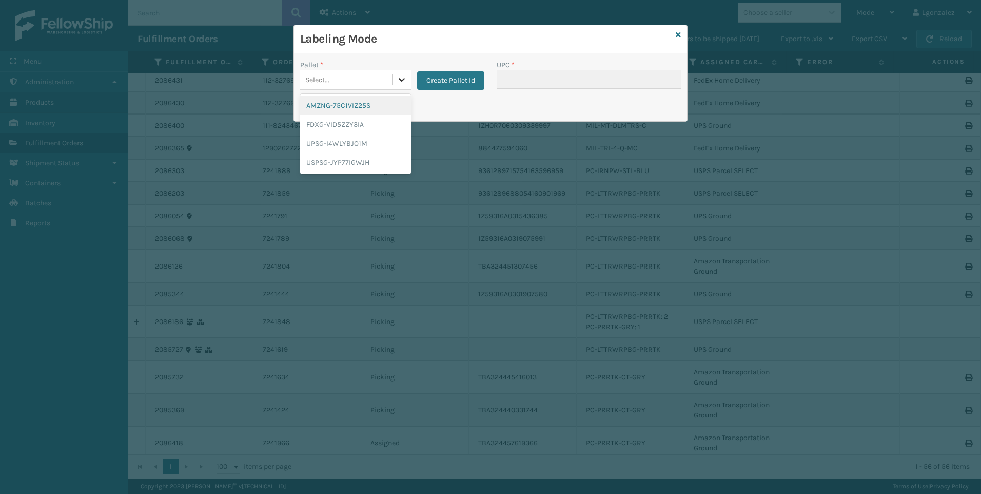
click at [400, 73] on div at bounding box center [402, 79] width 18 height 18
click at [363, 141] on div "UPSG-I4WLYBJO1M" at bounding box center [355, 143] width 111 height 19
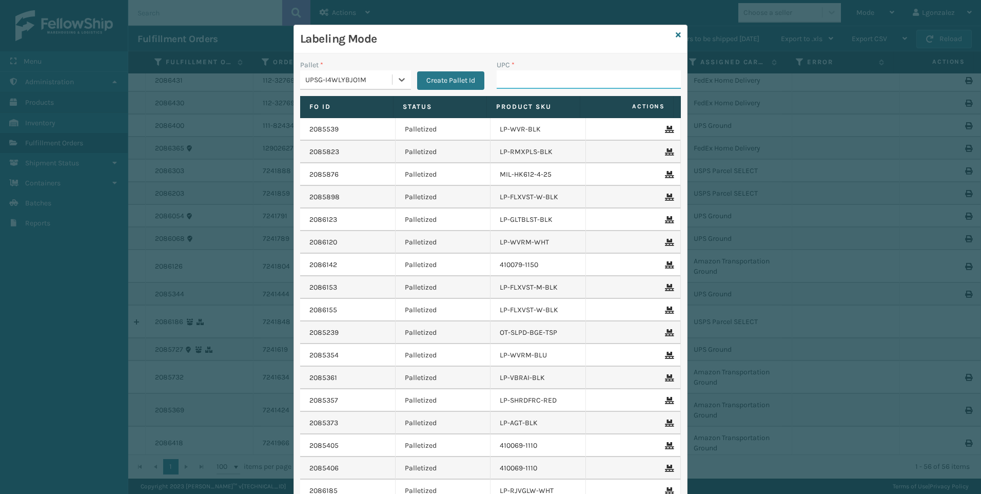
click at [510, 82] on input "UPC *" at bounding box center [589, 79] width 184 height 18
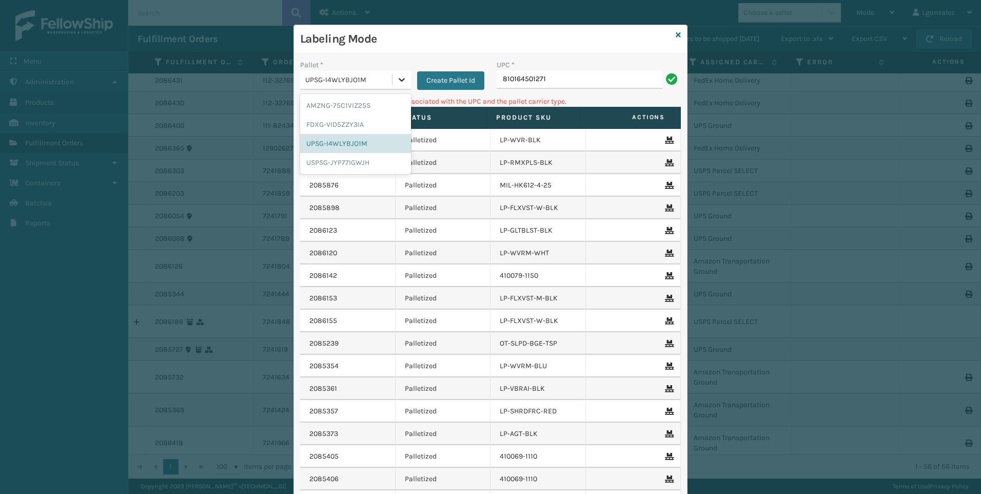
click at [397, 81] on icon at bounding box center [402, 79] width 10 height 10
click at [355, 122] on div "FDXG-VID5ZZY3IA" at bounding box center [355, 124] width 111 height 19
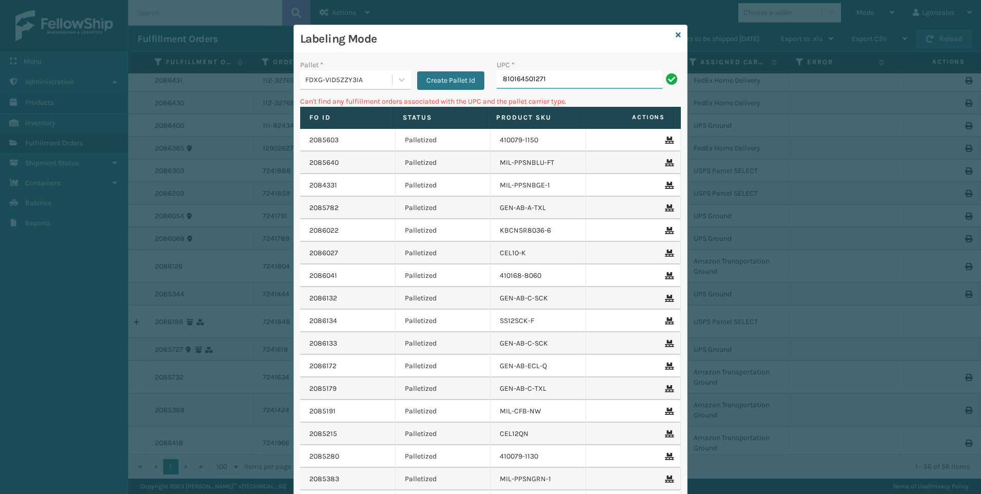
click at [557, 80] on input "810164501271" at bounding box center [580, 79] width 166 height 18
click at [401, 80] on icon at bounding box center [402, 79] width 10 height 10
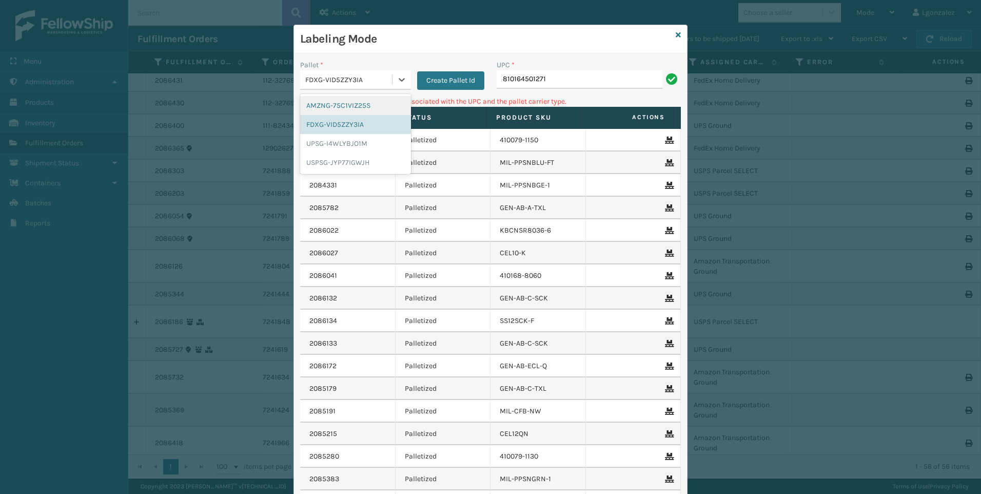
click at [374, 108] on div "AMZNG-75C1VIZ25S" at bounding box center [355, 105] width 111 height 19
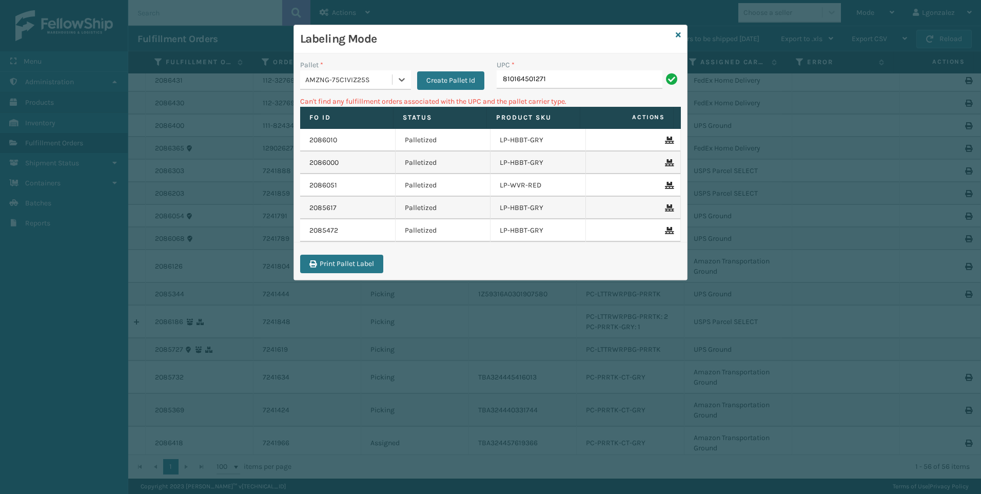
click at [557, 65] on div "UPC *" at bounding box center [589, 65] width 184 height 11
click at [554, 82] on input "810164501271" at bounding box center [580, 79] width 166 height 18
click at [398, 75] on icon at bounding box center [402, 79] width 10 height 10
drag, startPoint x: 361, startPoint y: 120, endPoint x: 387, endPoint y: 119, distance: 25.7
click at [361, 121] on div "FDXG-VID5ZZY3IA" at bounding box center [355, 124] width 111 height 19
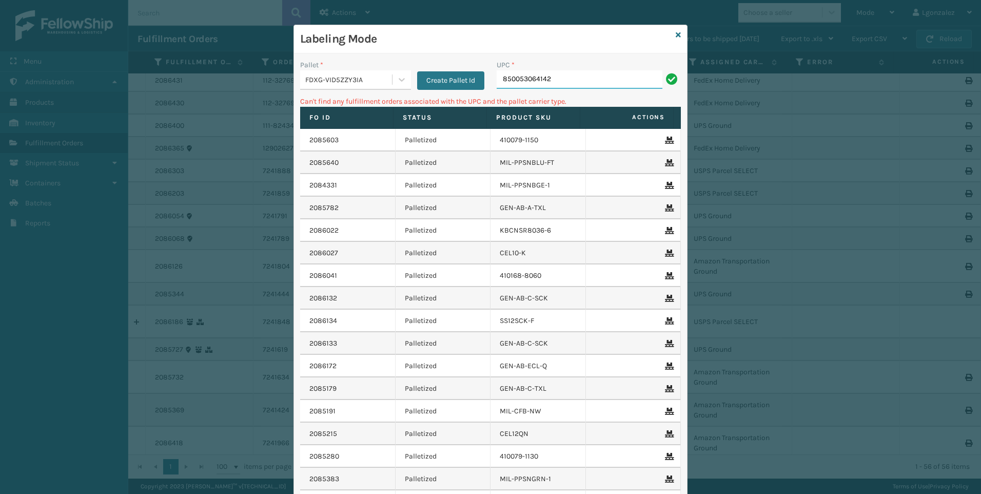
click at [558, 75] on input "850053064142" at bounding box center [580, 79] width 166 height 18
click at [396, 74] on div at bounding box center [402, 79] width 18 height 18
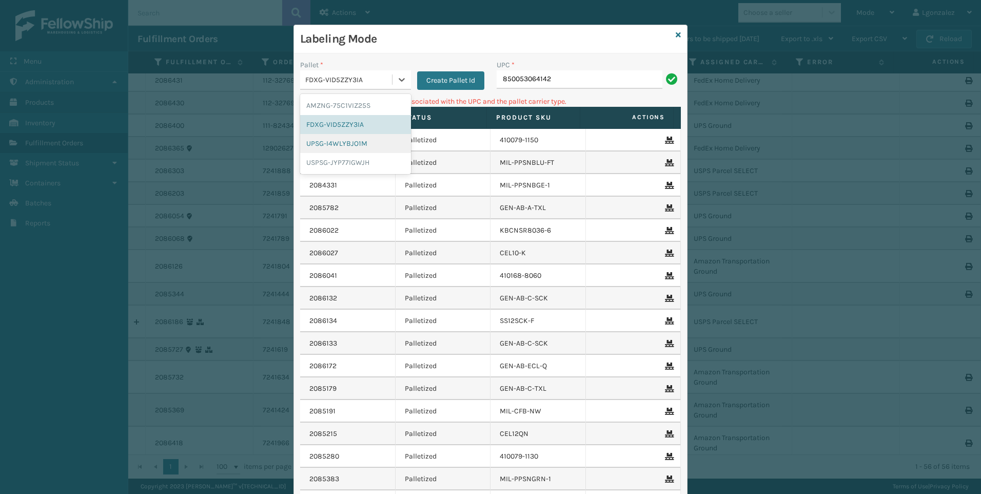
click at [366, 151] on div "UPSG-I4WLYBJO1M" at bounding box center [355, 143] width 111 height 19
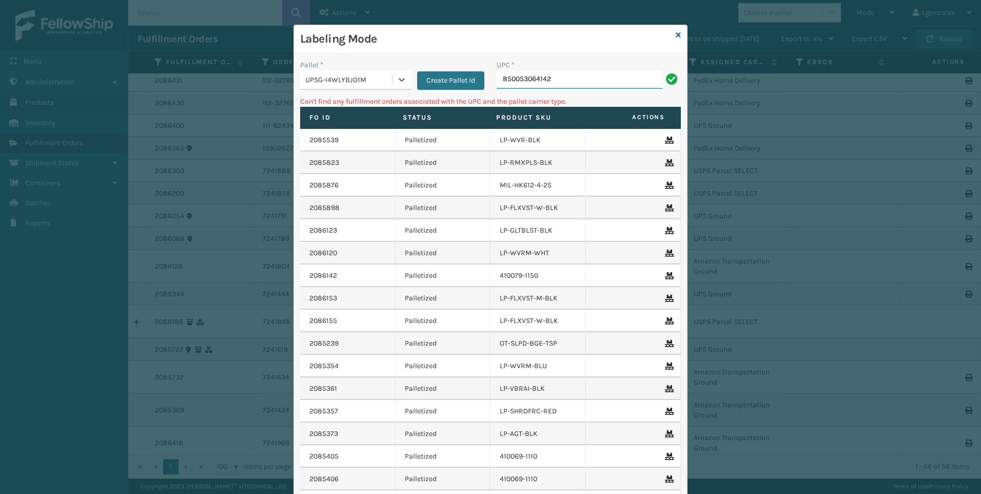
click at [557, 72] on input "850053064142" at bounding box center [580, 79] width 166 height 18
click at [398, 79] on icon at bounding box center [402, 79] width 10 height 10
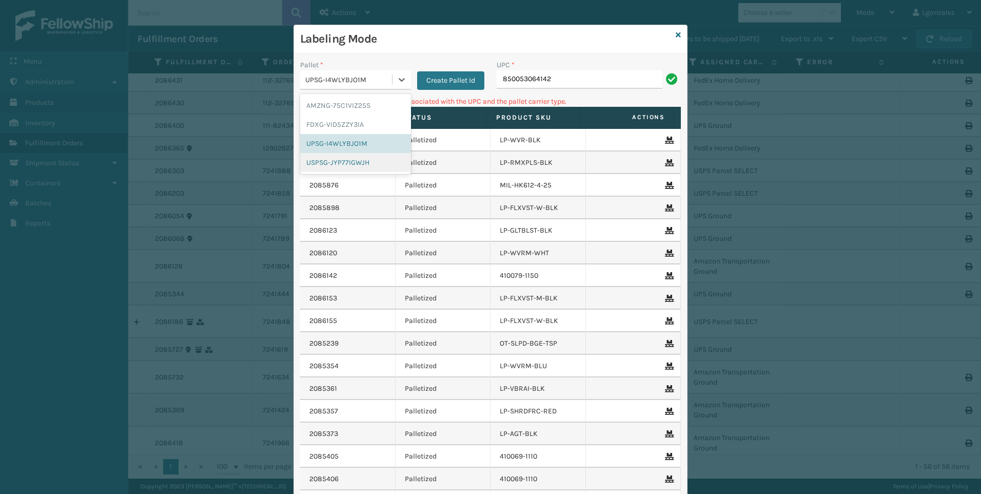
click at [357, 163] on div "USPSG-JYP77IGWJH" at bounding box center [355, 162] width 111 height 19
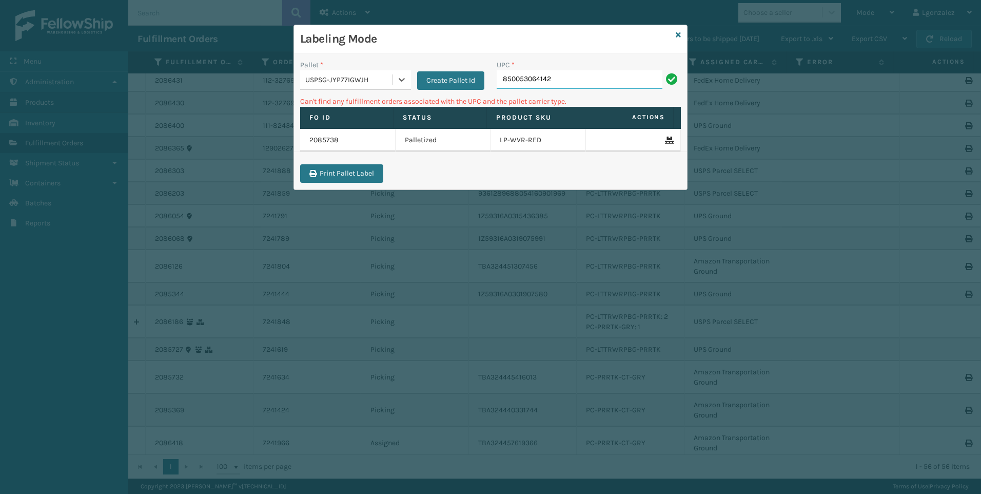
click at [571, 78] on input "850053064142" at bounding box center [580, 79] width 166 height 18
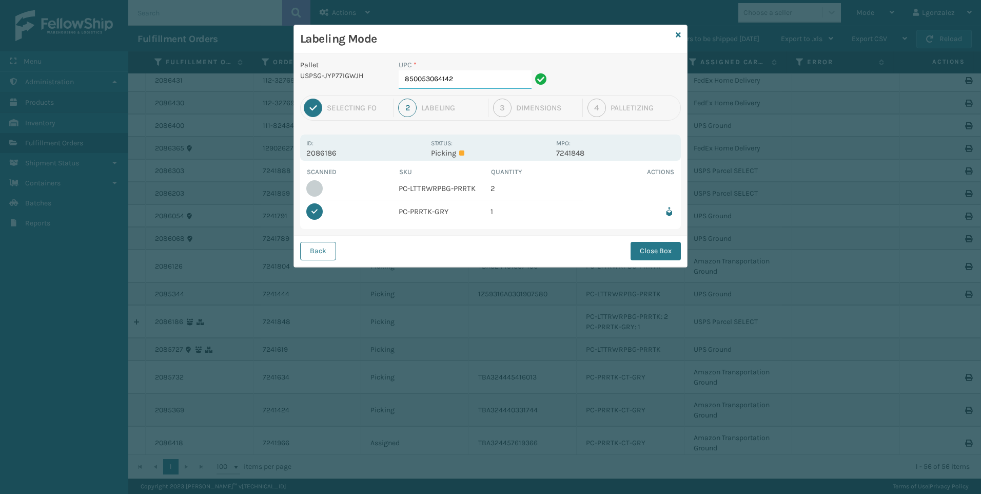
click at [508, 81] on input "850053064142" at bounding box center [465, 79] width 133 height 18
type input "850053064388"
click at [639, 262] on div "Back Close Box" at bounding box center [490, 250] width 393 height 31
click at [643, 253] on button "Close Box" at bounding box center [656, 251] width 50 height 18
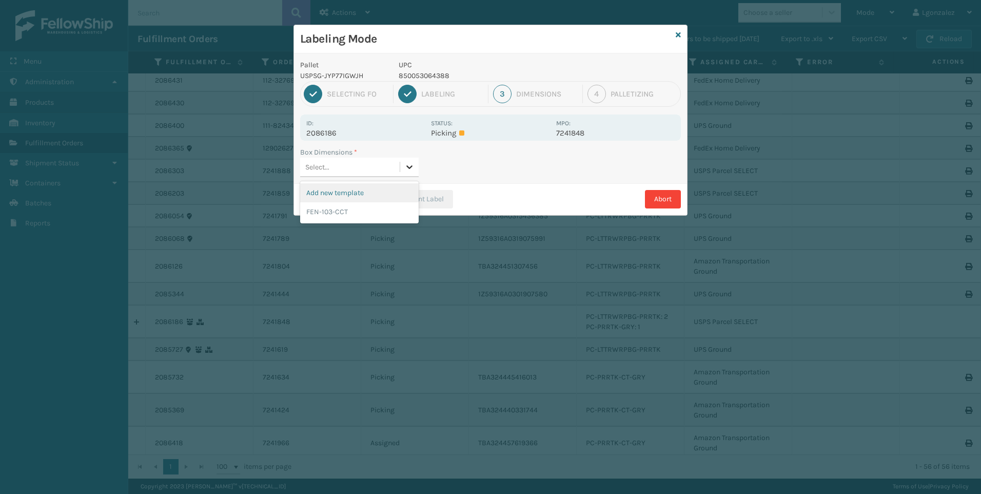
click at [411, 166] on icon at bounding box center [409, 167] width 10 height 10
click at [360, 216] on div "FEN-103-CCT" at bounding box center [359, 211] width 119 height 19
click at [402, 196] on icon "button" at bounding box center [402, 199] width 7 height 7
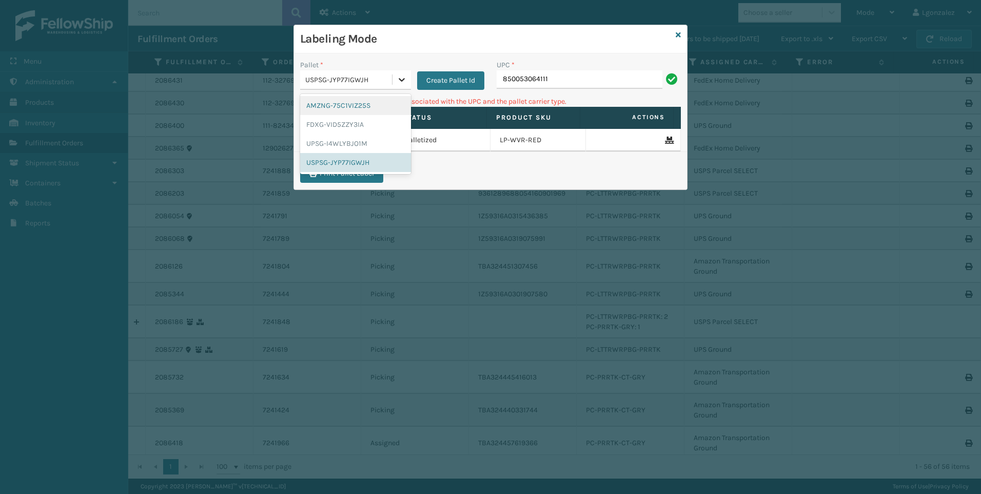
click at [405, 77] on icon at bounding box center [402, 79] width 10 height 10
drag, startPoint x: 351, startPoint y: 127, endPoint x: 364, endPoint y: 123, distance: 14.5
click at [351, 127] on div "FDXG-VID5ZZY3IA" at bounding box center [355, 124] width 111 height 19
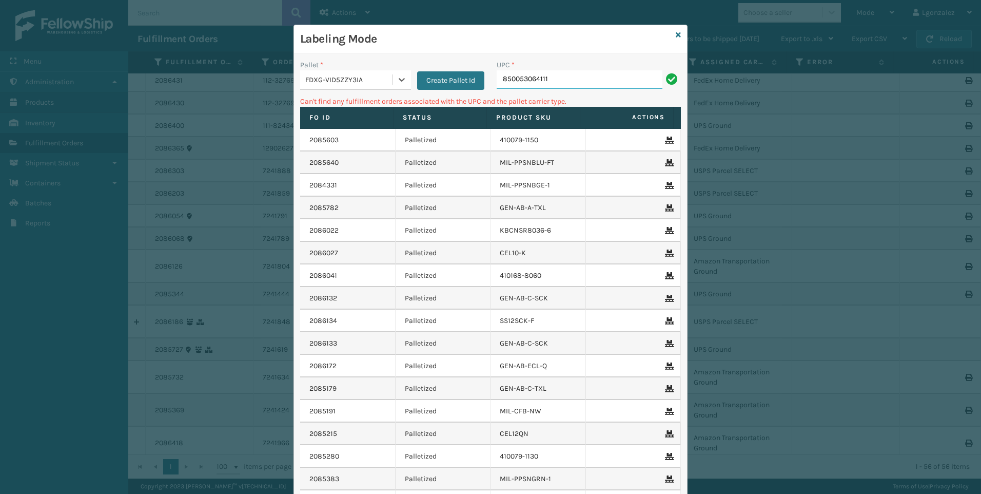
click at [556, 86] on input "850053064111" at bounding box center [580, 79] width 166 height 18
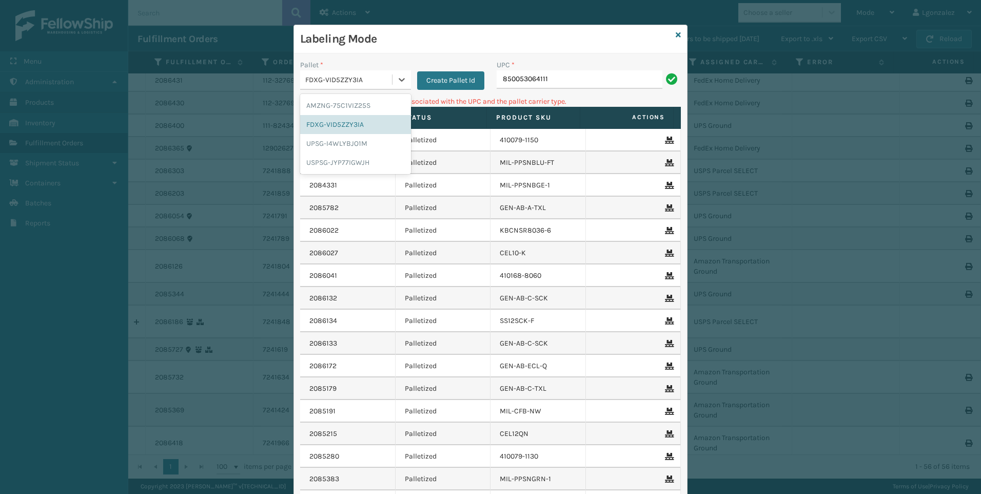
drag, startPoint x: 397, startPoint y: 82, endPoint x: 380, endPoint y: 95, distance: 21.7
click at [397, 82] on icon at bounding box center [402, 79] width 10 height 10
click at [372, 101] on div "AMZNG-75C1VIZ25S" at bounding box center [355, 105] width 111 height 19
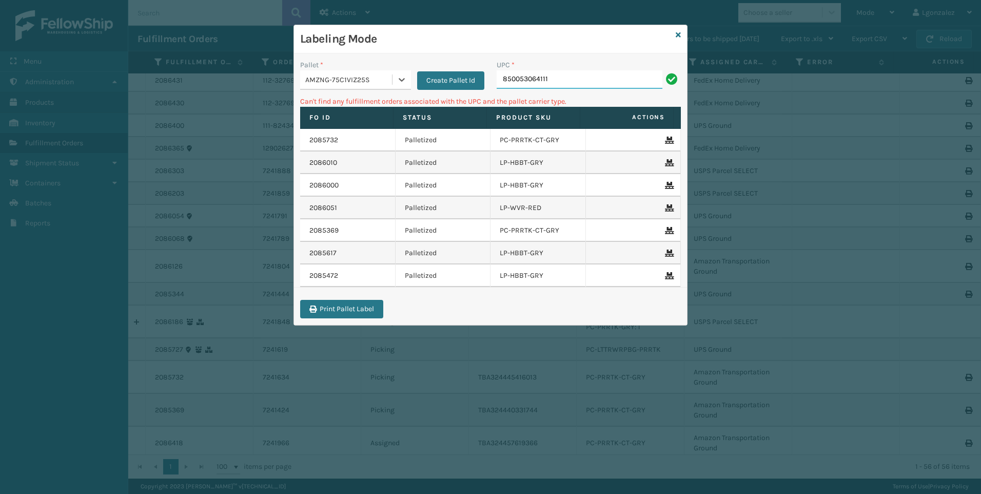
click at [554, 77] on input "850053064111" at bounding box center [580, 79] width 166 height 18
drag, startPoint x: 407, startPoint y: 78, endPoint x: 403, endPoint y: 83, distance: 6.6
click at [407, 78] on div at bounding box center [402, 79] width 18 height 18
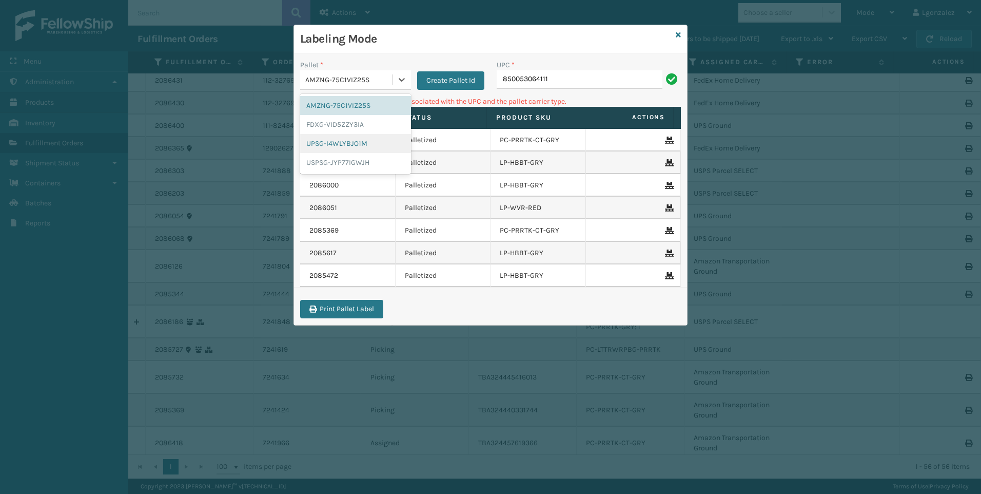
drag, startPoint x: 372, startPoint y: 144, endPoint x: 484, endPoint y: 98, distance: 120.4
click at [372, 143] on div "UPSG-I4WLYBJO1M" at bounding box center [355, 143] width 111 height 19
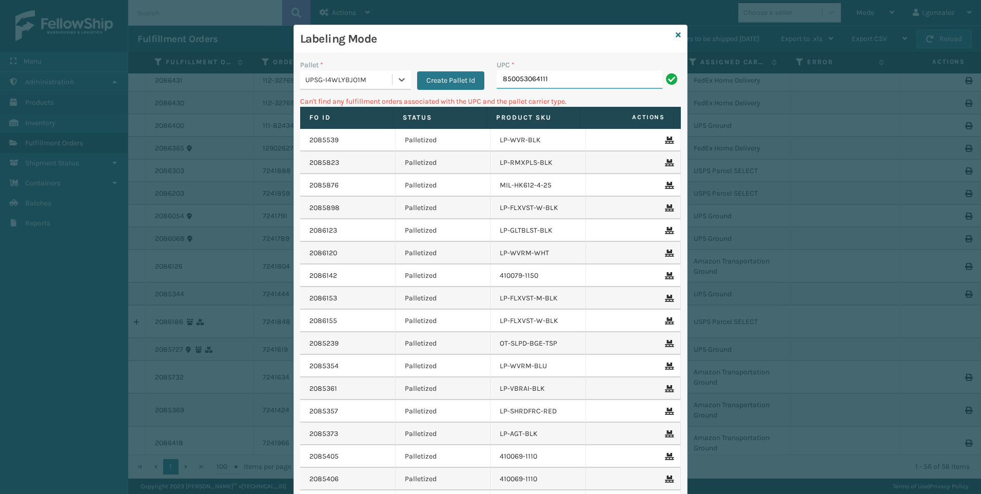
click at [578, 84] on input "850053064111" at bounding box center [580, 79] width 166 height 18
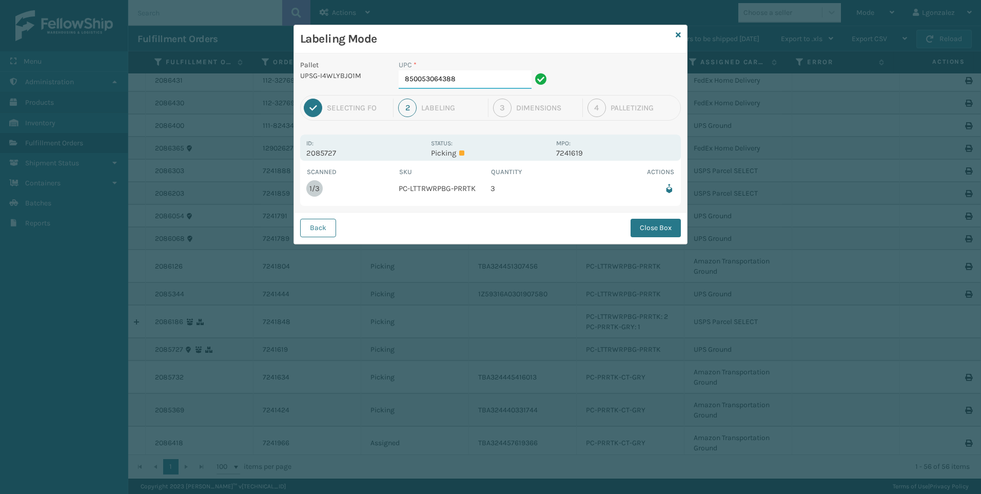
click at [470, 82] on input "850053064388" at bounding box center [465, 79] width 133 height 18
click at [657, 227] on button "Close Box" at bounding box center [656, 228] width 50 height 18
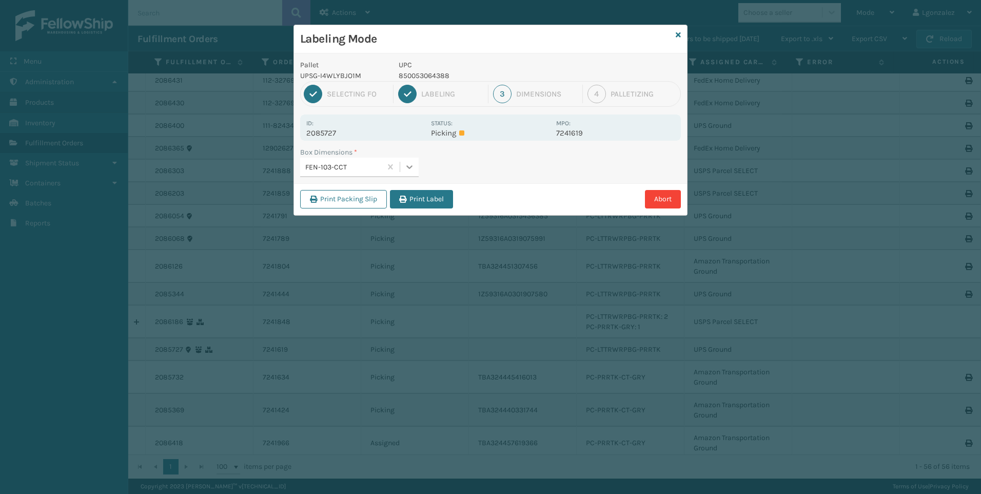
click at [408, 170] on icon at bounding box center [409, 167] width 10 height 10
click at [363, 219] on div "FEN-103-CCT" at bounding box center [359, 211] width 119 height 19
click at [412, 197] on button "Print Label" at bounding box center [421, 199] width 63 height 18
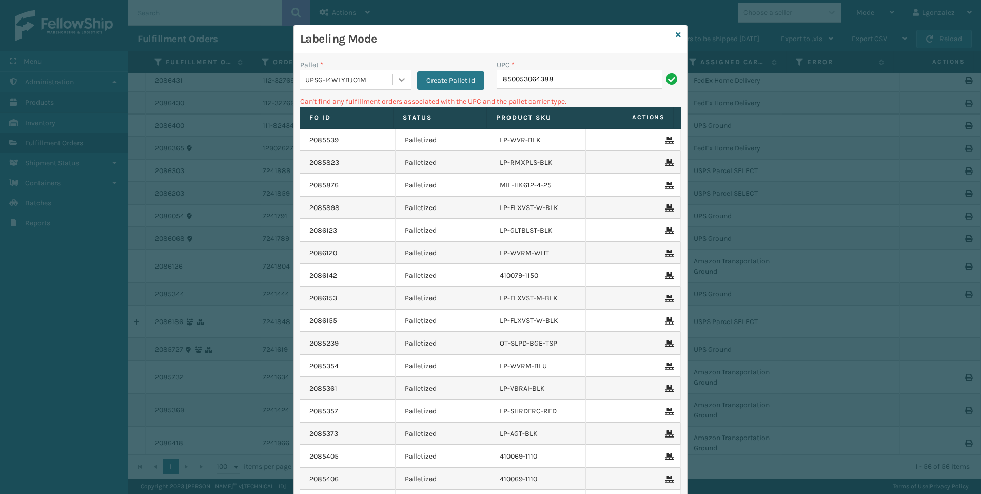
click at [397, 73] on div at bounding box center [402, 79] width 18 height 18
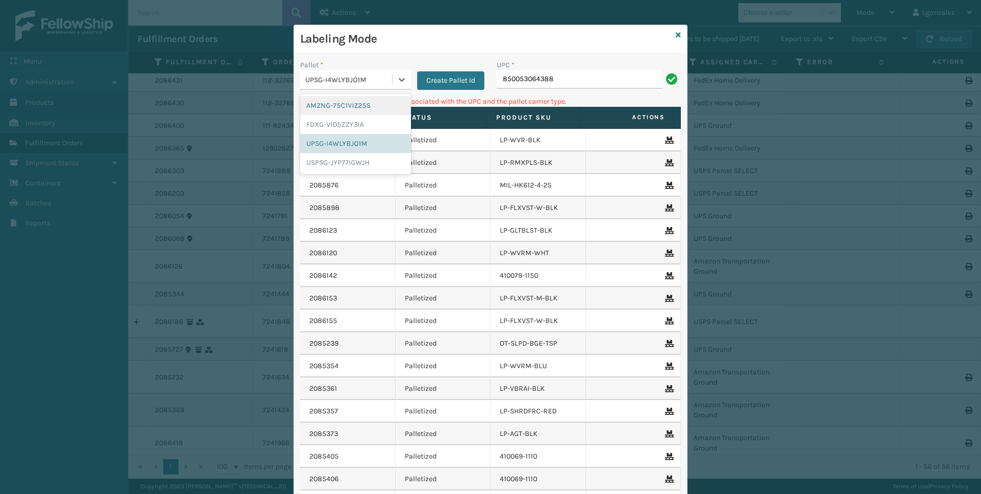
click at [361, 112] on div "AMZNG-75C1VIZ25S" at bounding box center [355, 105] width 111 height 19
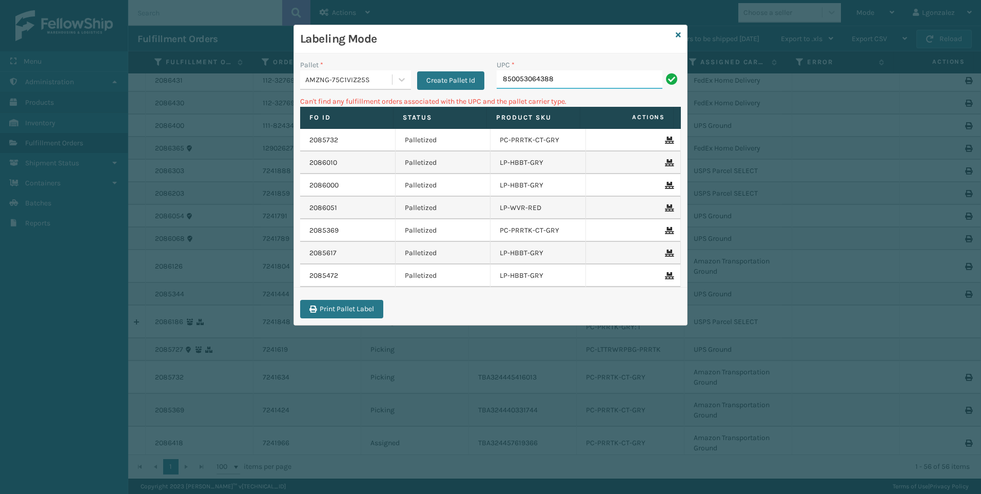
click at [596, 77] on input "850053064388" at bounding box center [580, 79] width 166 height 18
click at [401, 84] on icon at bounding box center [402, 79] width 10 height 10
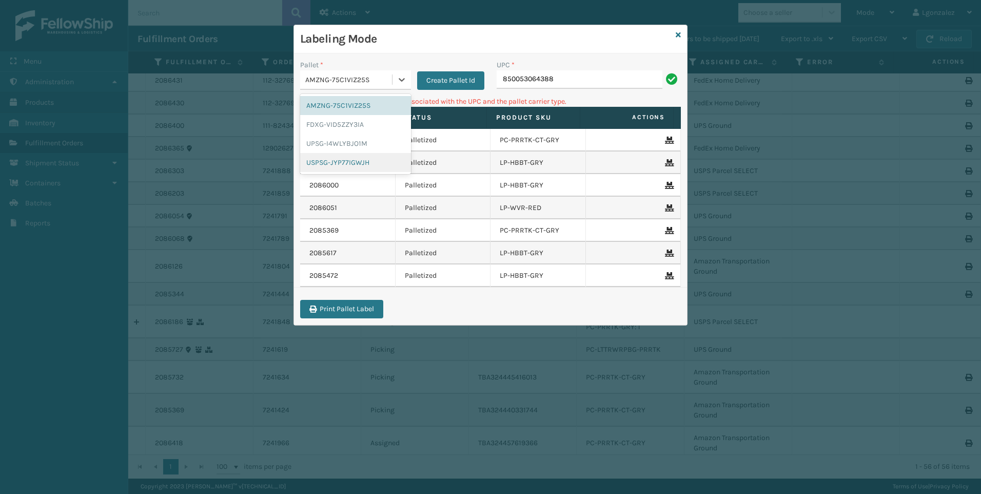
click at [340, 165] on div "USPSG-JYP77IGWJH" at bounding box center [355, 162] width 111 height 19
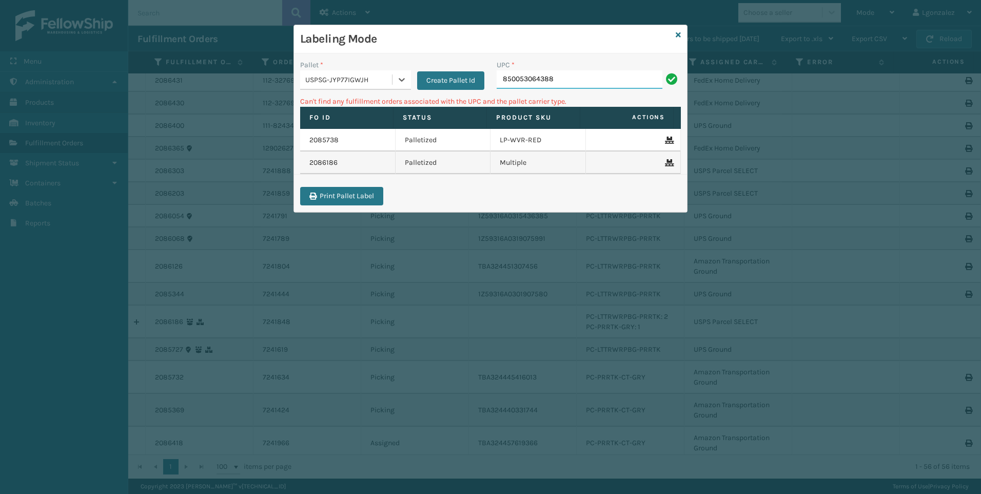
click at [589, 79] on input "850053064388" at bounding box center [580, 79] width 166 height 18
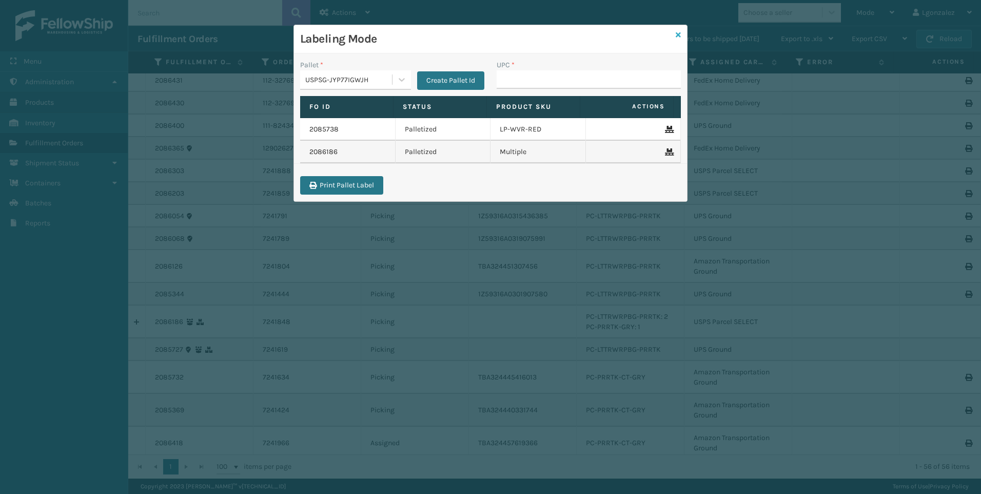
click at [680, 33] on icon at bounding box center [678, 34] width 5 height 7
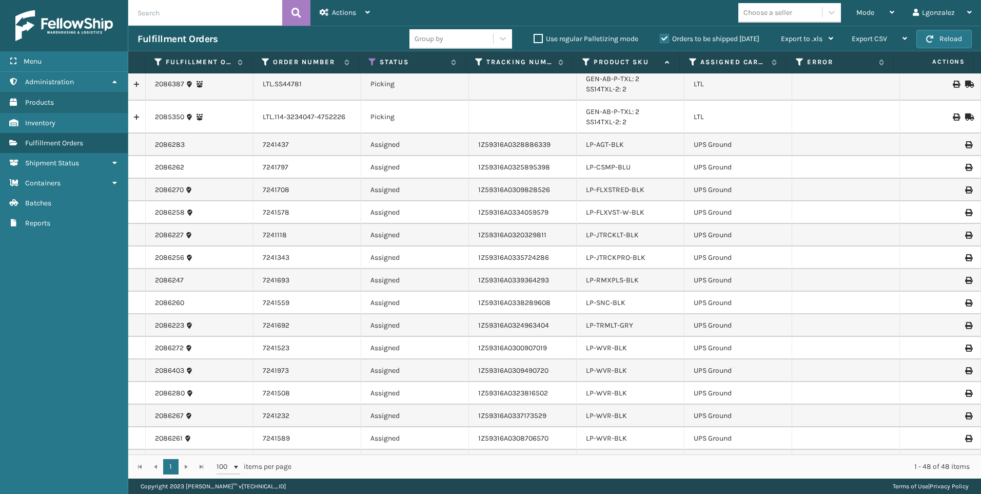
scroll to position [323, 0]
